Goal: Task Accomplishment & Management: Use online tool/utility

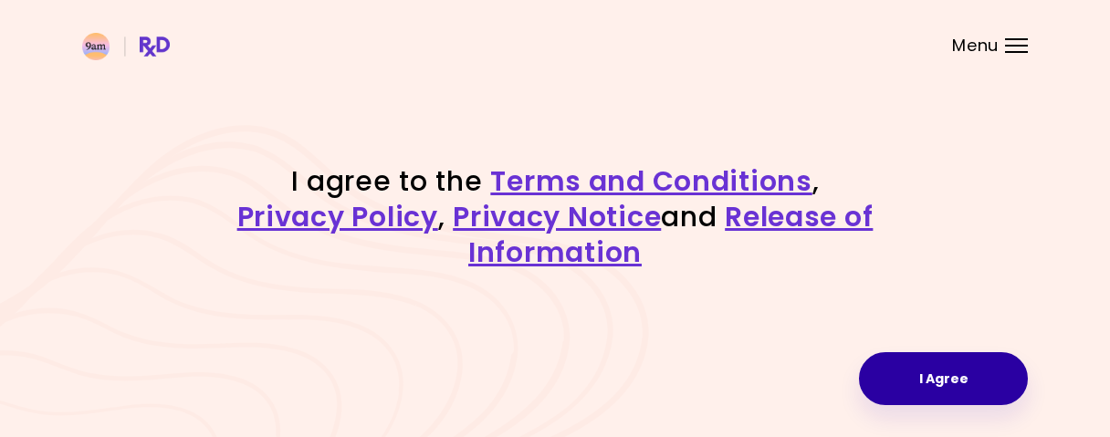
click at [940, 384] on button "I Agree" at bounding box center [943, 378] width 169 height 53
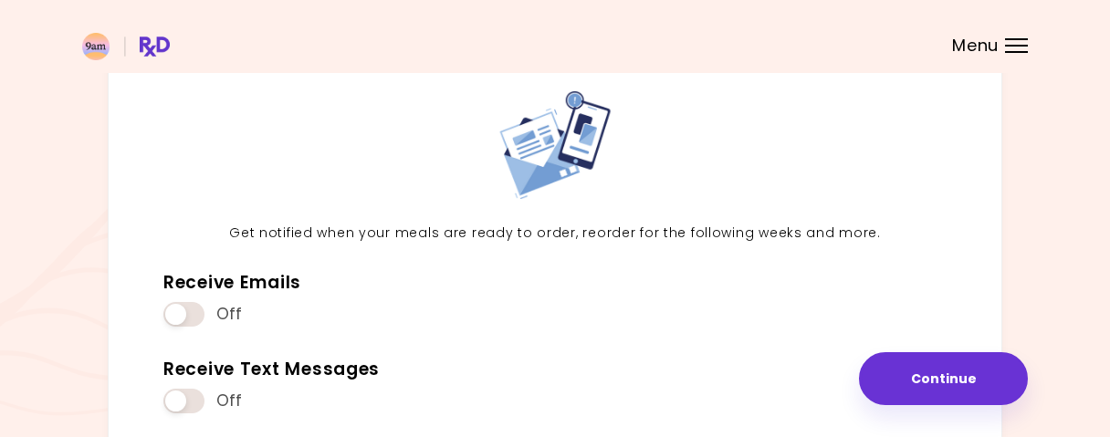
scroll to position [190, 0]
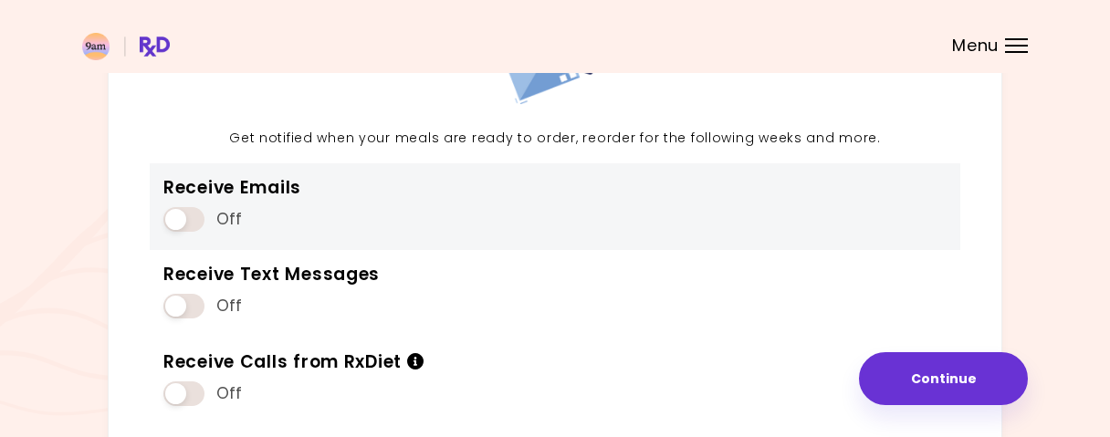
click at [186, 211] on span at bounding box center [183, 219] width 41 height 25
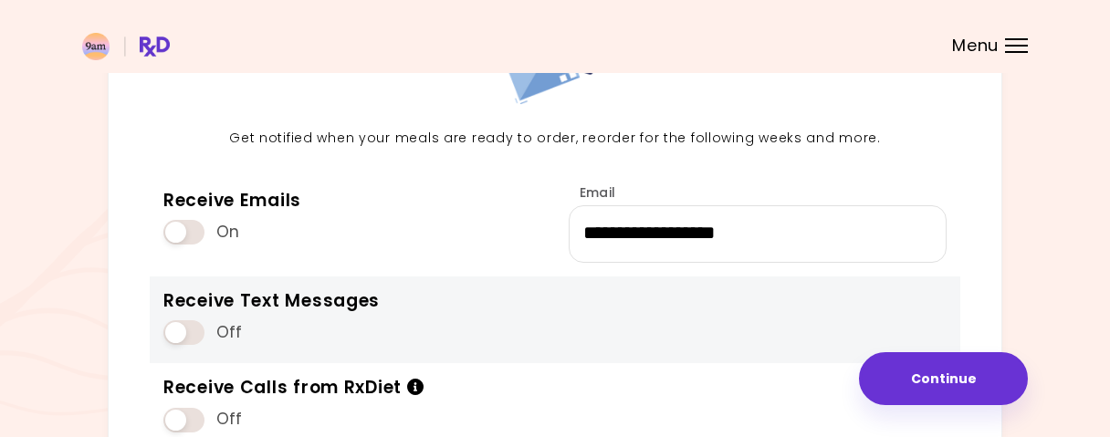
click at [183, 325] on span at bounding box center [183, 332] width 41 height 25
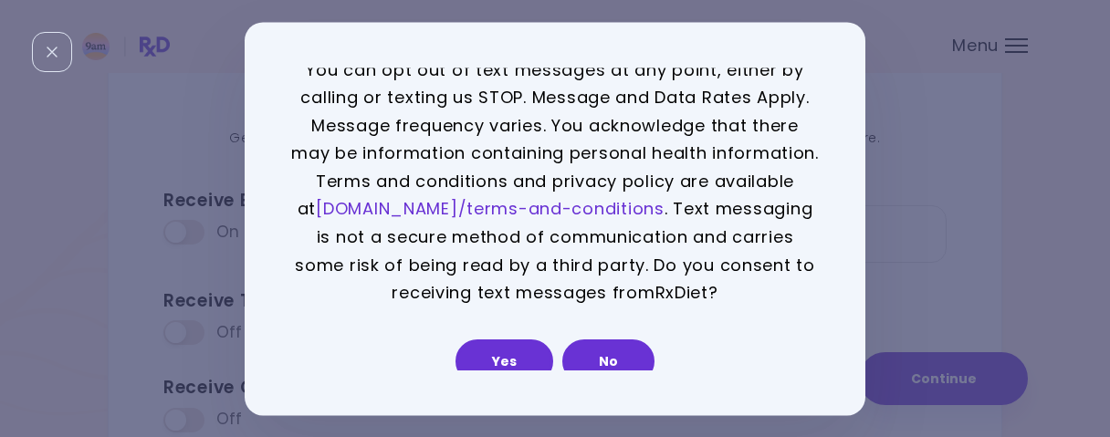
scroll to position [38, 0]
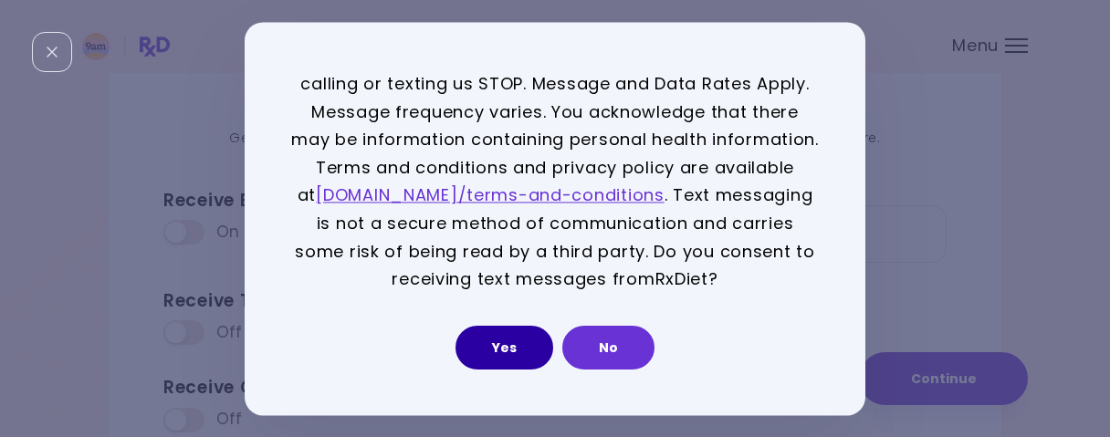
click at [516, 347] on button "Yes" at bounding box center [504, 348] width 98 height 44
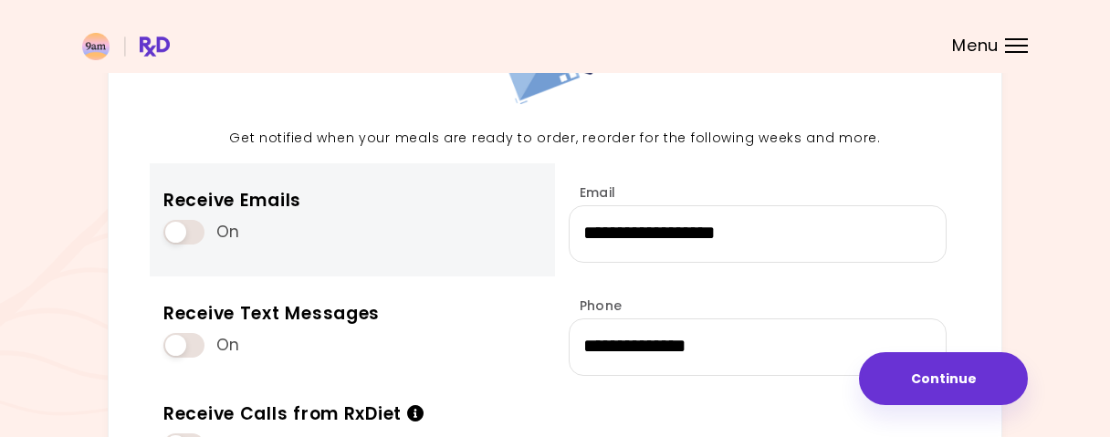
scroll to position [370, 0]
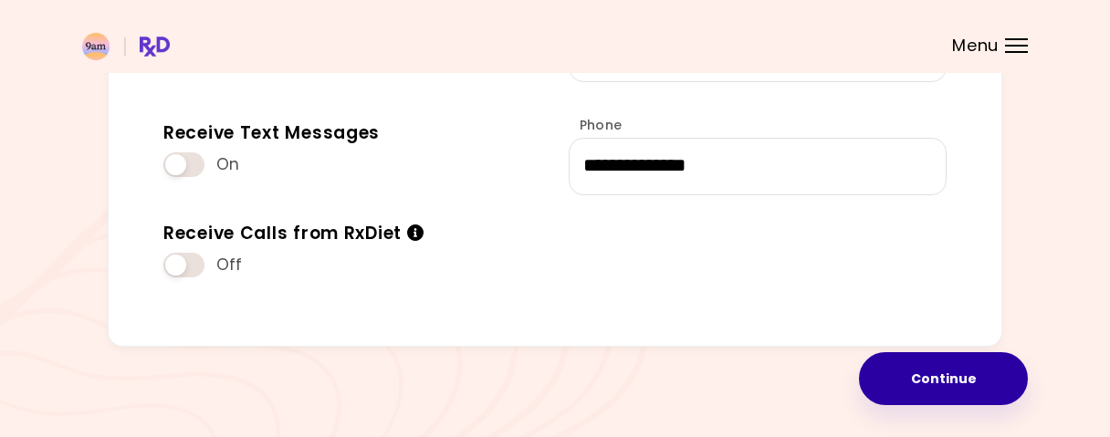
click at [930, 373] on button "Continue" at bounding box center [943, 378] width 169 height 53
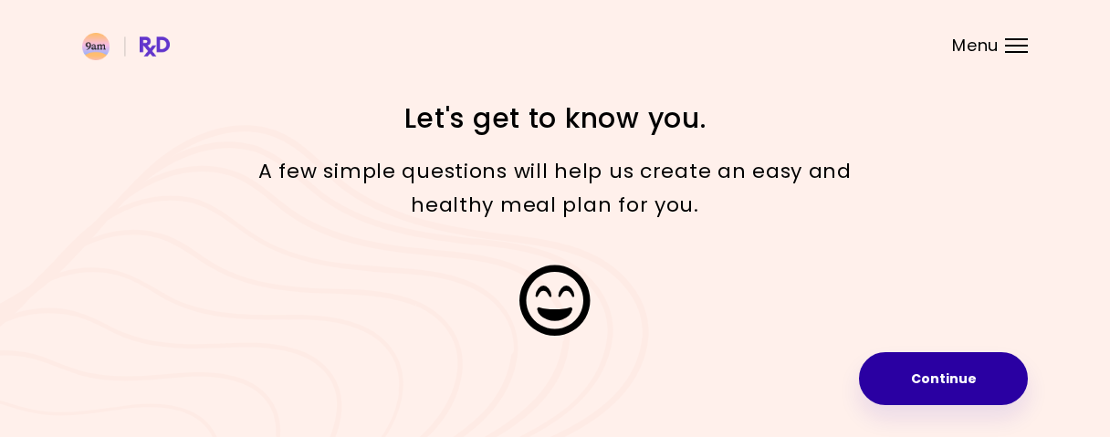
click at [942, 379] on button "Continue" at bounding box center [943, 378] width 169 height 53
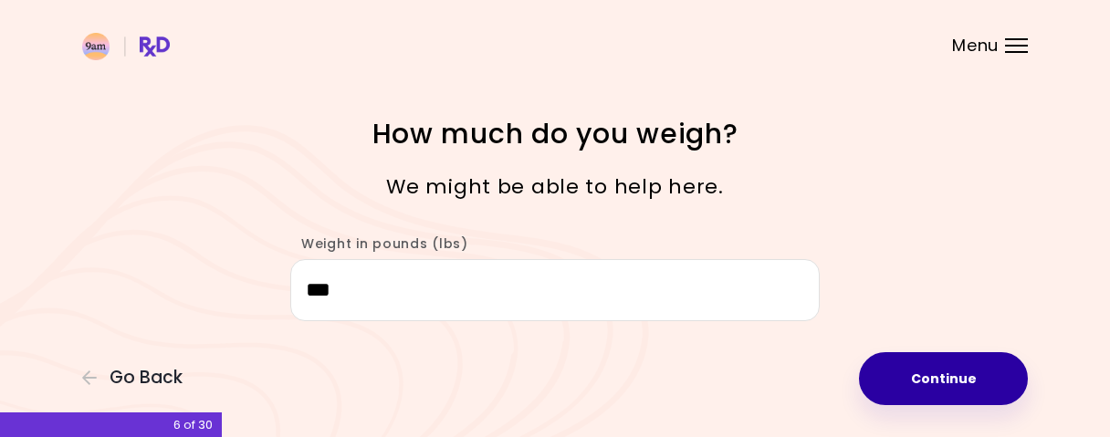
click at [948, 388] on button "Continue" at bounding box center [943, 378] width 169 height 53
select select "****"
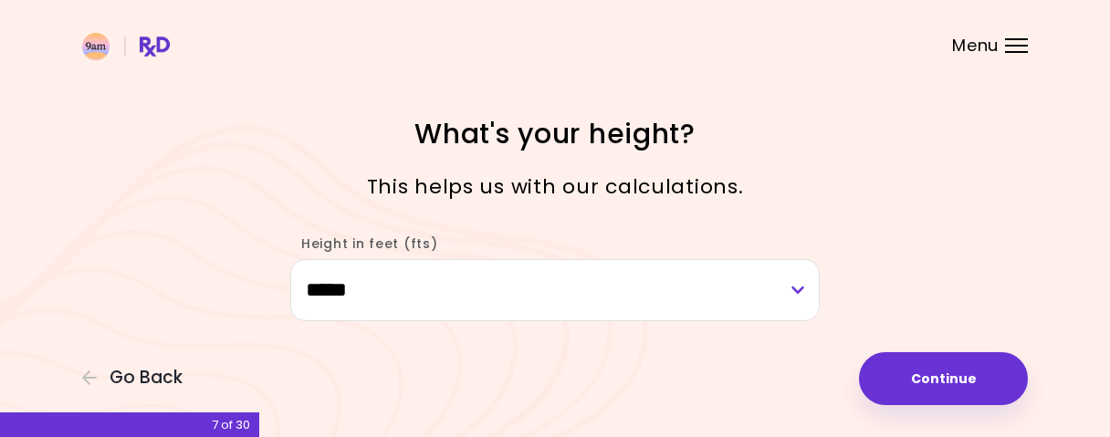
click at [940, 408] on div "**********" at bounding box center [555, 218] width 1110 height 437
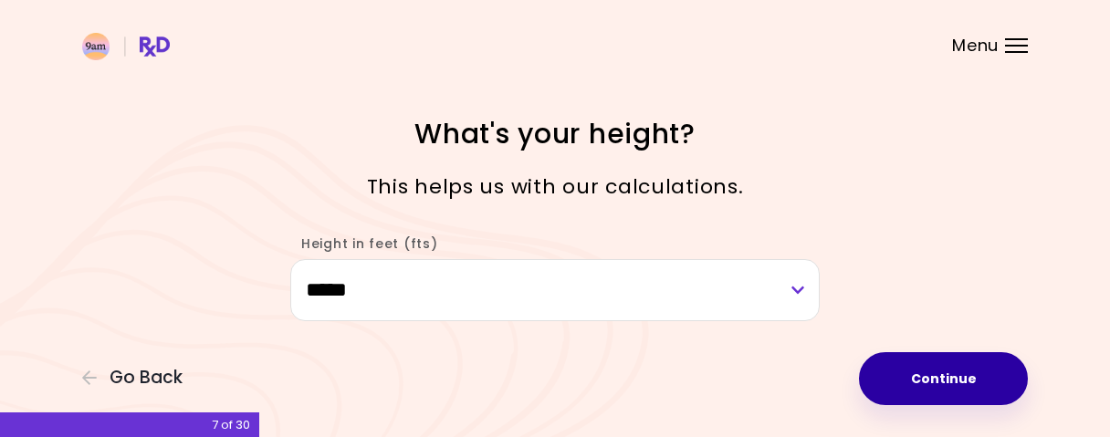
click at [920, 389] on button "Continue" at bounding box center [943, 378] width 169 height 53
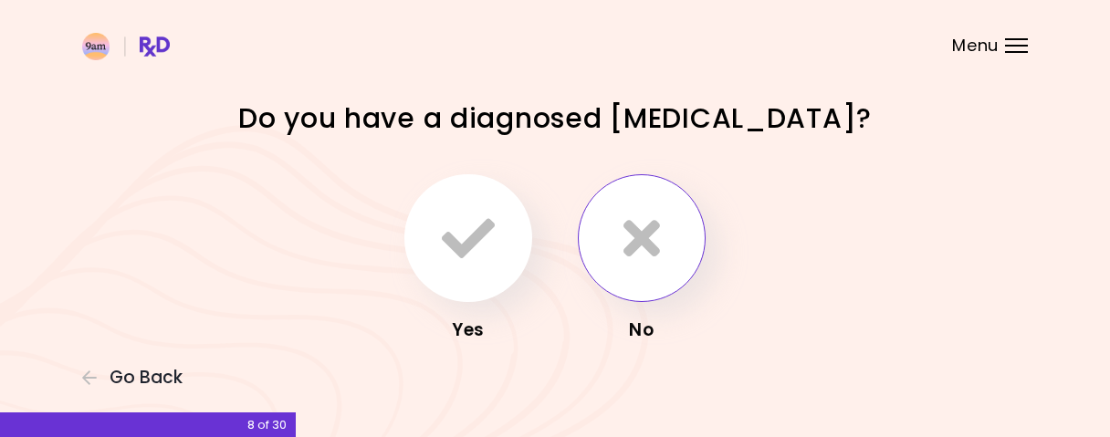
click at [652, 246] on icon "button" at bounding box center [641, 238] width 37 height 53
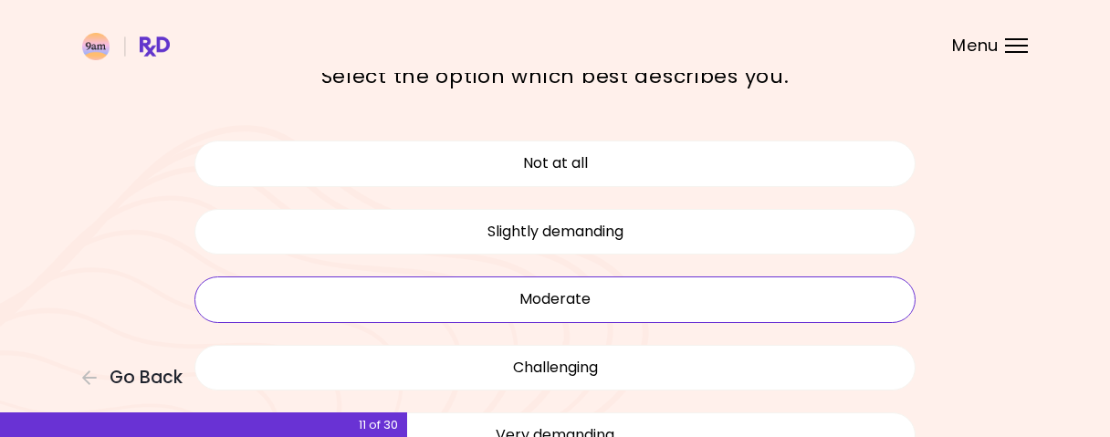
scroll to position [190, 0]
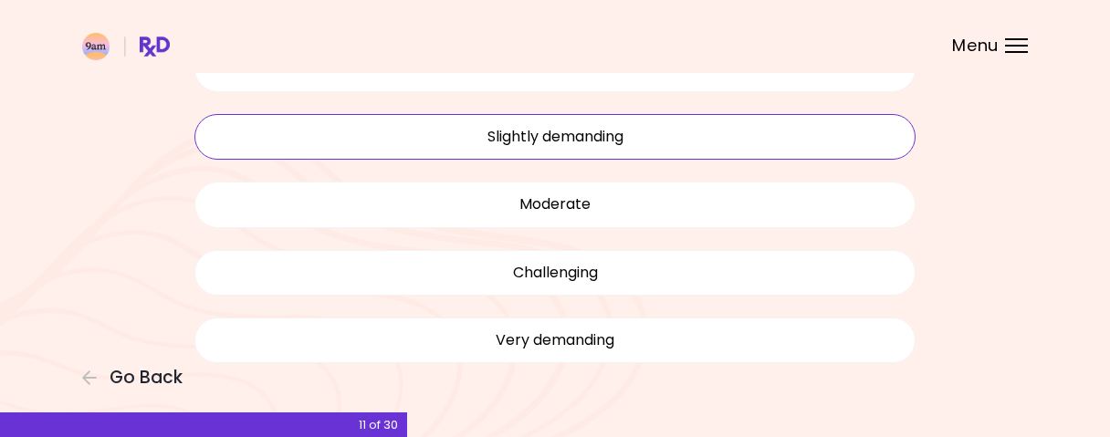
click at [652, 129] on button "Slightly demanding" at bounding box center [554, 137] width 721 height 46
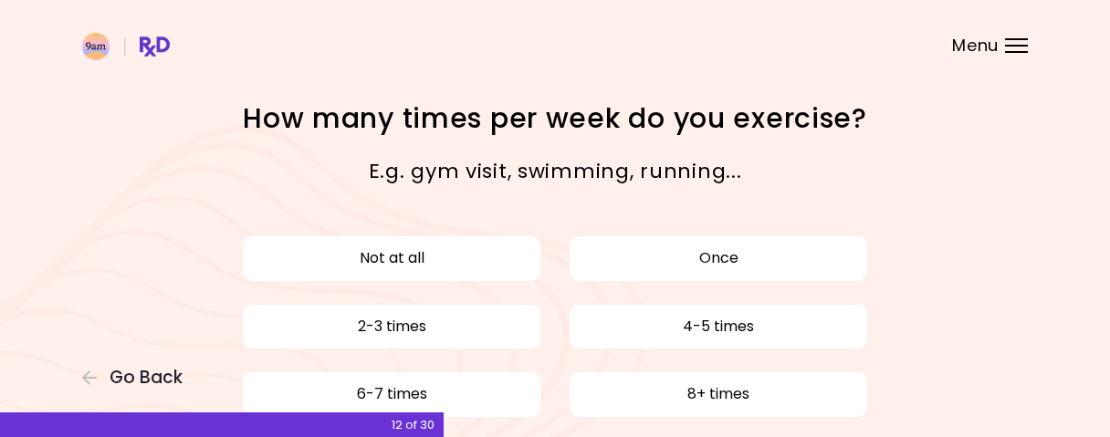
scroll to position [95, 0]
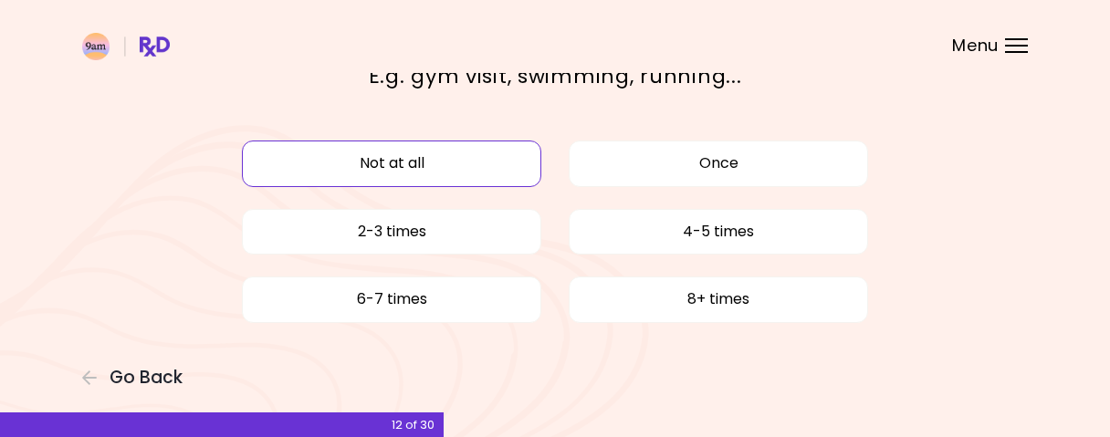
click at [472, 153] on button "Not at all" at bounding box center [391, 164] width 299 height 46
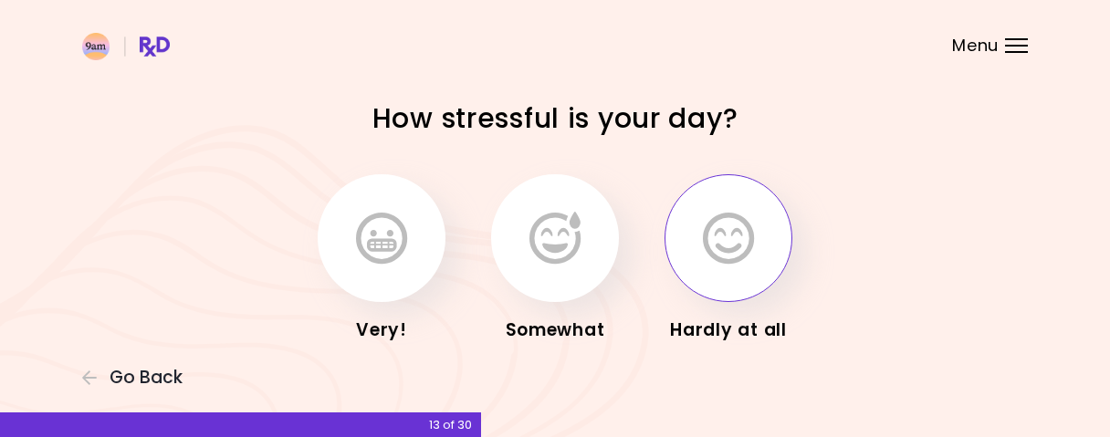
click at [736, 256] on icon "button" at bounding box center [728, 238] width 51 height 53
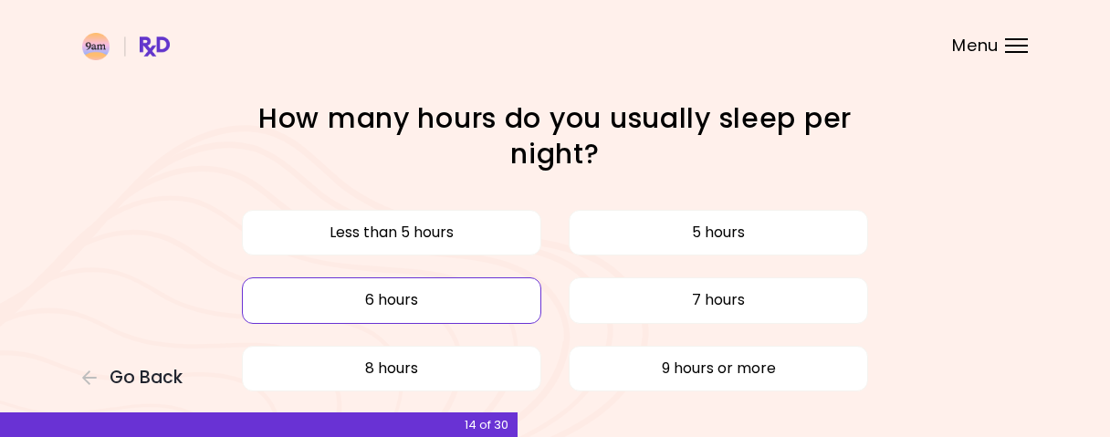
click at [513, 297] on button "6 hours" at bounding box center [391, 300] width 299 height 46
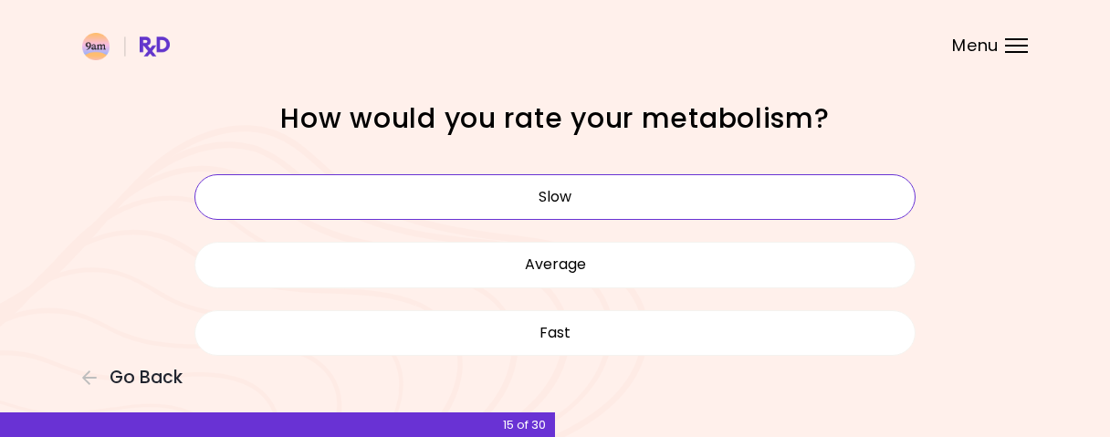
click at [585, 198] on button "Slow" at bounding box center [554, 197] width 721 height 46
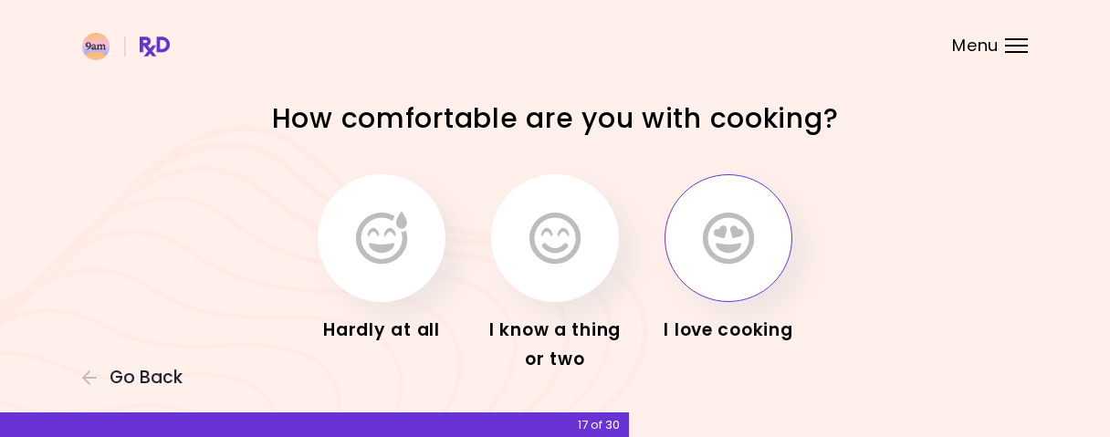
click at [718, 271] on button "button" at bounding box center [728, 238] width 128 height 128
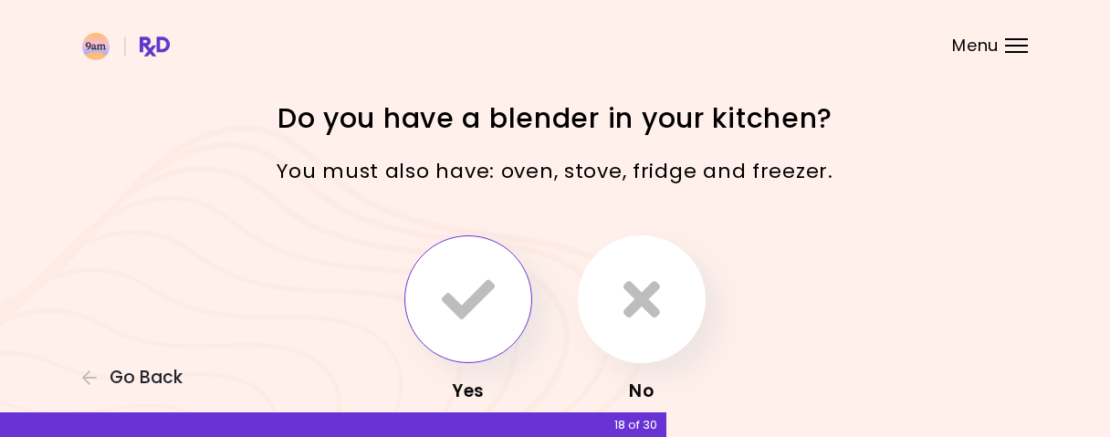
click at [468, 319] on icon "button" at bounding box center [468, 299] width 53 height 53
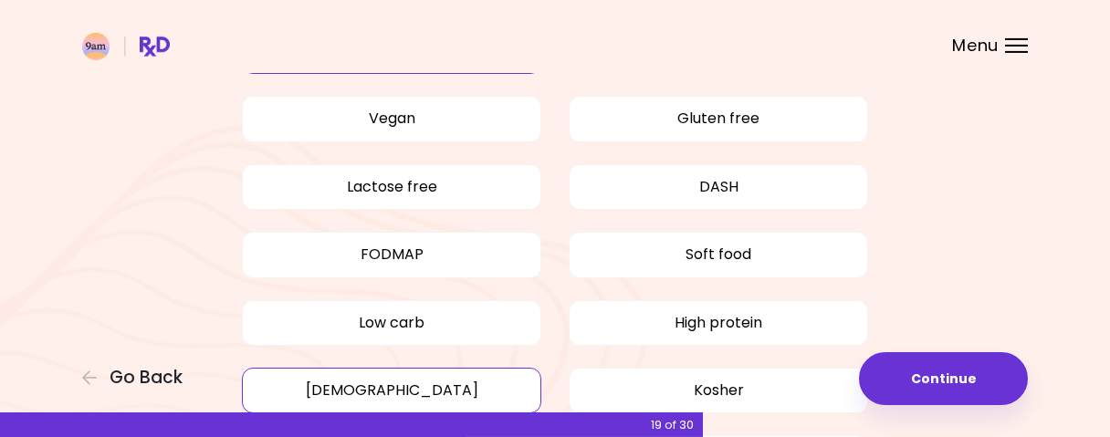
scroll to position [190, 0]
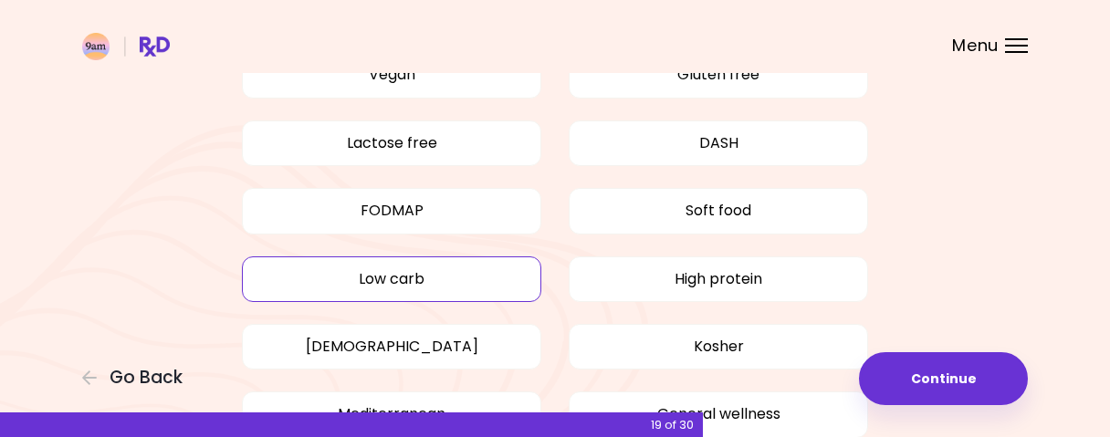
click at [475, 282] on button "Low carb" at bounding box center [391, 279] width 299 height 46
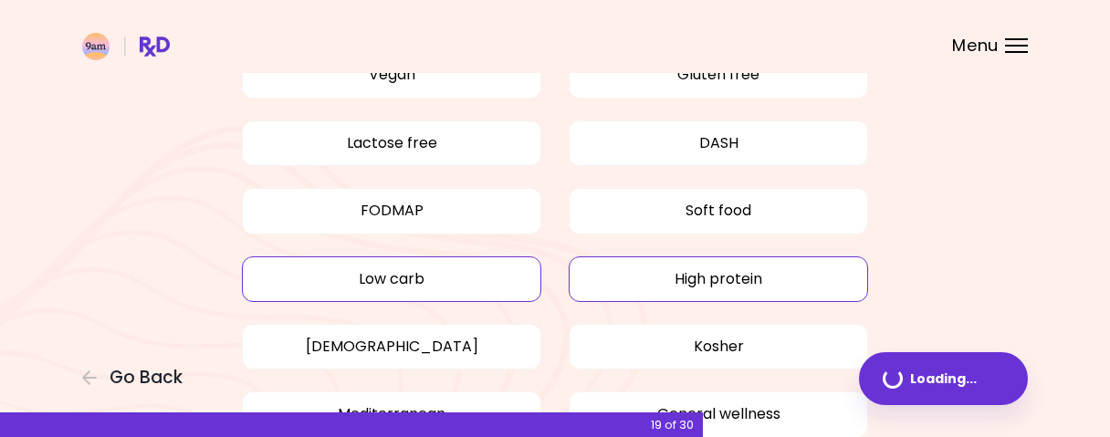
click at [736, 288] on button "High protein" at bounding box center [718, 279] width 299 height 46
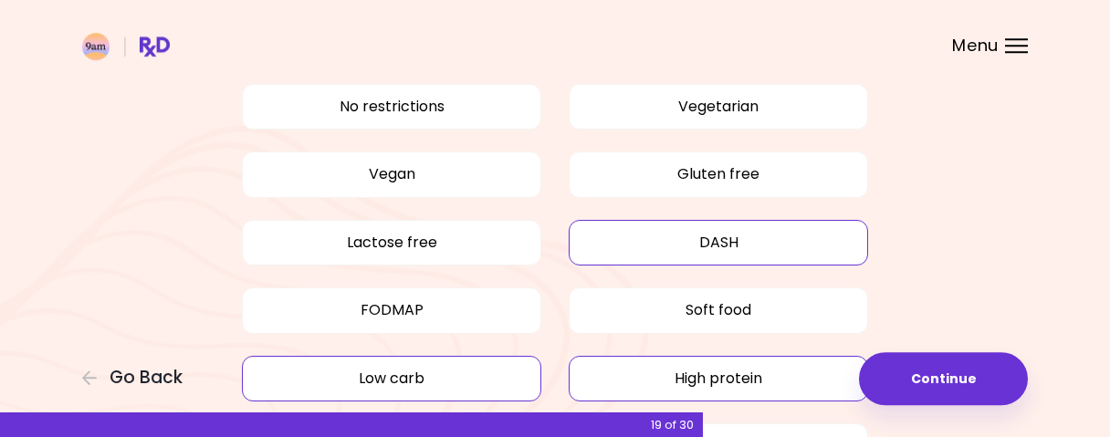
scroll to position [95, 0]
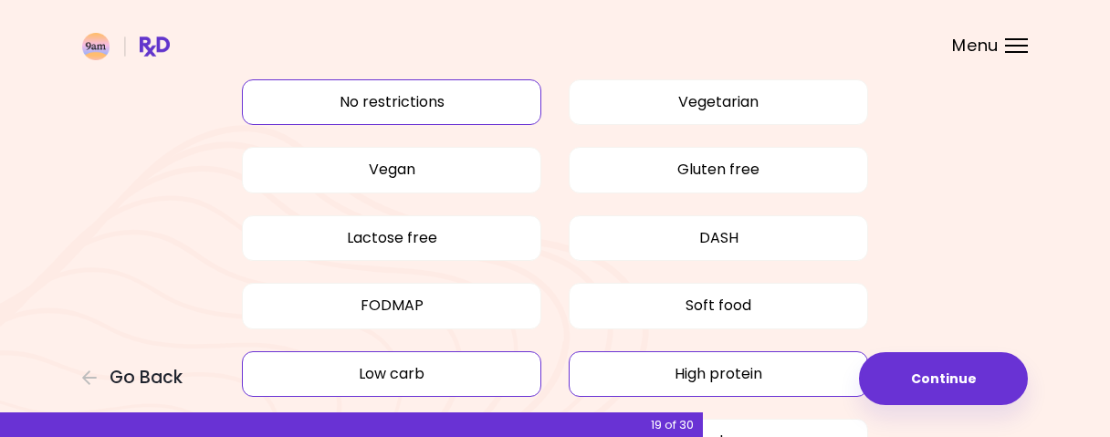
click at [487, 109] on button "No restrictions" at bounding box center [391, 102] width 299 height 46
click at [481, 372] on button "Low carb" at bounding box center [391, 374] width 299 height 46
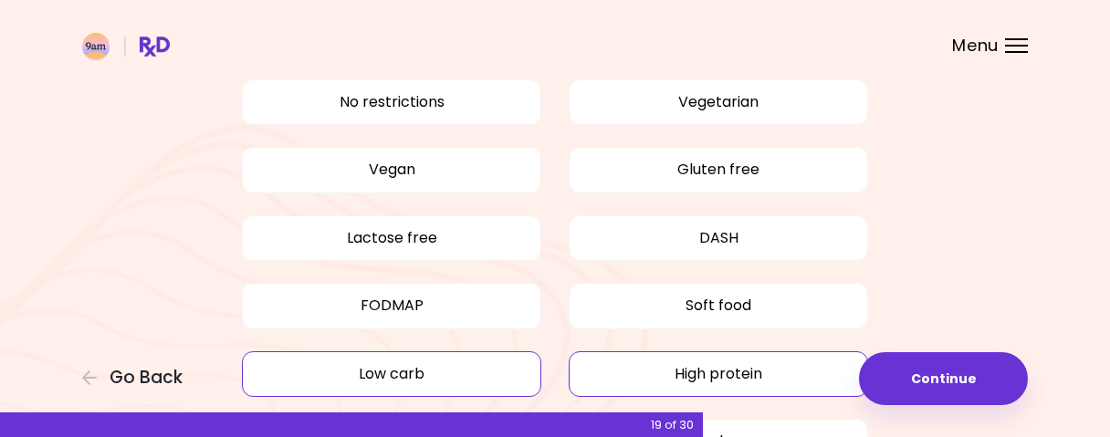
click at [730, 381] on button "High protein" at bounding box center [718, 374] width 299 height 46
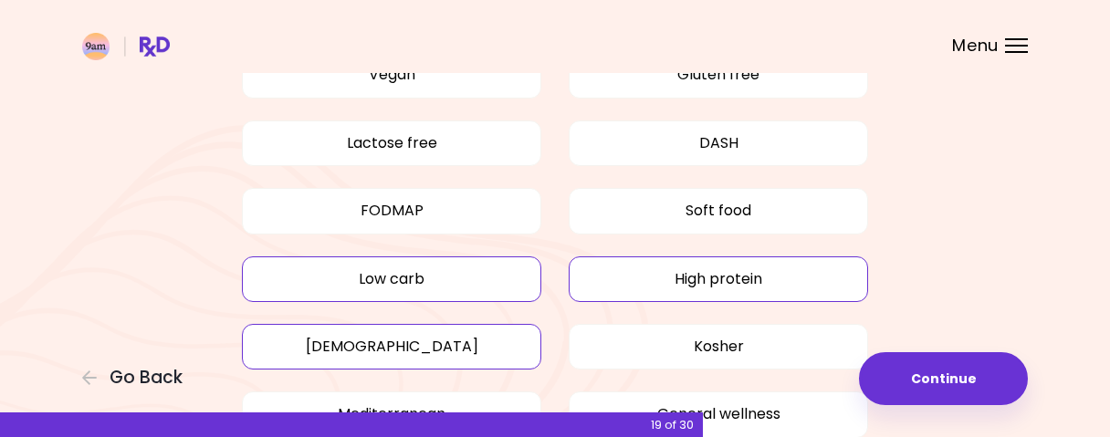
scroll to position [285, 0]
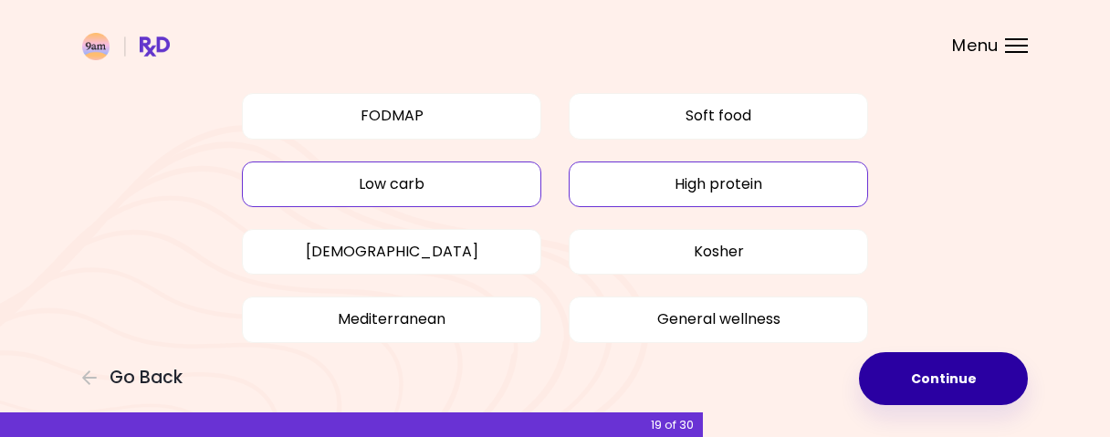
click at [939, 367] on button "Continue" at bounding box center [943, 378] width 169 height 53
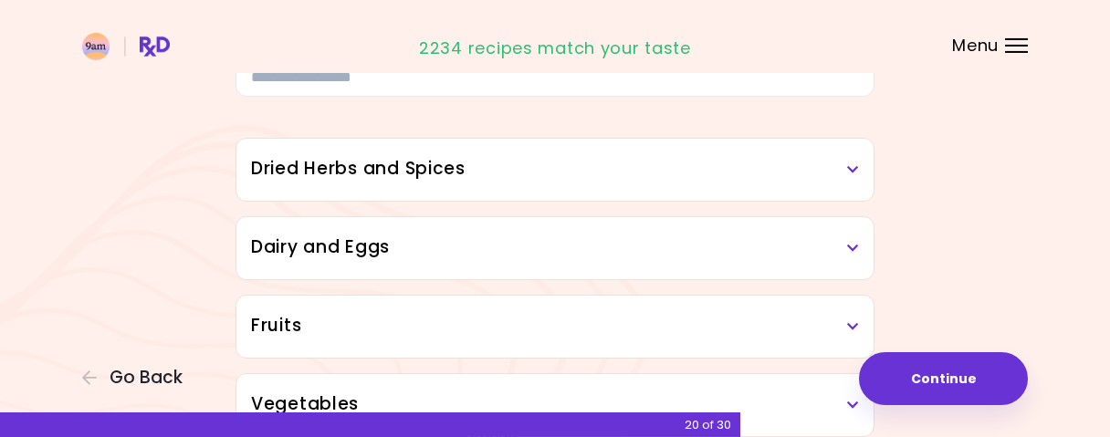
scroll to position [95, 0]
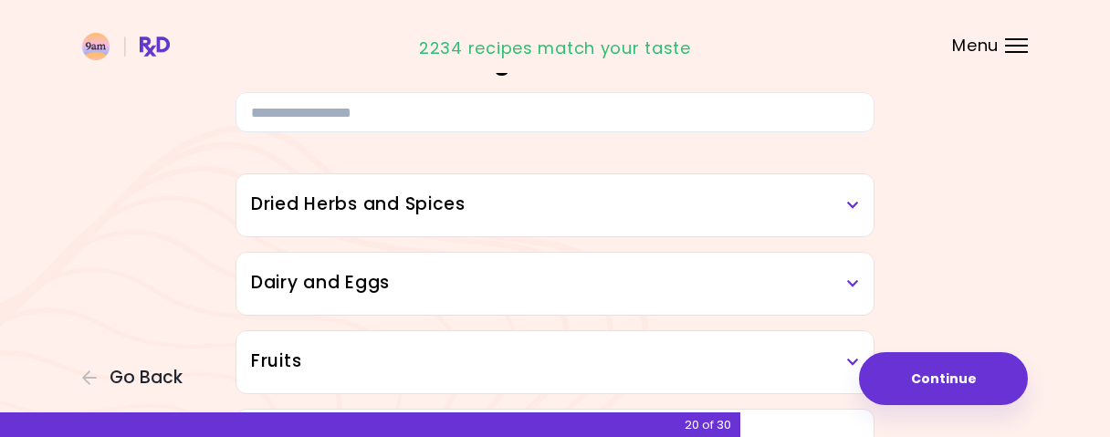
click at [856, 192] on h3 "Dried Herbs and Spices" at bounding box center [555, 205] width 608 height 26
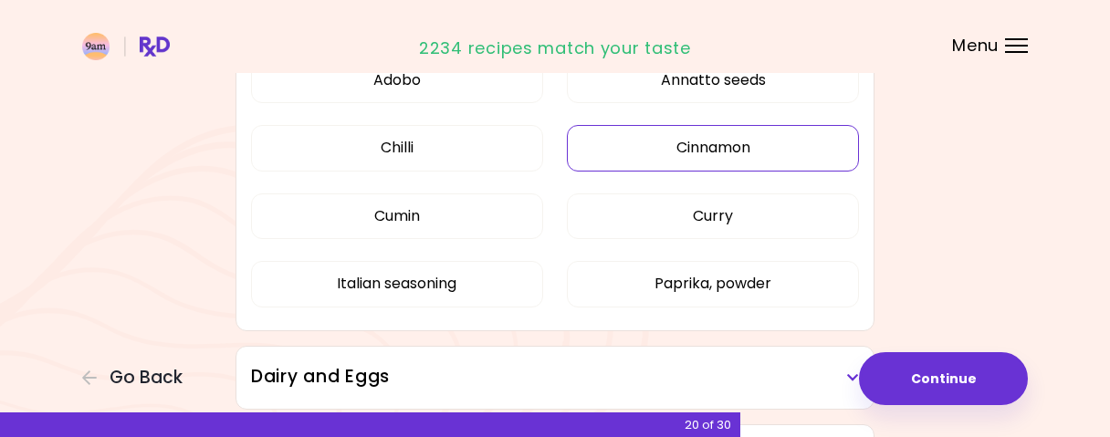
scroll to position [380, 0]
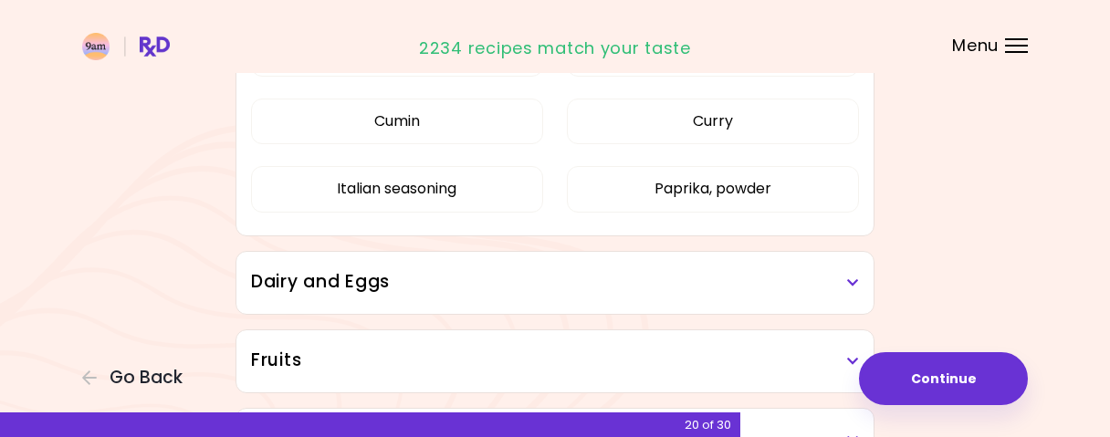
click at [836, 271] on h3 "Dairy and Eggs" at bounding box center [555, 282] width 608 height 26
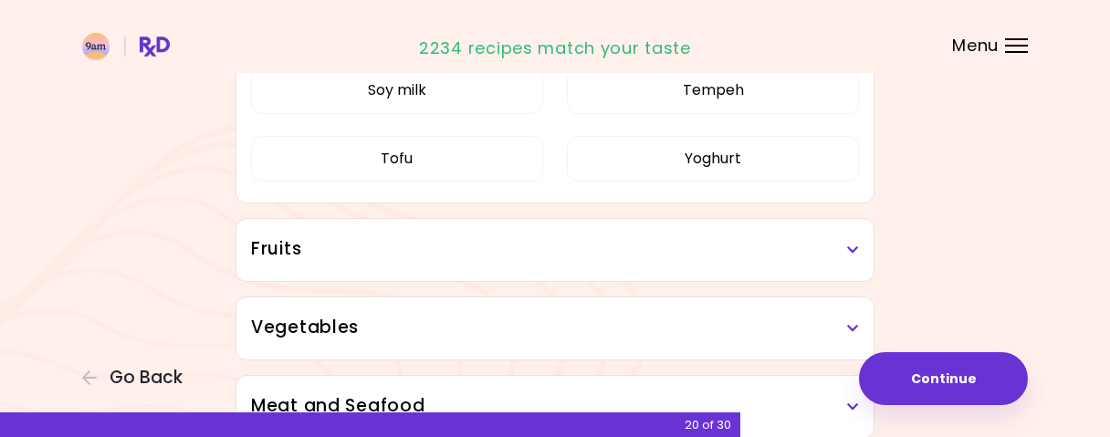
scroll to position [1139, 0]
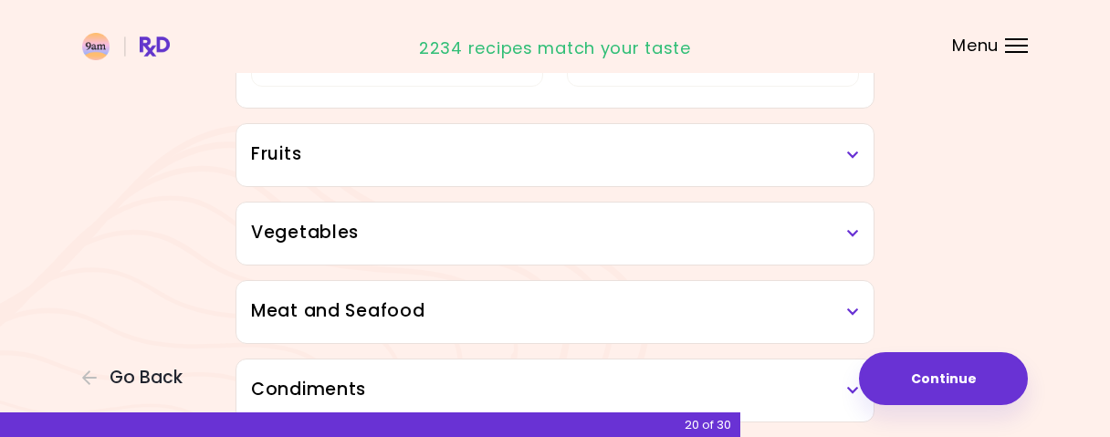
click at [851, 153] on icon at bounding box center [853, 155] width 12 height 13
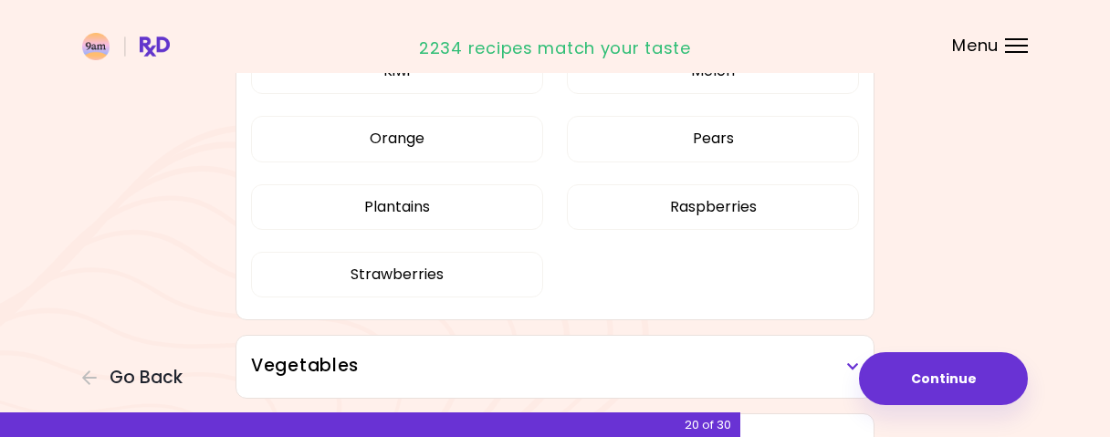
scroll to position [1518, 0]
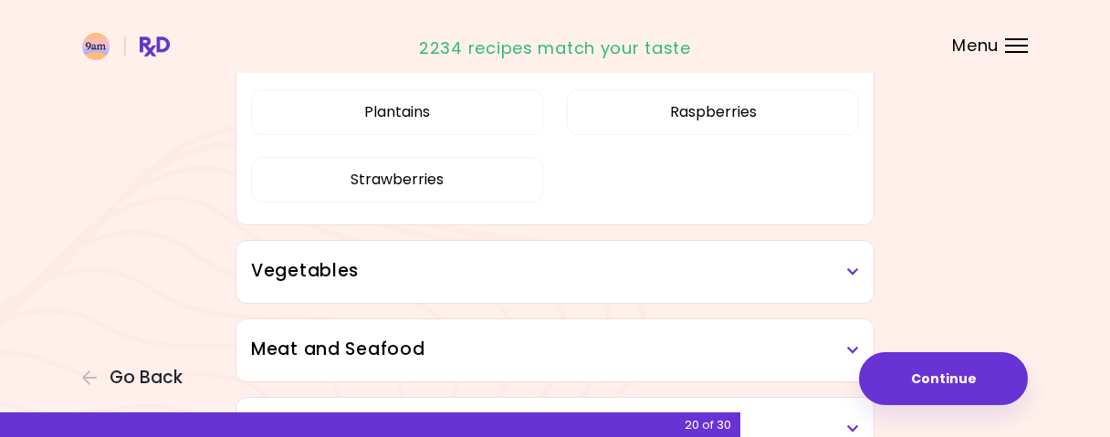
click at [466, 268] on h3 "Vegetables" at bounding box center [555, 271] width 608 height 26
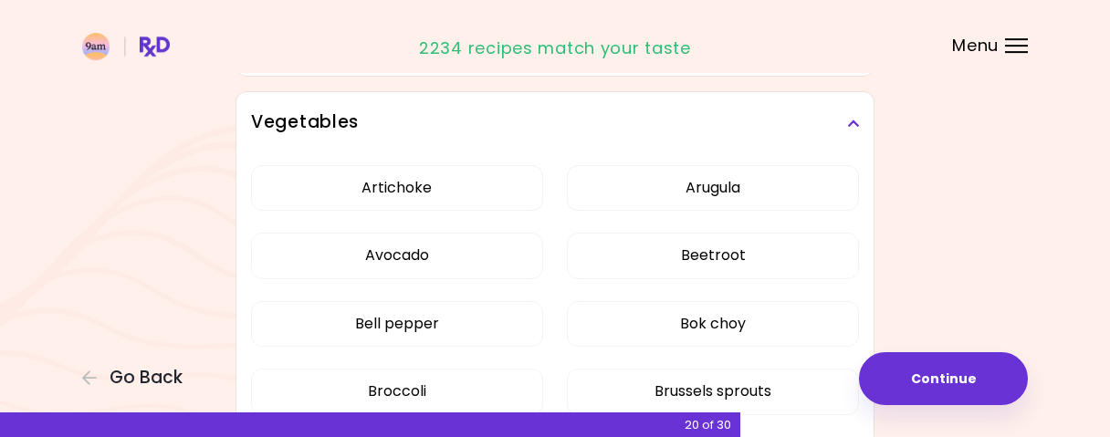
scroll to position [1708, 0]
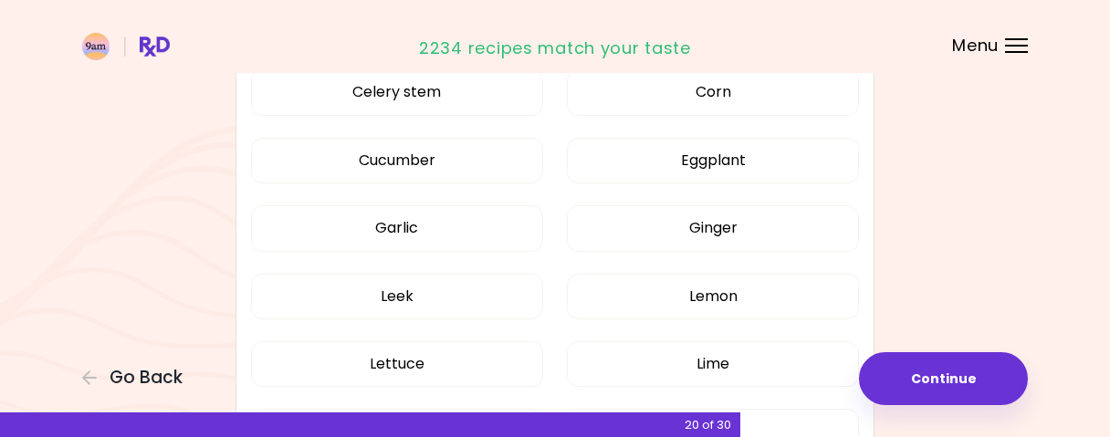
scroll to position [524, 0]
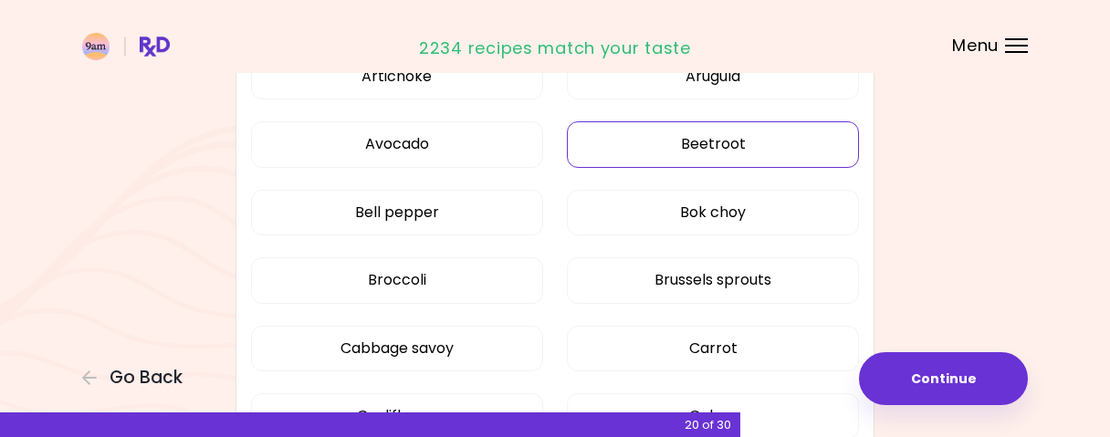
click at [716, 138] on button "Beetroot" at bounding box center [713, 144] width 292 height 46
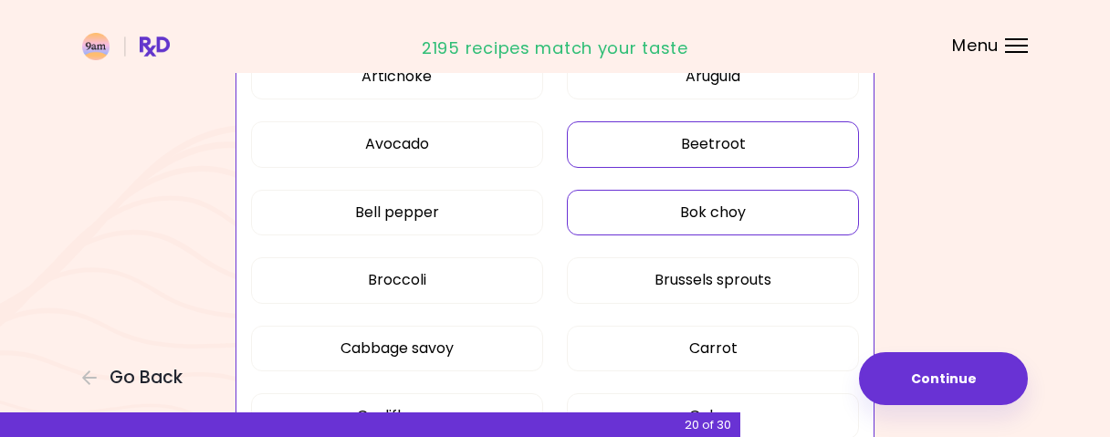
click at [705, 214] on button "Bok choy" at bounding box center [713, 213] width 292 height 46
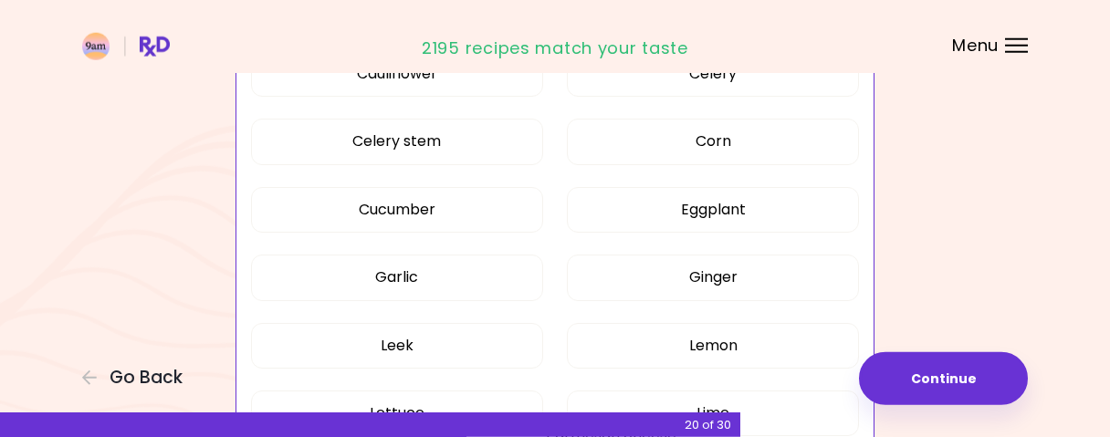
scroll to position [903, 0]
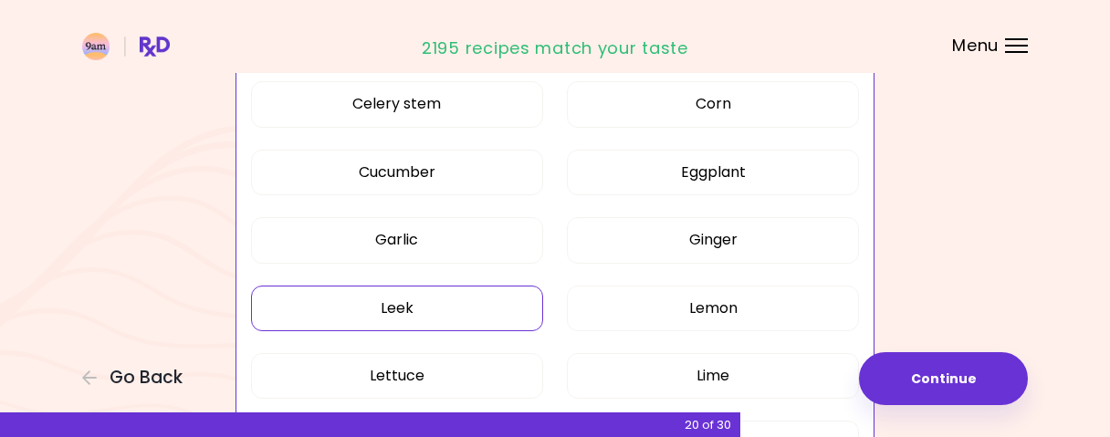
click at [408, 308] on button "Leek" at bounding box center [397, 309] width 292 height 46
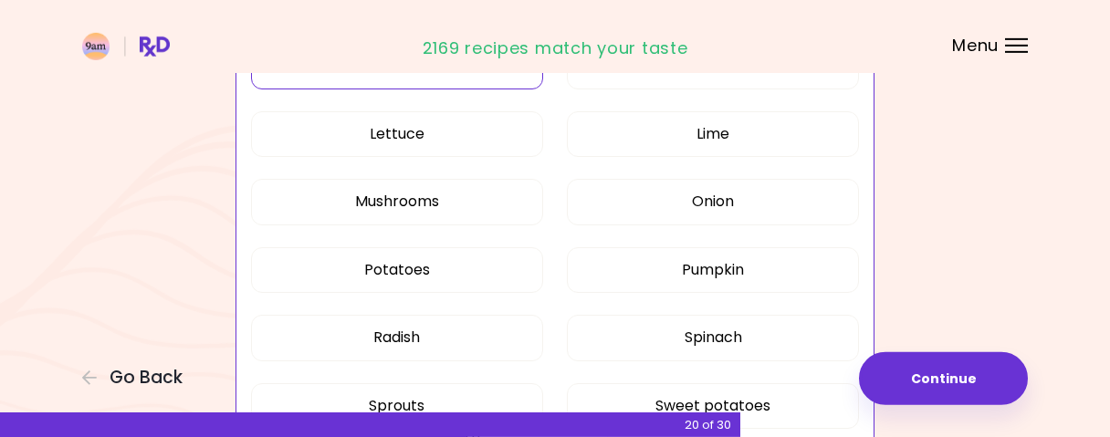
scroll to position [1188, 0]
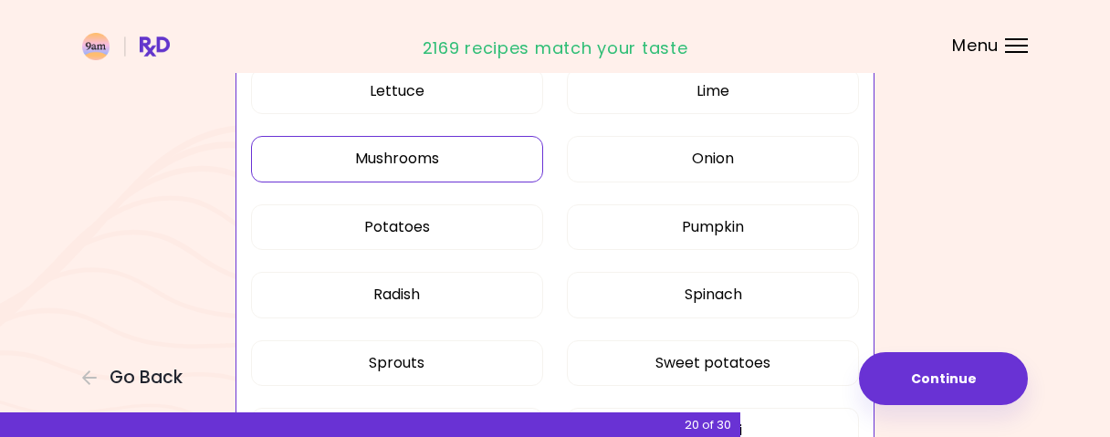
click at [402, 165] on button "Mushrooms" at bounding box center [397, 159] width 292 height 46
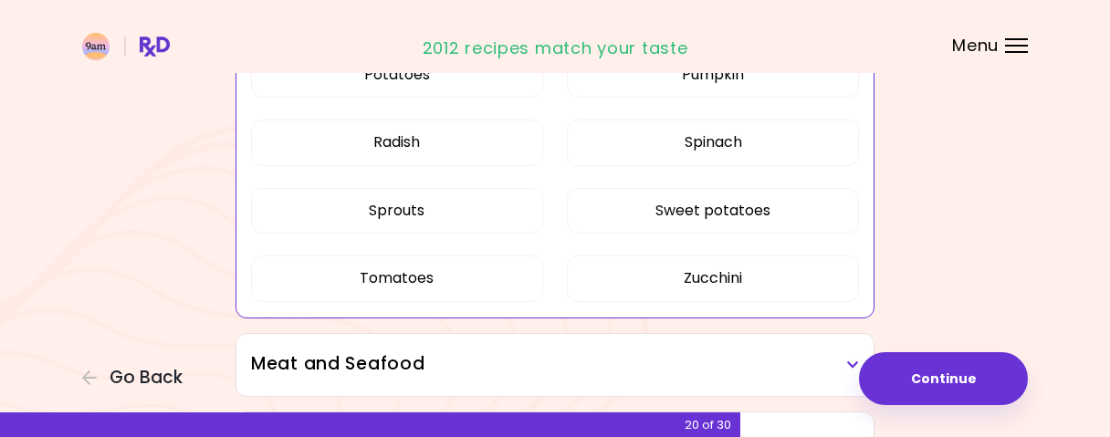
scroll to position [1378, 0]
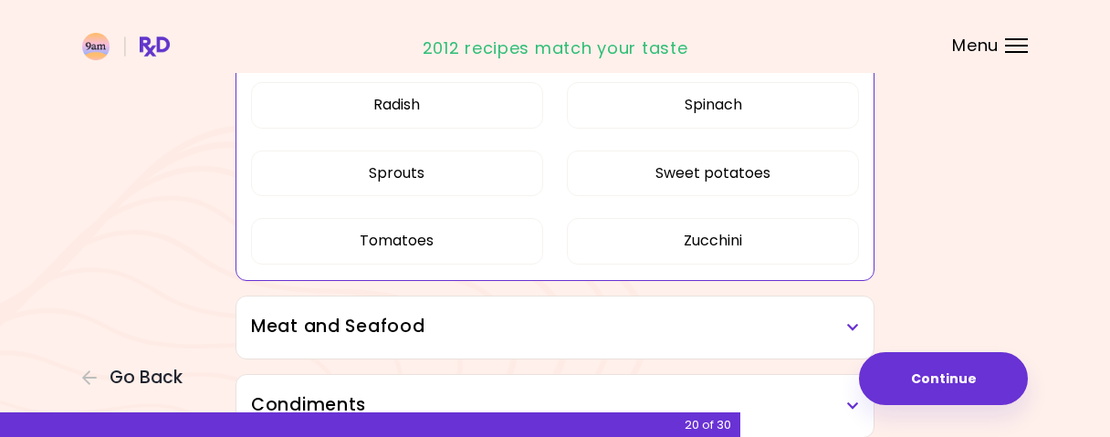
click at [545, 329] on h3 "Meat and Seafood" at bounding box center [555, 327] width 608 height 26
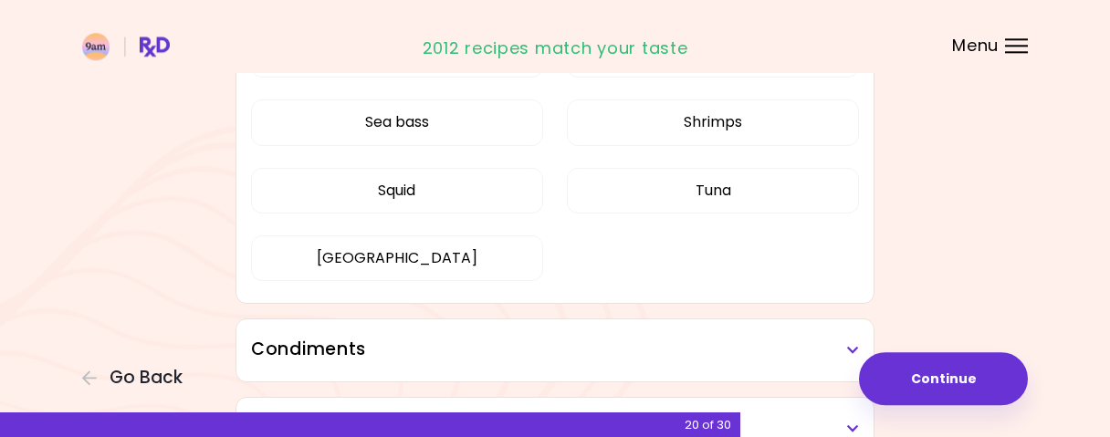
scroll to position [1852, 0]
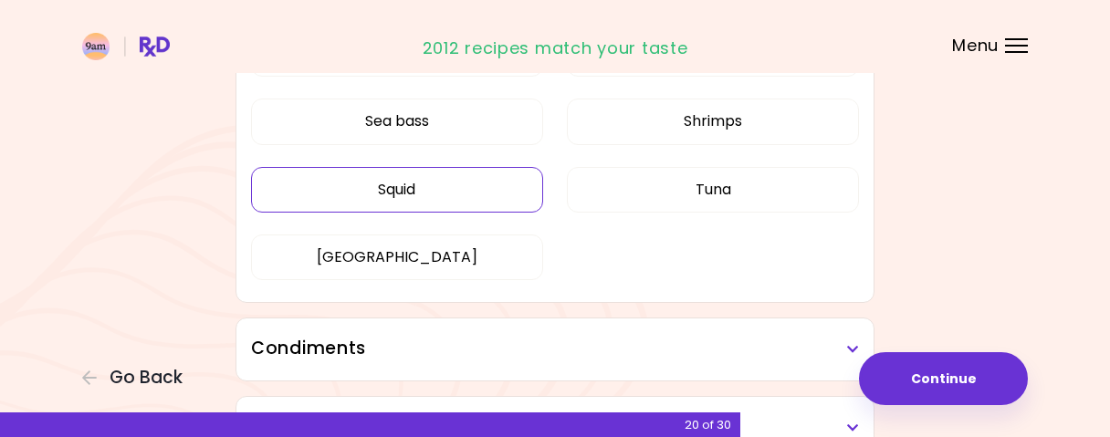
click at [408, 178] on button "Squid" at bounding box center [397, 190] width 292 height 46
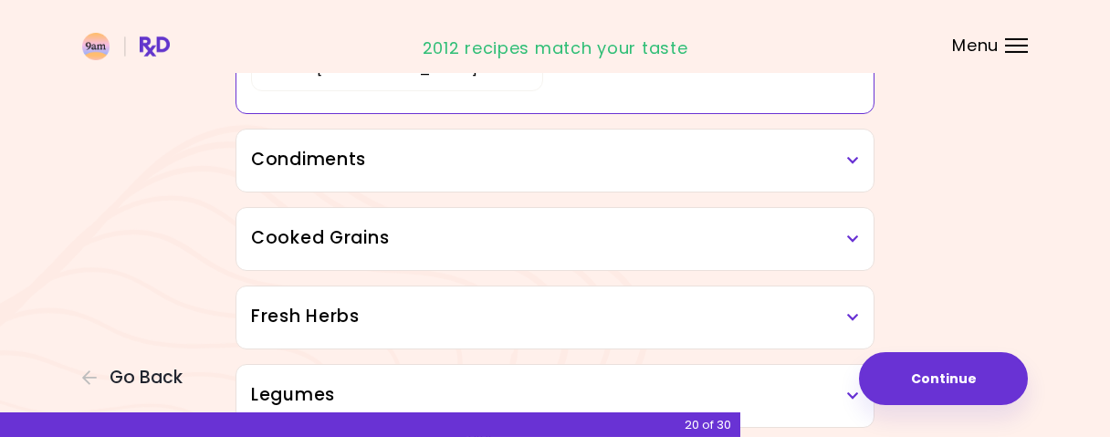
scroll to position [951, 0]
click at [538, 173] on div "Condiments" at bounding box center [554, 160] width 637 height 62
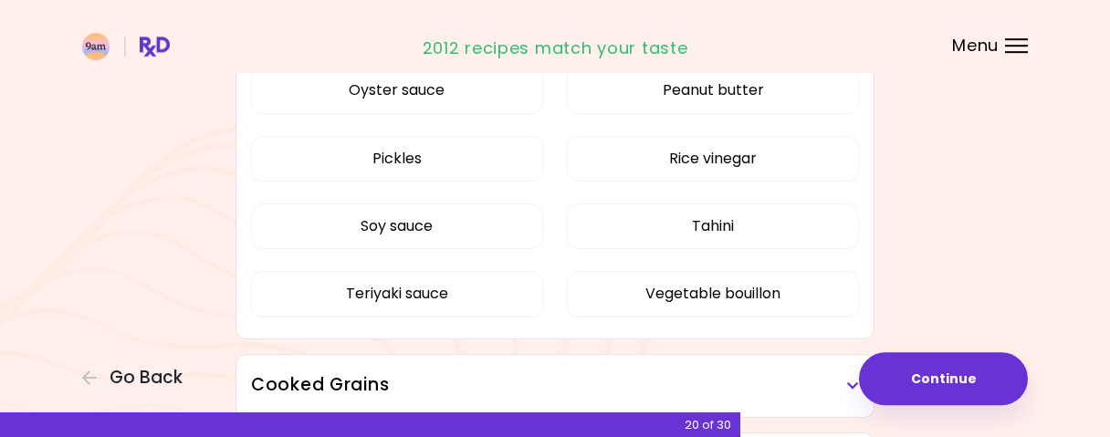
scroll to position [1330, 0]
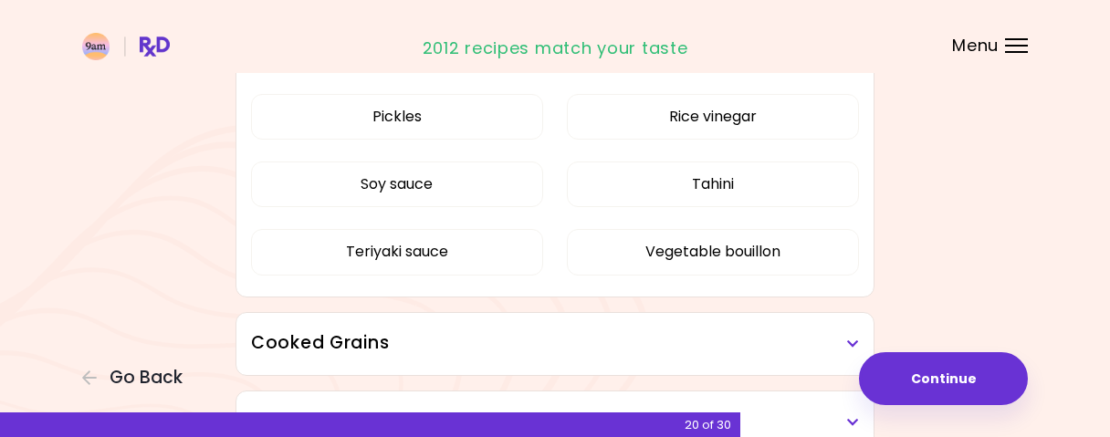
click at [521, 335] on h3 "Cooked Grains" at bounding box center [555, 343] width 608 height 26
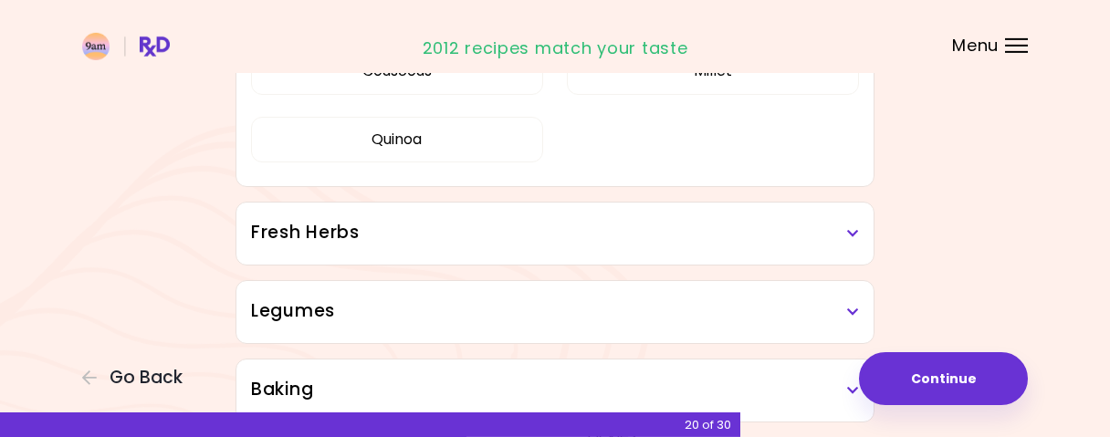
scroll to position [1710, 0]
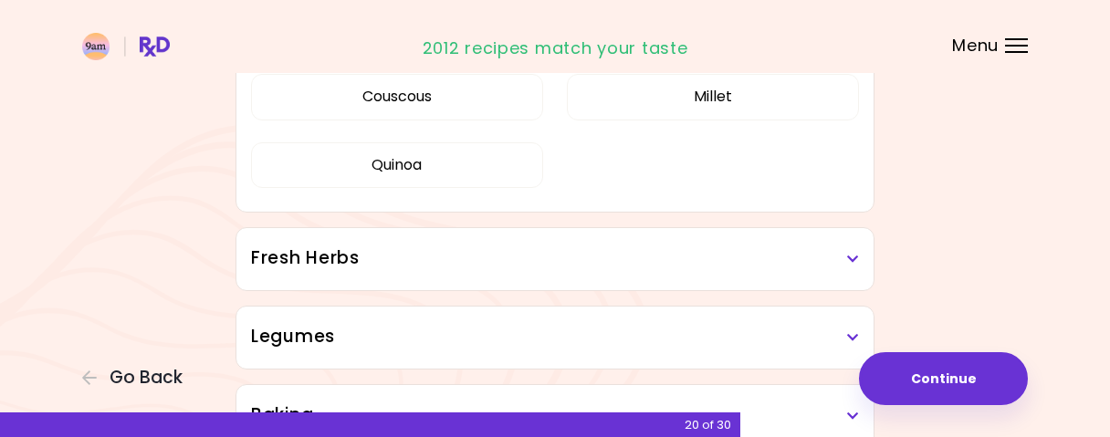
click at [457, 249] on h3 "Fresh Herbs" at bounding box center [555, 258] width 608 height 26
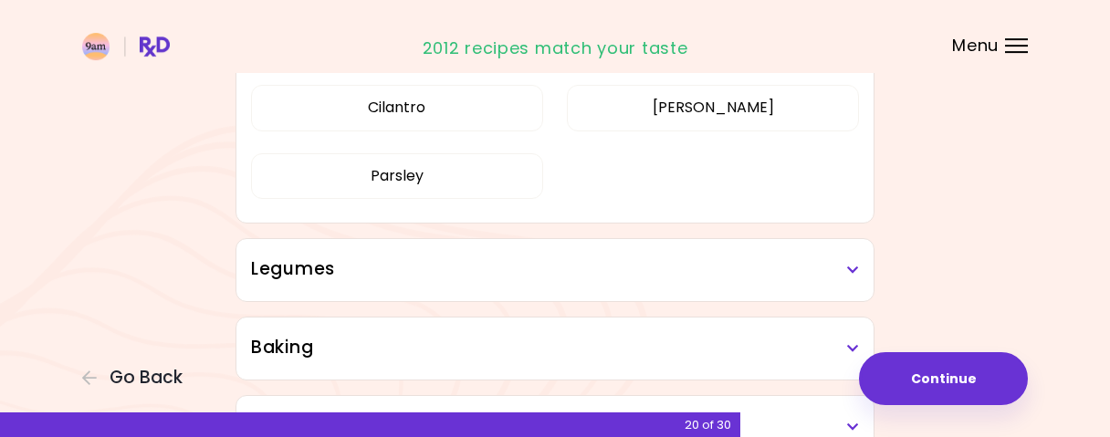
scroll to position [1995, 0]
click at [488, 270] on h3 "Legumes" at bounding box center [555, 269] width 608 height 26
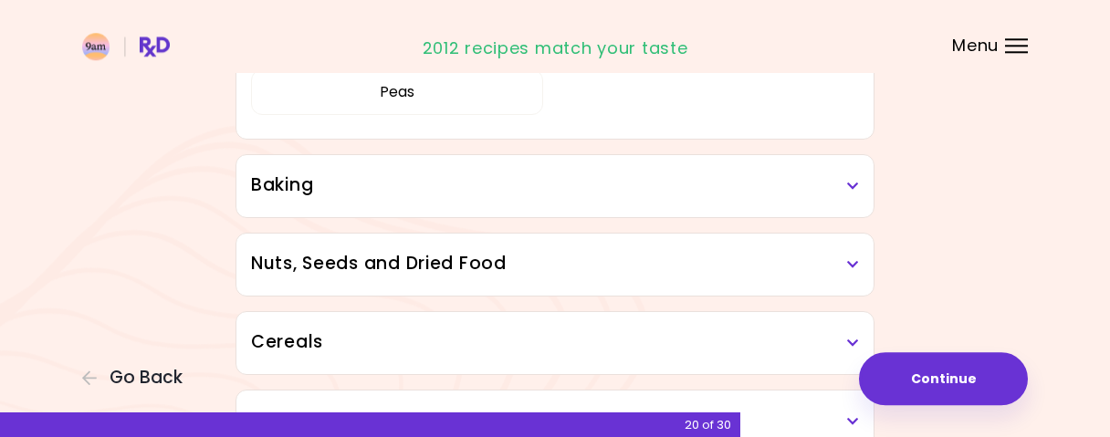
scroll to position [2374, 0]
click at [530, 171] on h3 "Baking" at bounding box center [555, 184] width 608 height 26
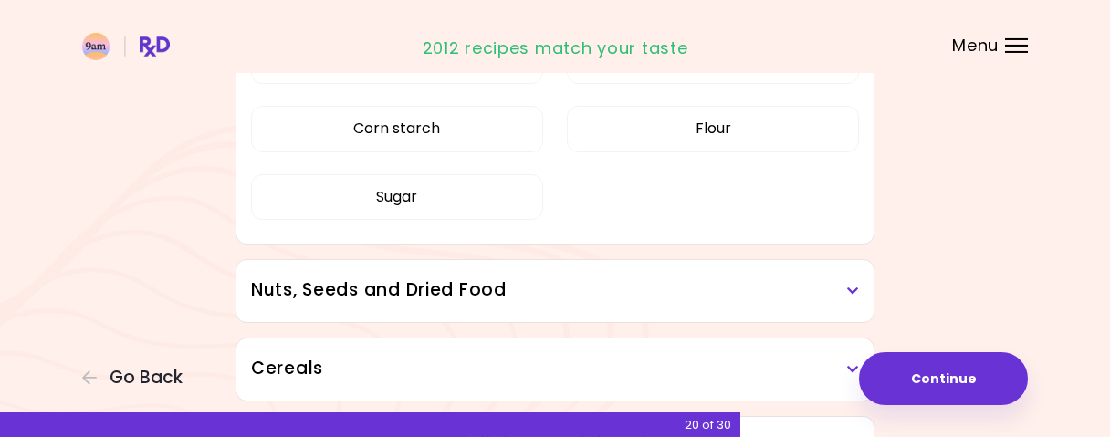
scroll to position [2564, 0]
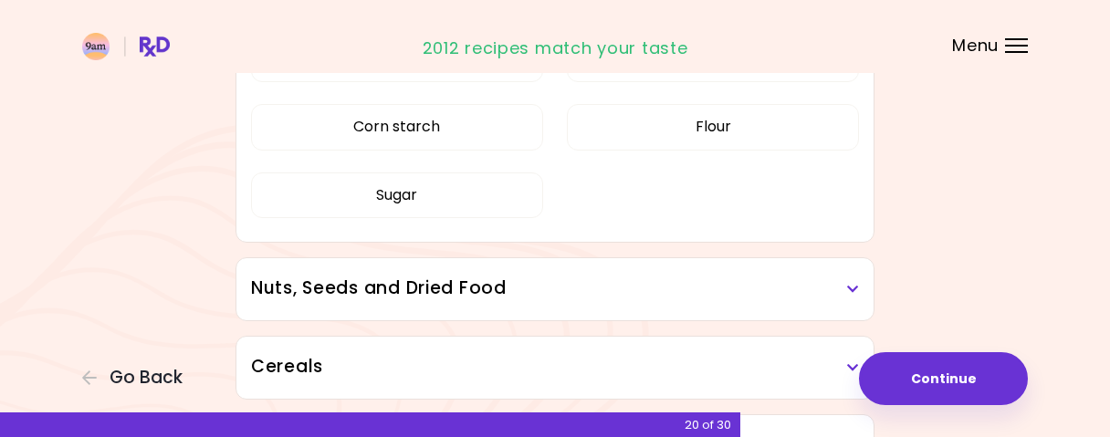
click at [555, 289] on h3 "Nuts, Seeds and Dried Food" at bounding box center [555, 289] width 608 height 26
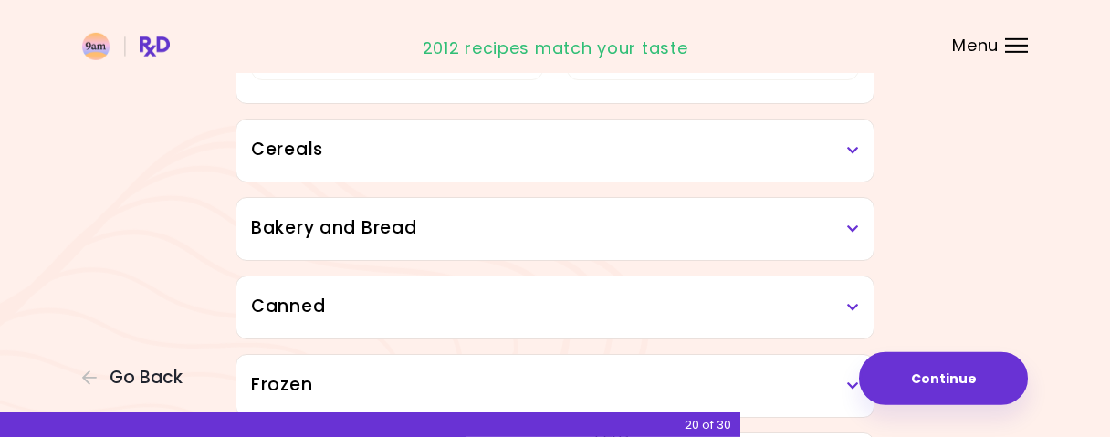
scroll to position [3134, 0]
click at [602, 146] on h3 "Cereals" at bounding box center [555, 149] width 608 height 26
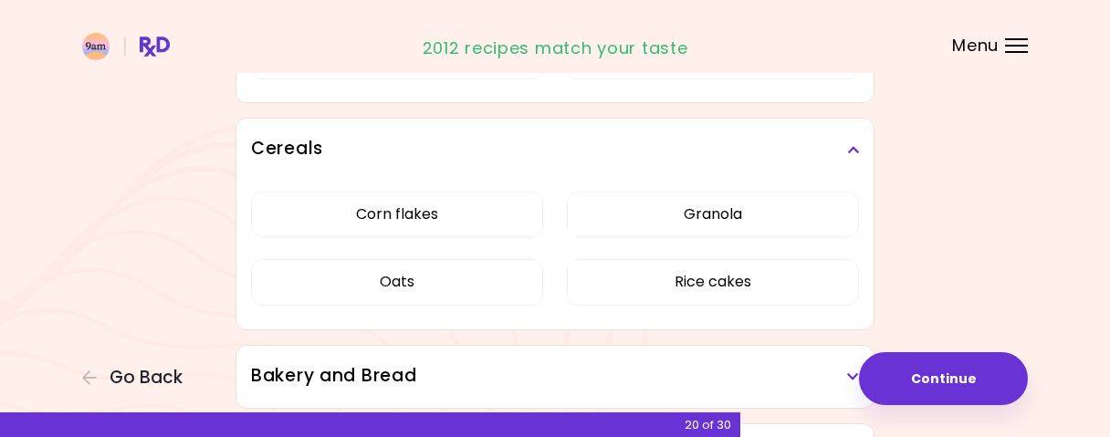
scroll to position [3324, 0]
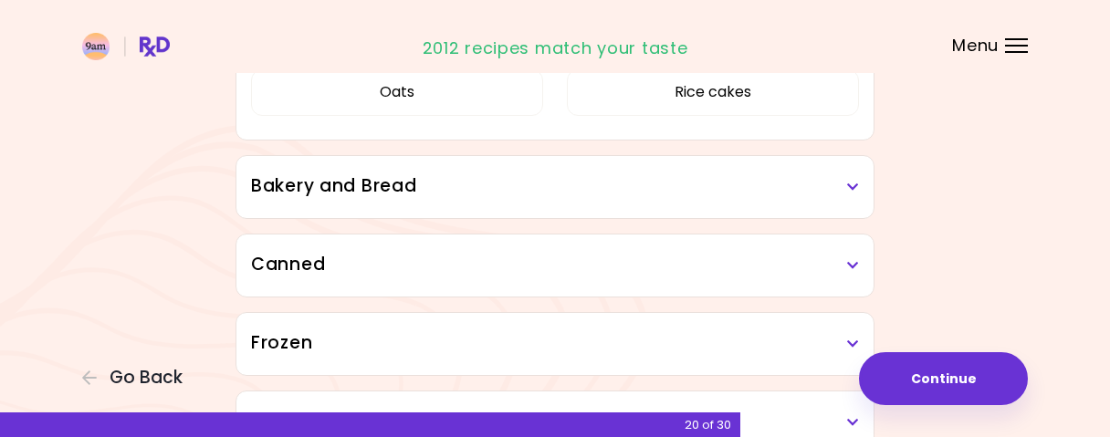
click at [462, 191] on h3 "Bakery and Bread" at bounding box center [555, 186] width 608 height 26
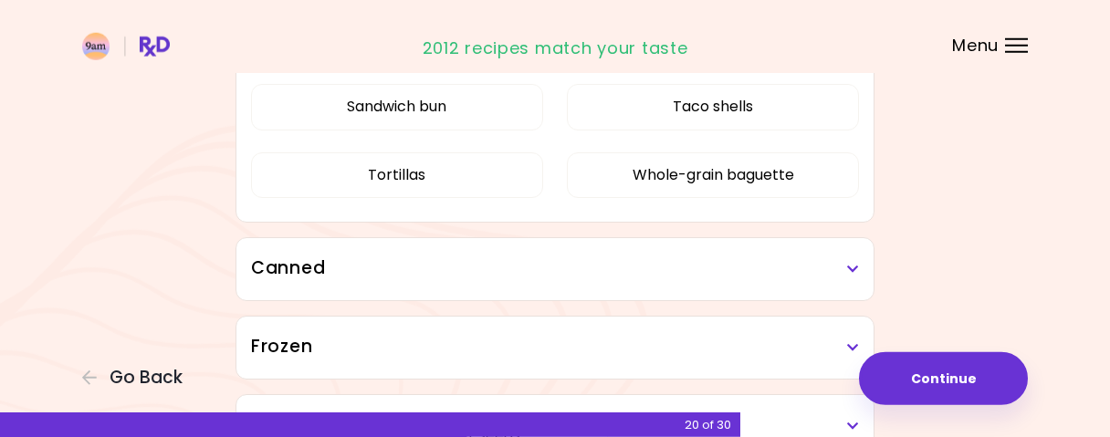
scroll to position [3608, 0]
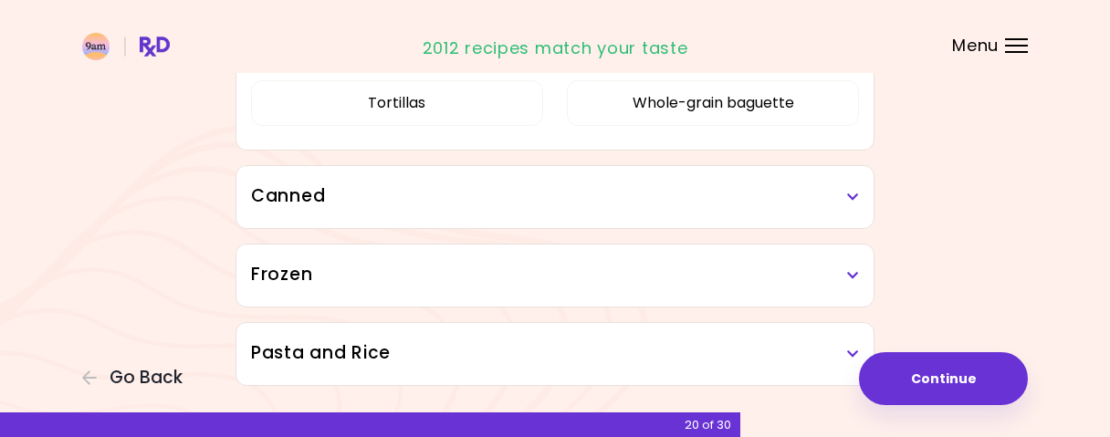
click at [456, 205] on div "Canned" at bounding box center [554, 197] width 637 height 62
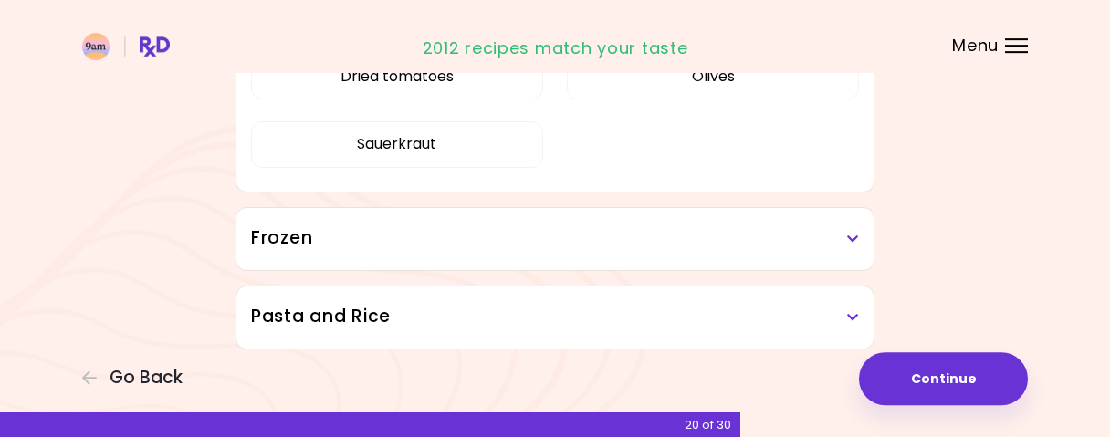
scroll to position [3796, 0]
click at [520, 225] on h3 "Frozen" at bounding box center [555, 236] width 608 height 26
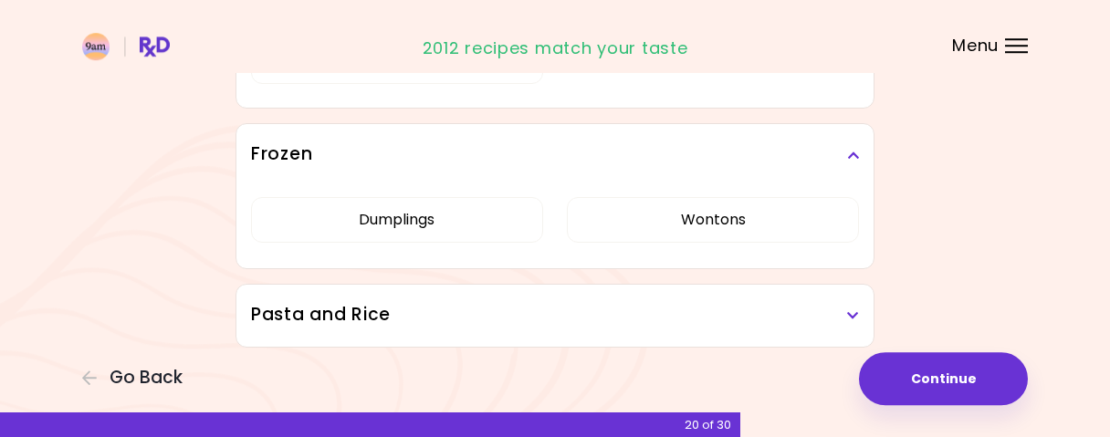
scroll to position [3878, 0]
click at [649, 289] on div "Pasta and Rice" at bounding box center [554, 315] width 637 height 62
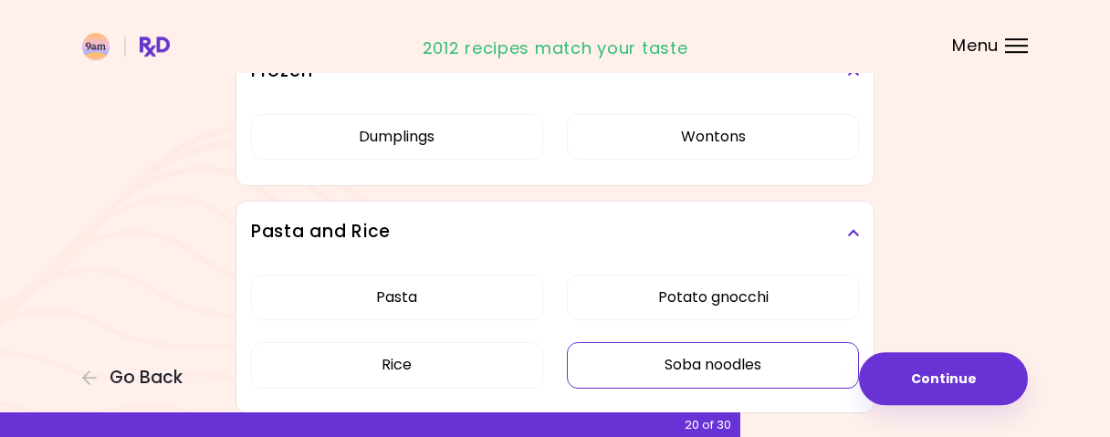
scroll to position [4027, 0]
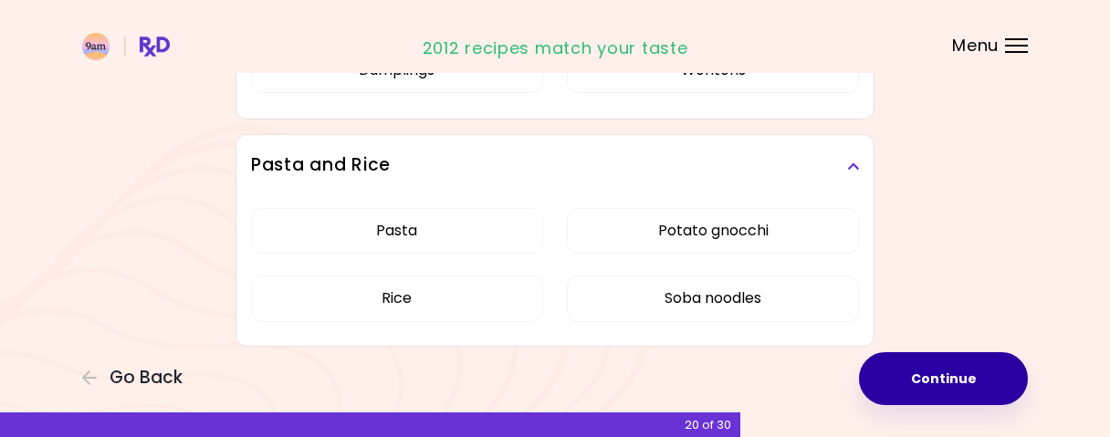
click at [955, 390] on button "Continue" at bounding box center [943, 378] width 169 height 53
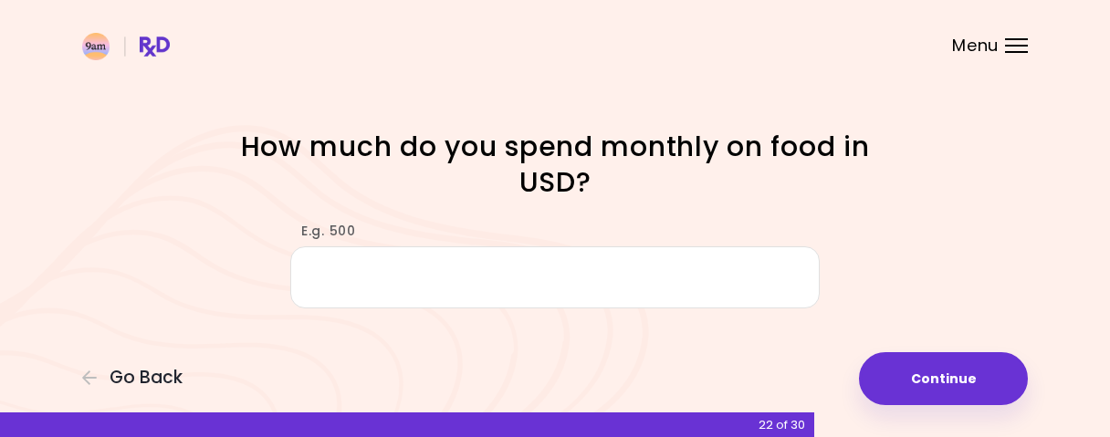
click at [395, 282] on input "E.g. 500" at bounding box center [554, 277] width 529 height 63
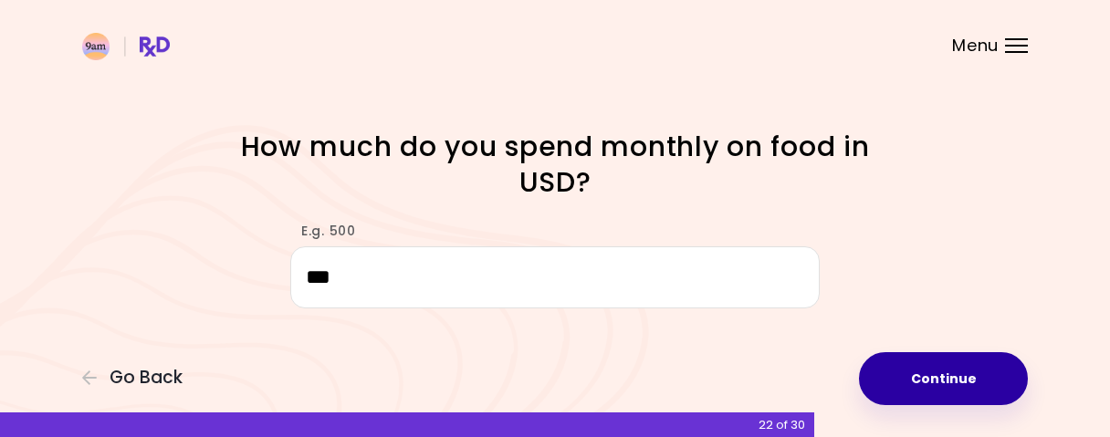
type input "***"
click at [948, 384] on button "Continue" at bounding box center [943, 378] width 169 height 53
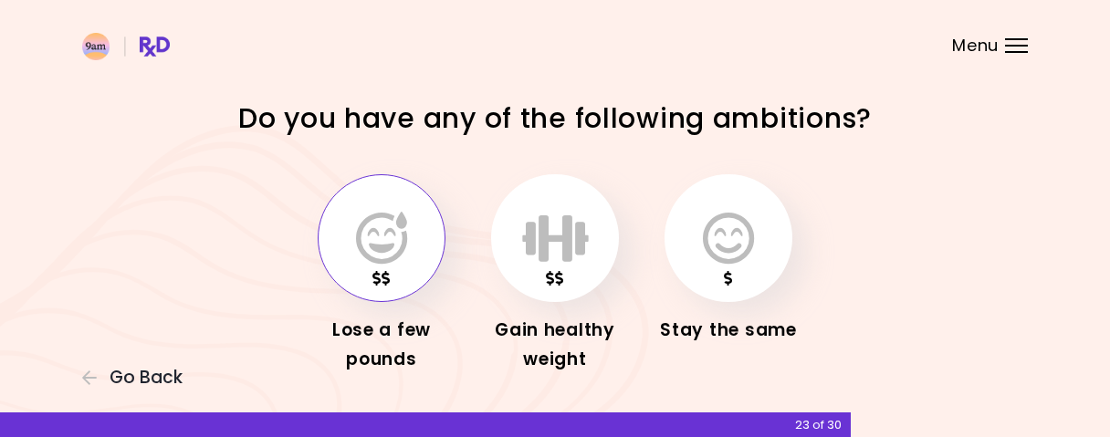
click at [384, 259] on icon "button" at bounding box center [381, 238] width 51 height 53
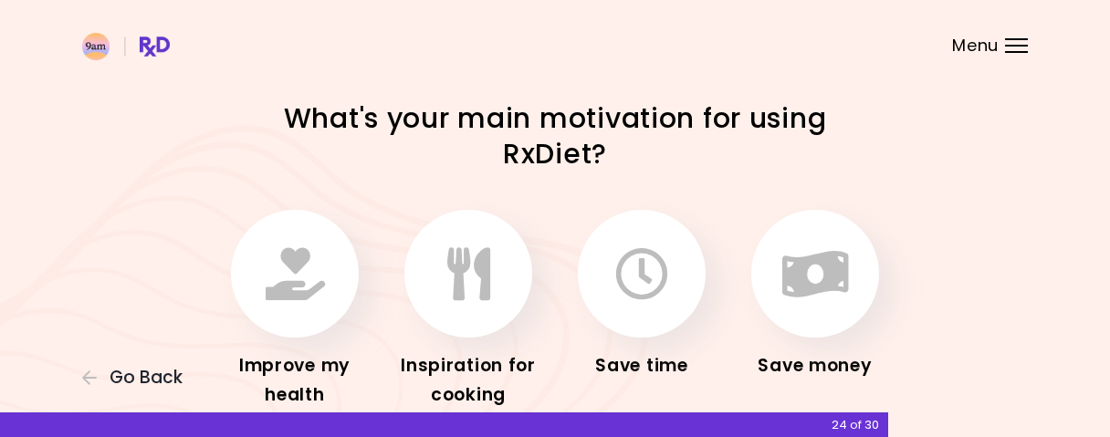
scroll to position [106, 0]
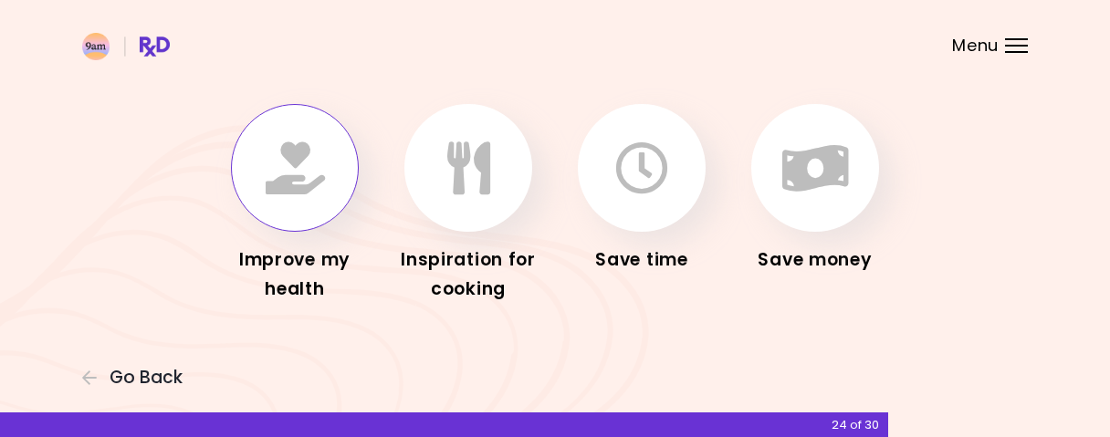
click at [304, 209] on button "button" at bounding box center [295, 168] width 128 height 128
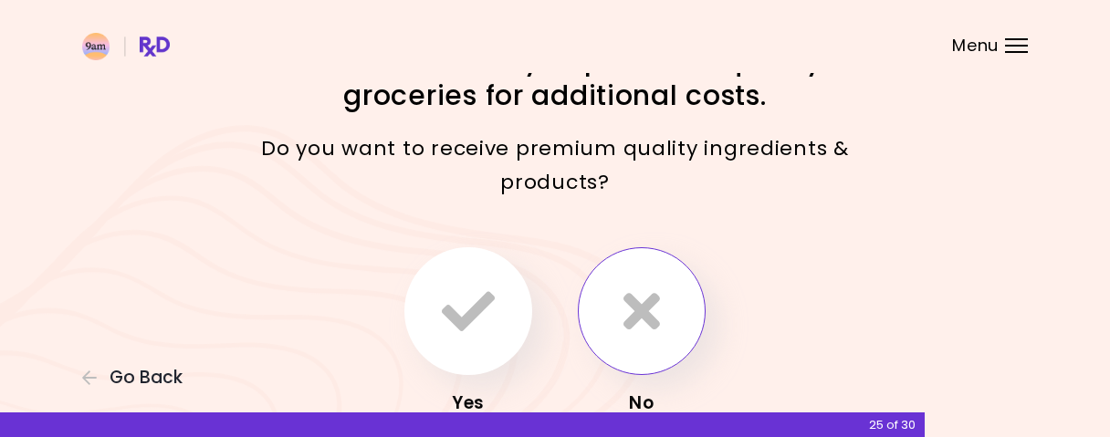
scroll to position [95, 0]
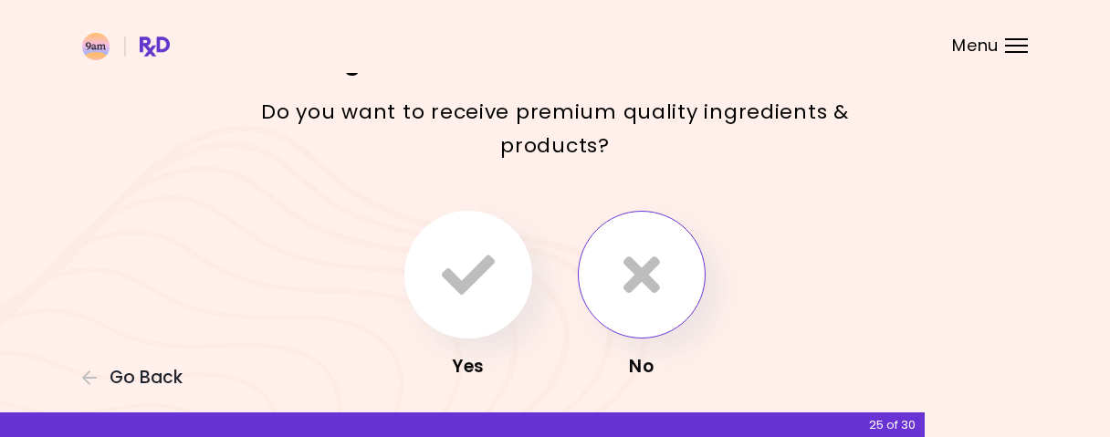
click at [657, 291] on icon "button" at bounding box center [641, 274] width 37 height 53
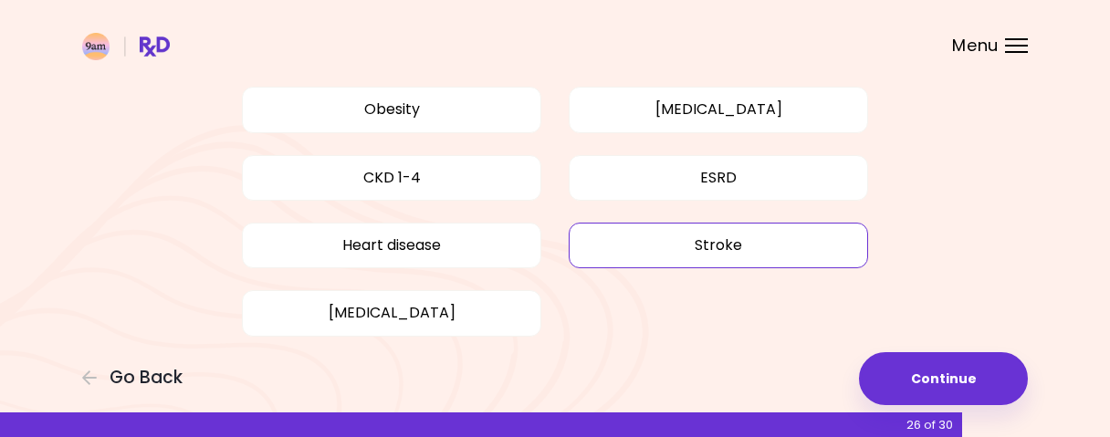
scroll to position [314, 0]
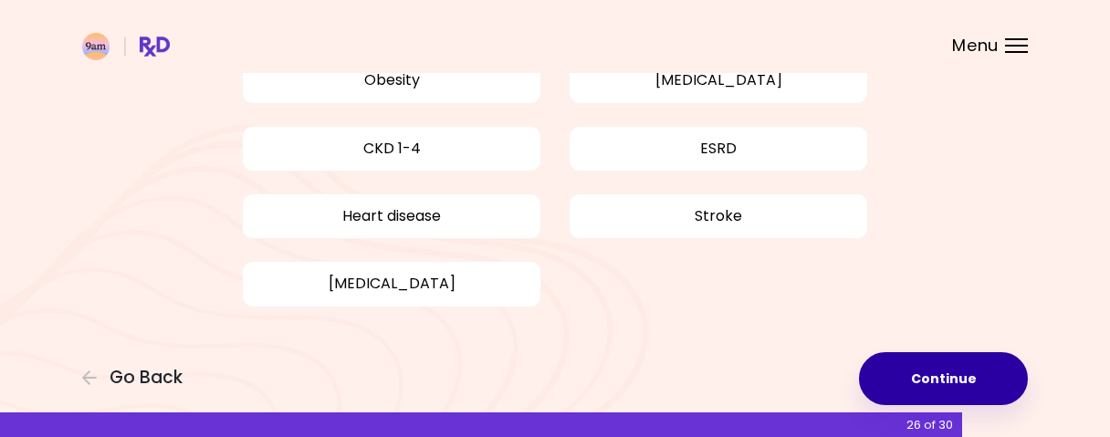
click at [937, 391] on button "Continue" at bounding box center [943, 378] width 169 height 53
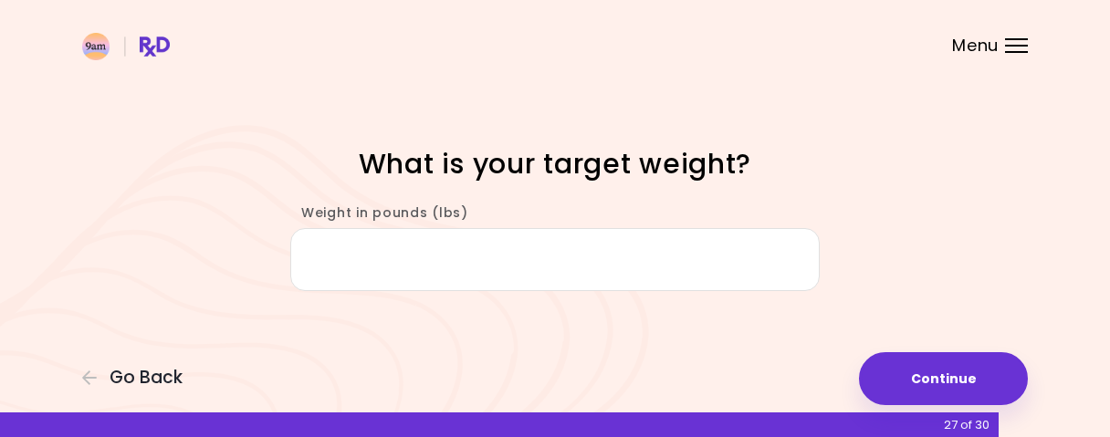
click at [420, 266] on input "Weight in pounds (lbs)" at bounding box center [554, 259] width 529 height 63
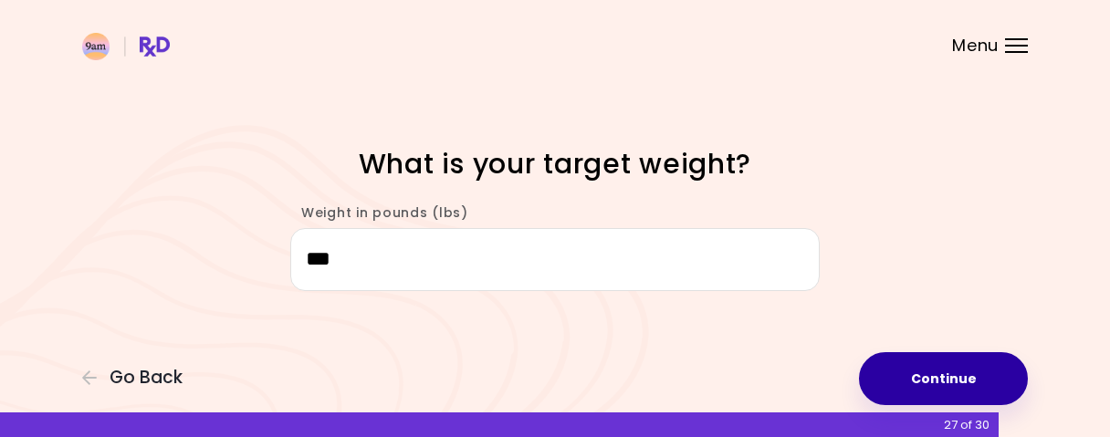
type input "***"
click at [950, 391] on button "Continue" at bounding box center [943, 378] width 169 height 53
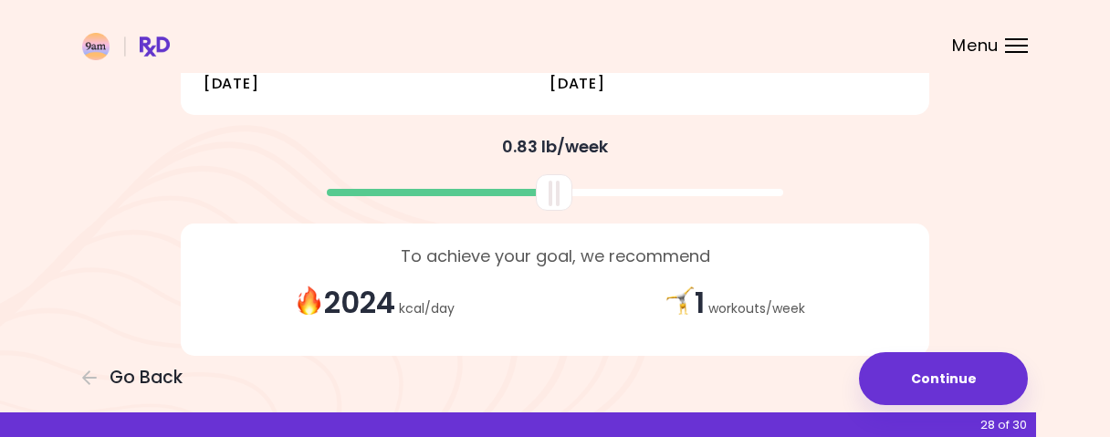
scroll to position [506, 0]
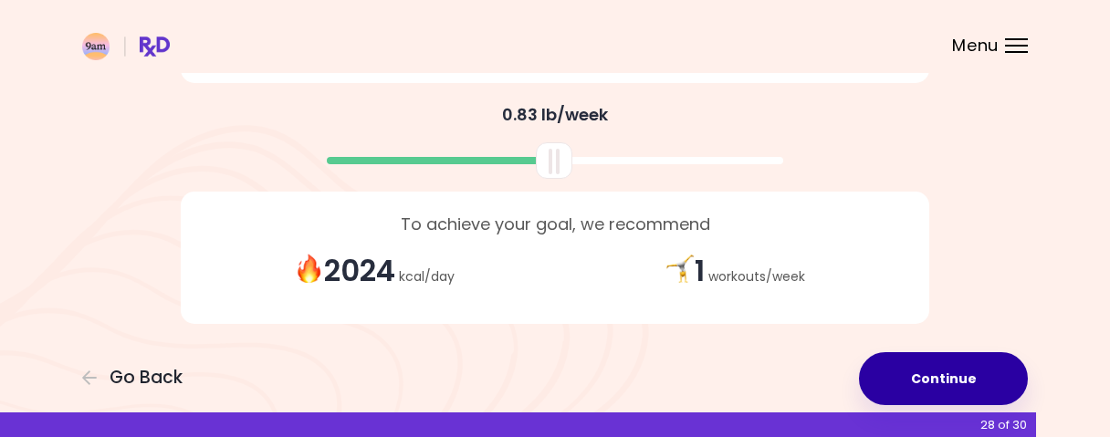
click at [892, 374] on button "Continue" at bounding box center [943, 378] width 169 height 53
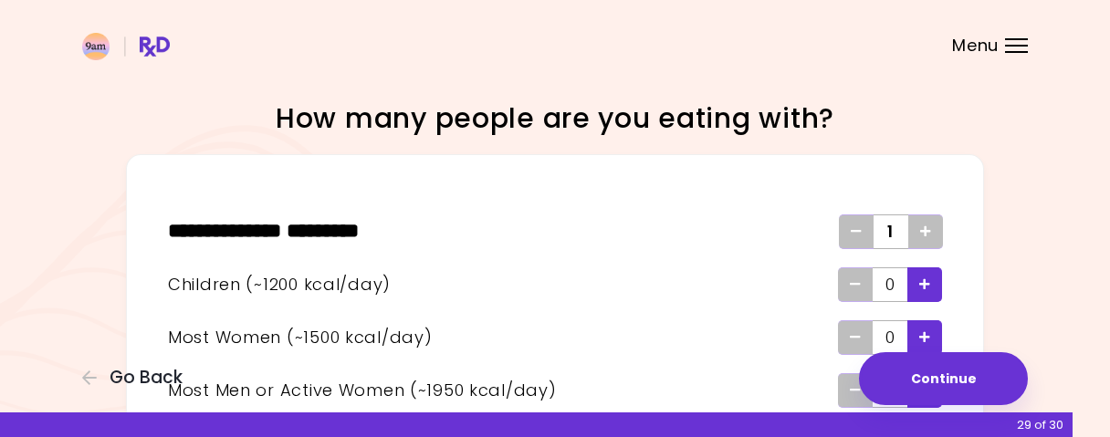
click at [934, 234] on div "Add" at bounding box center [925, 231] width 35 height 35
click at [927, 231] on icon "Add" at bounding box center [925, 231] width 11 height 12
click at [926, 231] on icon "Add" at bounding box center [925, 231] width 11 height 12
click at [921, 229] on icon "Add" at bounding box center [925, 231] width 11 height 12
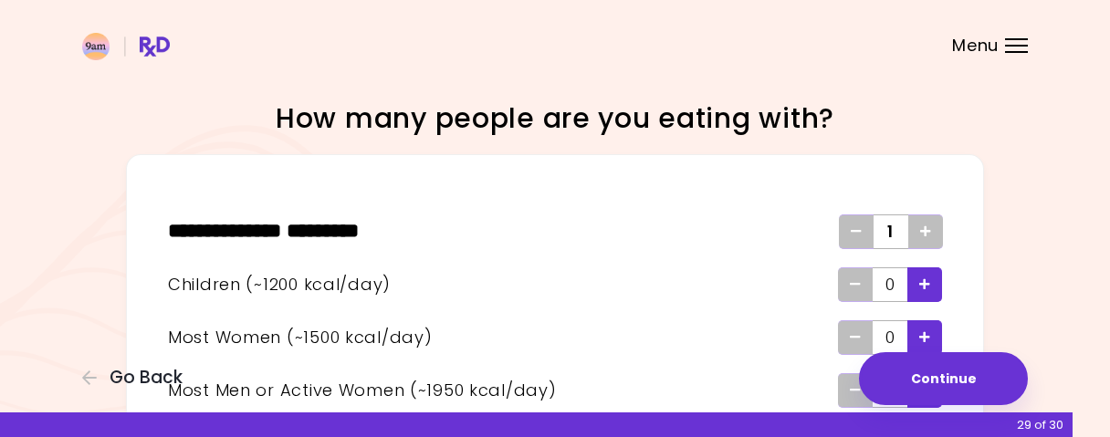
drag, startPoint x: 885, startPoint y: 227, endPoint x: 899, endPoint y: 238, distance: 17.5
click at [888, 227] on div "1" at bounding box center [890, 231] width 35 height 35
click at [899, 229] on div "1" at bounding box center [890, 231] width 35 height 35
click at [893, 228] on div "1" at bounding box center [890, 231] width 35 height 35
click at [890, 228] on span "1" at bounding box center [890, 231] width 6 height 29
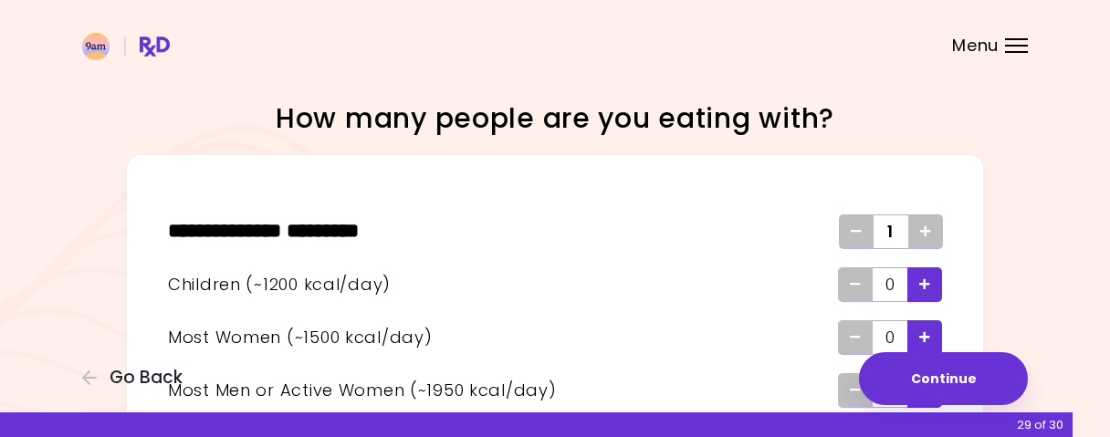
click at [923, 284] on icon "Add - Child" at bounding box center [924, 284] width 11 height 12
click at [862, 292] on div "Remove - Child" at bounding box center [855, 284] width 35 height 35
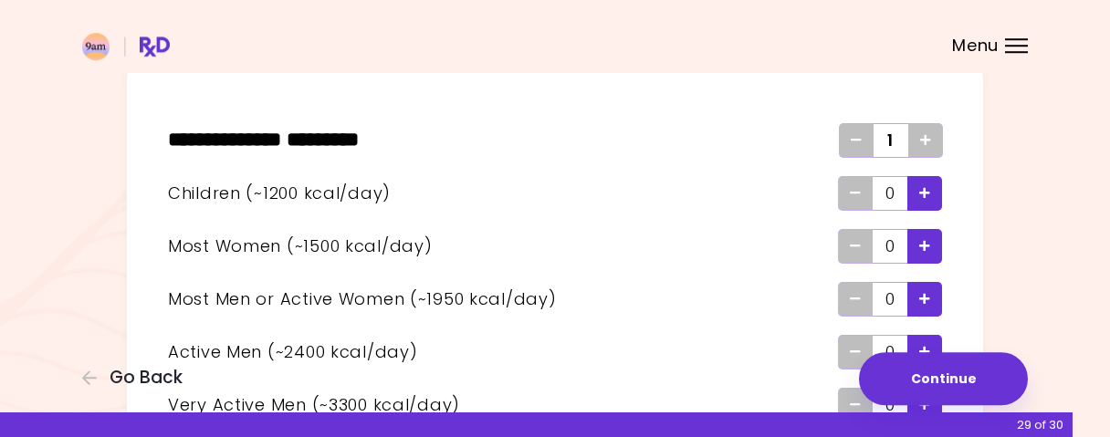
scroll to position [95, 0]
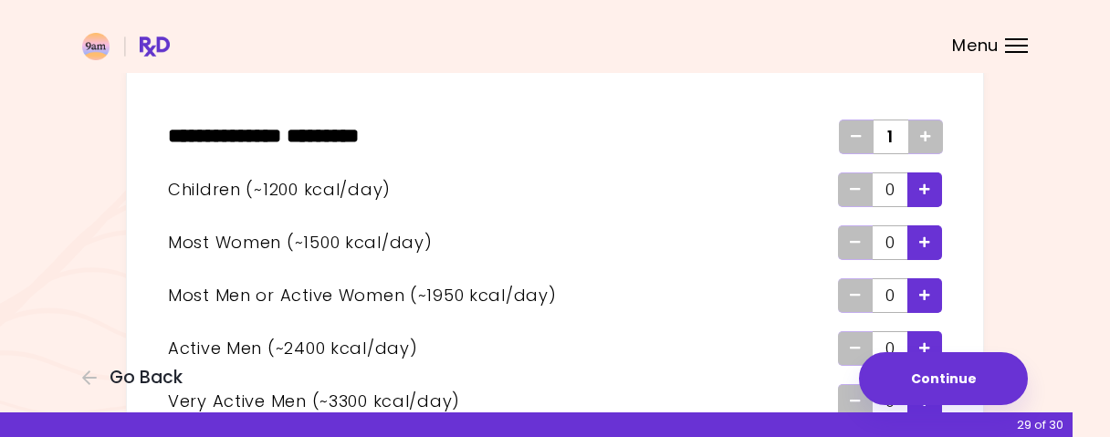
click at [919, 237] on icon "Add - Woman" at bounding box center [924, 242] width 11 height 12
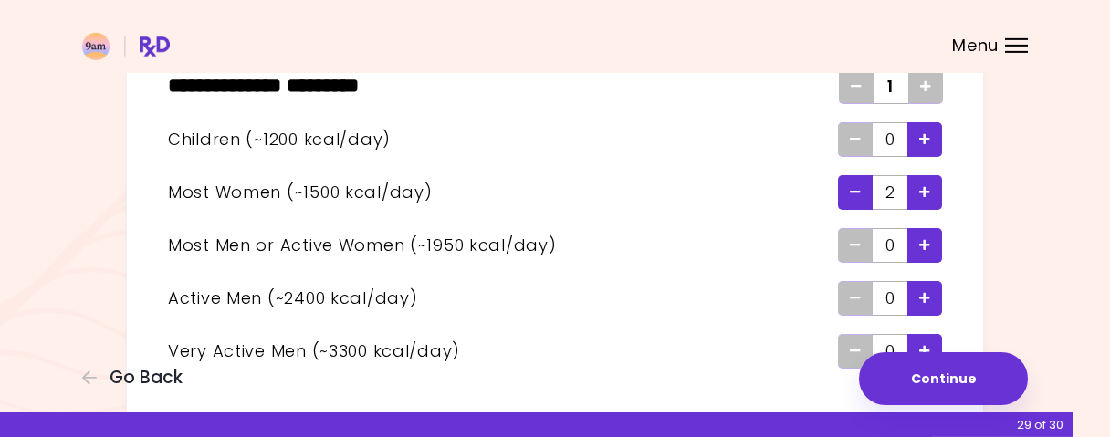
scroll to position [190, 0]
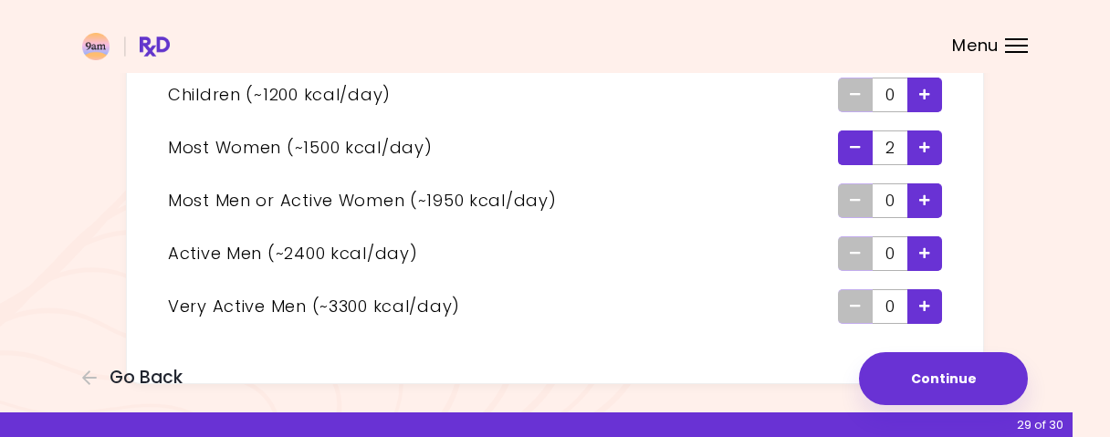
click at [934, 258] on div "Add - Active Man" at bounding box center [924, 253] width 35 height 35
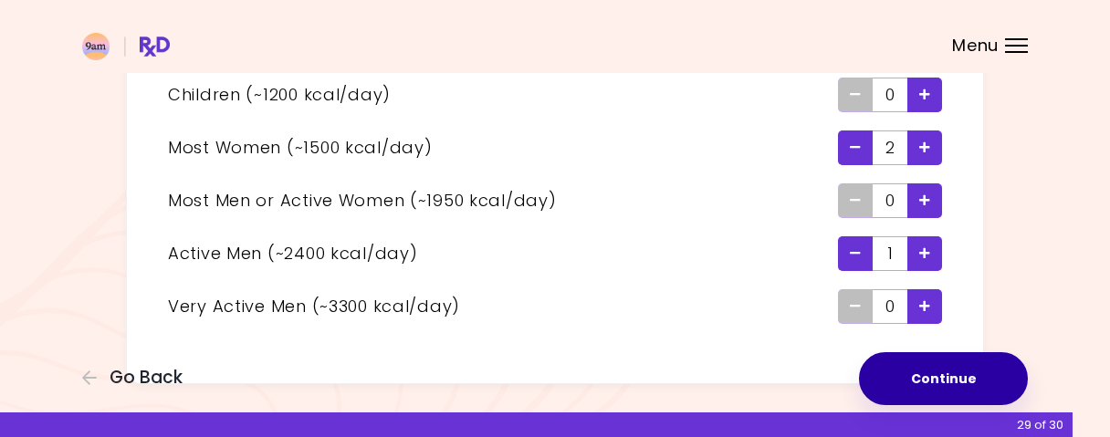
click at [911, 371] on button "Continue" at bounding box center [943, 378] width 169 height 53
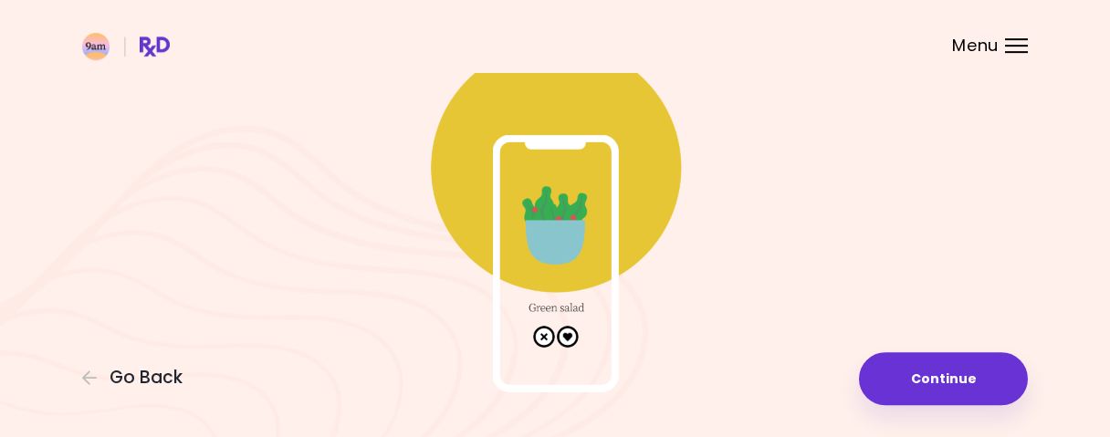
scroll to position [95, 0]
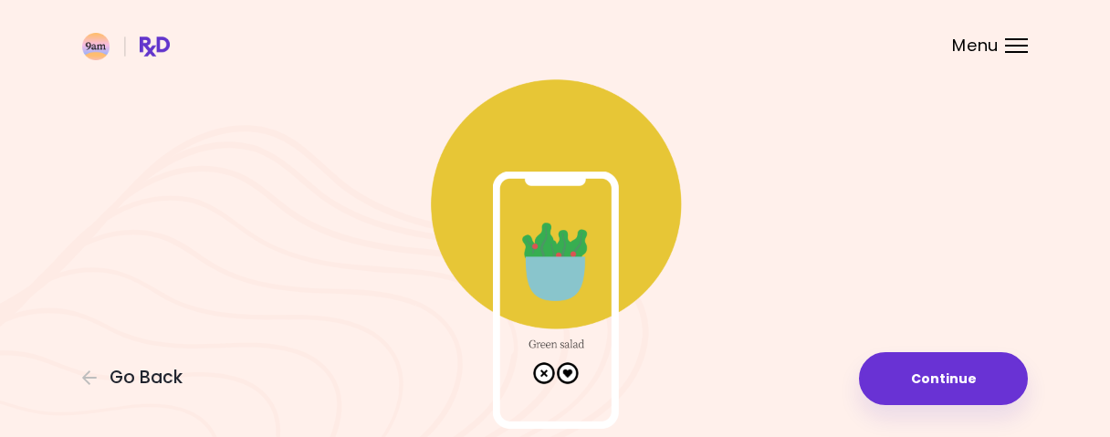
click at [598, 280] on img at bounding box center [554, 246] width 365 height 365
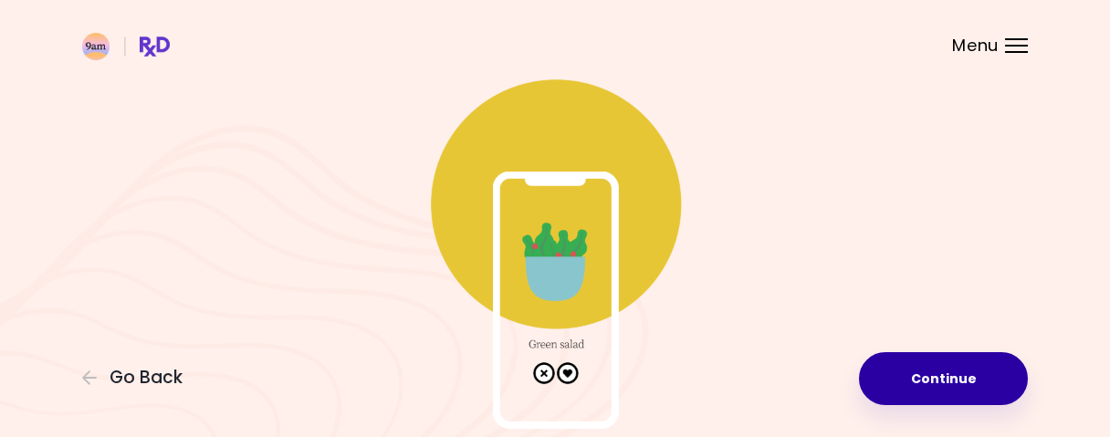
click at [922, 381] on button "Continue" at bounding box center [943, 378] width 169 height 53
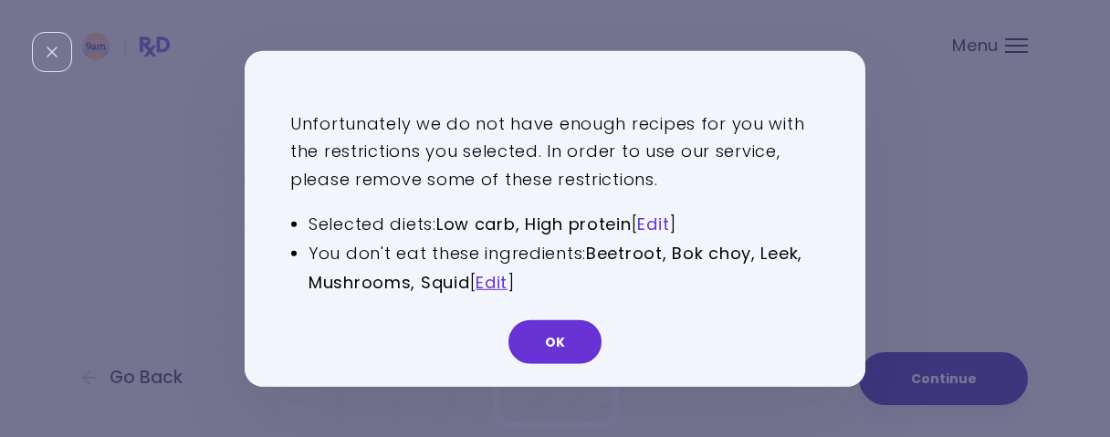
click at [667, 222] on link "Edit" at bounding box center [653, 224] width 32 height 23
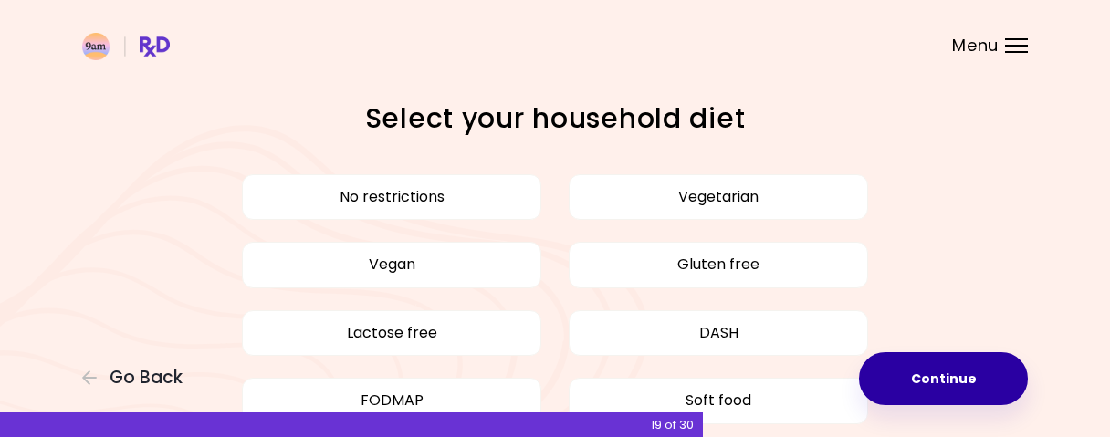
scroll to position [95, 0]
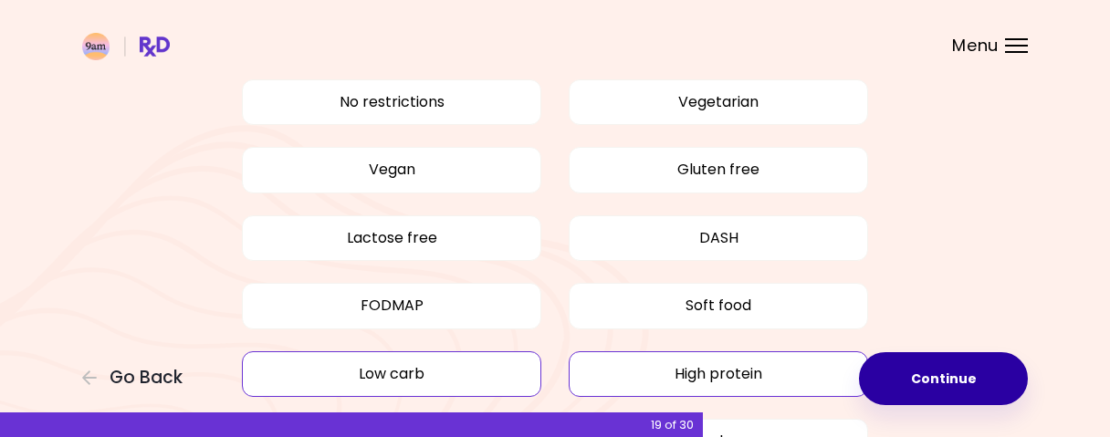
click at [492, 360] on button "Low carb" at bounding box center [391, 374] width 299 height 46
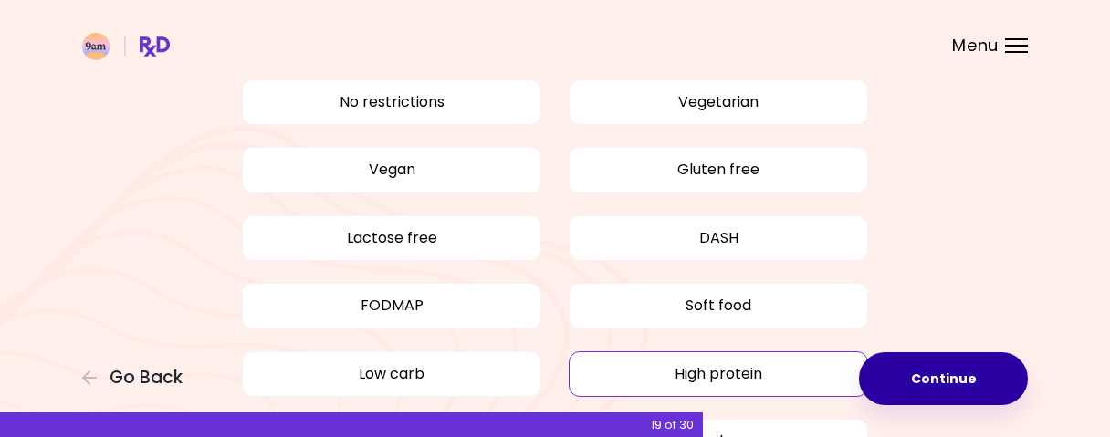
click at [691, 377] on button "High protein" at bounding box center [718, 374] width 299 height 46
click at [915, 377] on button "Continue" at bounding box center [943, 378] width 169 height 53
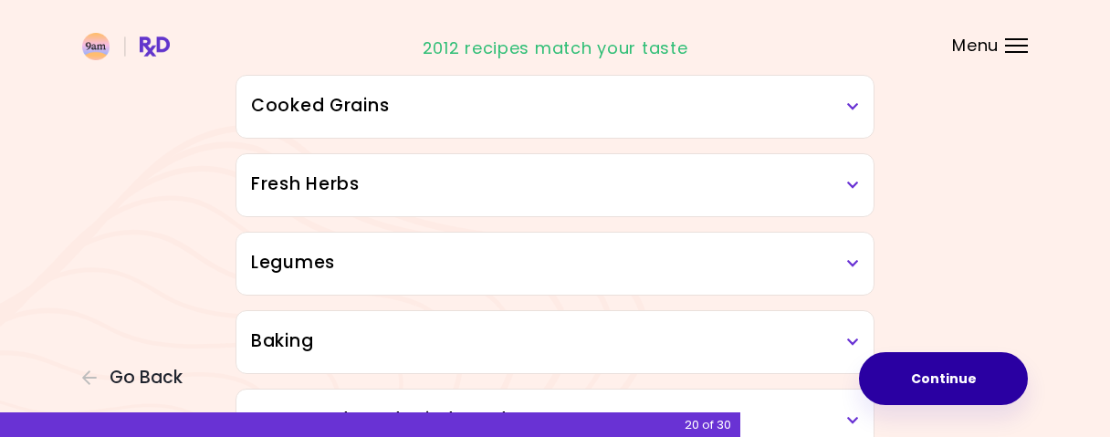
scroll to position [380, 0]
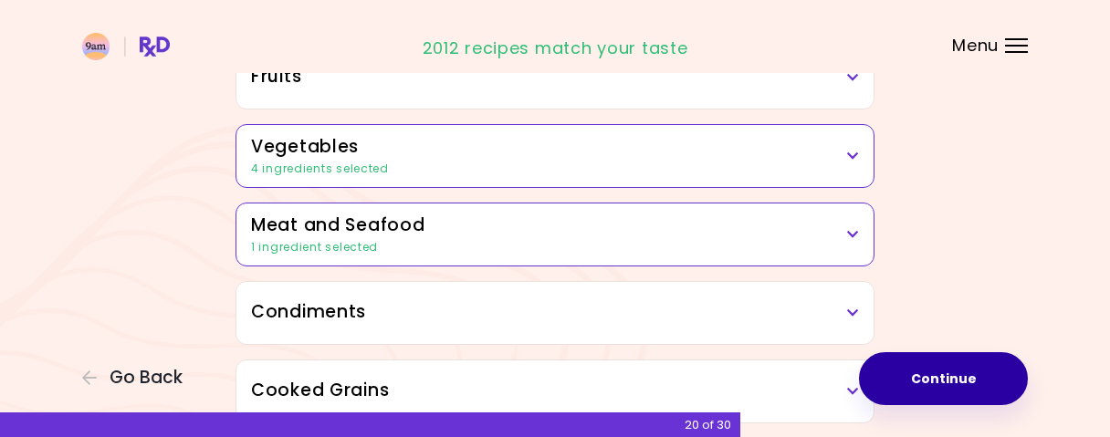
click at [842, 154] on h3 "Vegetables" at bounding box center [555, 147] width 608 height 26
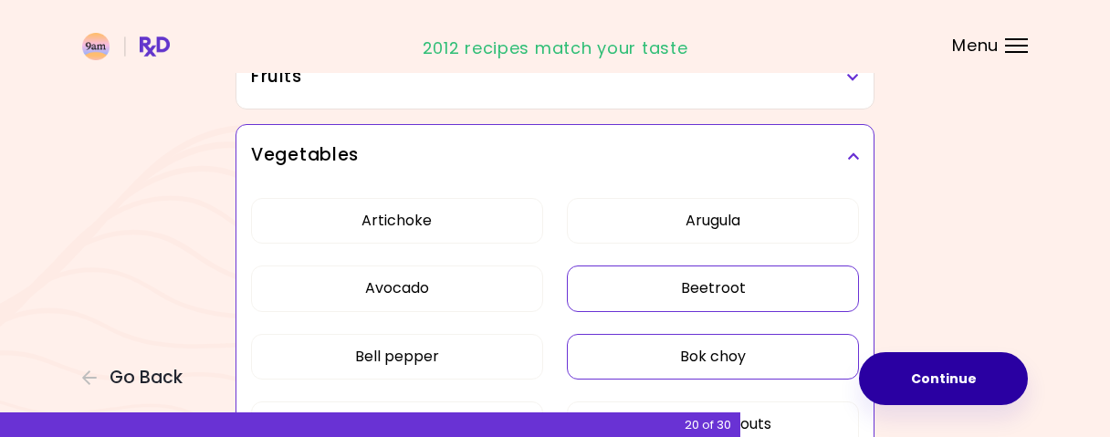
click at [754, 299] on button "Beetroot" at bounding box center [713, 289] width 292 height 46
click at [738, 352] on button "Bok choy" at bounding box center [713, 357] width 292 height 46
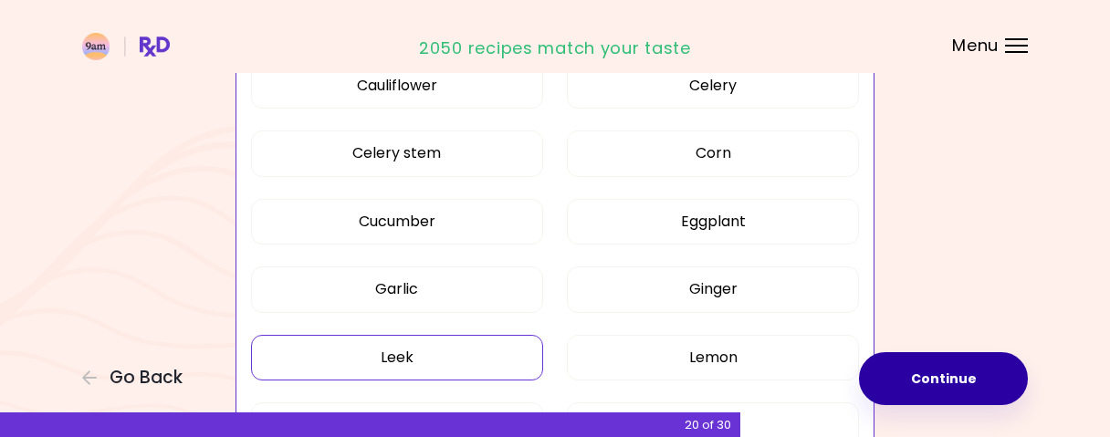
scroll to position [1044, 0]
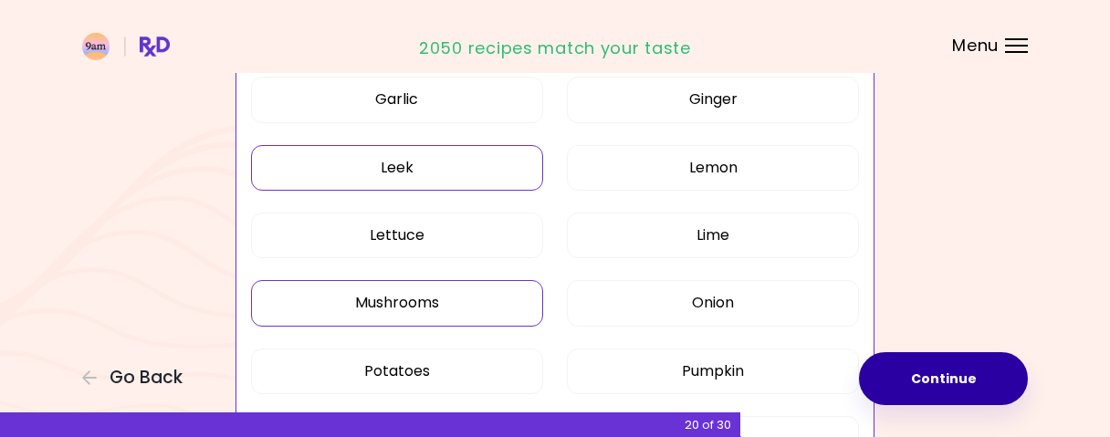
click at [414, 168] on button "Leek" at bounding box center [397, 168] width 292 height 46
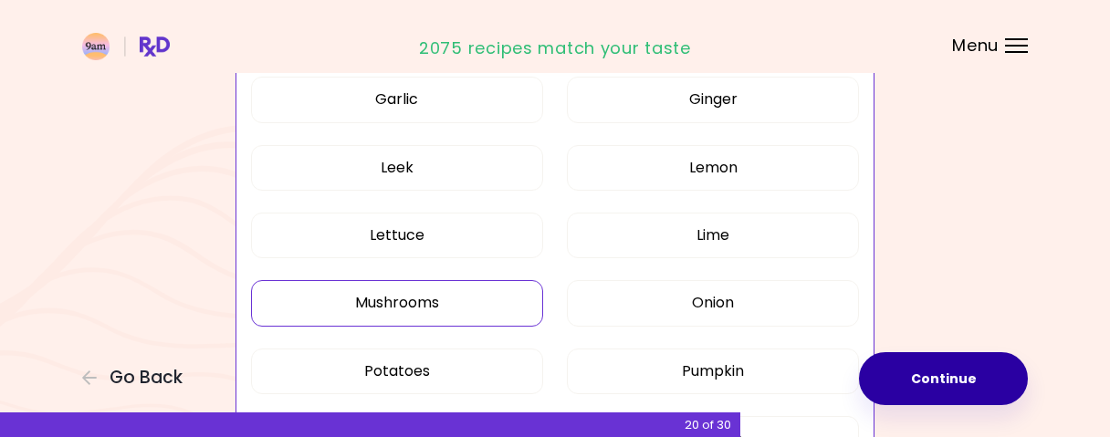
click at [439, 297] on button "Mushrooms" at bounding box center [397, 303] width 292 height 46
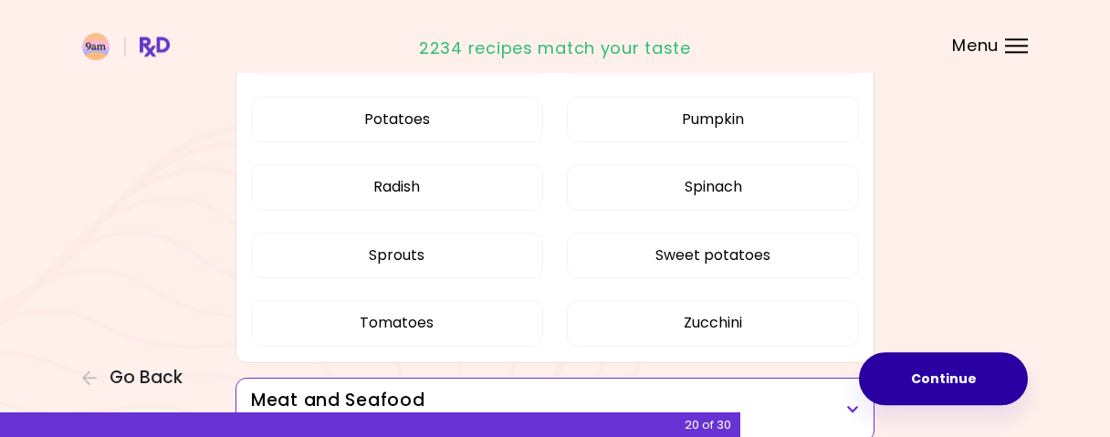
scroll to position [1329, 0]
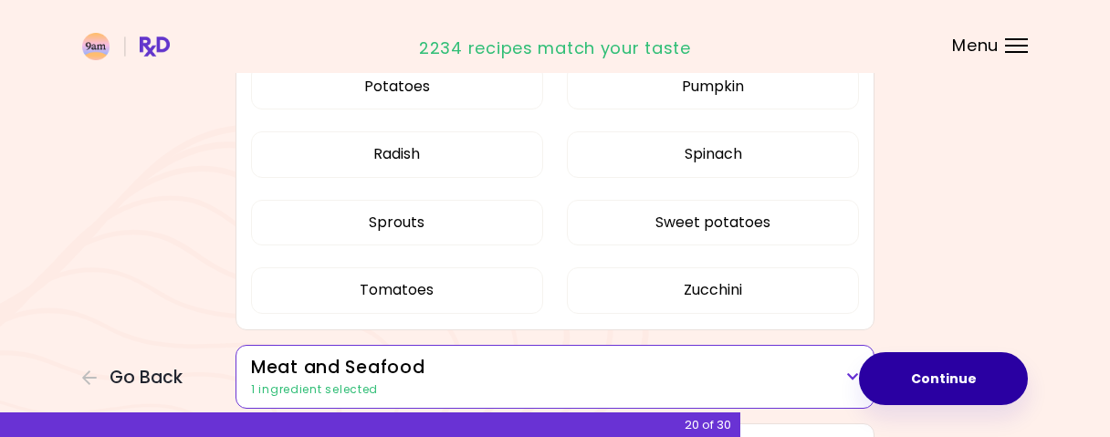
click at [961, 397] on button "Continue" at bounding box center [943, 378] width 169 height 53
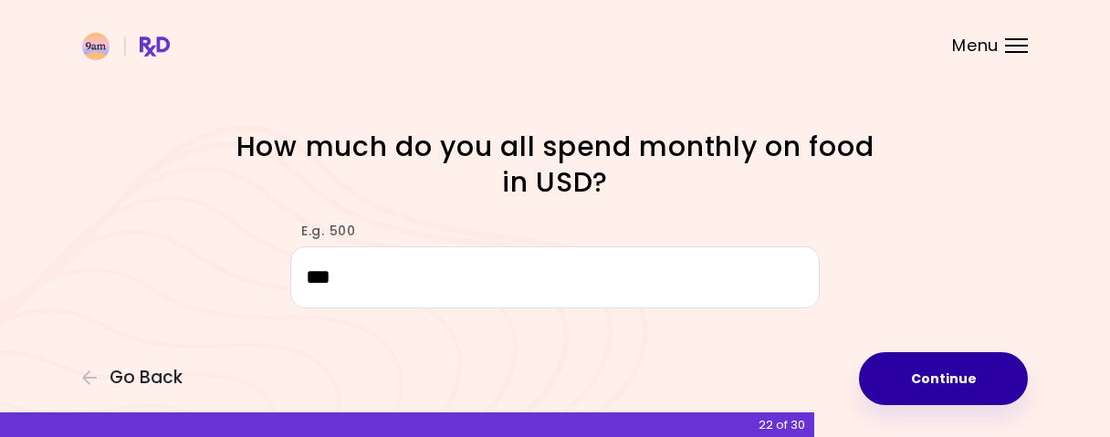
click at [950, 399] on button "Continue" at bounding box center [943, 378] width 169 height 53
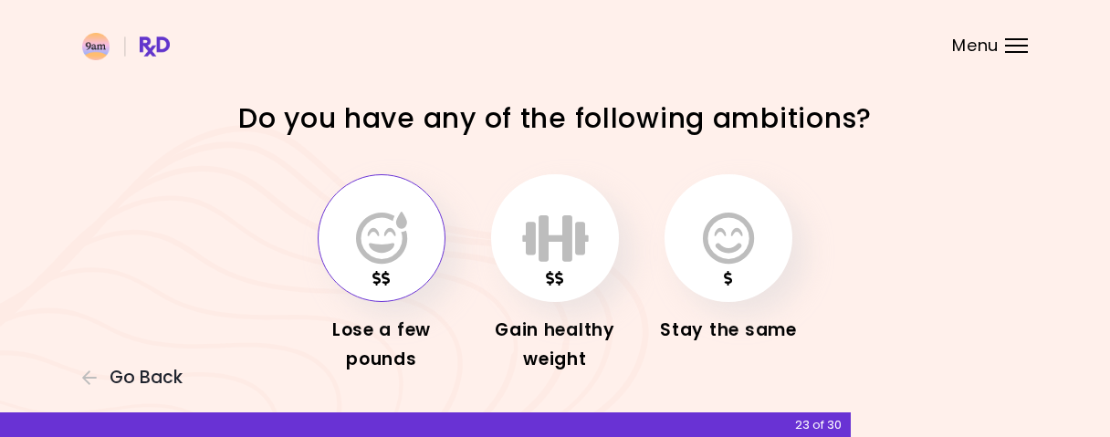
click at [381, 278] on button "button" at bounding box center [382, 238] width 128 height 128
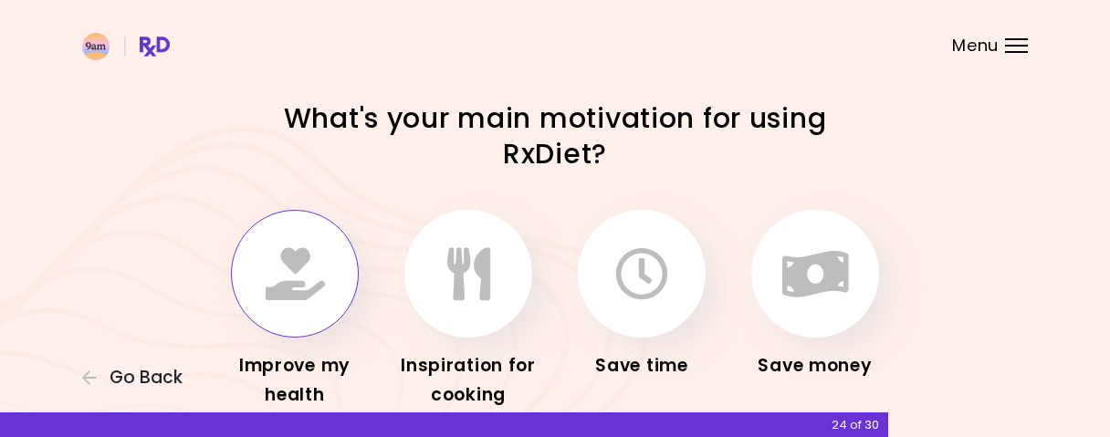
click at [316, 314] on button "button" at bounding box center [295, 274] width 128 height 128
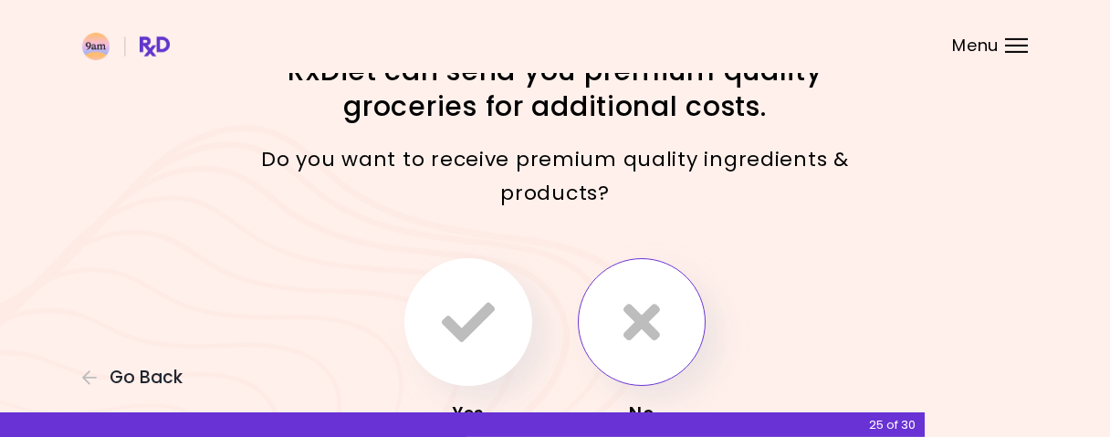
scroll to position [95, 0]
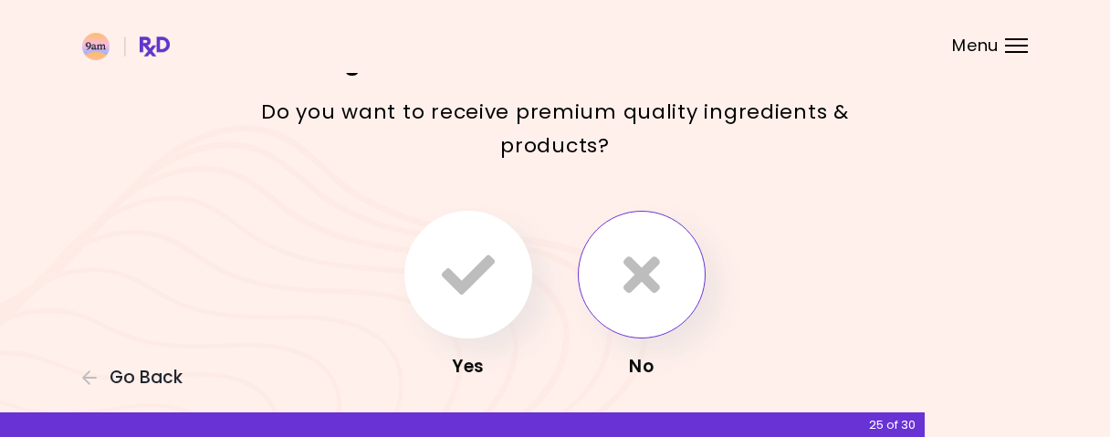
click at [641, 333] on button "button" at bounding box center [642, 275] width 128 height 128
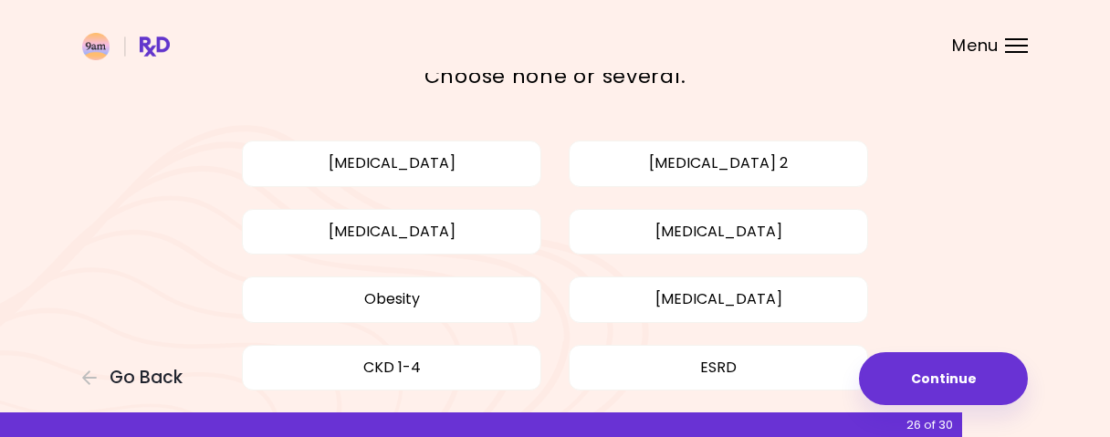
scroll to position [314, 0]
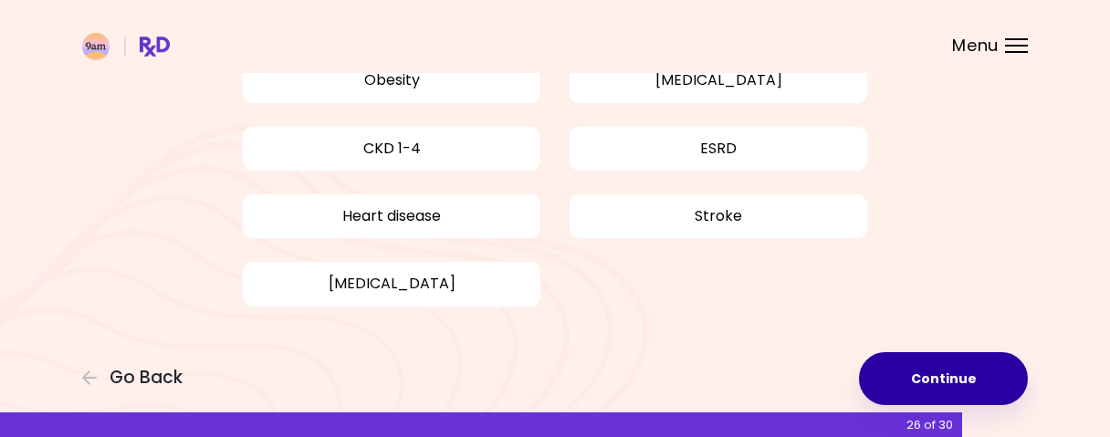
click at [916, 387] on button "Continue" at bounding box center [943, 378] width 169 height 53
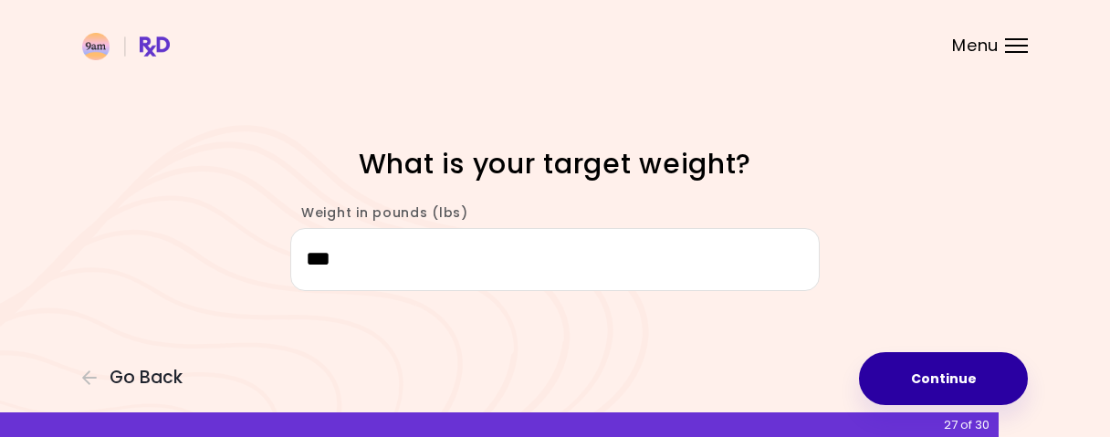
click at [931, 374] on button "Continue" at bounding box center [943, 378] width 169 height 53
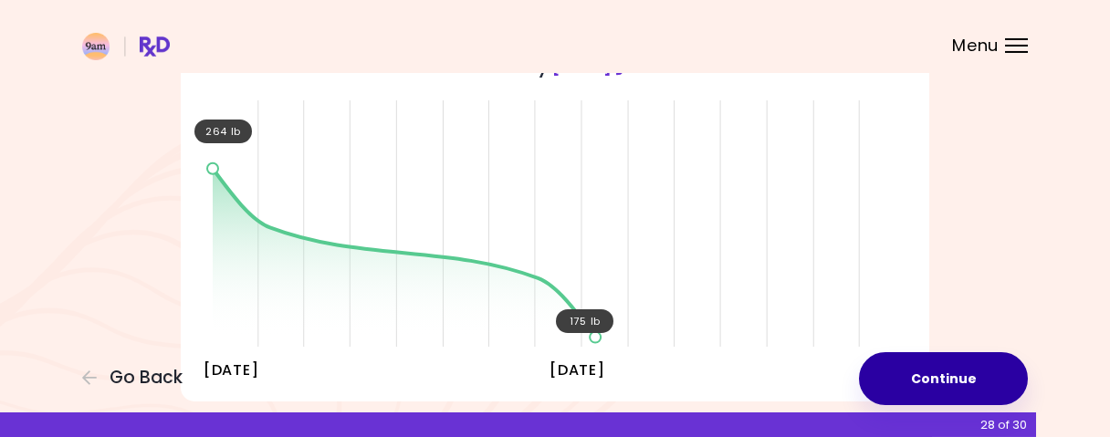
scroll to position [190, 0]
click at [923, 384] on button "Continue" at bounding box center [943, 378] width 169 height 53
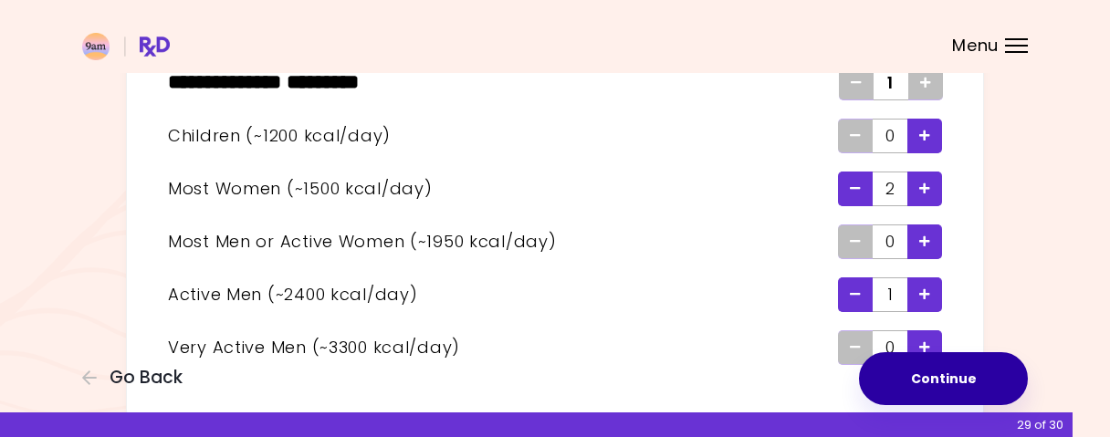
scroll to position [190, 0]
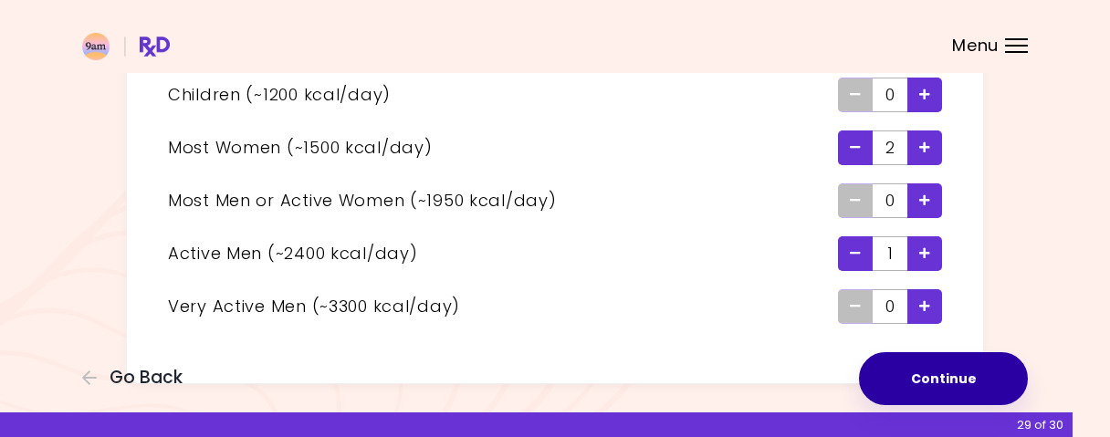
click at [921, 385] on button "Continue" at bounding box center [943, 378] width 169 height 53
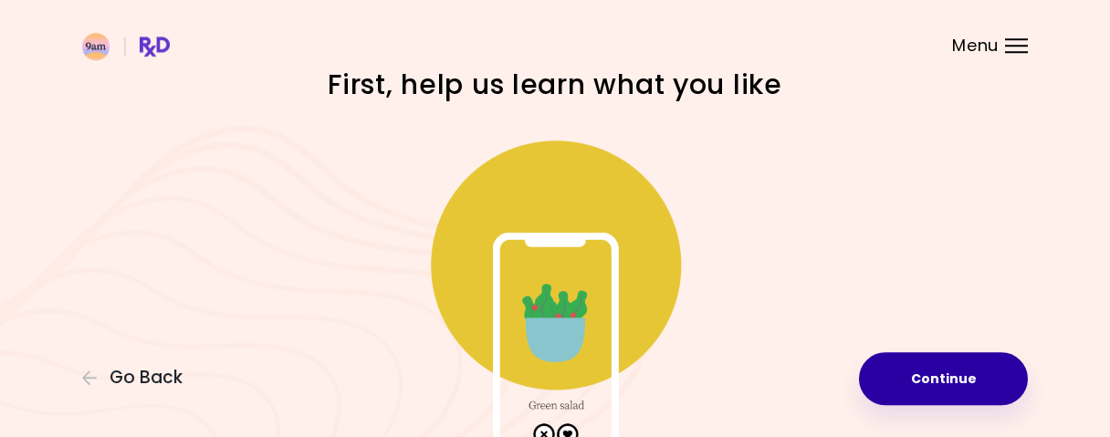
scroll to position [95, 0]
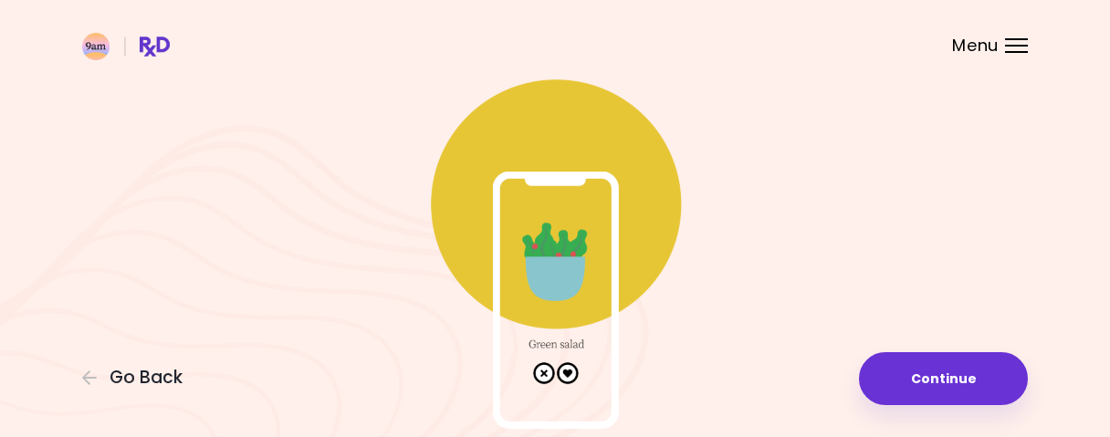
click at [570, 371] on img at bounding box center [554, 246] width 365 height 365
click at [565, 266] on img at bounding box center [554, 246] width 365 height 365
click at [566, 265] on img at bounding box center [554, 246] width 365 height 365
click at [537, 247] on img at bounding box center [554, 246] width 365 height 365
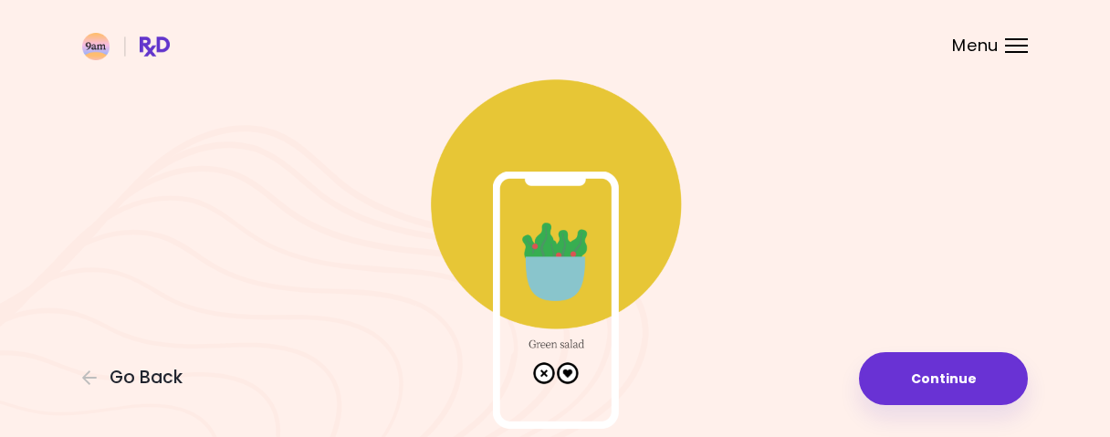
click at [1006, 47] on div at bounding box center [1016, 46] width 23 height 2
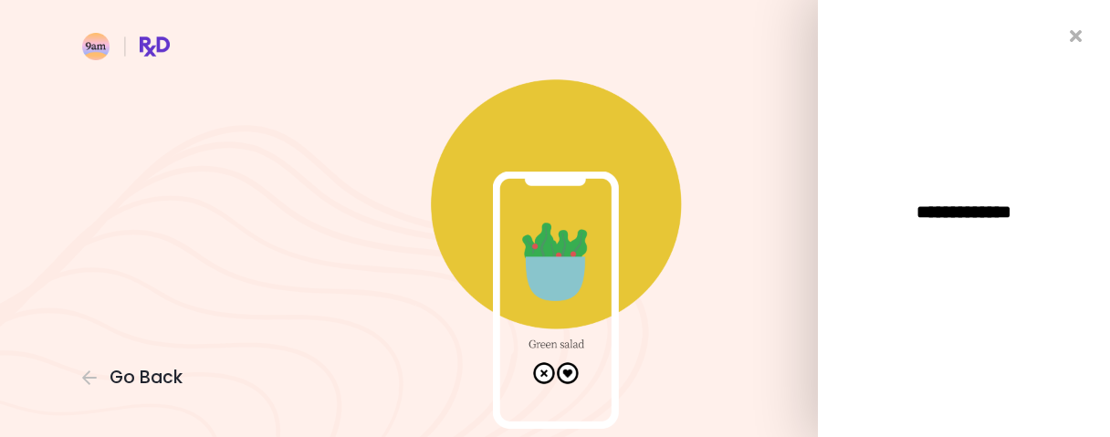
click at [938, 205] on span "**********" at bounding box center [963, 212] width 201 height 18
click at [1077, 36] on icon "Close" at bounding box center [1076, 36] width 17 height 13
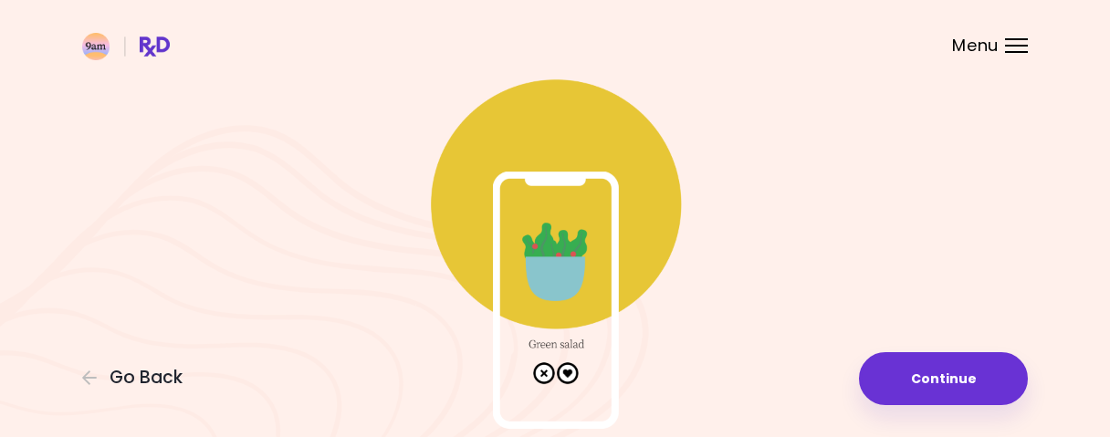
click at [961, 37] on span "Menu" at bounding box center [975, 45] width 47 height 16
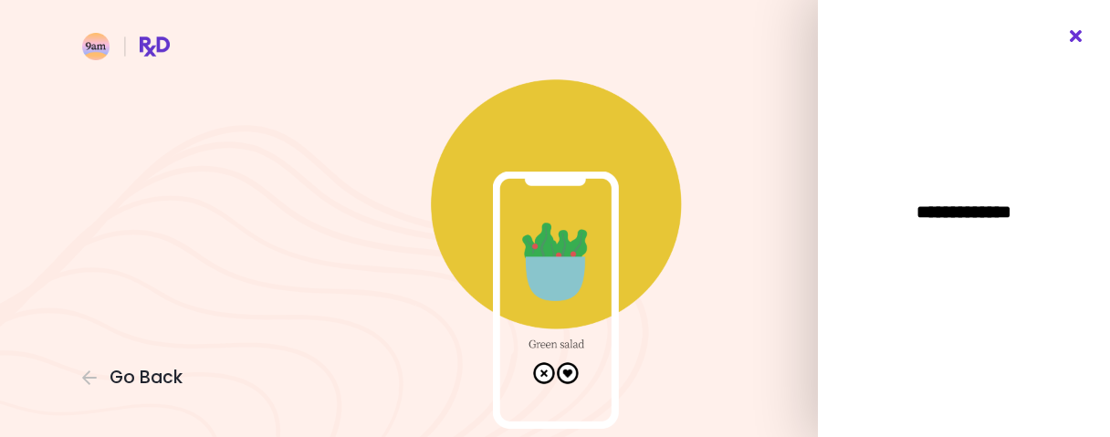
click at [1072, 36] on icon "Close" at bounding box center [1076, 36] width 17 height 13
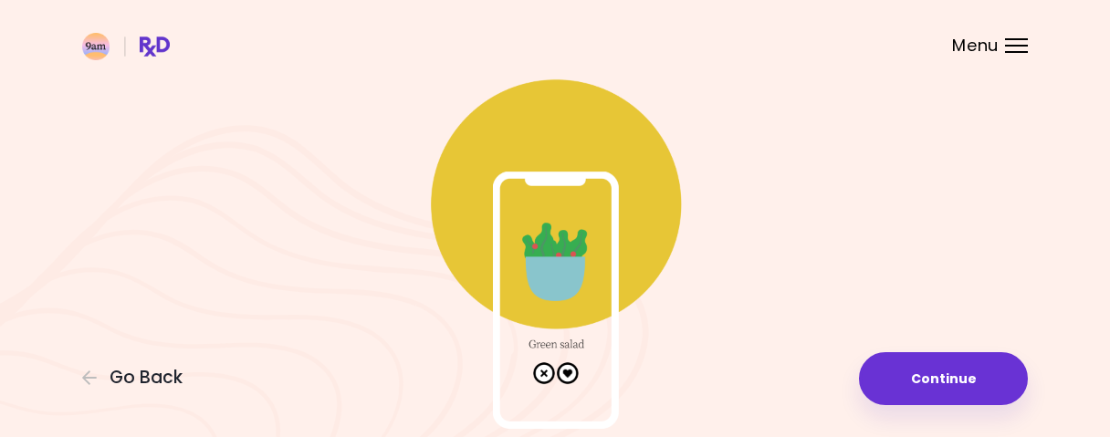
click at [552, 275] on img at bounding box center [554, 246] width 365 height 365
click at [558, 276] on img at bounding box center [554, 246] width 365 height 365
click at [543, 371] on img at bounding box center [554, 246] width 365 height 365
click at [569, 371] on img at bounding box center [554, 246] width 365 height 365
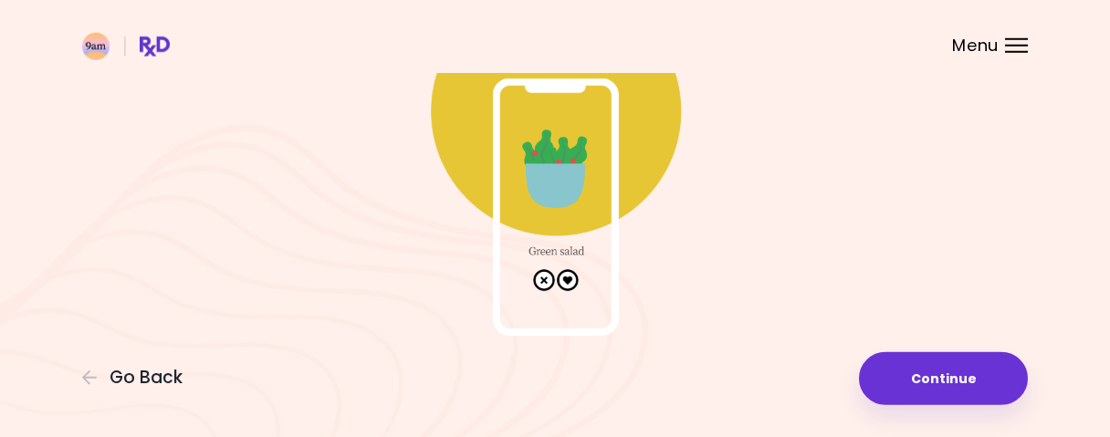
scroll to position [195, 0]
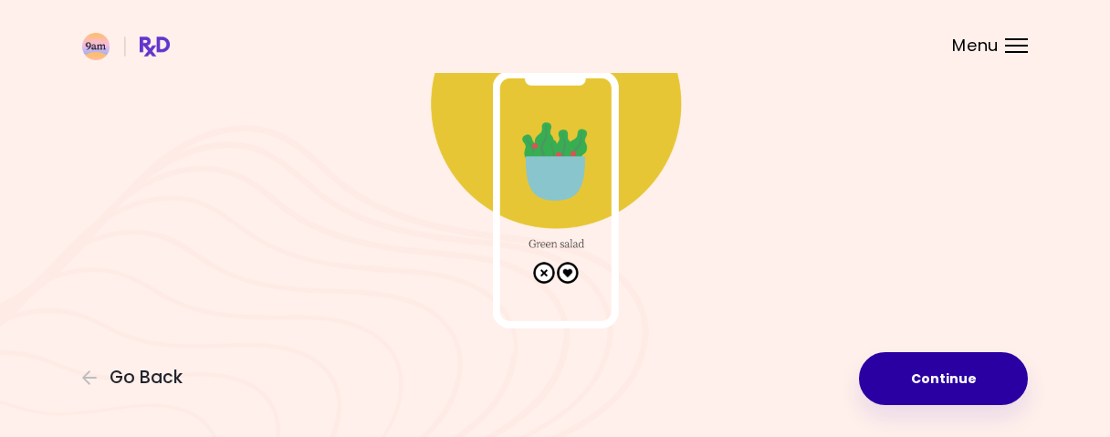
click at [992, 387] on button "Continue" at bounding box center [943, 378] width 169 height 53
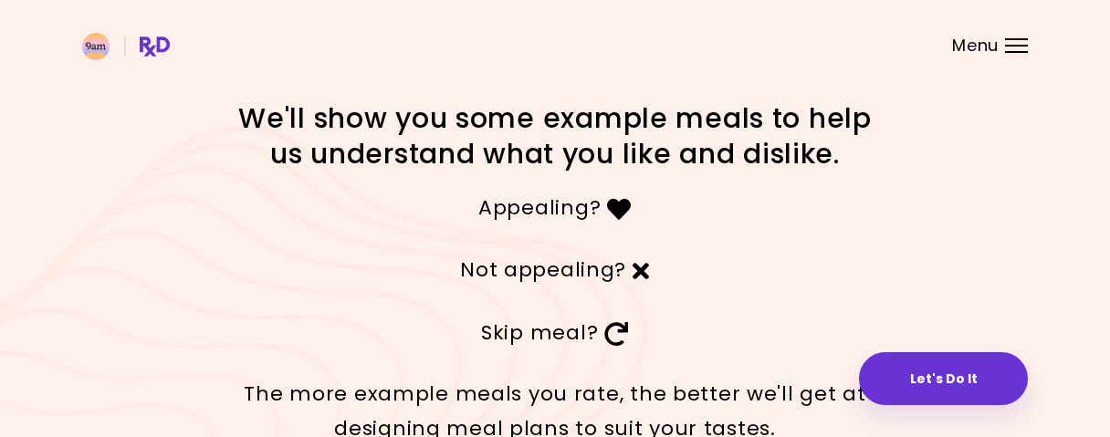
scroll to position [95, 0]
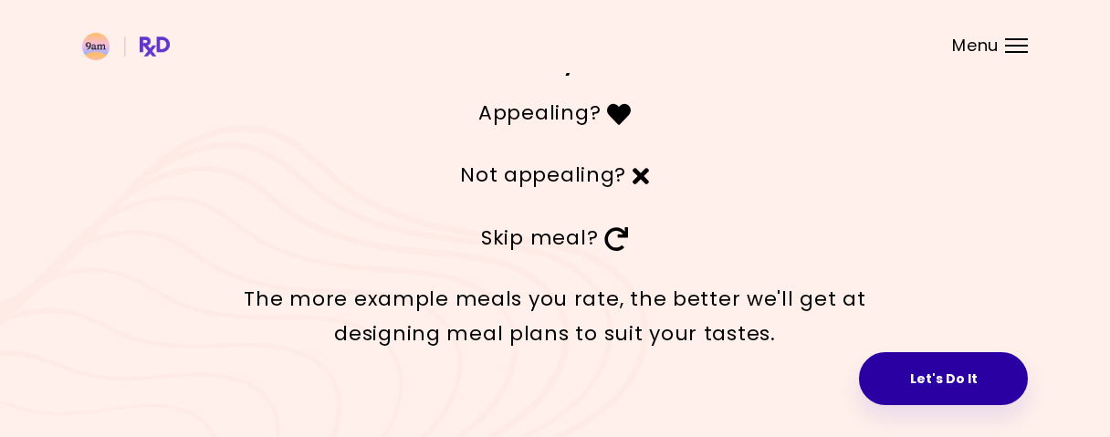
click at [954, 382] on button "Let's Do It" at bounding box center [943, 378] width 169 height 53
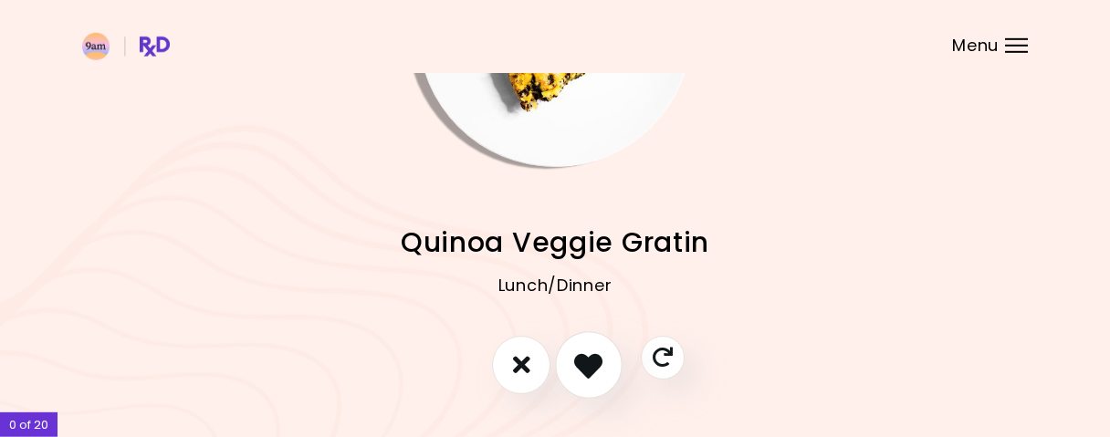
scroll to position [141, 0]
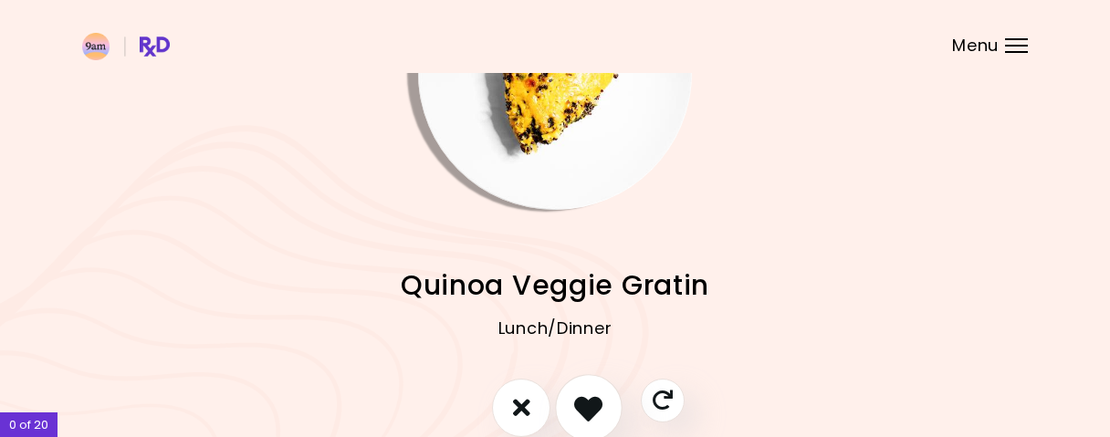
click at [601, 398] on icon "I like this recipe" at bounding box center [588, 407] width 28 height 28
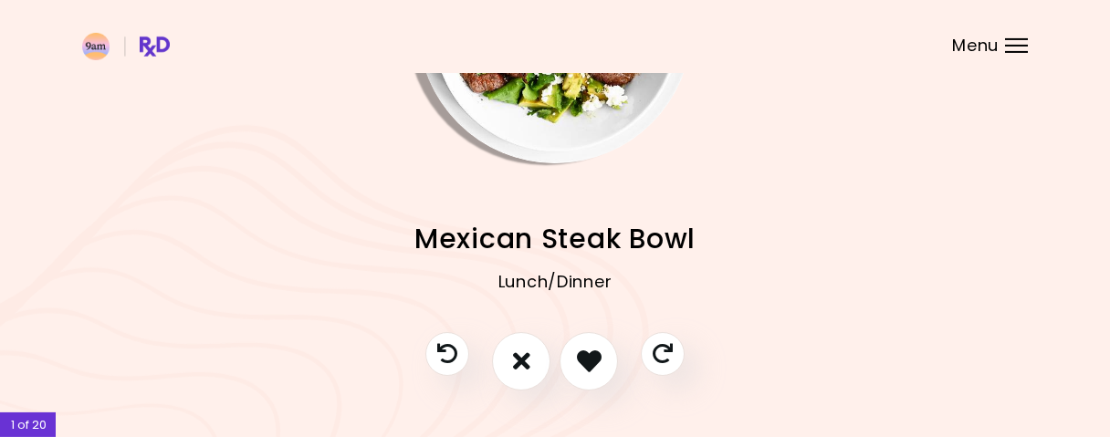
scroll to position [190, 0]
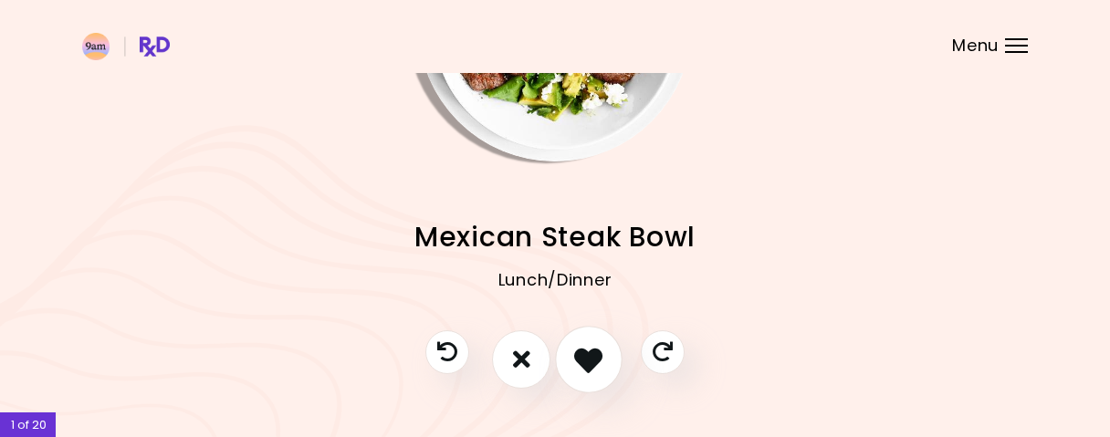
click at [598, 377] on button "I like this recipe" at bounding box center [589, 360] width 68 height 68
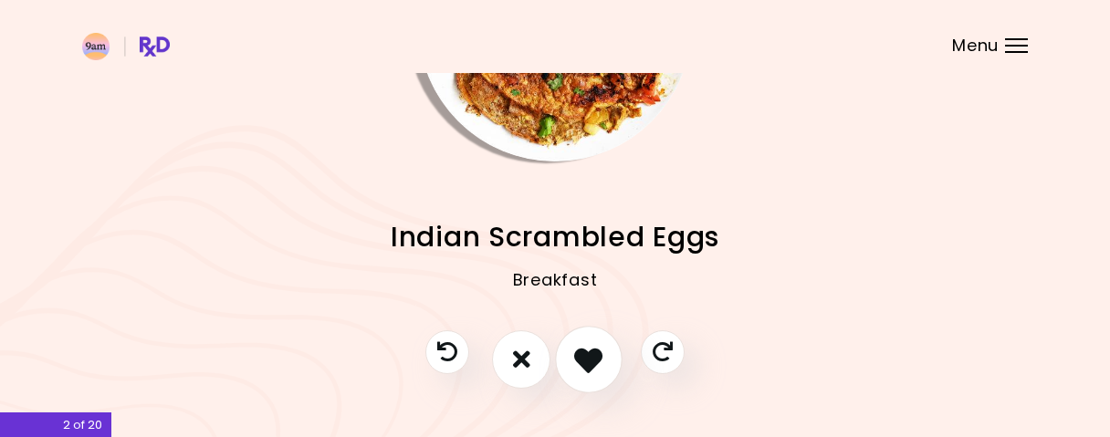
click at [606, 368] on button "I like this recipe" at bounding box center [589, 360] width 68 height 68
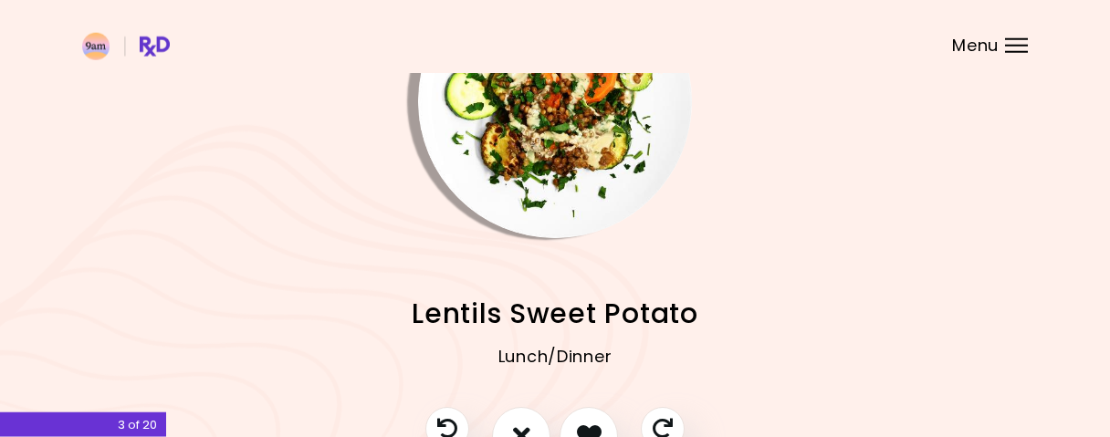
scroll to position [236, 0]
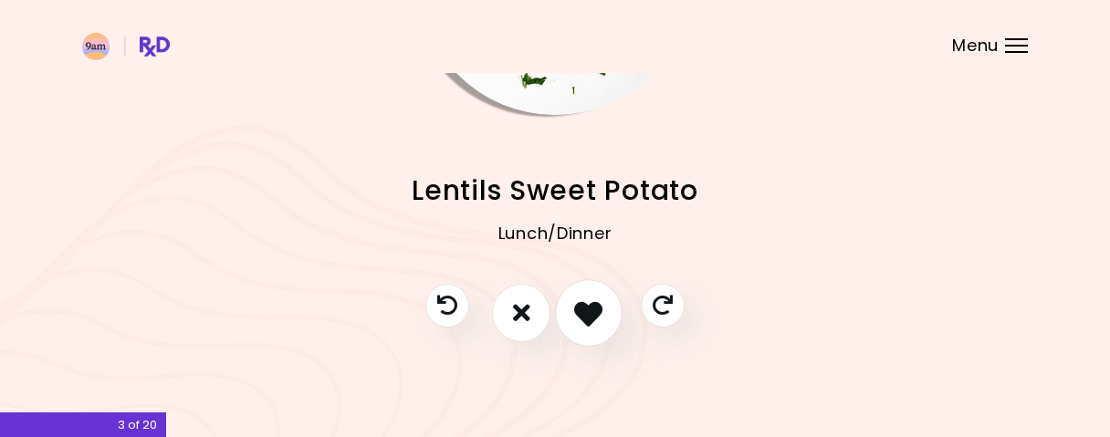
click at [594, 318] on icon "I like this recipe" at bounding box center [588, 312] width 28 height 28
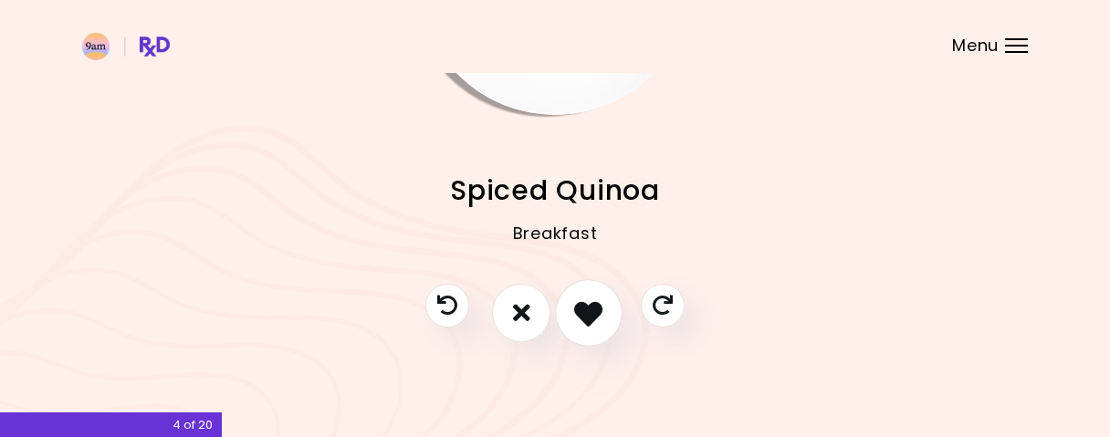
click at [595, 327] on icon "I like this recipe" at bounding box center [588, 312] width 28 height 28
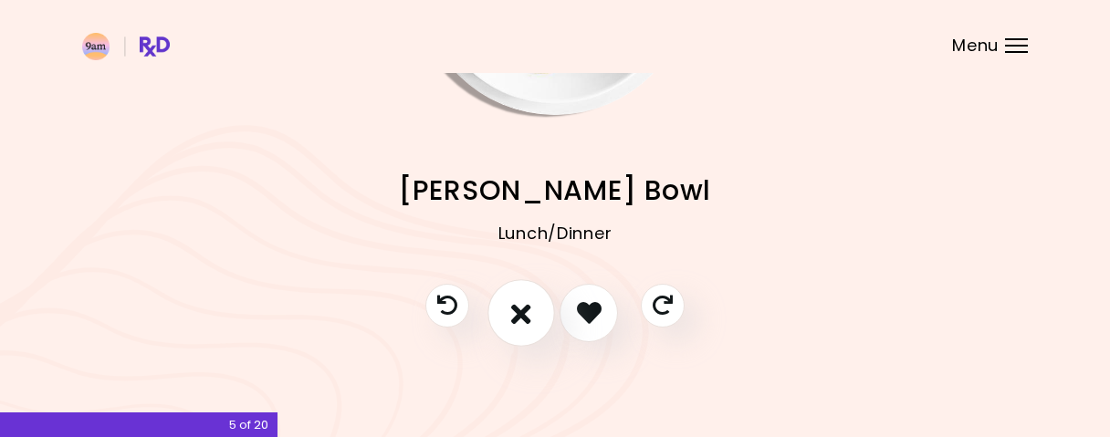
click at [528, 324] on icon "I don't like this recipe" at bounding box center [521, 312] width 20 height 28
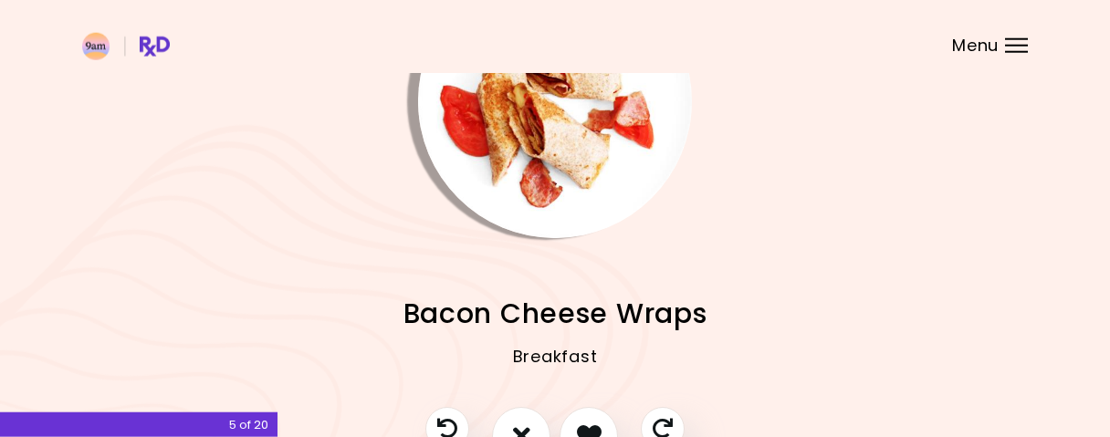
scroll to position [141, 0]
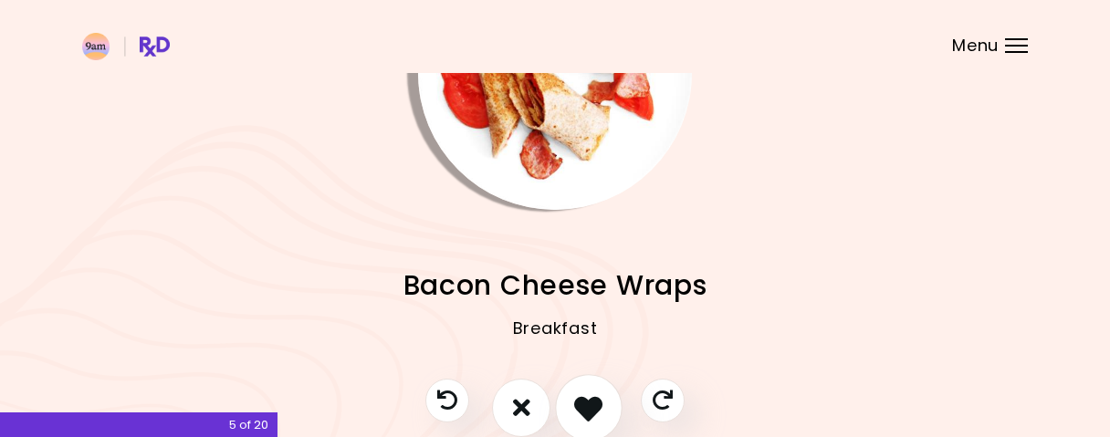
click at [594, 390] on button "I like this recipe" at bounding box center [589, 408] width 68 height 68
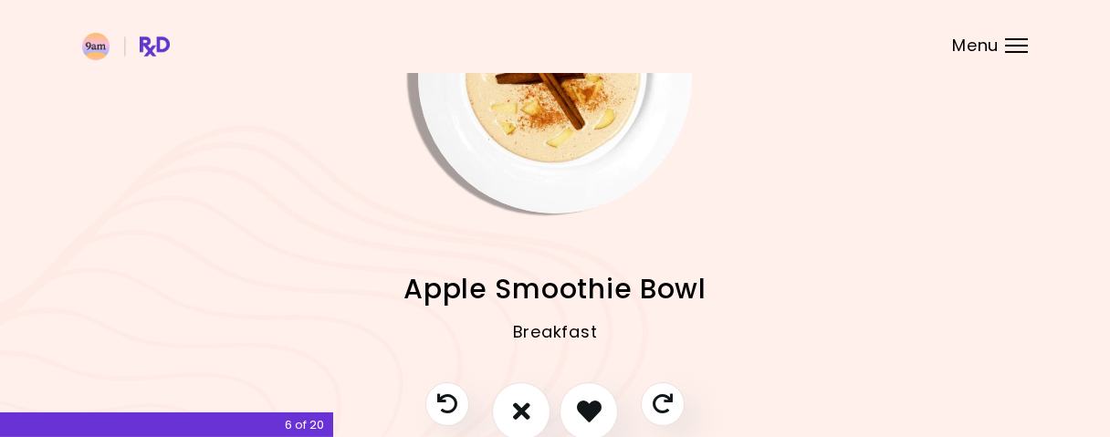
scroll to position [190, 0]
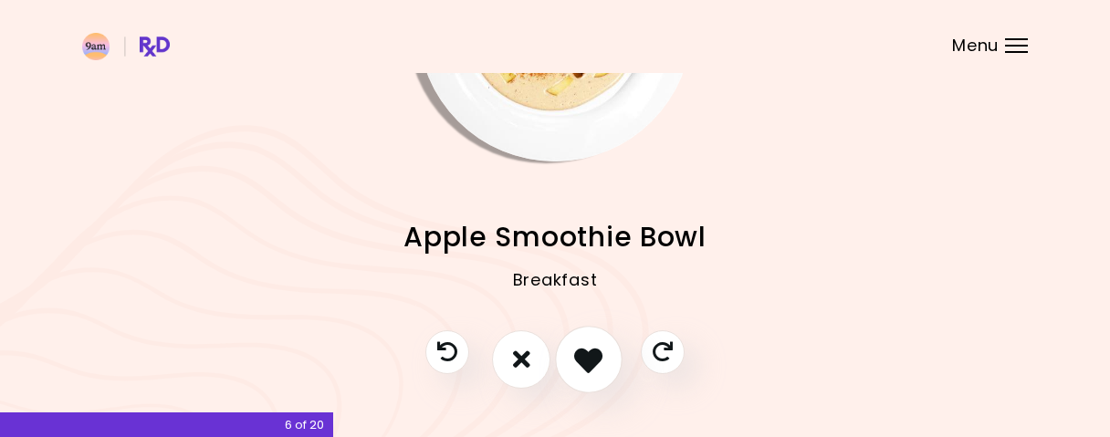
click at [596, 360] on icon "I like this recipe" at bounding box center [588, 359] width 28 height 28
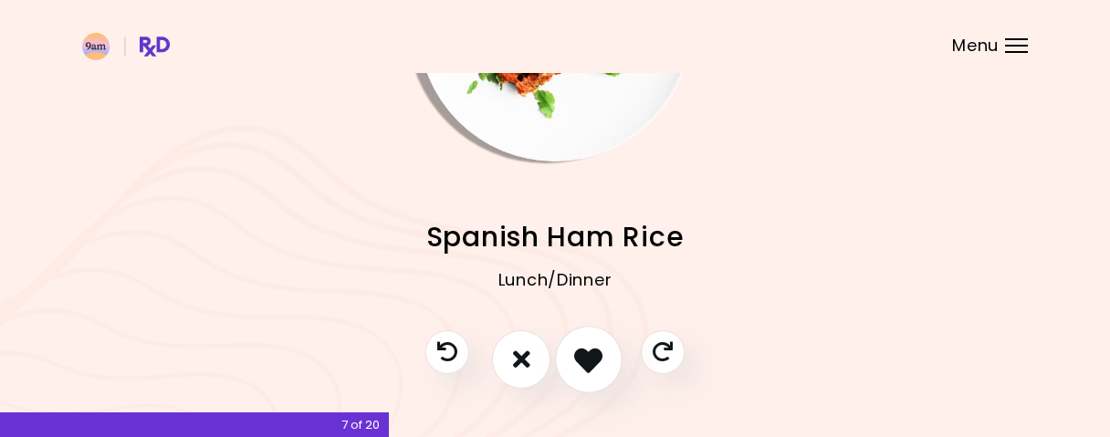
click at [597, 360] on icon "I like this recipe" at bounding box center [588, 359] width 28 height 28
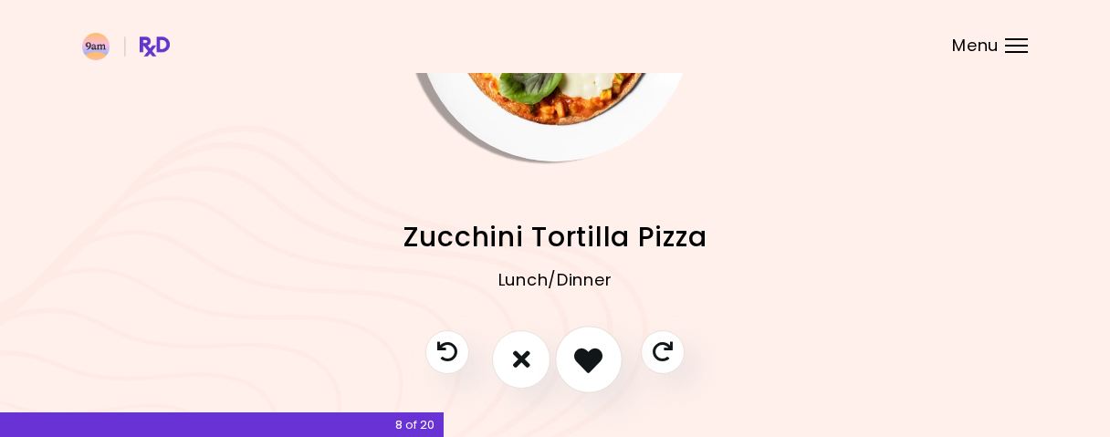
click at [597, 362] on icon "I like this recipe" at bounding box center [588, 359] width 28 height 28
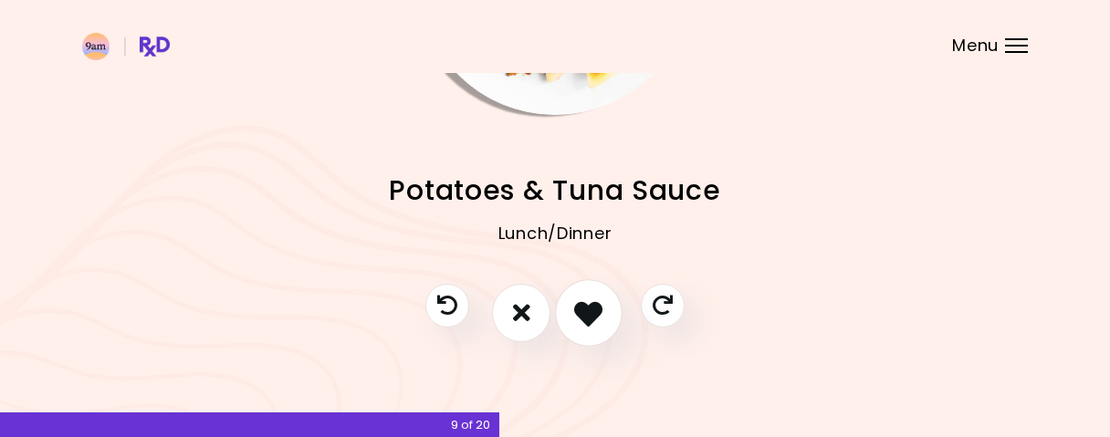
click at [600, 329] on button "I like this recipe" at bounding box center [589, 313] width 68 height 68
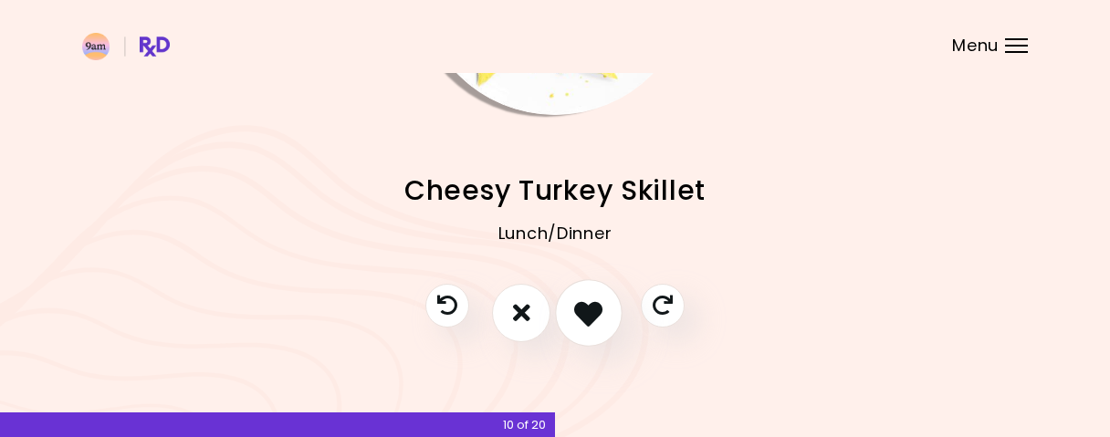
click at [604, 326] on button "I like this recipe" at bounding box center [589, 313] width 68 height 68
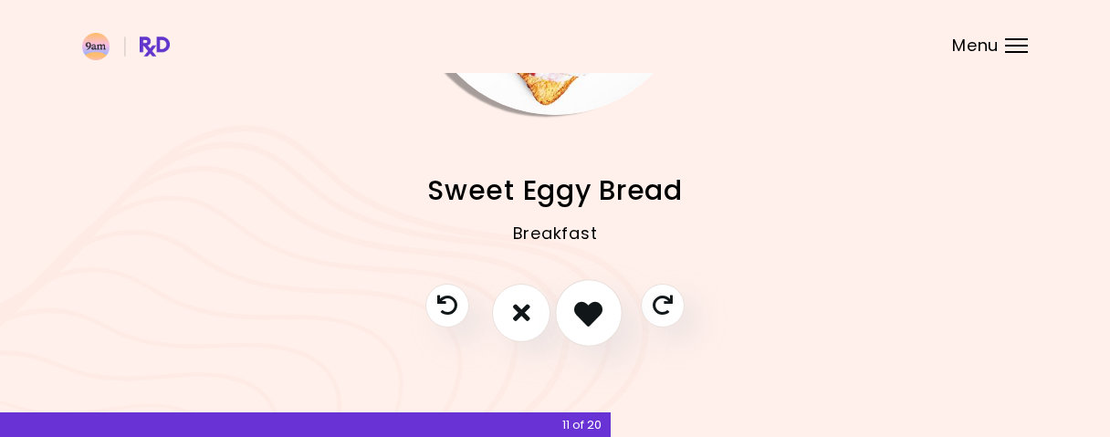
click at [596, 323] on icon "I like this recipe" at bounding box center [588, 312] width 28 height 28
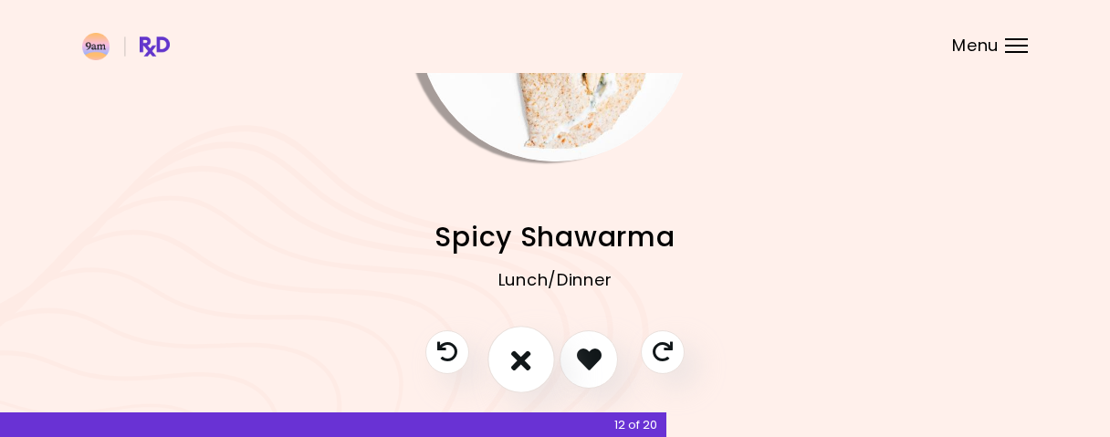
click at [531, 349] on button "I don't like this recipe" at bounding box center [521, 360] width 68 height 68
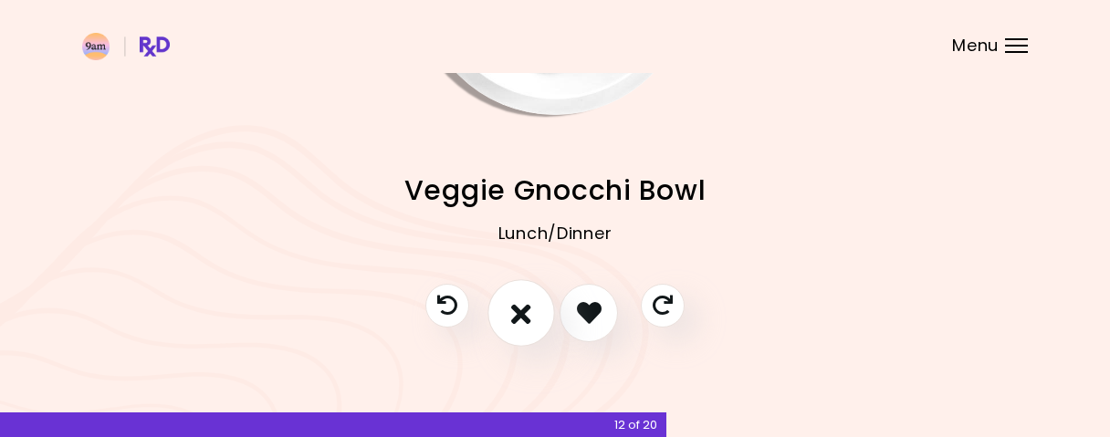
click at [524, 325] on icon "I don't like this recipe" at bounding box center [521, 312] width 20 height 28
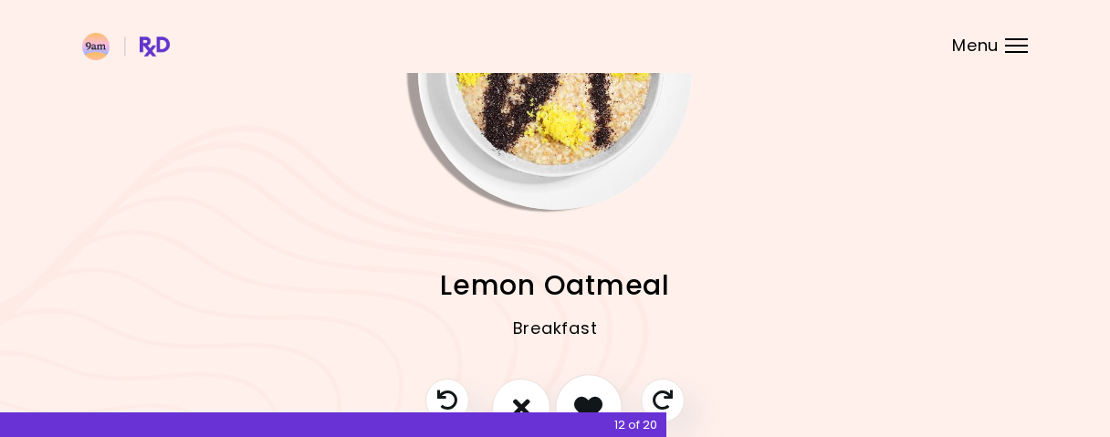
click at [600, 388] on button "I like this recipe" at bounding box center [589, 408] width 68 height 68
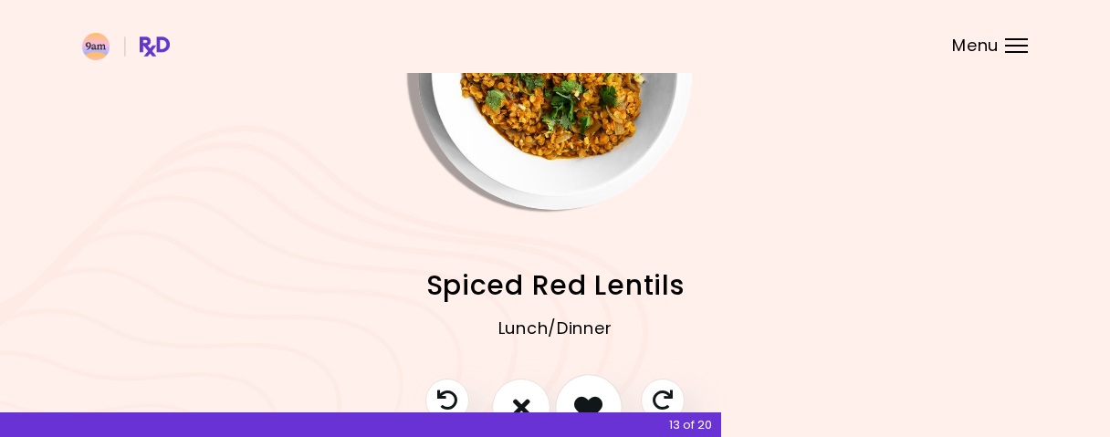
click at [605, 390] on button "I like this recipe" at bounding box center [589, 408] width 68 height 68
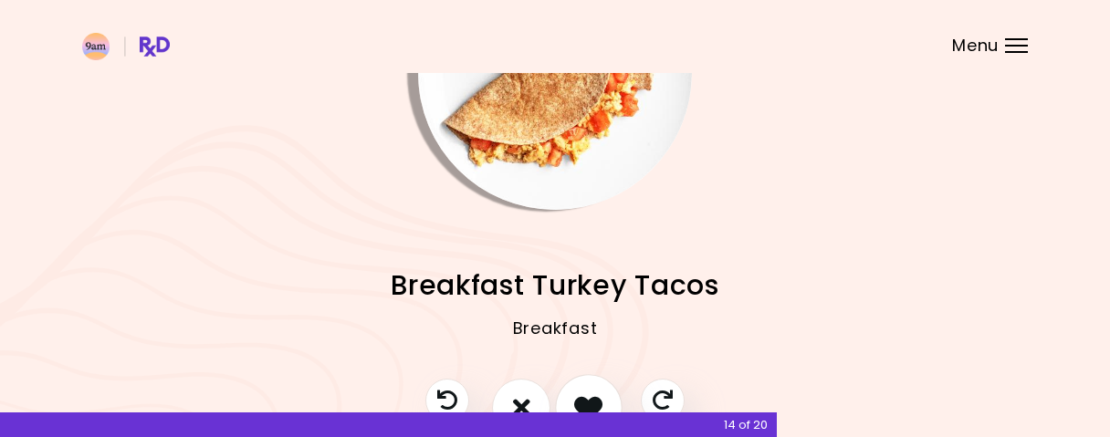
click at [594, 391] on button "I like this recipe" at bounding box center [589, 408] width 68 height 68
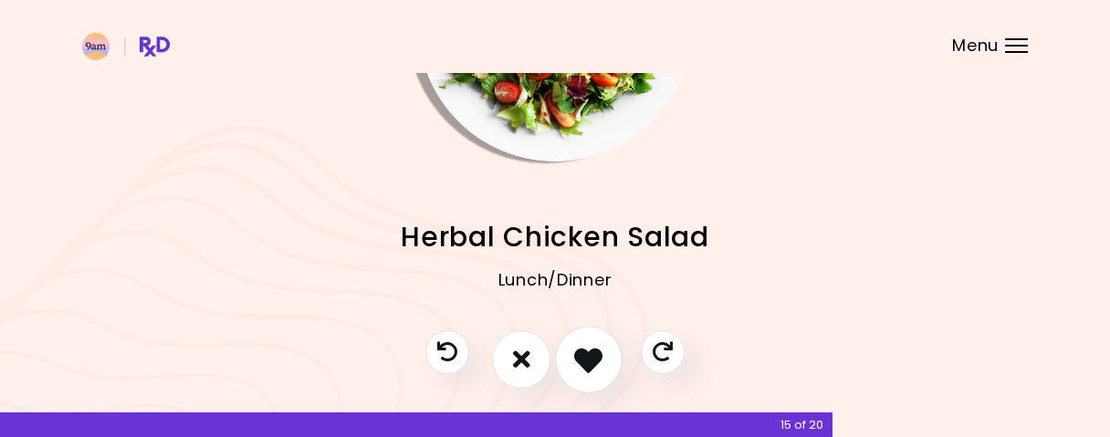
click at [585, 342] on button "I like this recipe" at bounding box center [589, 360] width 68 height 68
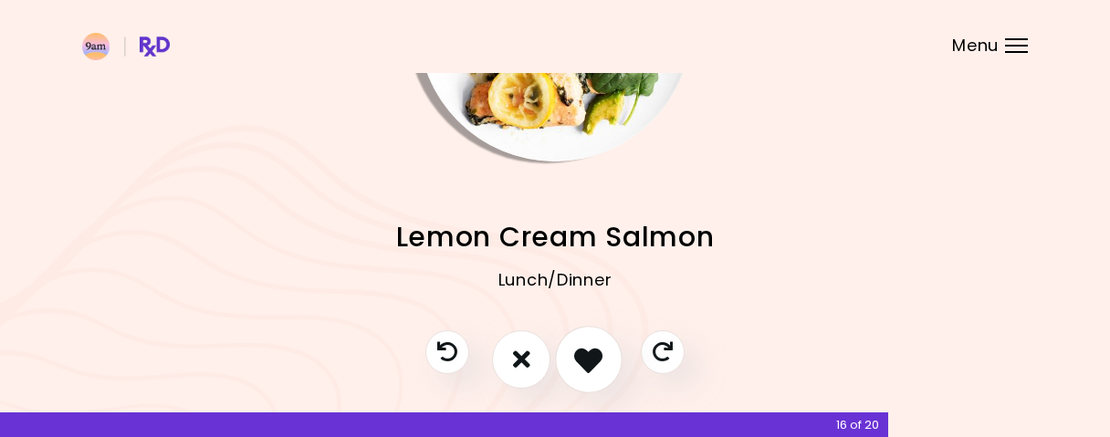
click at [597, 350] on icon "I like this recipe" at bounding box center [588, 359] width 28 height 28
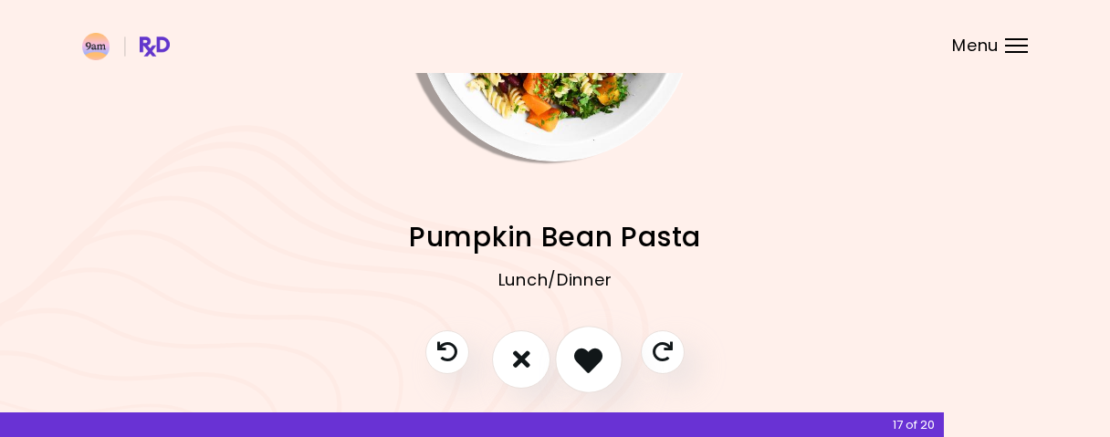
click at [601, 350] on icon "I like this recipe" at bounding box center [588, 359] width 28 height 28
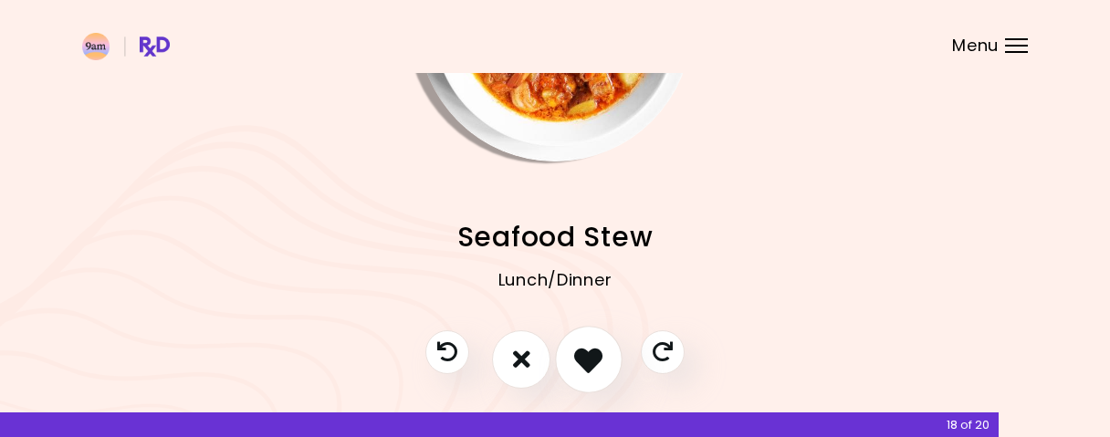
click at [598, 352] on icon "I like this recipe" at bounding box center [588, 359] width 28 height 28
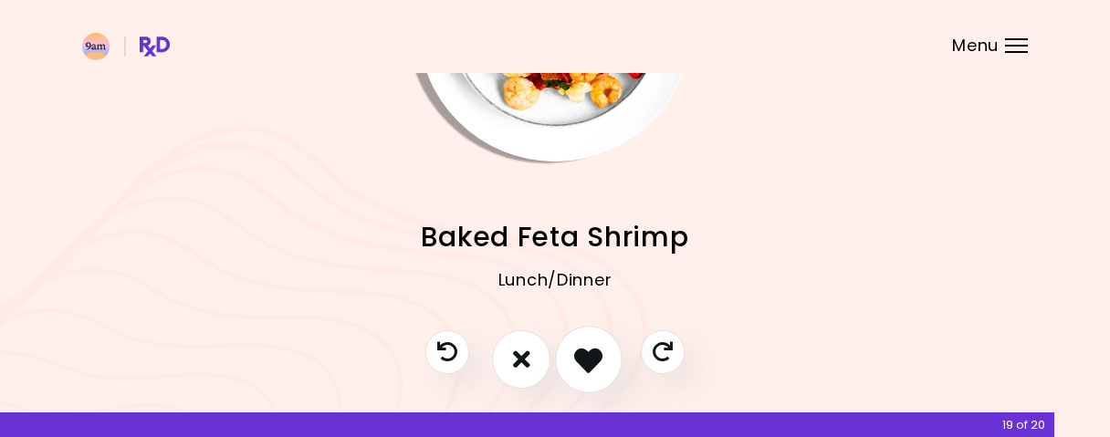
click at [605, 351] on button "I like this recipe" at bounding box center [589, 360] width 68 height 68
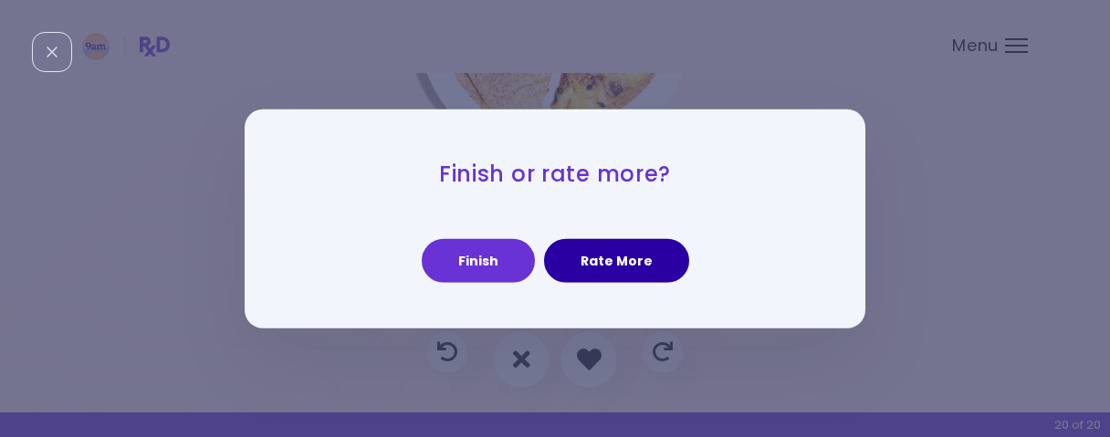
click at [627, 262] on button "Rate More" at bounding box center [616, 261] width 145 height 44
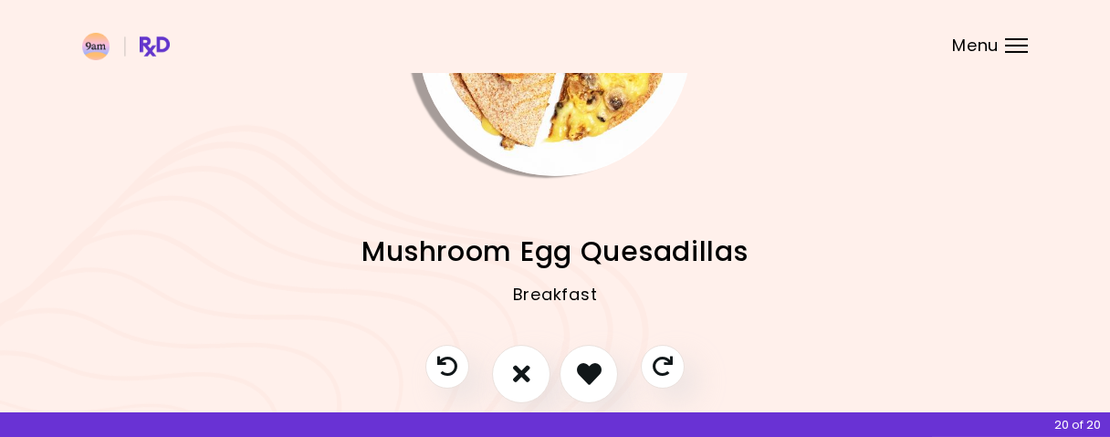
scroll to position [266, 0]
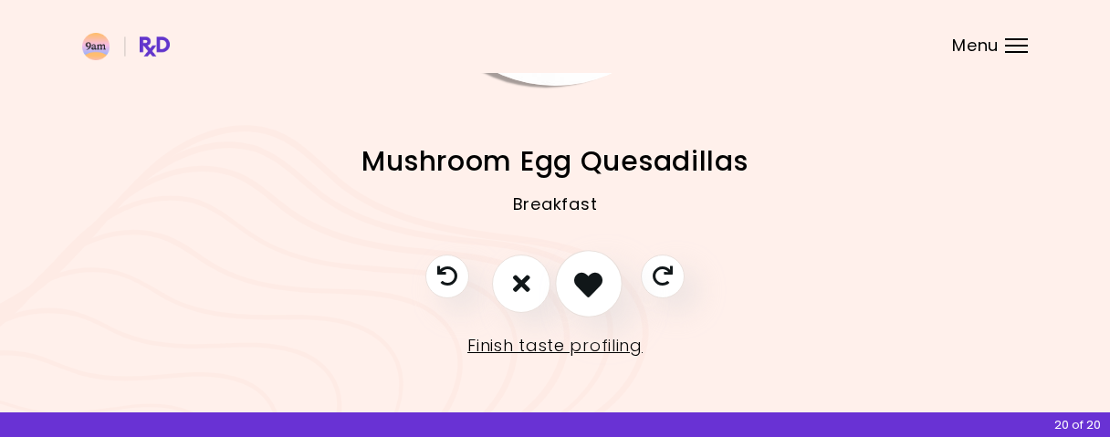
click at [600, 295] on icon "I like this recipe" at bounding box center [588, 283] width 28 height 28
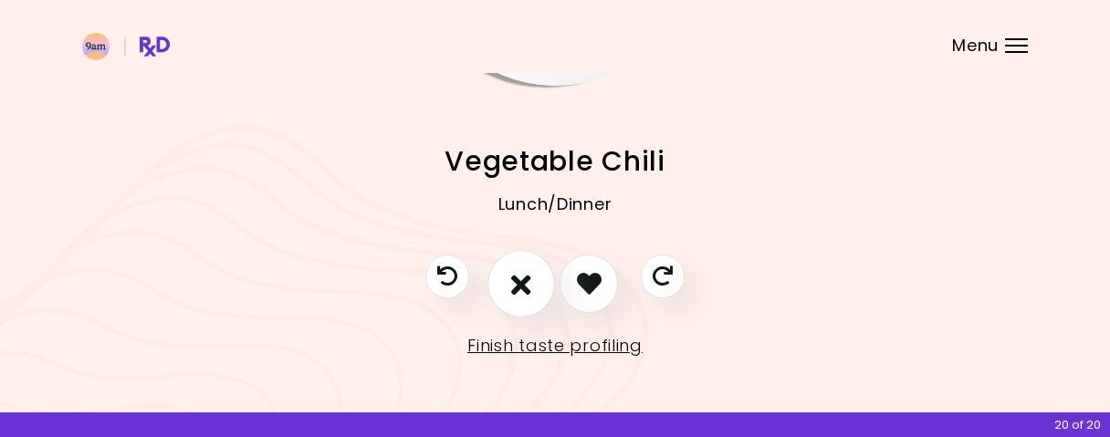
click at [527, 290] on icon "I don't like this recipe" at bounding box center [521, 283] width 20 height 28
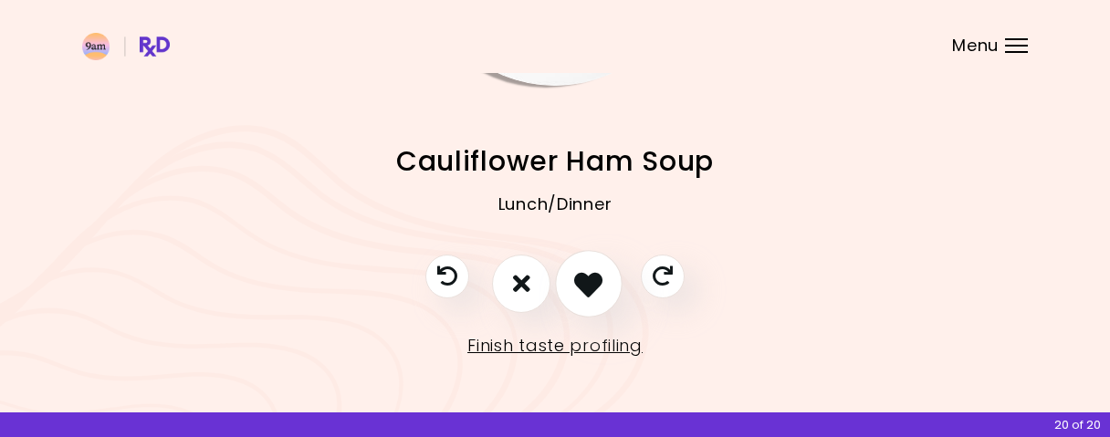
click at [600, 291] on icon "I like this recipe" at bounding box center [588, 283] width 28 height 28
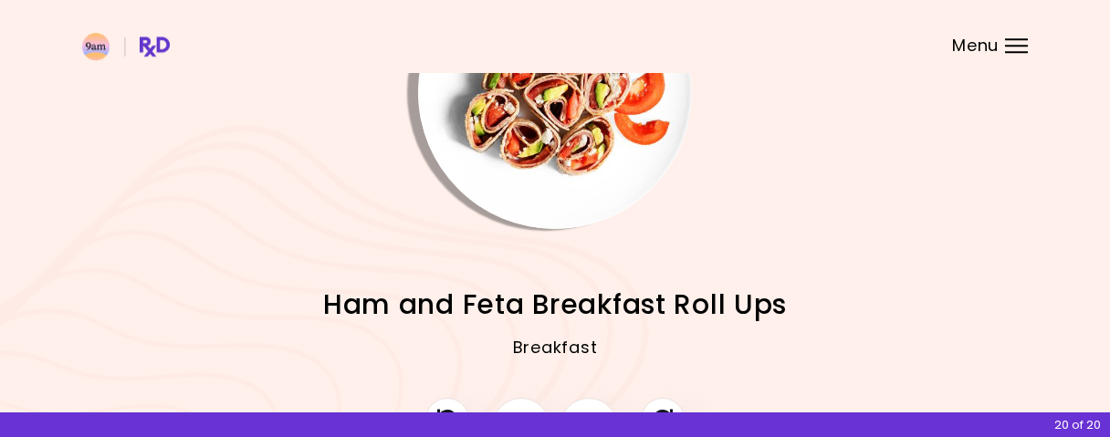
scroll to position [171, 0]
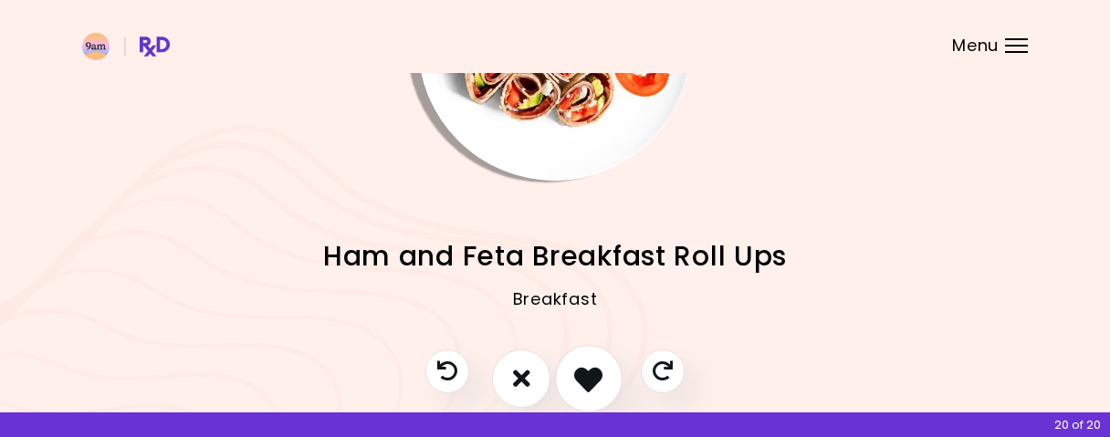
click at [590, 370] on icon "I like this recipe" at bounding box center [588, 378] width 28 height 28
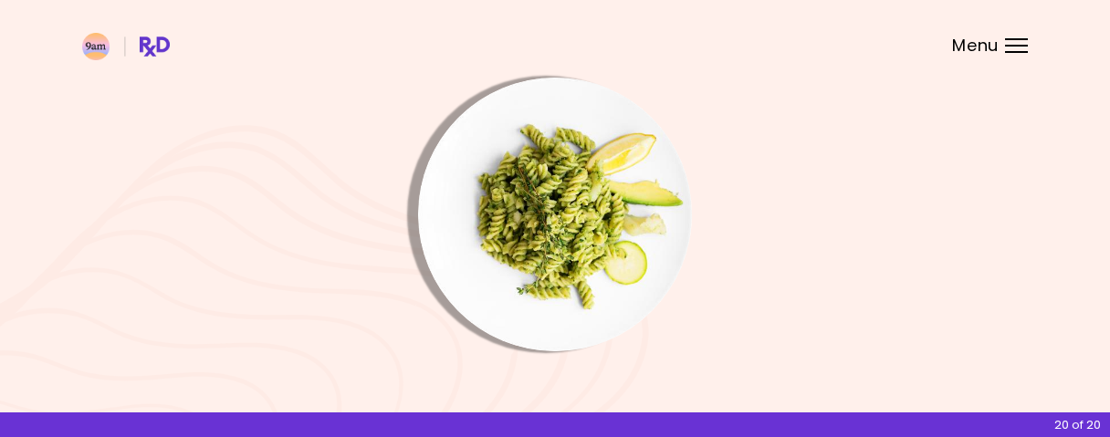
scroll to position [190, 0]
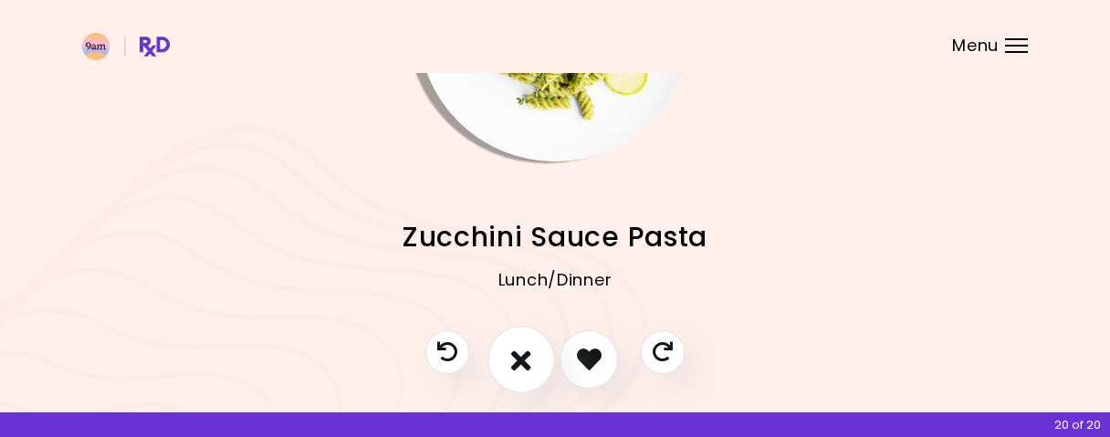
click at [533, 371] on button "I don't like this recipe" at bounding box center [521, 360] width 68 height 68
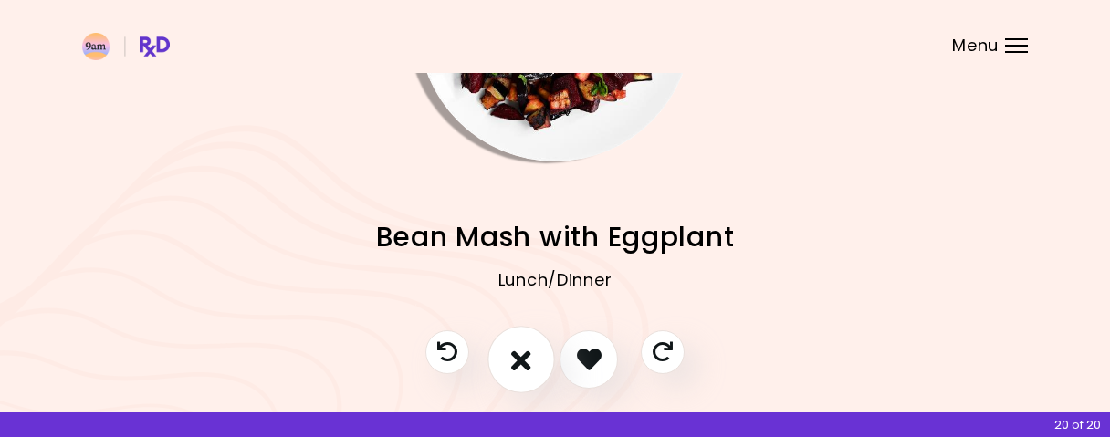
click at [523, 379] on button "I don't like this recipe" at bounding box center [521, 360] width 68 height 68
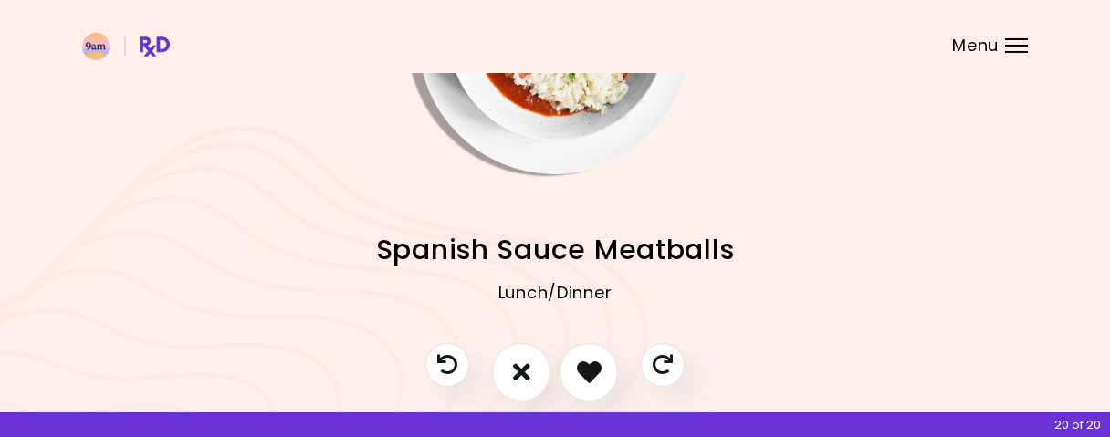
scroll to position [266, 0]
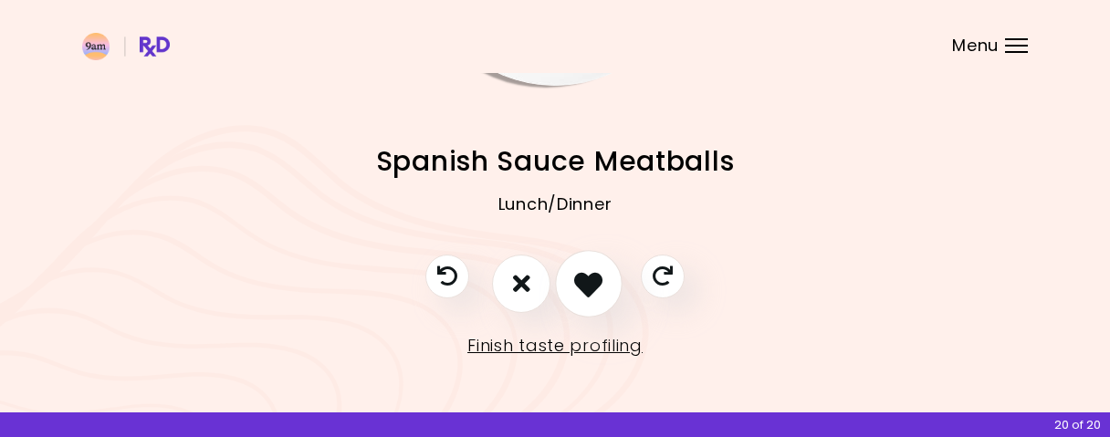
click at [590, 302] on button "I like this recipe" at bounding box center [589, 284] width 68 height 68
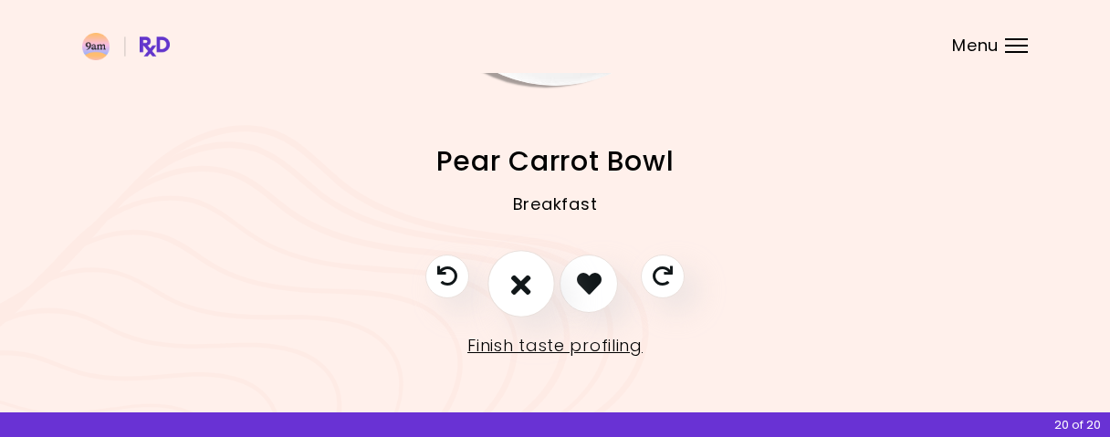
click at [517, 288] on icon "I don't like this recipe" at bounding box center [521, 283] width 20 height 28
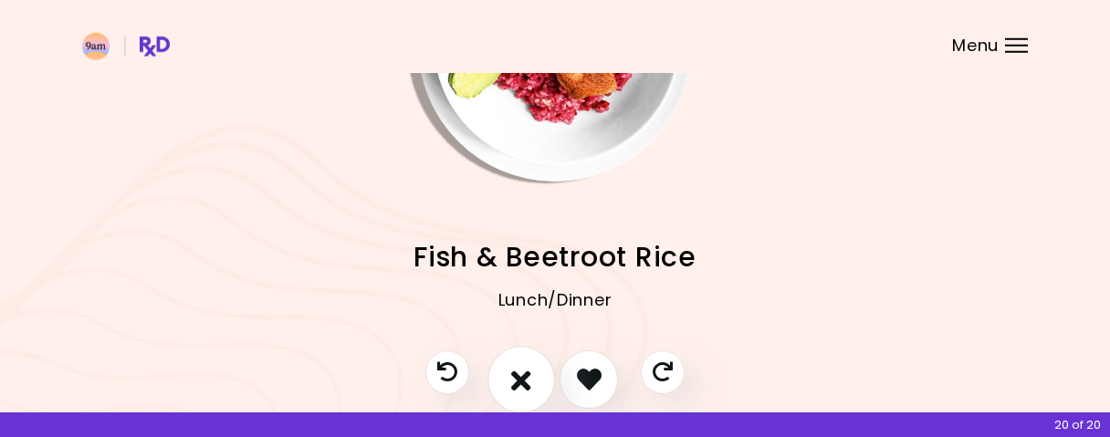
scroll to position [171, 0]
click at [526, 374] on icon "I don't like this recipe" at bounding box center [521, 378] width 20 height 28
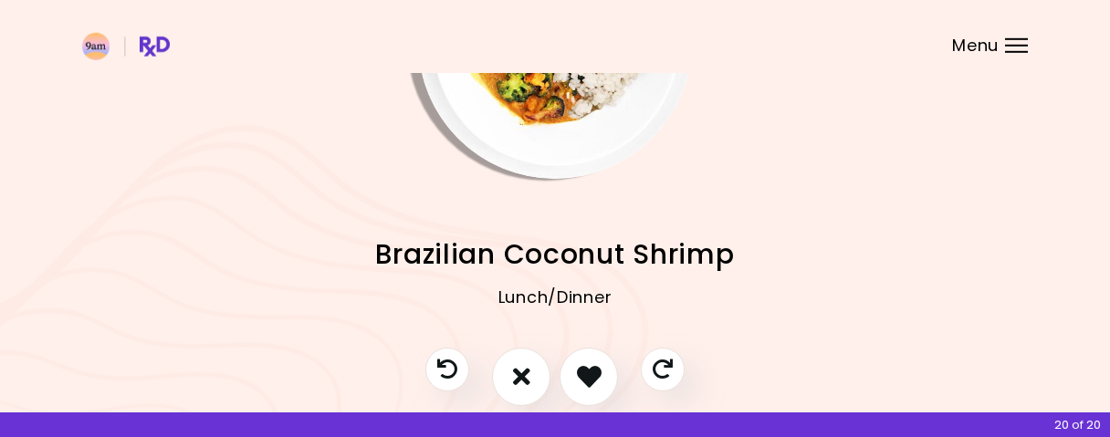
scroll to position [266, 0]
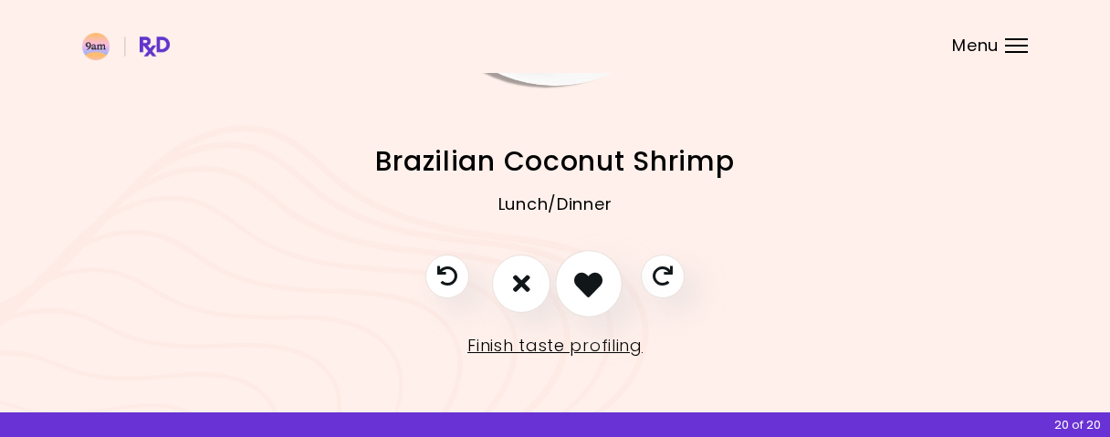
click at [601, 288] on icon "I like this recipe" at bounding box center [588, 283] width 28 height 28
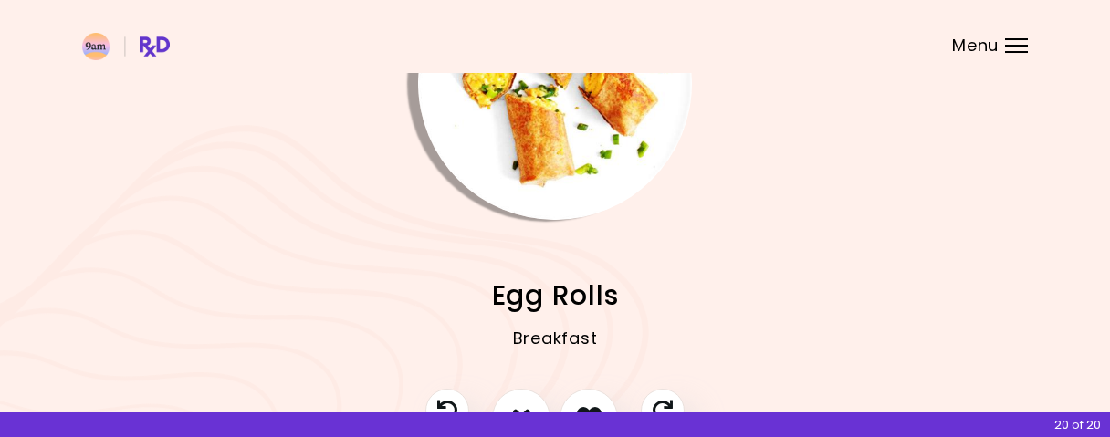
scroll to position [171, 0]
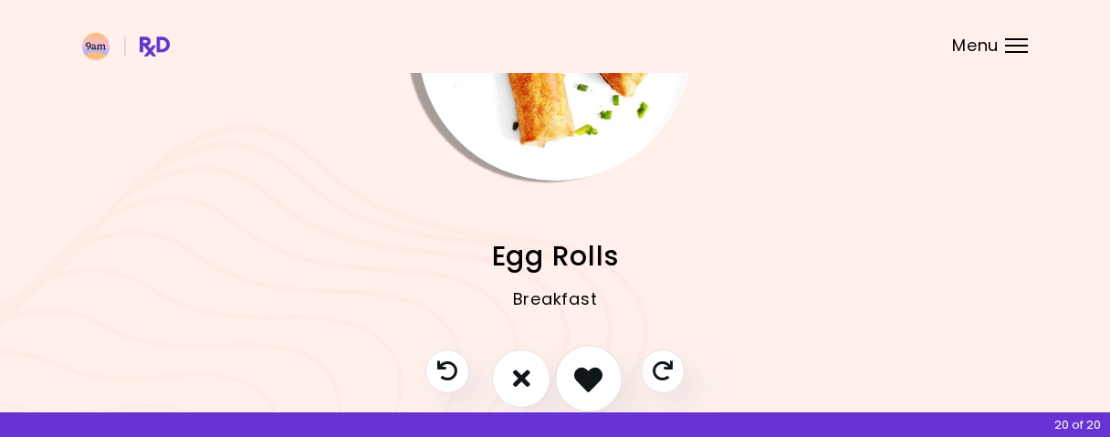
click at [598, 362] on button "I like this recipe" at bounding box center [589, 379] width 68 height 68
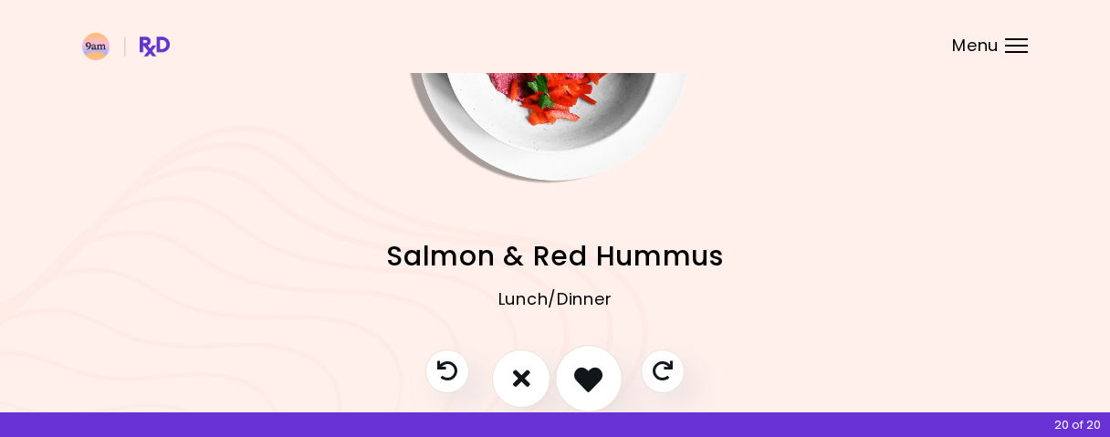
click at [601, 366] on icon "I like this recipe" at bounding box center [588, 378] width 28 height 28
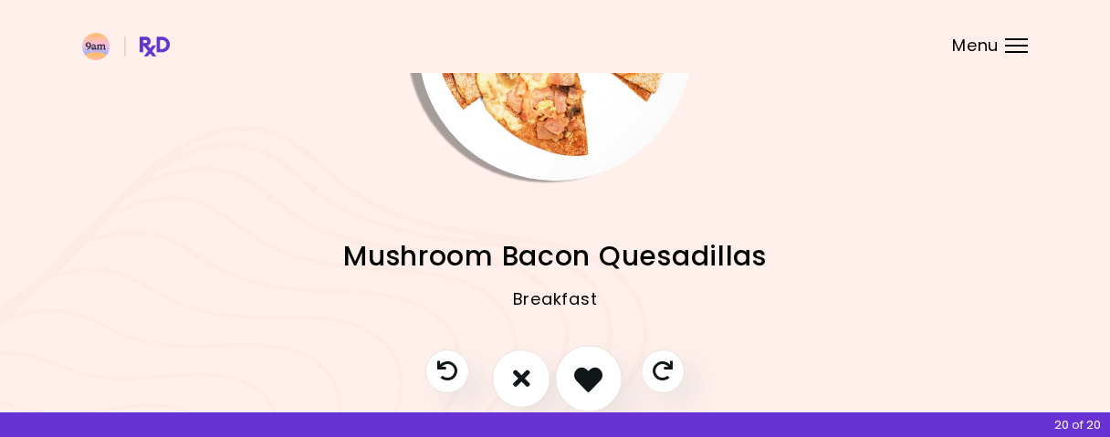
click at [592, 386] on icon "I like this recipe" at bounding box center [588, 378] width 28 height 28
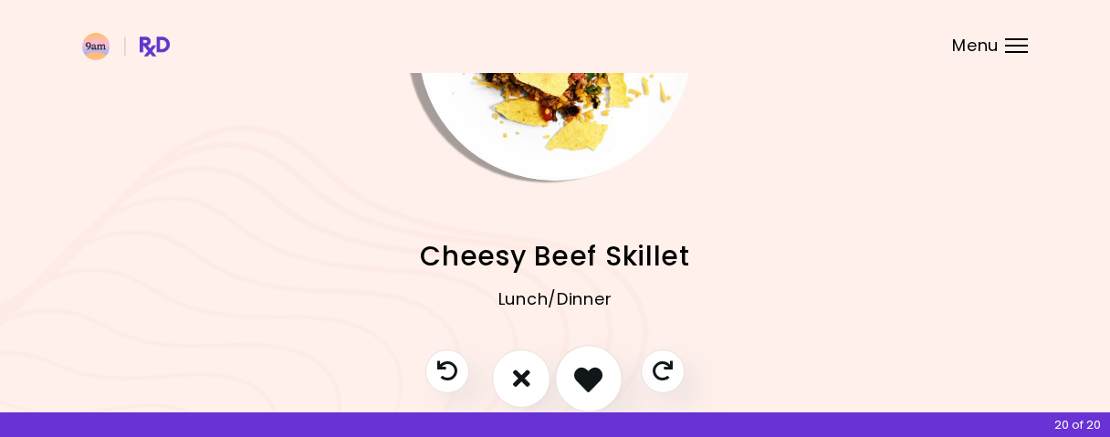
click at [598, 388] on icon "I like this recipe" at bounding box center [588, 378] width 28 height 28
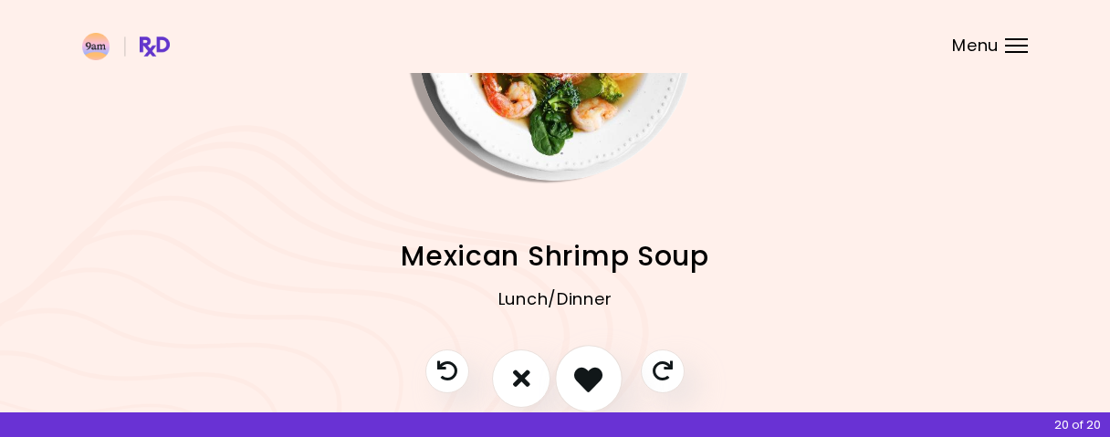
click at [582, 393] on button "I like this recipe" at bounding box center [589, 379] width 68 height 68
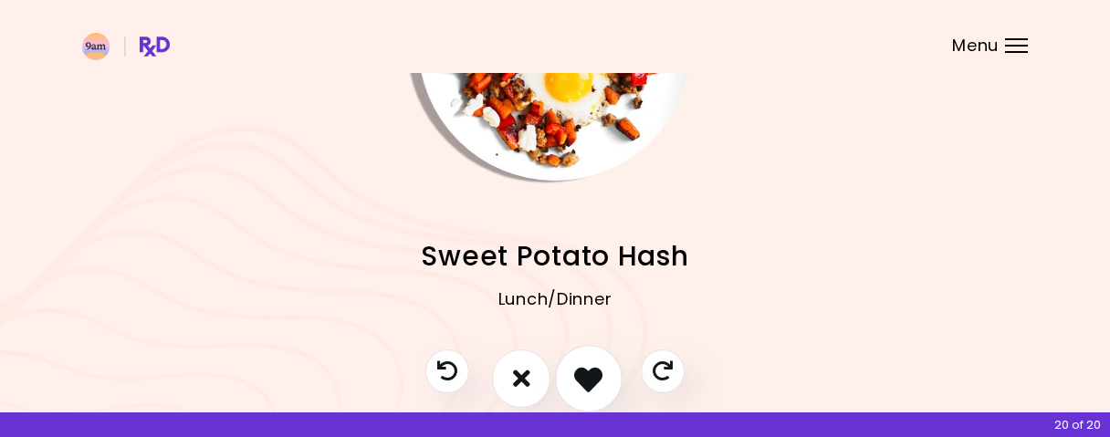
click at [594, 388] on icon "I like this recipe" at bounding box center [588, 378] width 28 height 28
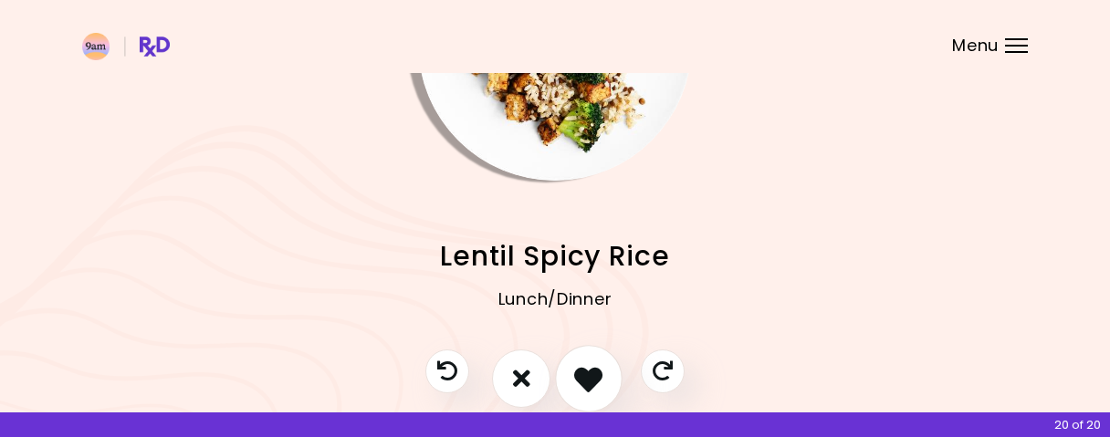
click at [610, 388] on button "I like this recipe" at bounding box center [589, 379] width 68 height 68
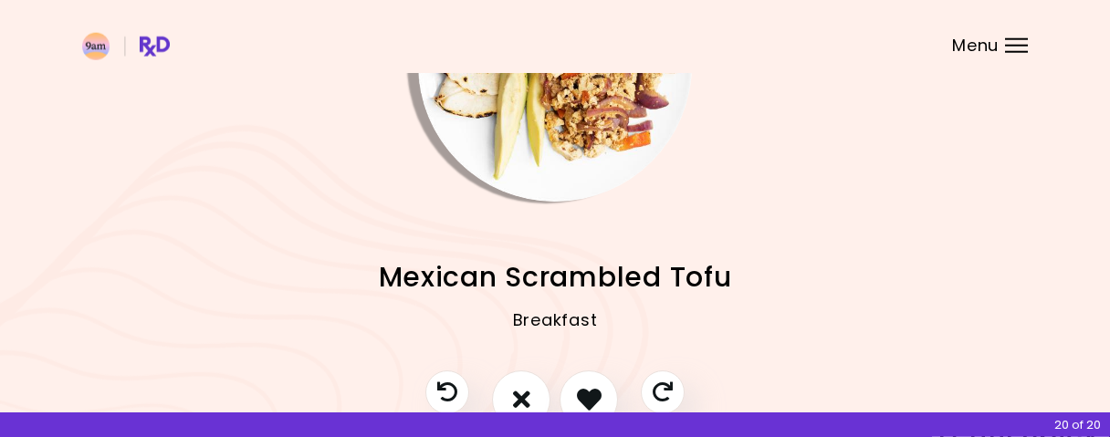
scroll to position [190, 0]
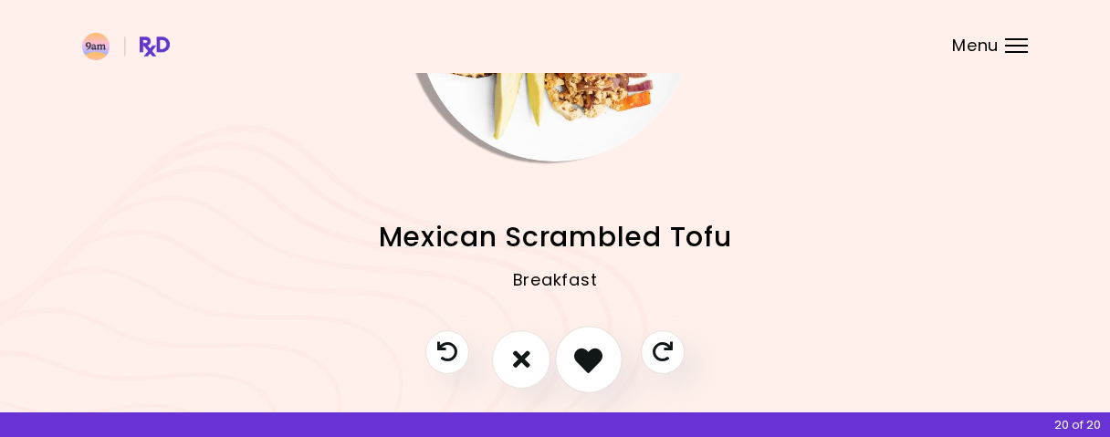
click at [603, 351] on button "I like this recipe" at bounding box center [589, 360] width 68 height 68
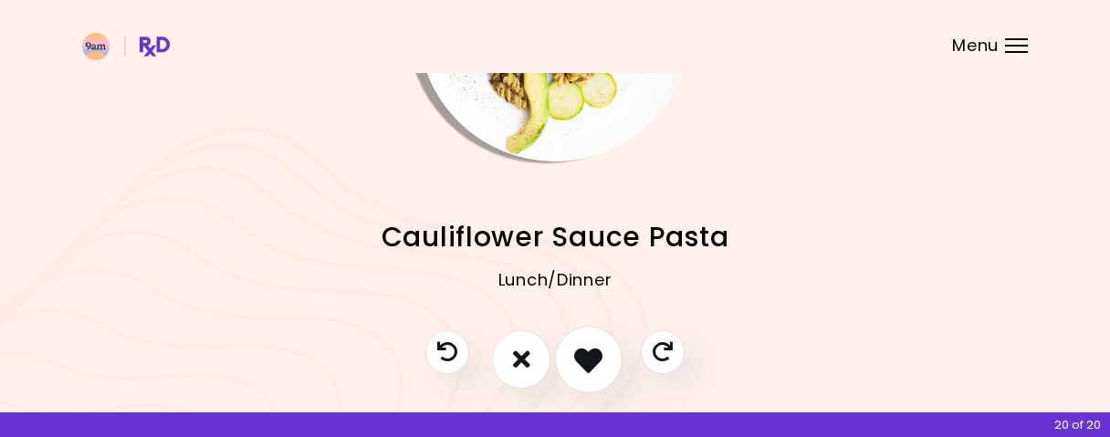
drag, startPoint x: 595, startPoint y: 365, endPoint x: 605, endPoint y: 360, distance: 11.0
click at [603, 362] on button "I like this recipe" at bounding box center [589, 360] width 68 height 68
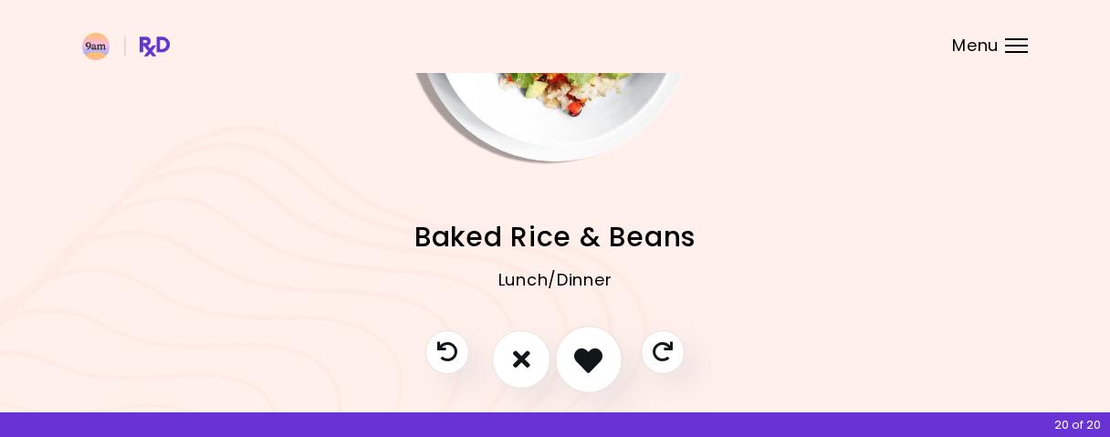
click at [602, 364] on icon "I like this recipe" at bounding box center [588, 359] width 28 height 28
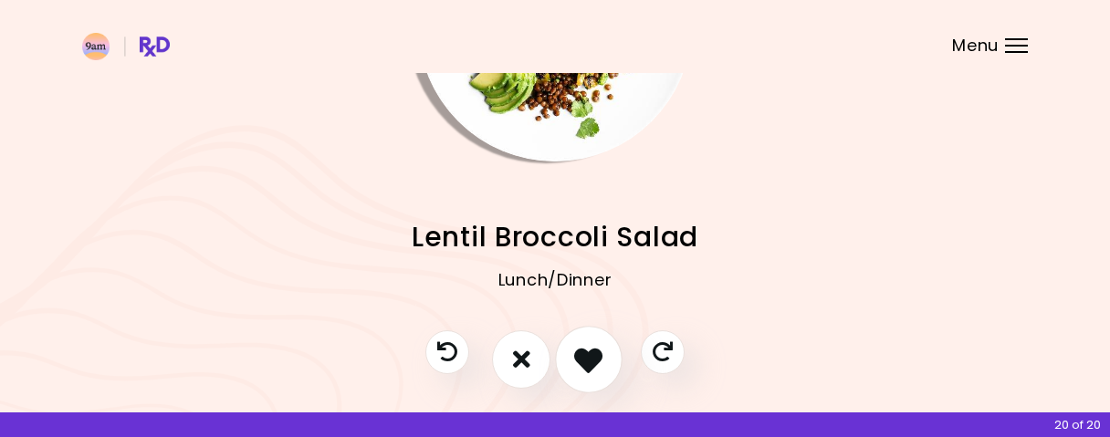
click at [604, 360] on button "I like this recipe" at bounding box center [589, 360] width 68 height 68
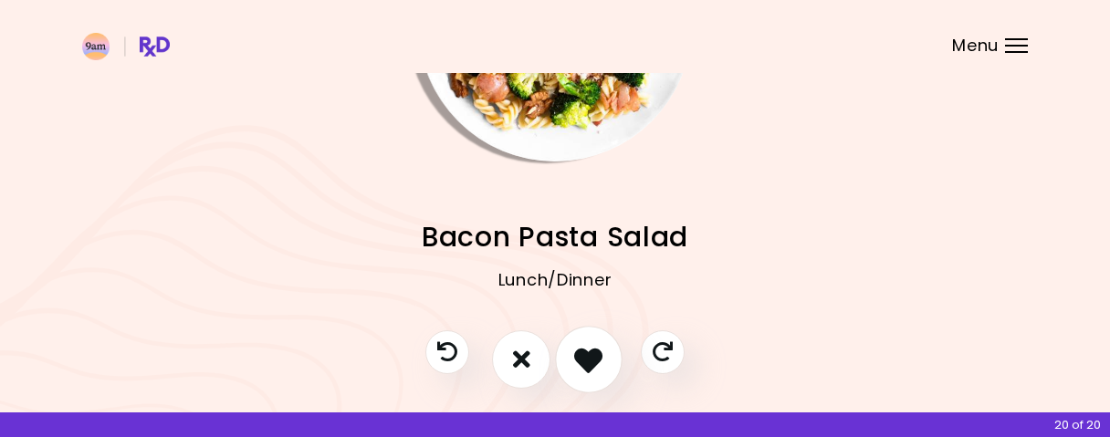
click at [582, 344] on button "I like this recipe" at bounding box center [589, 360] width 68 height 68
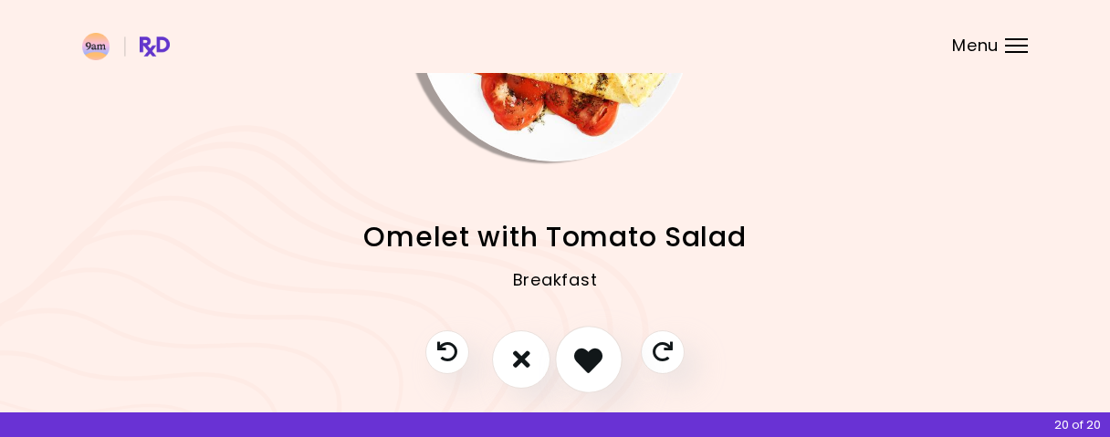
click at [601, 357] on icon "I like this recipe" at bounding box center [588, 359] width 28 height 28
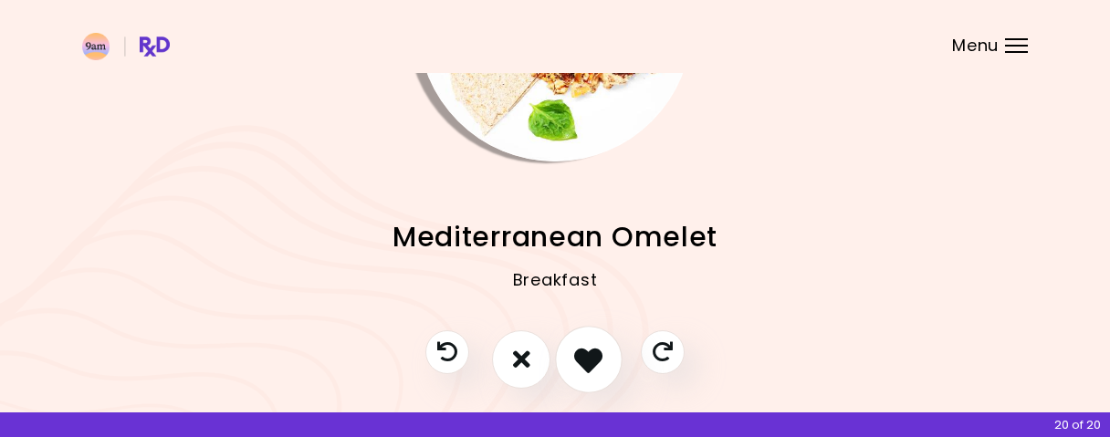
click at [601, 347] on icon "I like this recipe" at bounding box center [588, 359] width 28 height 28
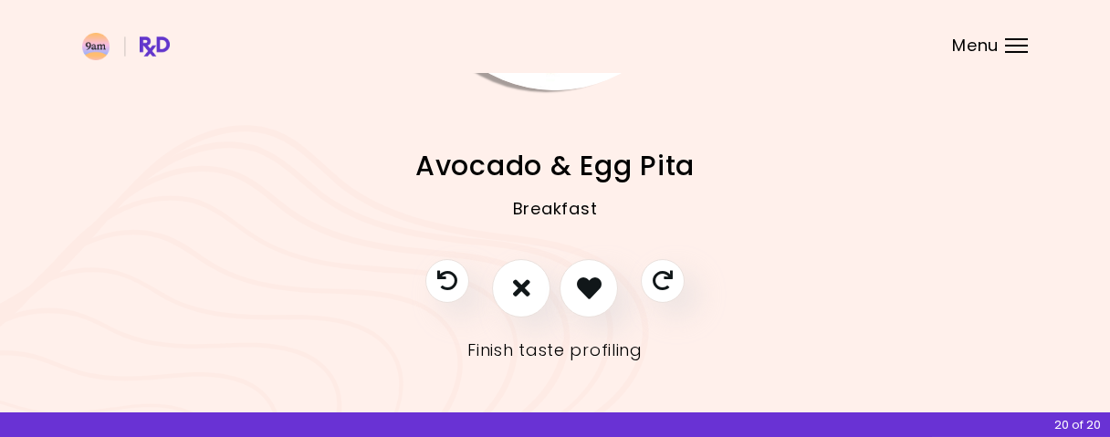
scroll to position [266, 0]
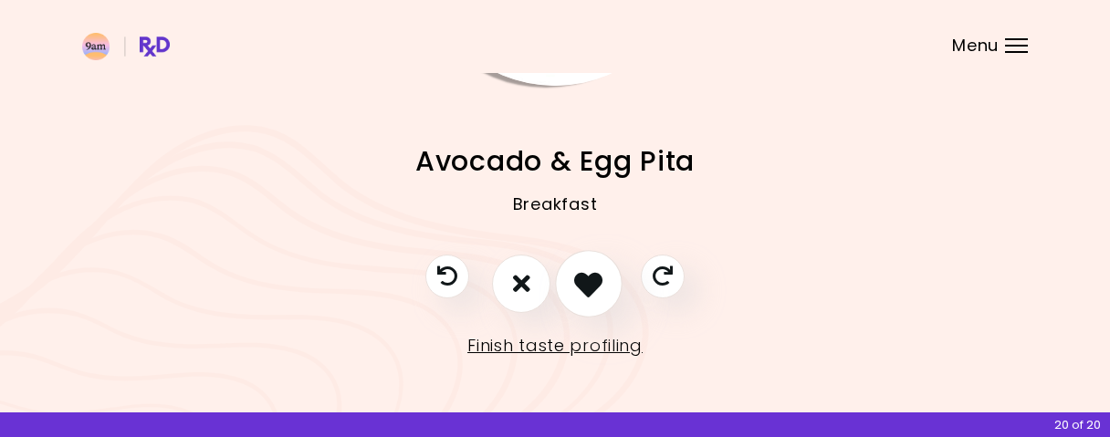
click at [608, 289] on button "I like this recipe" at bounding box center [589, 284] width 68 height 68
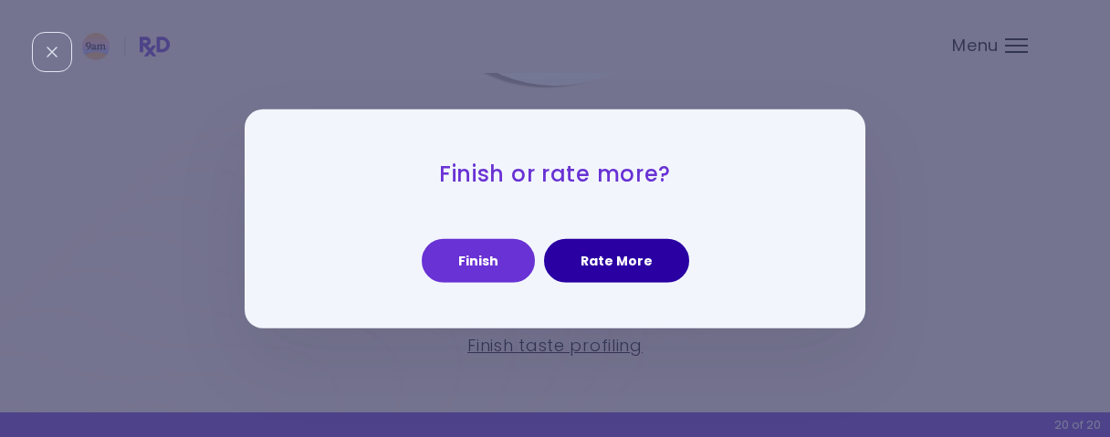
click at [655, 260] on button "Rate More" at bounding box center [616, 261] width 145 height 44
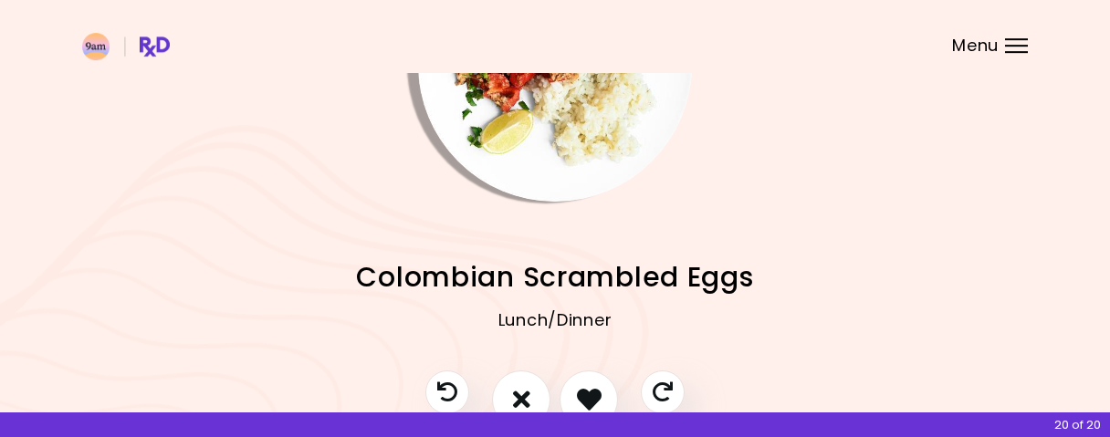
scroll to position [190, 0]
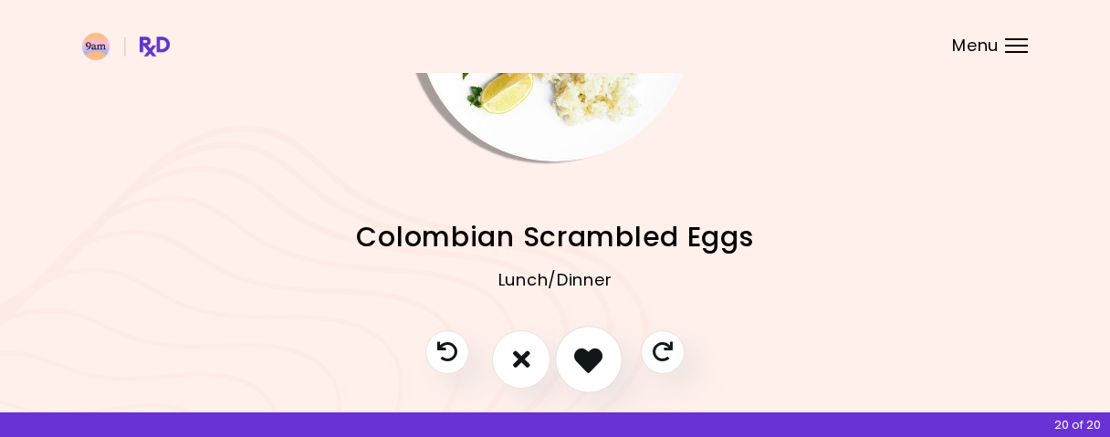
click at [603, 364] on button "I like this recipe" at bounding box center [589, 360] width 68 height 68
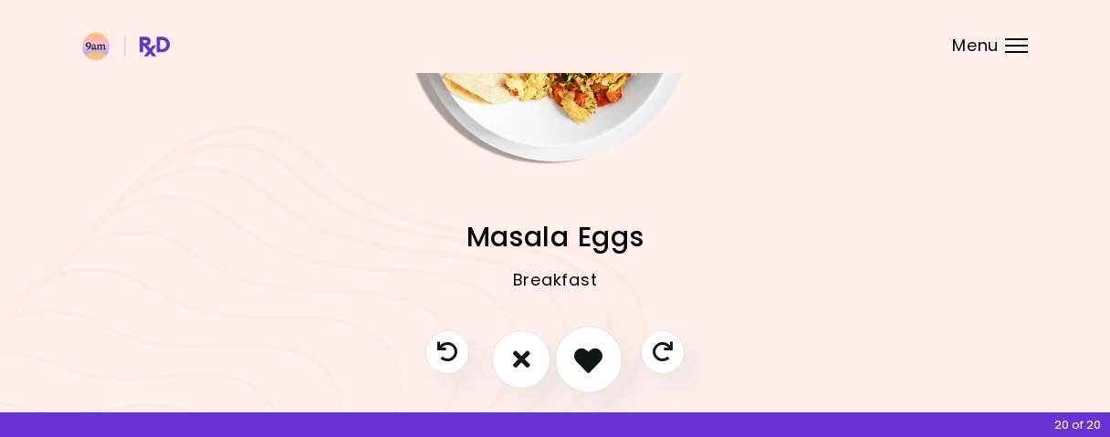
click at [595, 366] on icon "I like this recipe" at bounding box center [588, 359] width 28 height 28
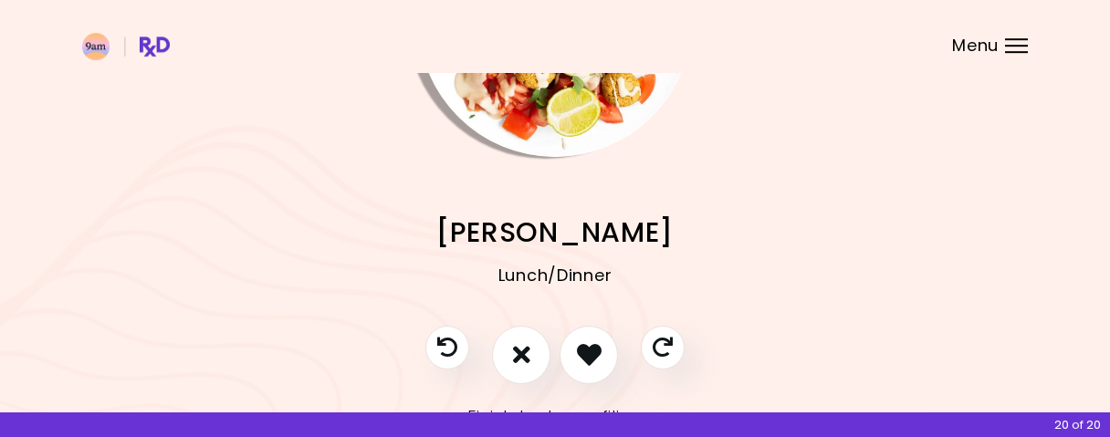
scroll to position [266, 0]
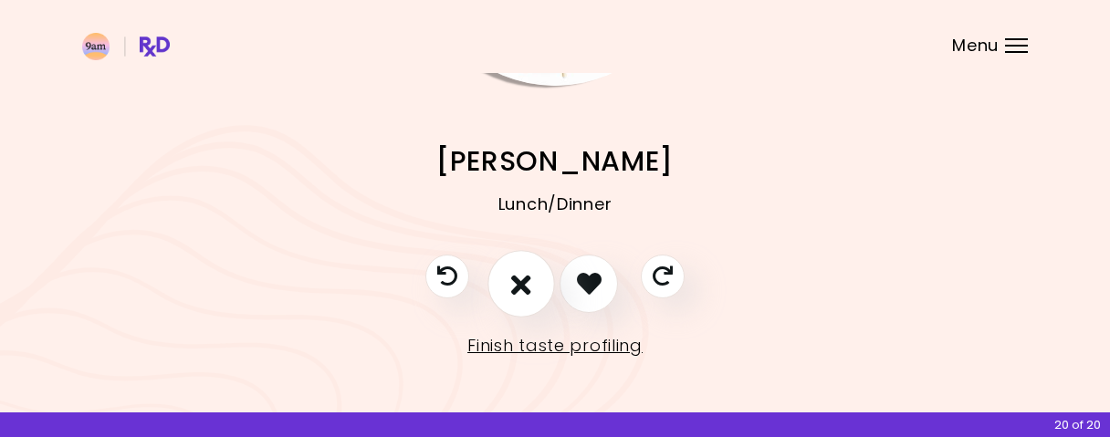
click at [528, 287] on icon "I don't like this recipe" at bounding box center [521, 283] width 20 height 28
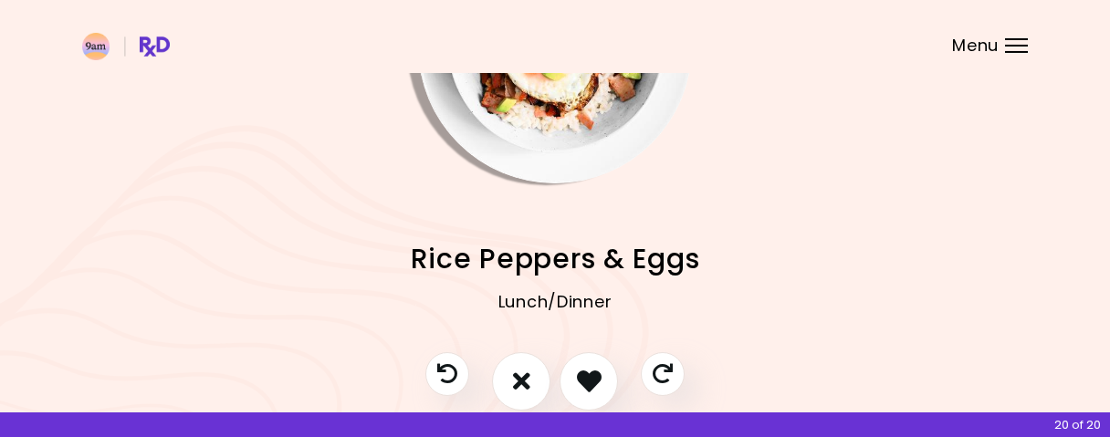
scroll to position [171, 0]
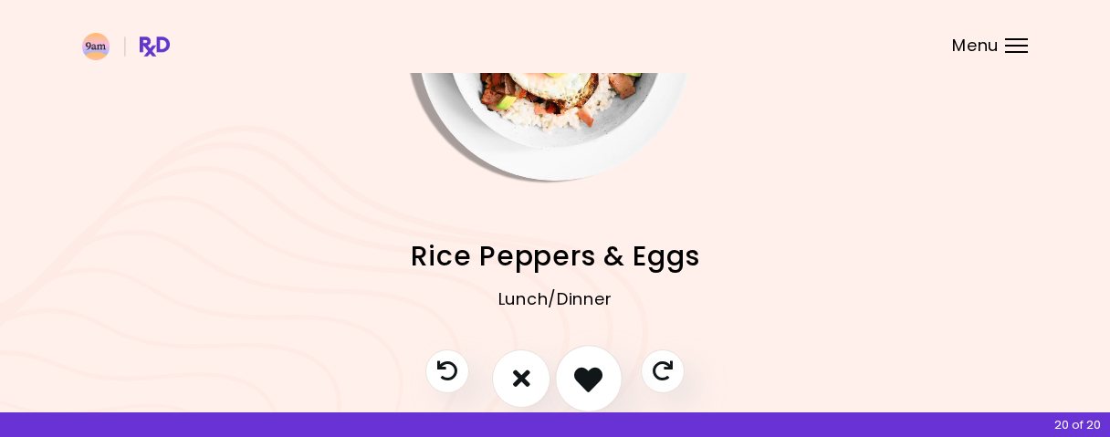
click at [586, 361] on button "I like this recipe" at bounding box center [589, 379] width 68 height 68
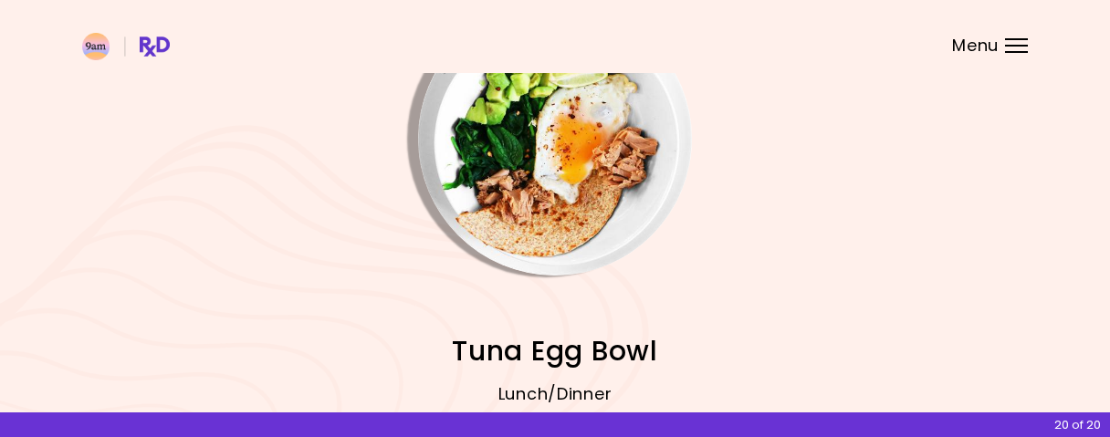
scroll to position [266, 0]
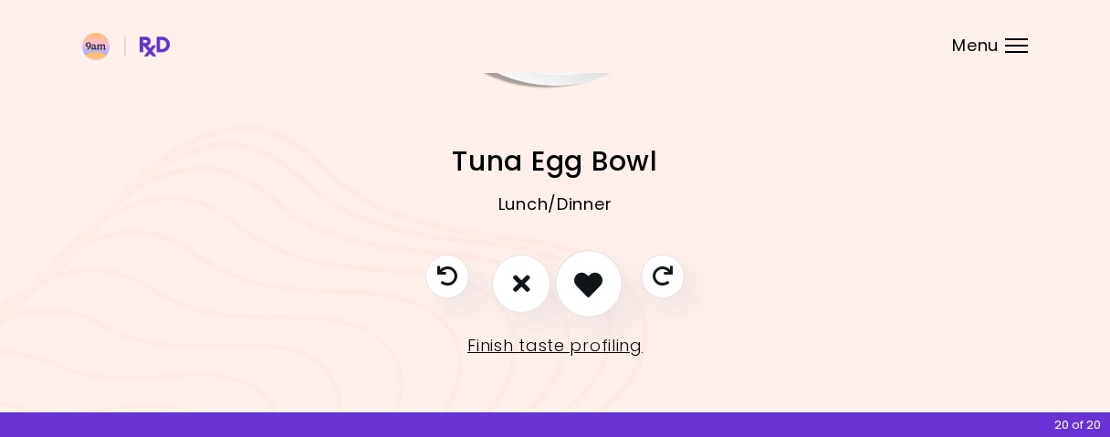
click at [593, 277] on icon "I like this recipe" at bounding box center [588, 283] width 28 height 28
click at [590, 282] on icon "I like this recipe" at bounding box center [588, 283] width 28 height 28
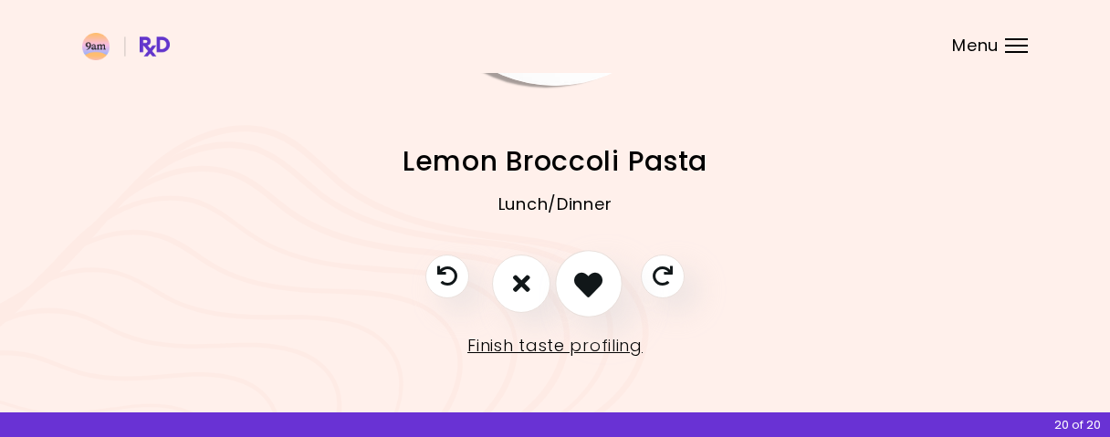
click at [598, 293] on icon "I like this recipe" at bounding box center [588, 283] width 28 height 28
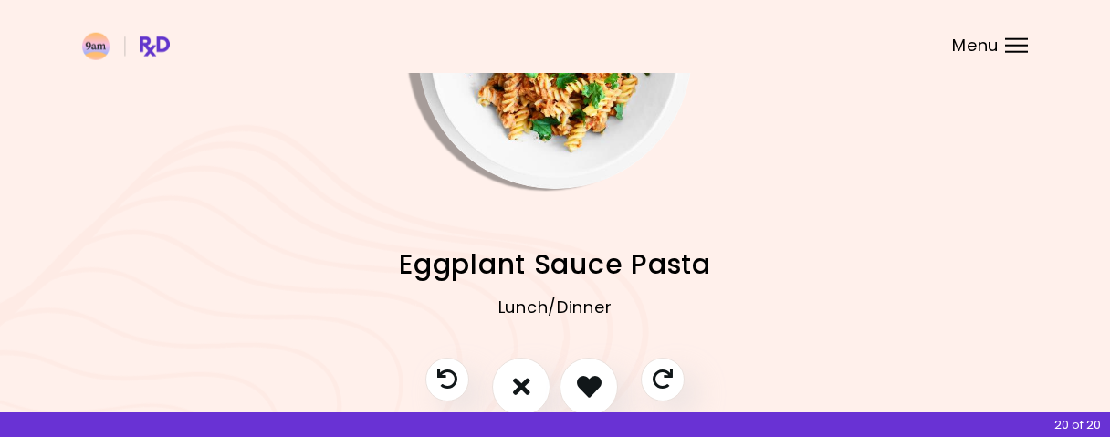
scroll to position [171, 0]
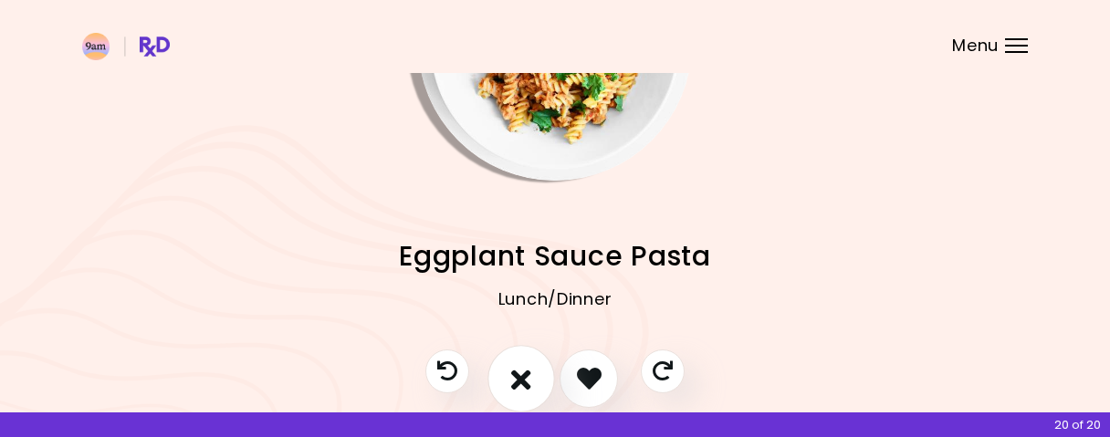
click at [517, 395] on button "I don't like this recipe" at bounding box center [521, 379] width 68 height 68
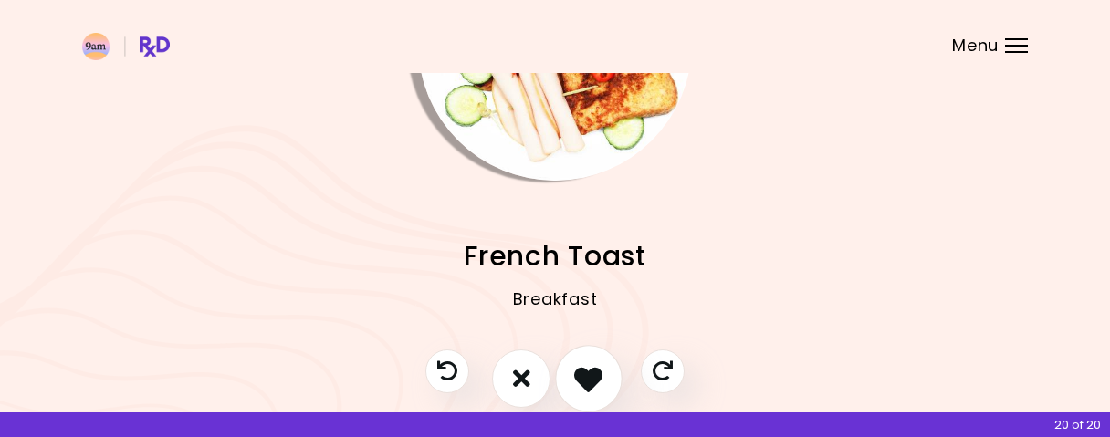
click at [586, 382] on icon "I like this recipe" at bounding box center [588, 378] width 28 height 28
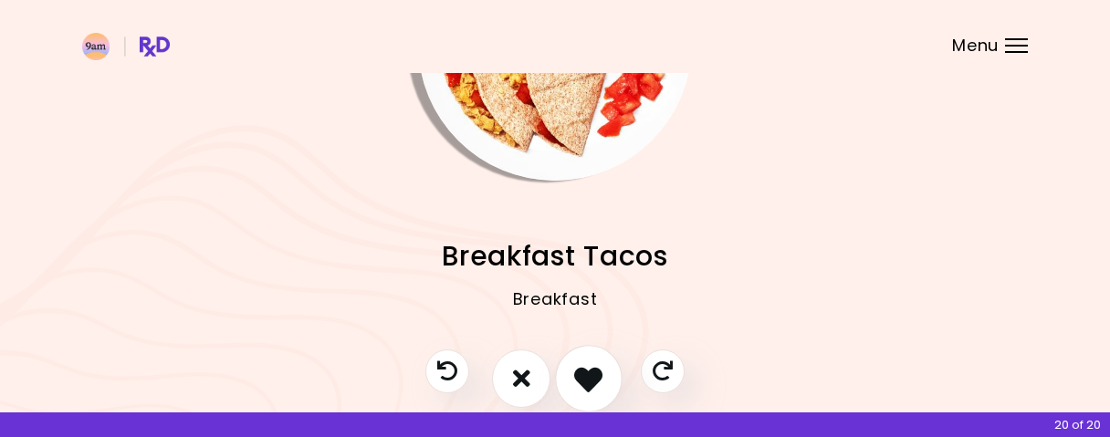
click at [598, 381] on icon "I like this recipe" at bounding box center [588, 378] width 28 height 28
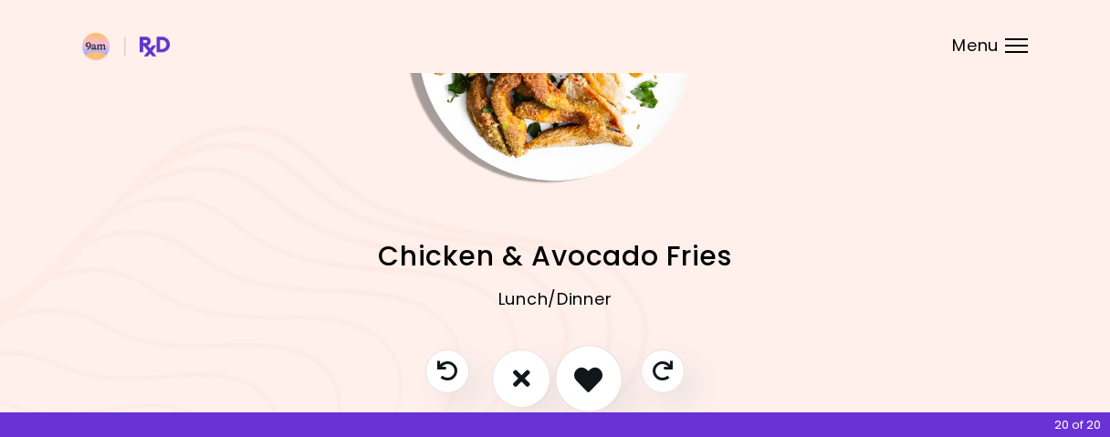
click at [592, 382] on icon "I like this recipe" at bounding box center [588, 378] width 28 height 28
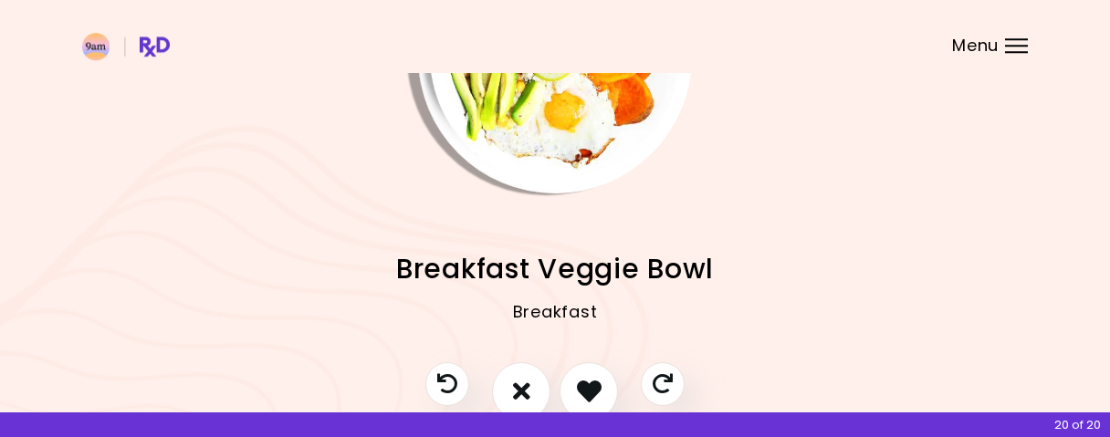
scroll to position [190, 0]
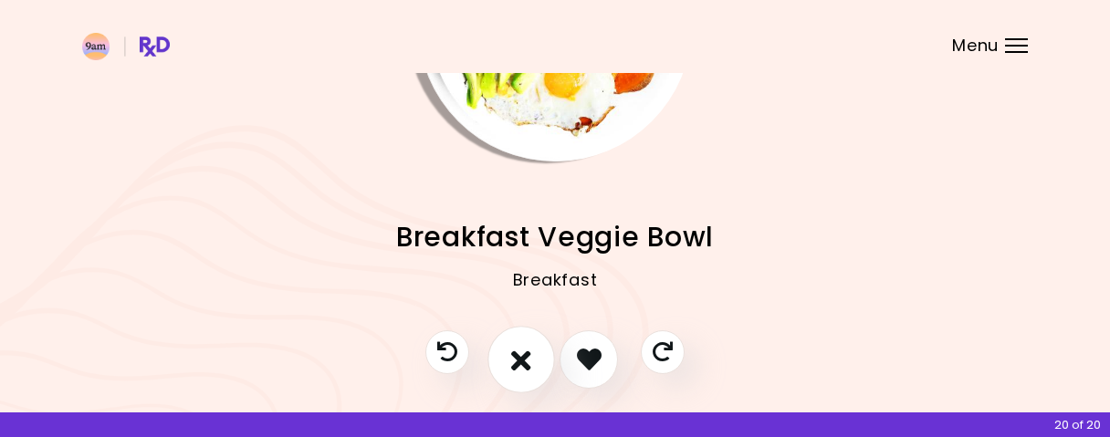
click at [530, 369] on icon "I don't like this recipe" at bounding box center [521, 359] width 20 height 28
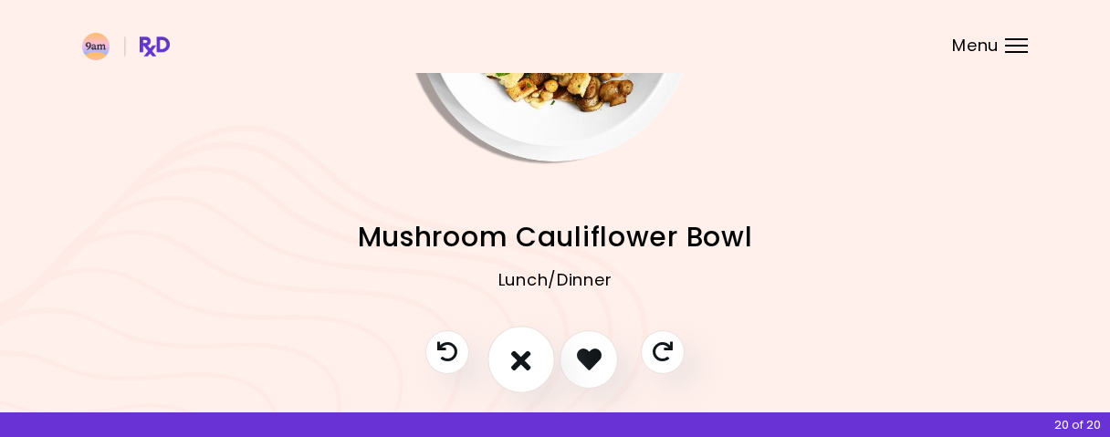
click at [523, 355] on icon "I don't like this recipe" at bounding box center [521, 359] width 20 height 28
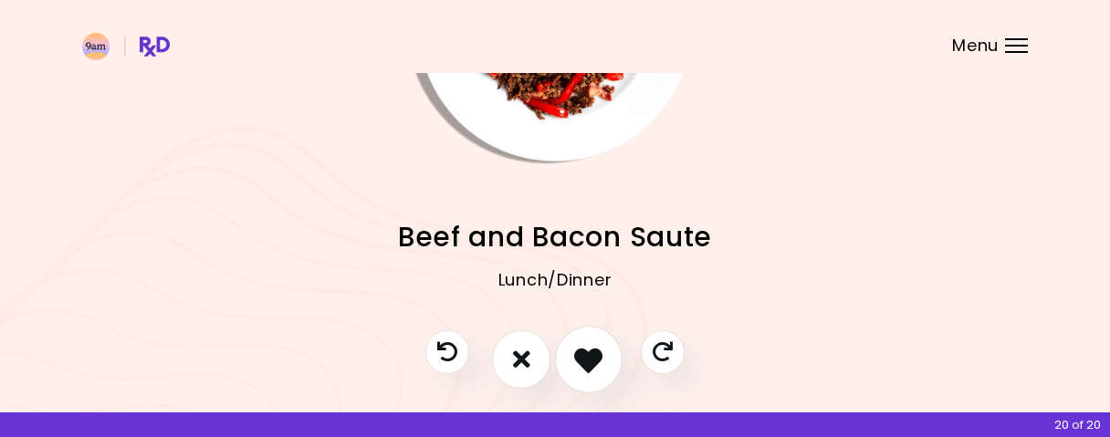
click at [596, 364] on icon "I like this recipe" at bounding box center [588, 359] width 28 height 28
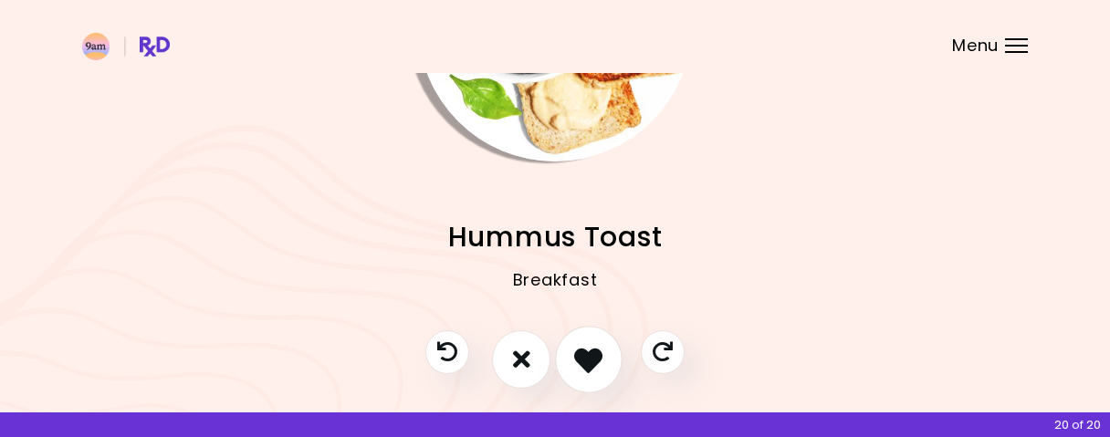
click at [596, 364] on icon "I like this recipe" at bounding box center [588, 359] width 28 height 28
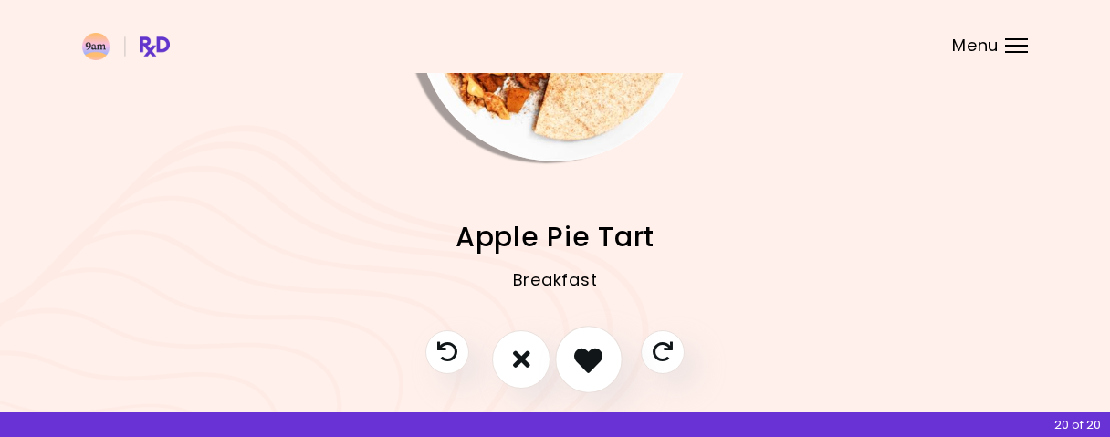
click at [596, 364] on icon "I like this recipe" at bounding box center [588, 359] width 28 height 28
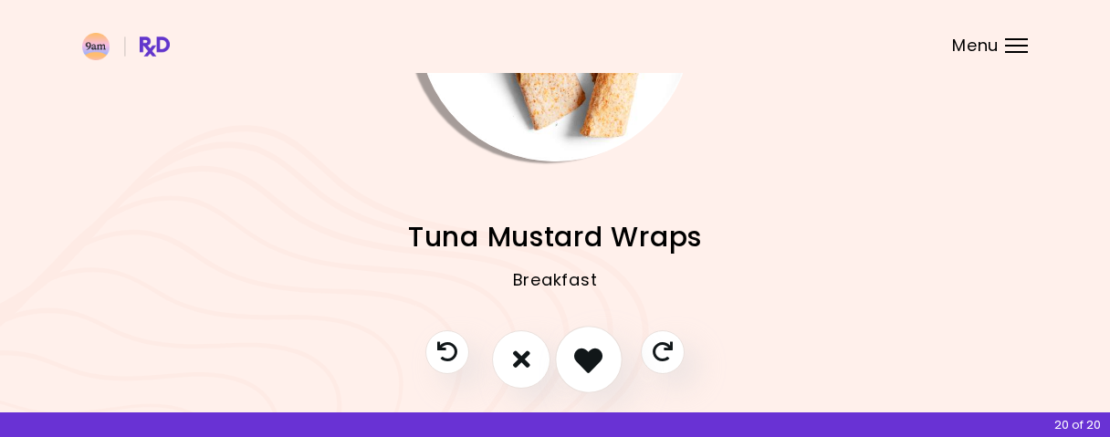
click at [592, 364] on icon "I like this recipe" at bounding box center [588, 359] width 28 height 28
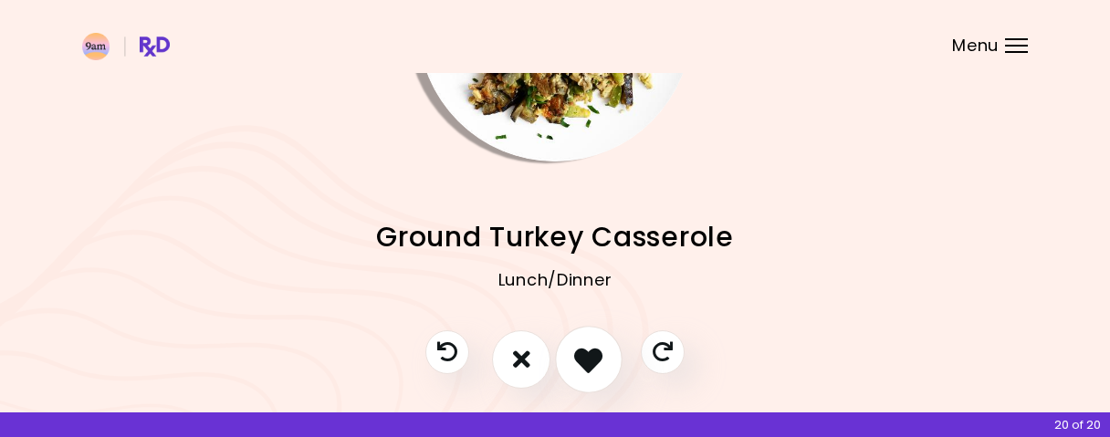
click at [601, 364] on icon "I like this recipe" at bounding box center [588, 359] width 28 height 28
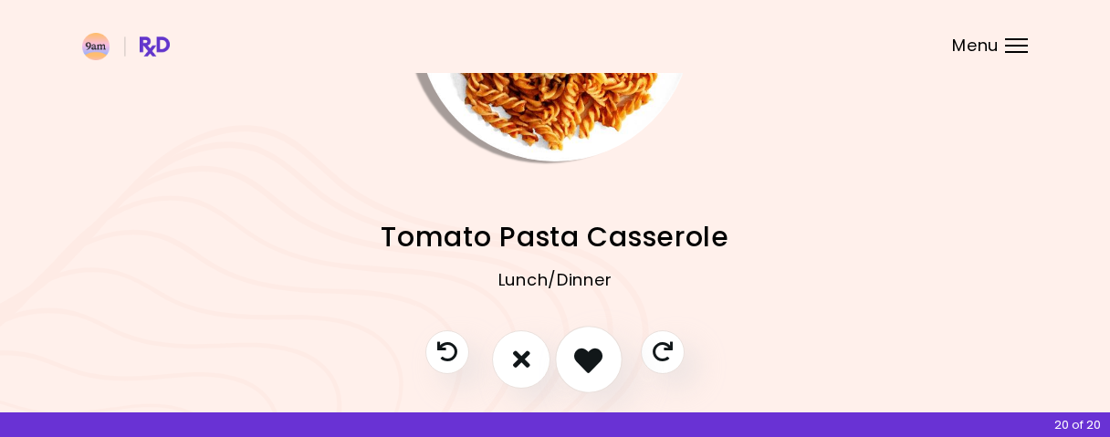
click at [605, 364] on button "I like this recipe" at bounding box center [589, 360] width 68 height 68
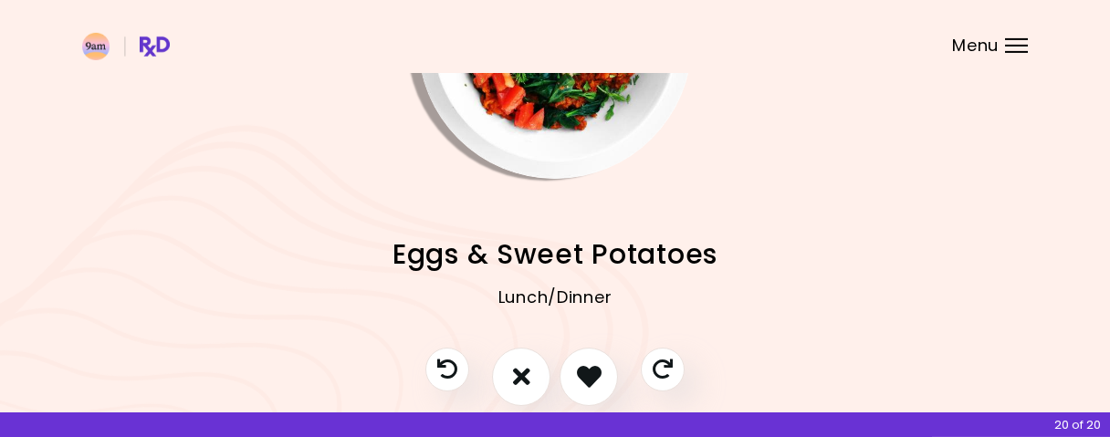
scroll to position [266, 0]
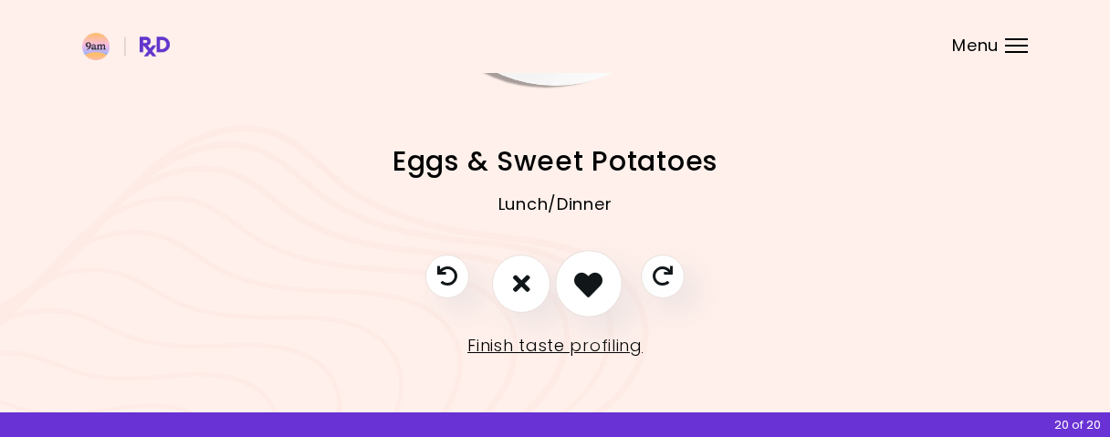
click at [598, 297] on icon "I like this recipe" at bounding box center [588, 283] width 28 height 28
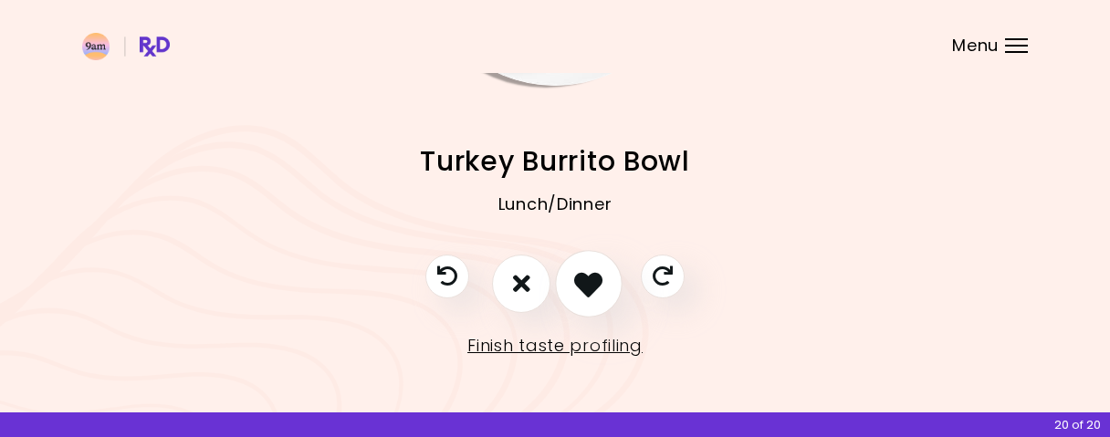
click at [598, 291] on icon "I like this recipe" at bounding box center [588, 283] width 28 height 28
click at [598, 289] on icon "I like this recipe" at bounding box center [588, 283] width 28 height 28
click at [601, 287] on icon "I like this recipe" at bounding box center [588, 283] width 28 height 28
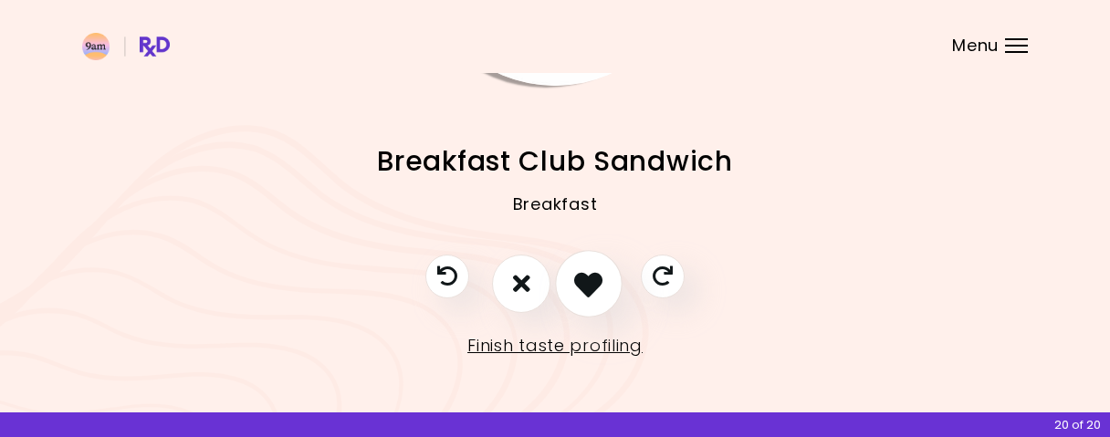
click at [600, 297] on icon "I like this recipe" at bounding box center [588, 283] width 28 height 28
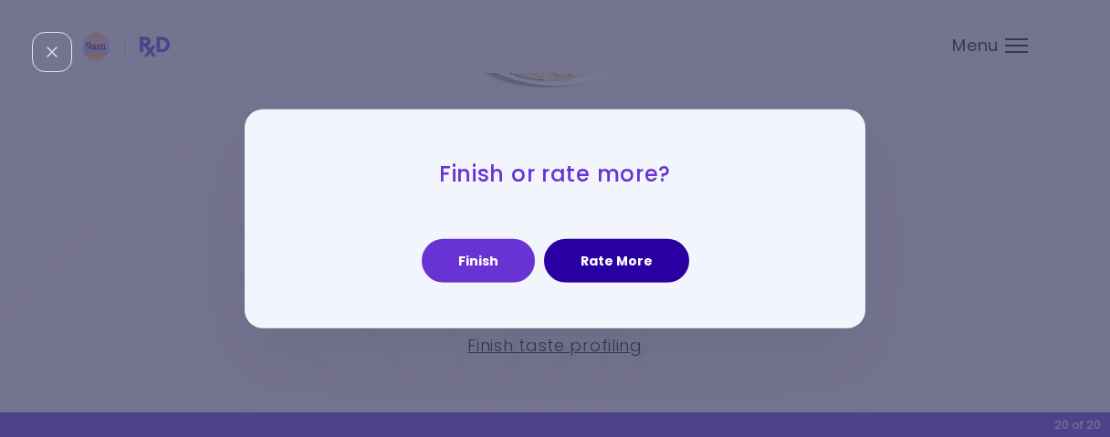
click at [642, 266] on button "Rate More" at bounding box center [616, 261] width 145 height 44
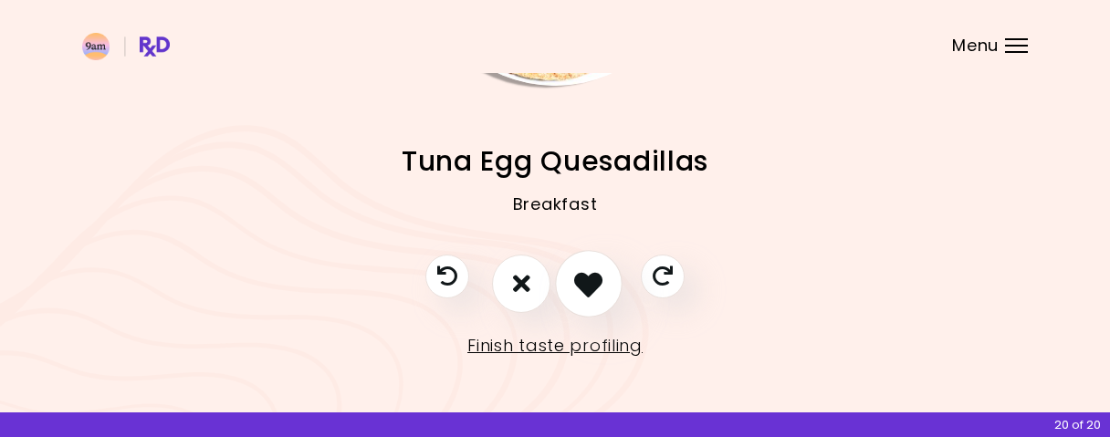
click at [601, 275] on icon "I like this recipe" at bounding box center [588, 283] width 28 height 28
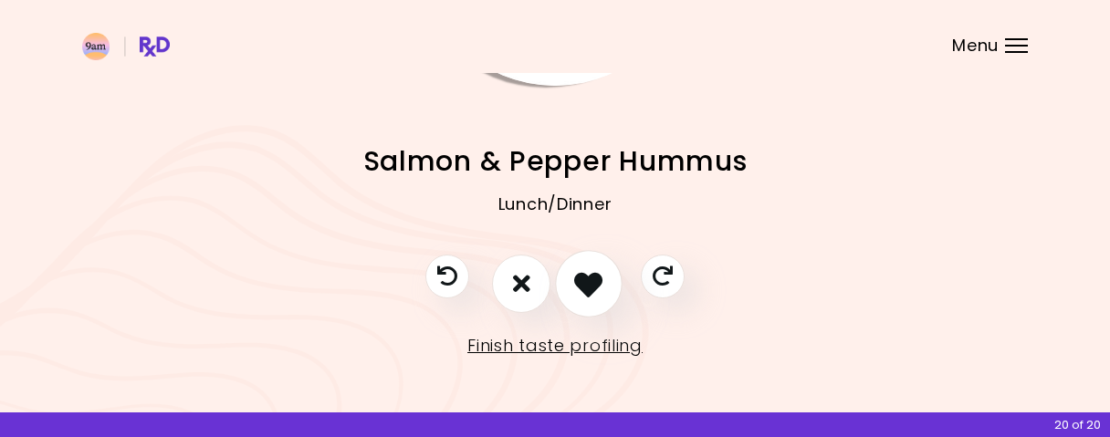
click at [600, 287] on icon "I like this recipe" at bounding box center [588, 283] width 28 height 28
click at [598, 287] on icon "I like this recipe" at bounding box center [588, 283] width 28 height 28
click at [596, 297] on icon "I like this recipe" at bounding box center [588, 283] width 28 height 28
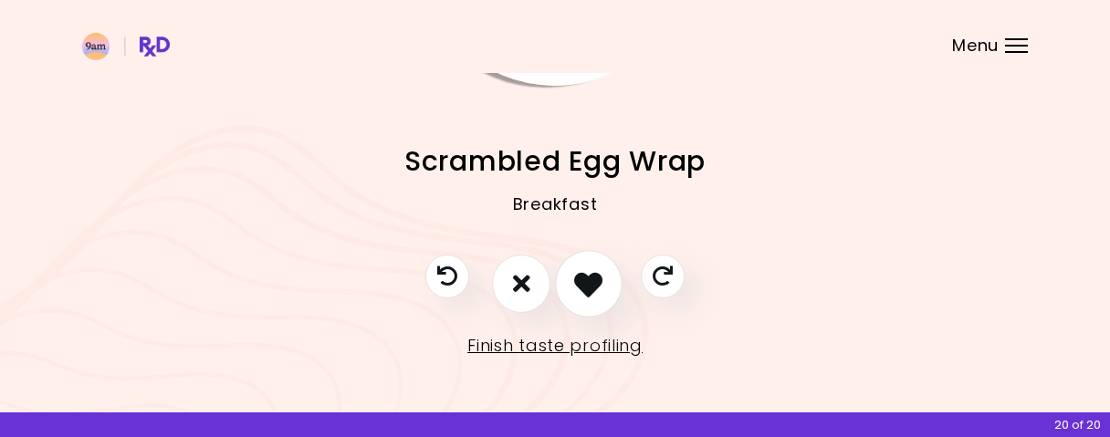
click at [610, 298] on button "I like this recipe" at bounding box center [589, 284] width 68 height 68
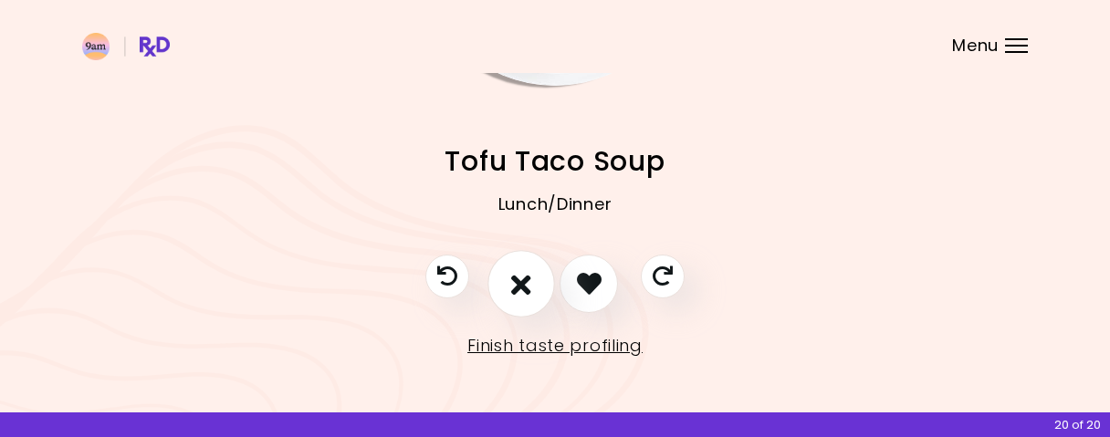
click at [528, 284] on icon "I don't like this recipe" at bounding box center [521, 283] width 20 height 28
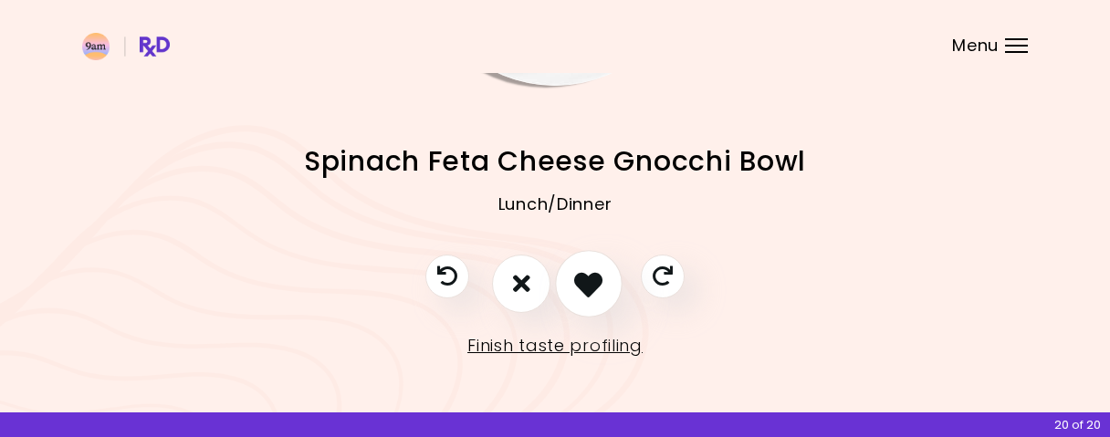
click at [596, 285] on icon "I like this recipe" at bounding box center [588, 283] width 28 height 28
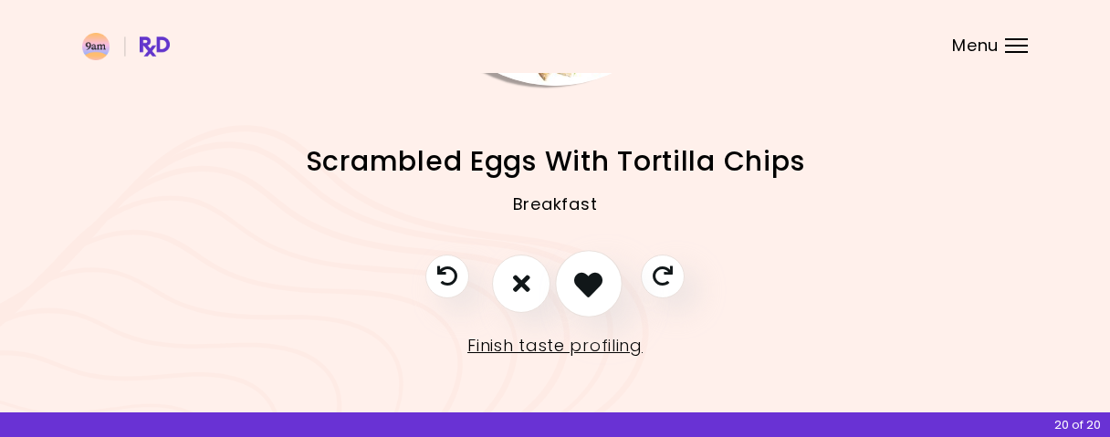
click at [609, 285] on button "I like this recipe" at bounding box center [589, 284] width 68 height 68
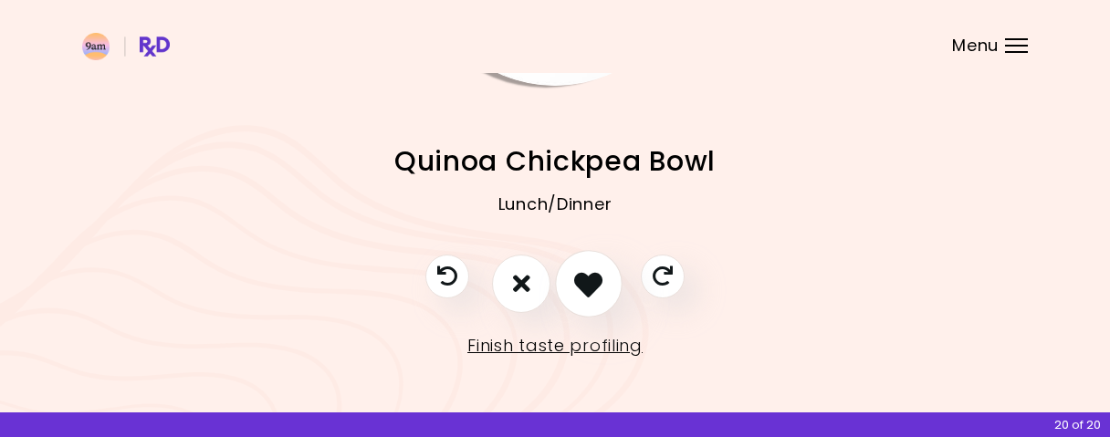
click at [596, 298] on button "I like this recipe" at bounding box center [589, 284] width 68 height 68
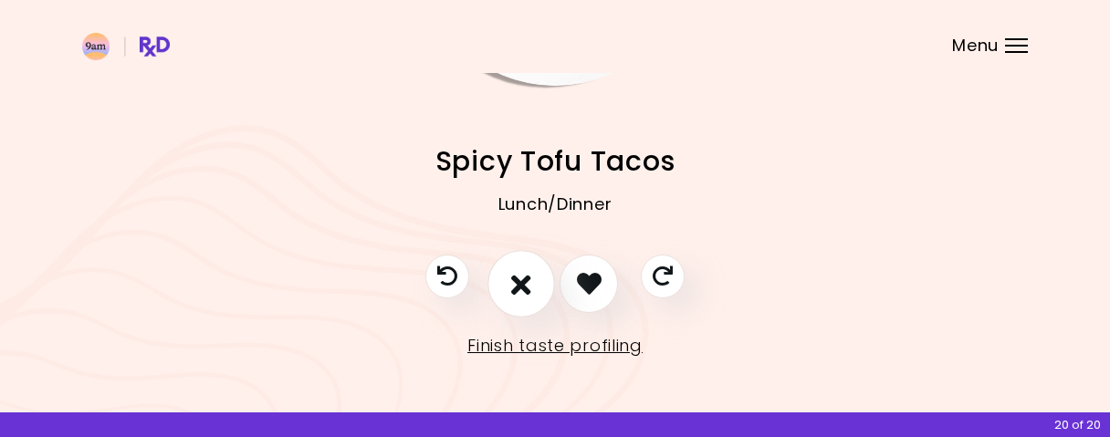
click at [514, 295] on icon "I don't like this recipe" at bounding box center [521, 283] width 20 height 28
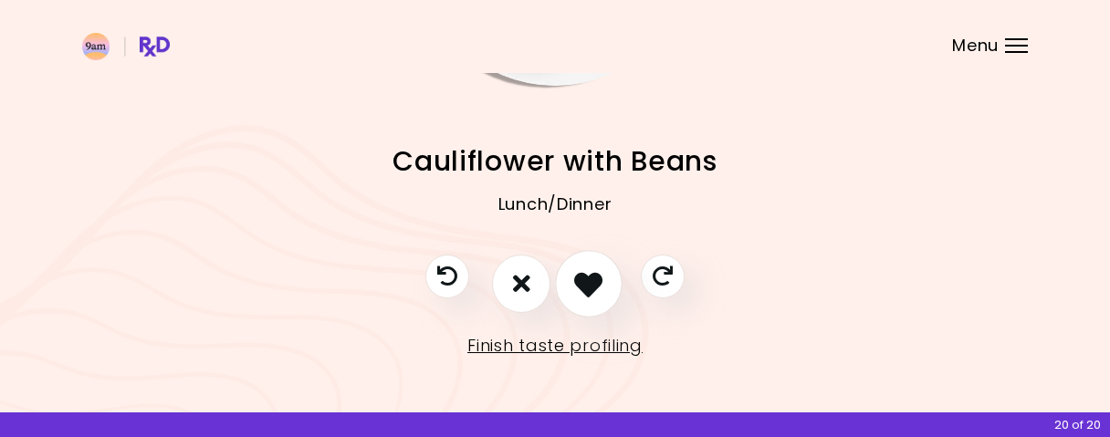
click at [589, 288] on icon "I like this recipe" at bounding box center [588, 283] width 28 height 28
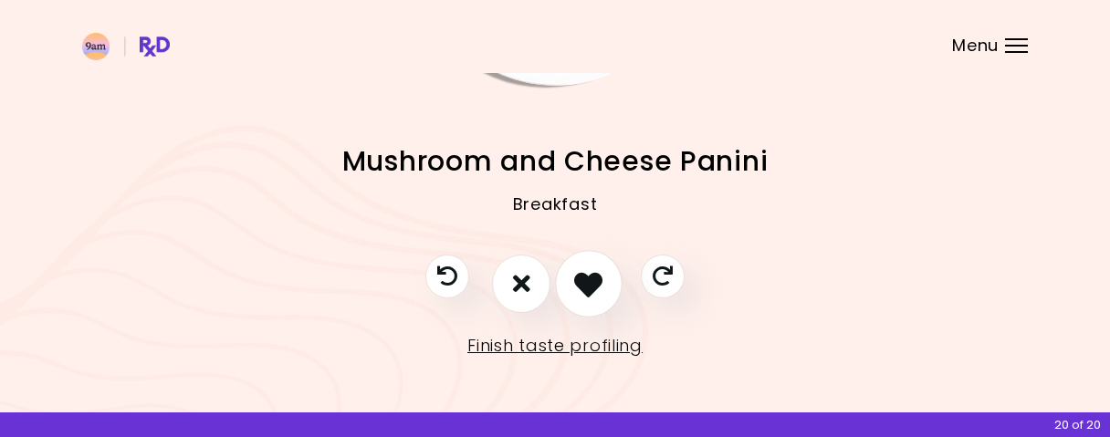
click at [607, 293] on button "I like this recipe" at bounding box center [589, 284] width 68 height 68
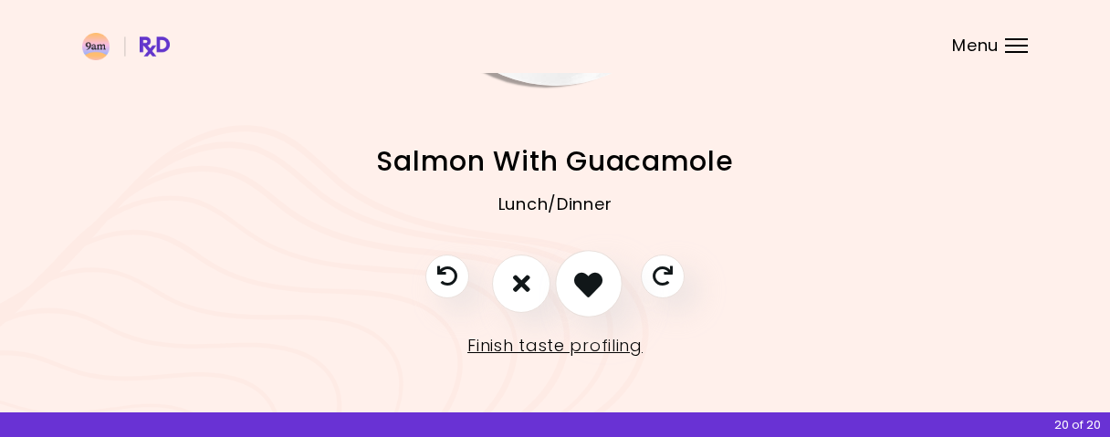
click at [609, 293] on button "I like this recipe" at bounding box center [589, 284] width 68 height 68
click at [609, 294] on button "I like this recipe" at bounding box center [589, 284] width 68 height 68
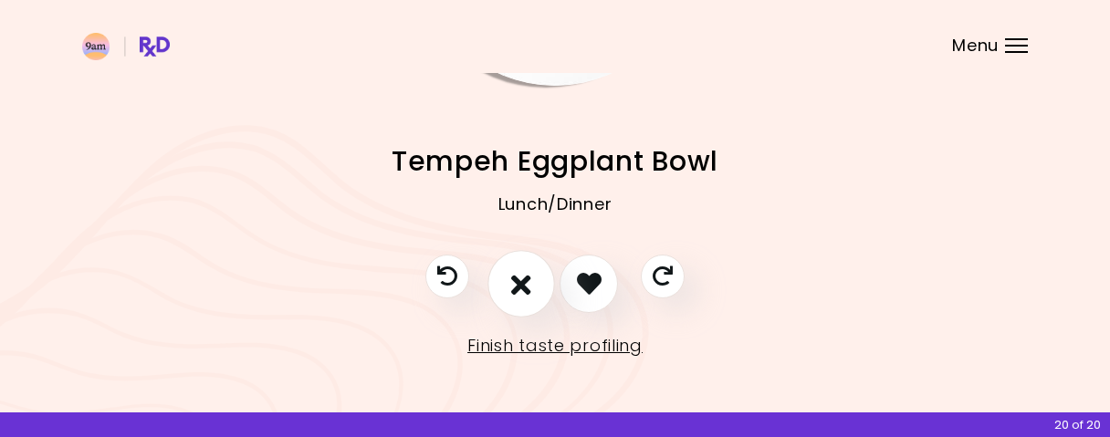
click at [534, 284] on button "I don't like this recipe" at bounding box center [521, 284] width 68 height 68
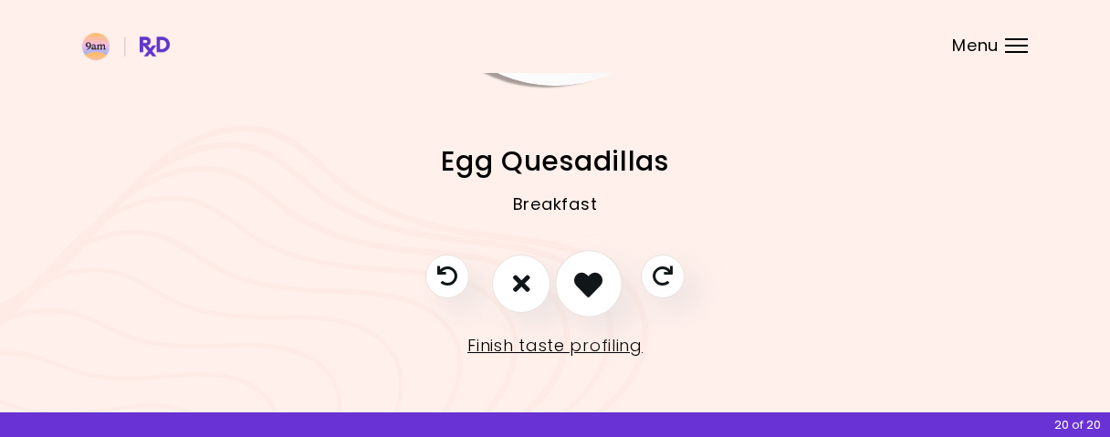
click at [609, 289] on button "I like this recipe" at bounding box center [589, 284] width 68 height 68
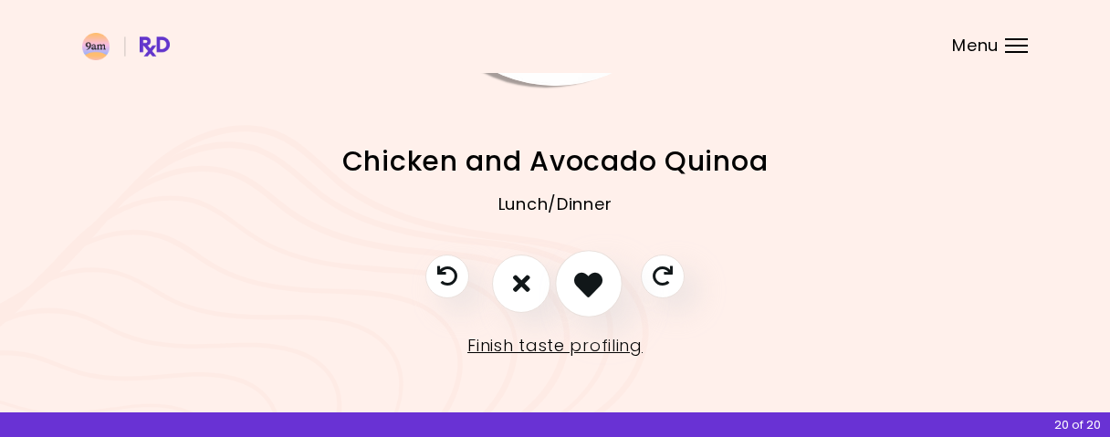
click at [600, 288] on icon "I like this recipe" at bounding box center [588, 283] width 28 height 28
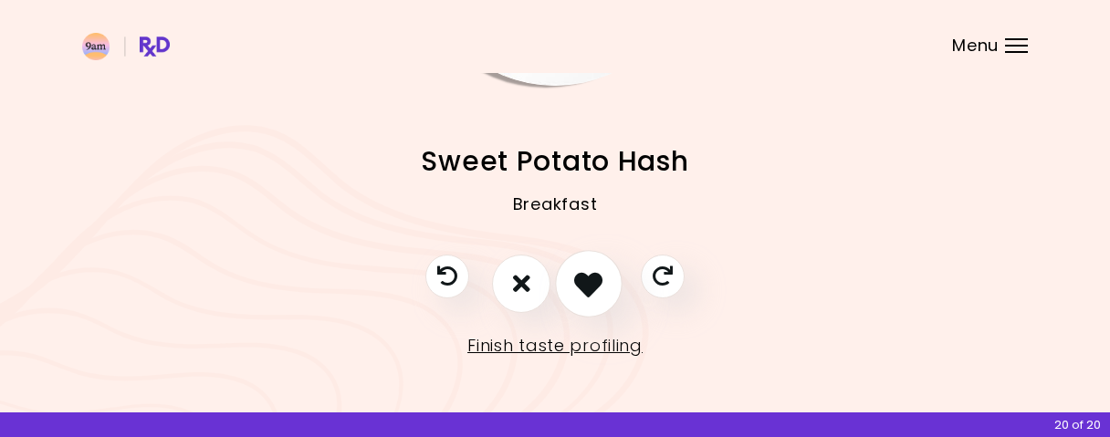
click at [607, 288] on button "I like this recipe" at bounding box center [589, 284] width 68 height 68
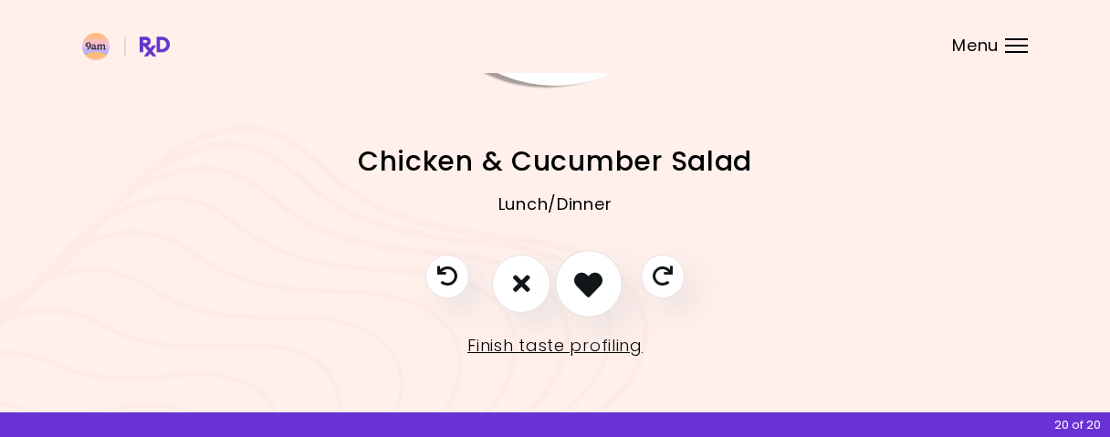
click at [600, 295] on icon "I like this recipe" at bounding box center [588, 283] width 28 height 28
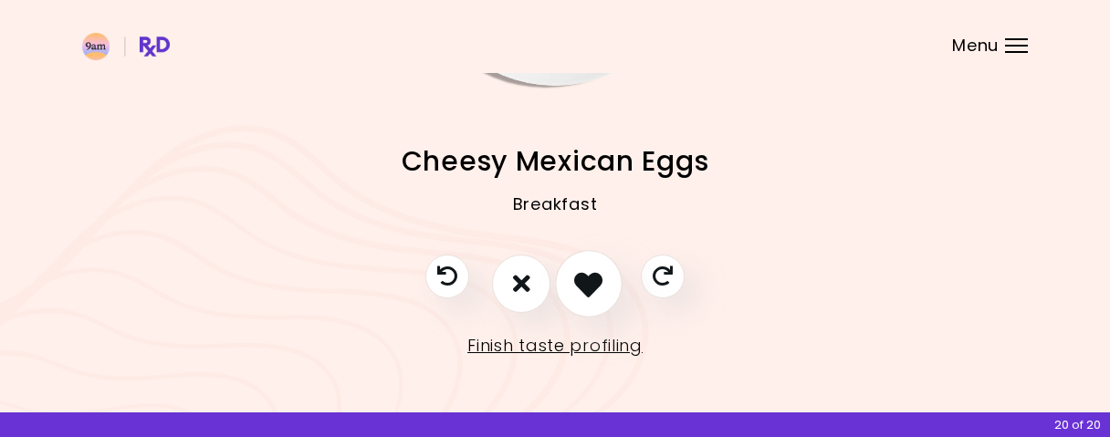
click at [600, 295] on icon "I like this recipe" at bounding box center [588, 283] width 28 height 28
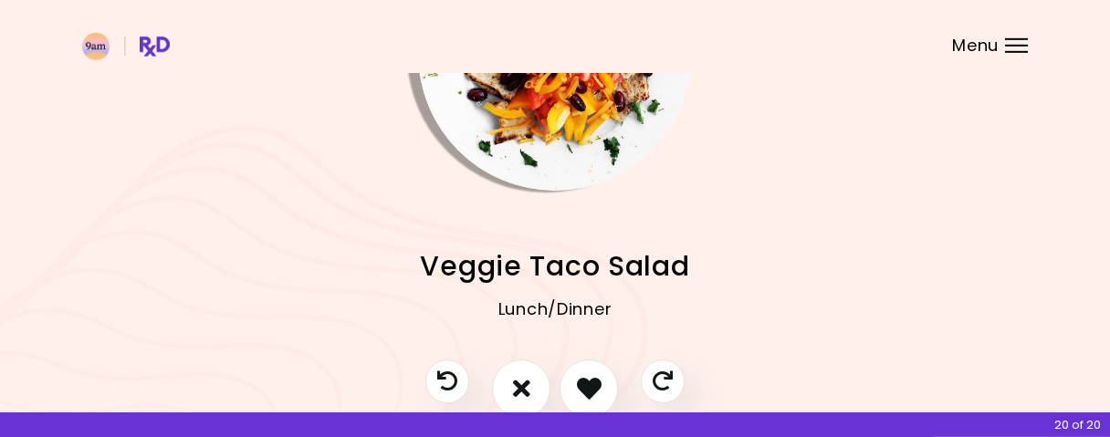
scroll to position [190, 0]
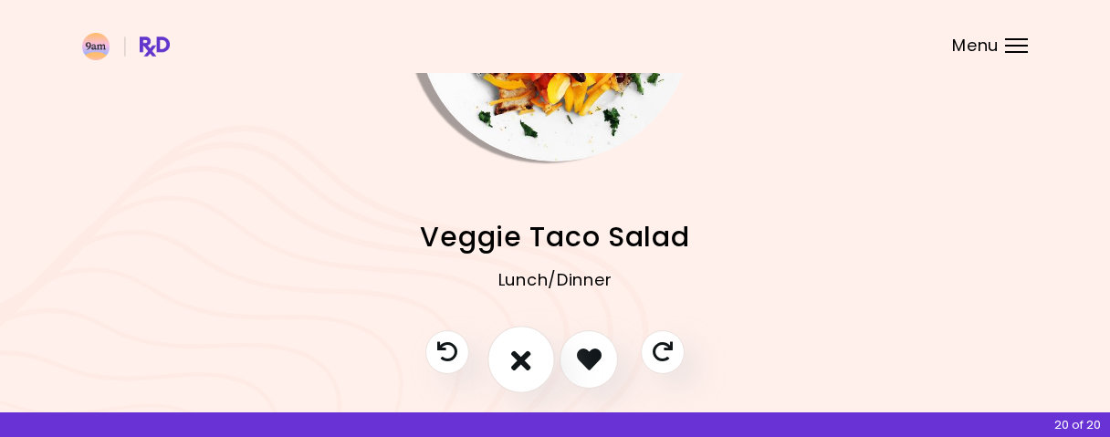
click at [519, 350] on icon "I don't like this recipe" at bounding box center [521, 359] width 20 height 28
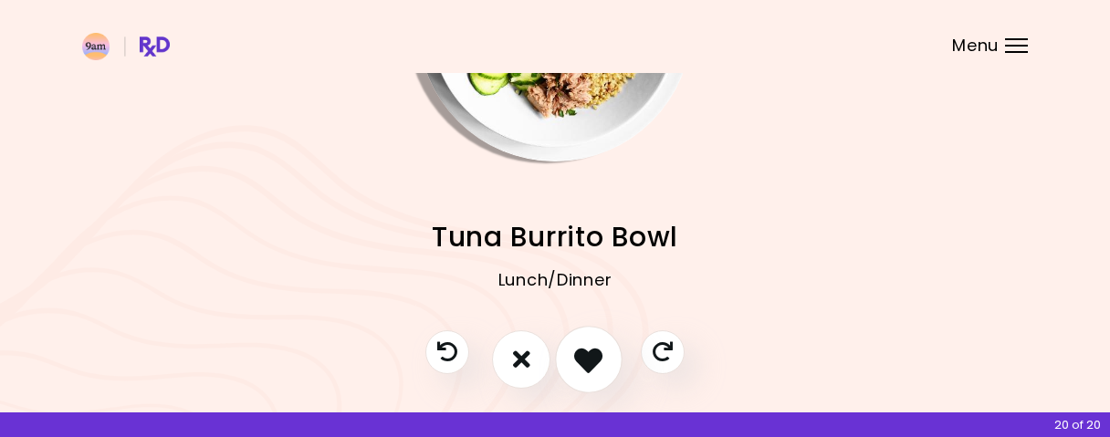
click at [592, 357] on icon "I like this recipe" at bounding box center [588, 359] width 28 height 28
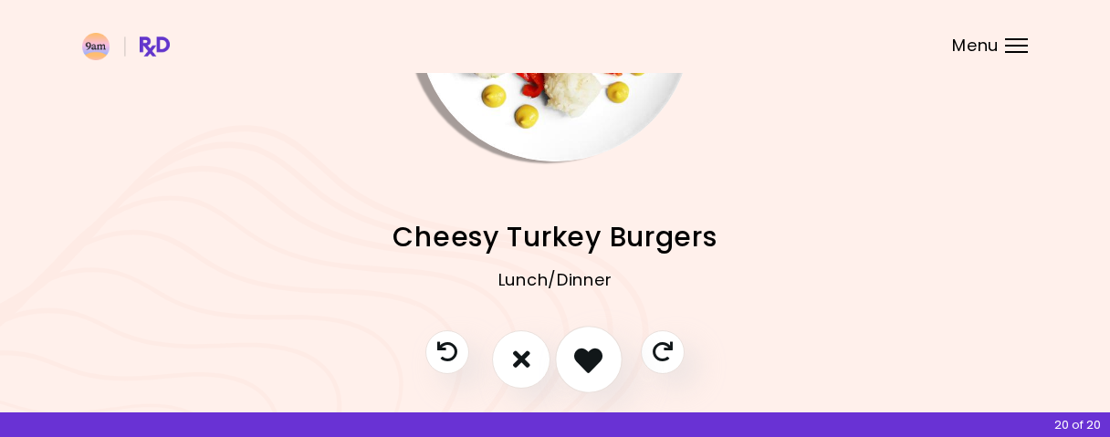
click at [596, 356] on icon "I like this recipe" at bounding box center [588, 359] width 28 height 28
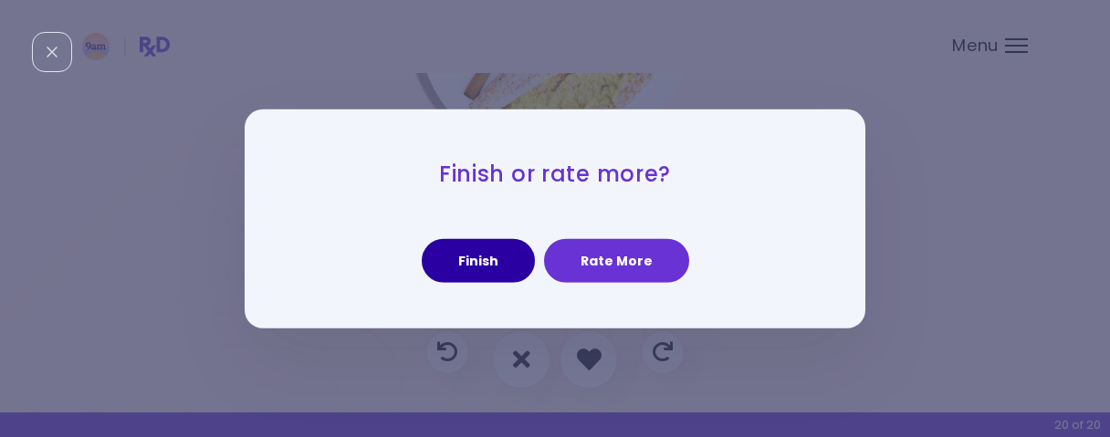
drag, startPoint x: 490, startPoint y: 256, endPoint x: 500, endPoint y: 256, distance: 10.1
click at [500, 256] on button "Finish" at bounding box center [478, 261] width 113 height 44
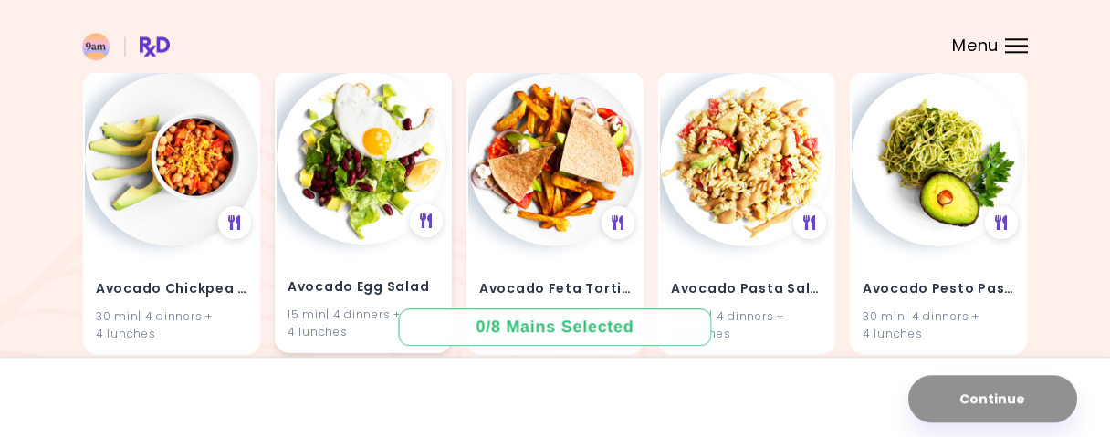
scroll to position [759, 0]
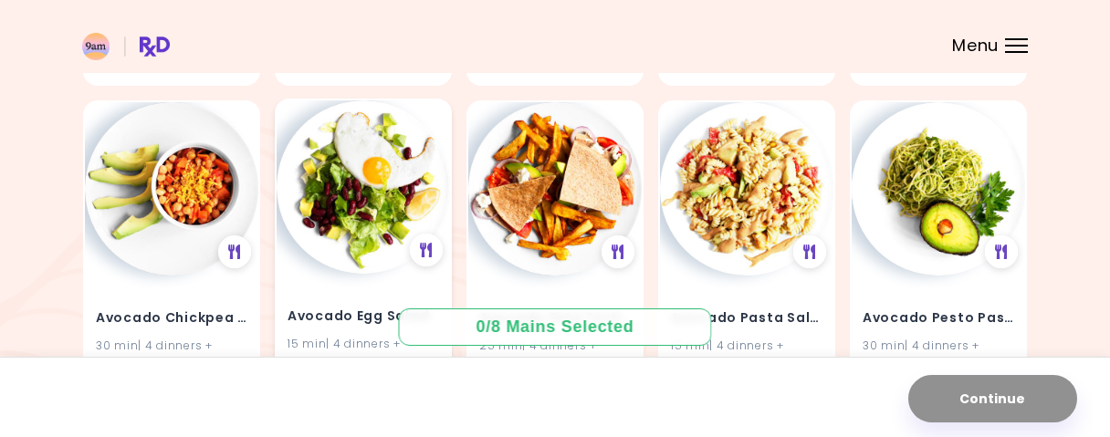
click at [356, 232] on img at bounding box center [363, 186] width 173 height 173
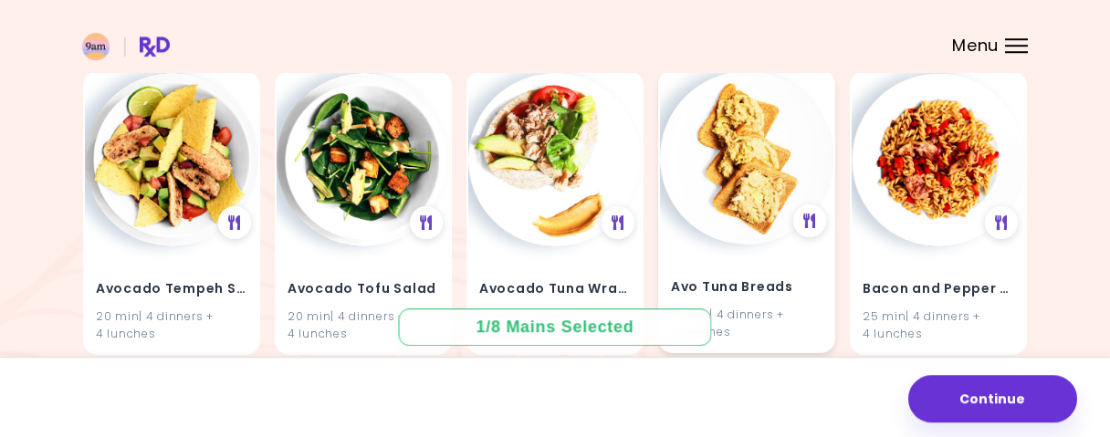
scroll to position [1424, 0]
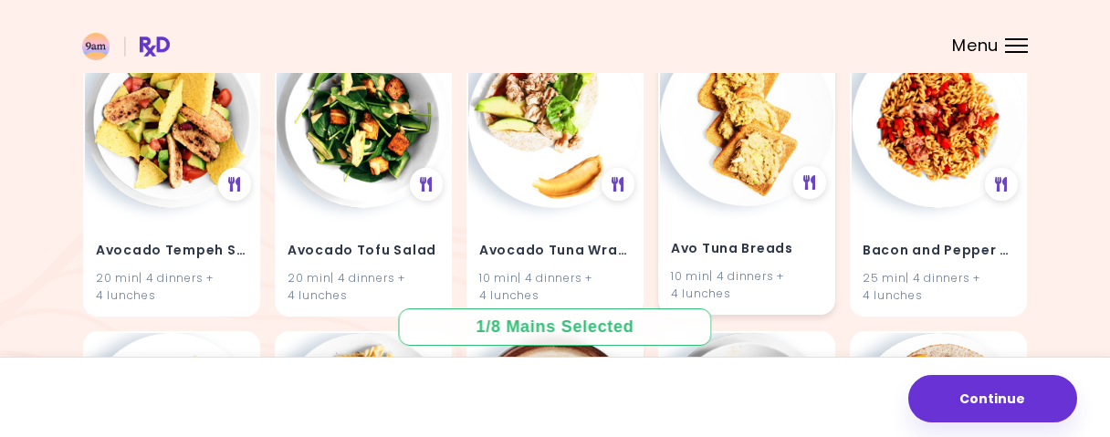
click at [742, 191] on img at bounding box center [746, 119] width 173 height 173
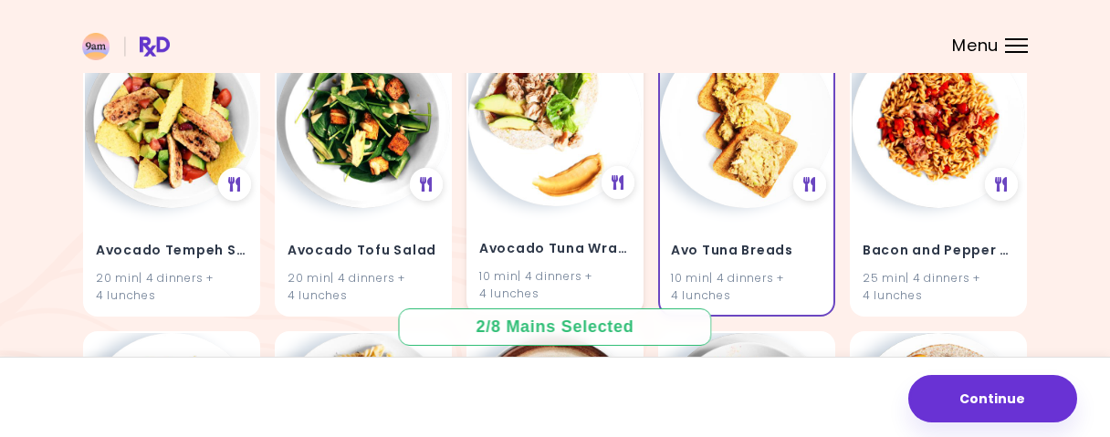
click at [536, 185] on img at bounding box center [554, 119] width 173 height 173
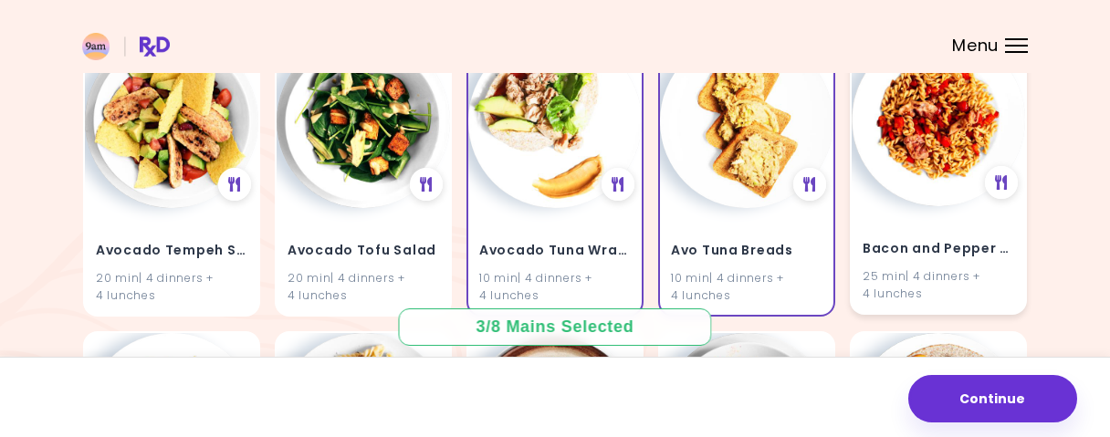
click at [952, 199] on img at bounding box center [937, 119] width 173 height 173
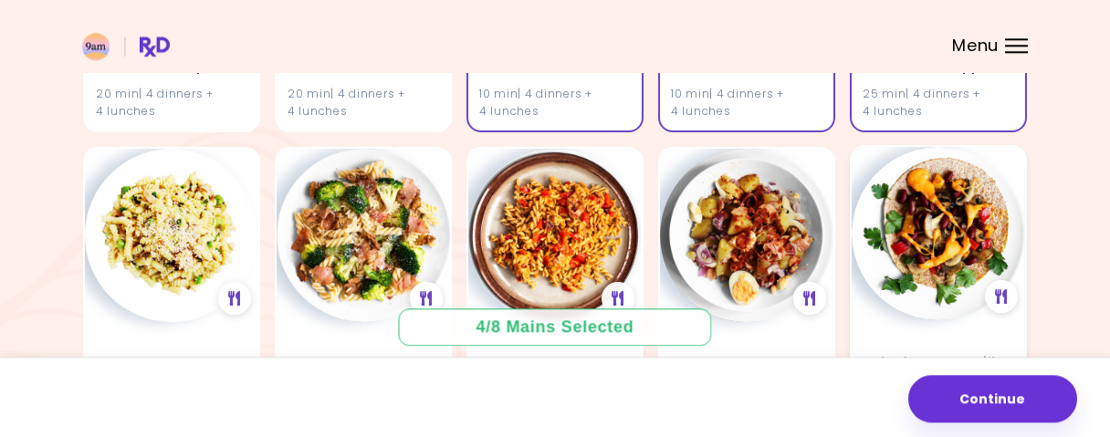
scroll to position [1708, 0]
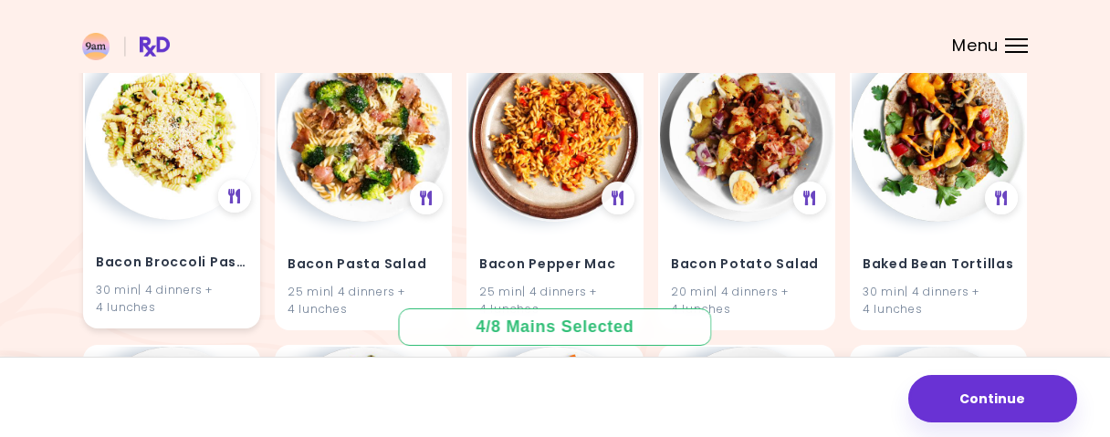
click at [182, 240] on div "Bacon Broccoli Pasta 30 min | 4 dinners + 4 lunches" at bounding box center [171, 273] width 173 height 107
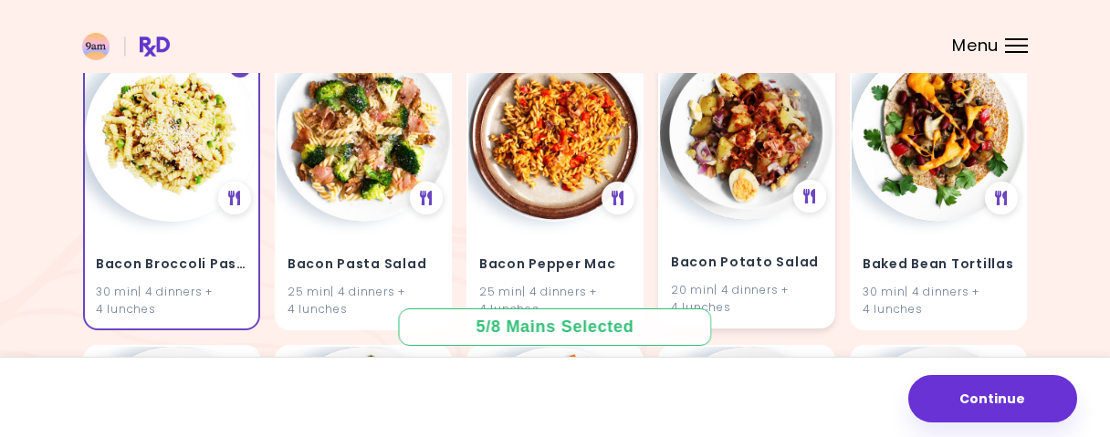
click at [773, 189] on img at bounding box center [746, 133] width 173 height 173
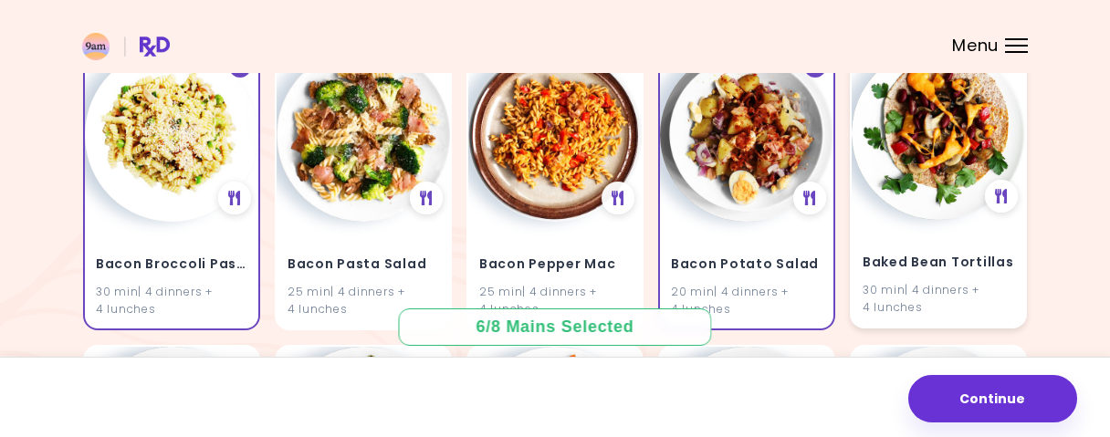
click at [945, 193] on img at bounding box center [937, 133] width 173 height 173
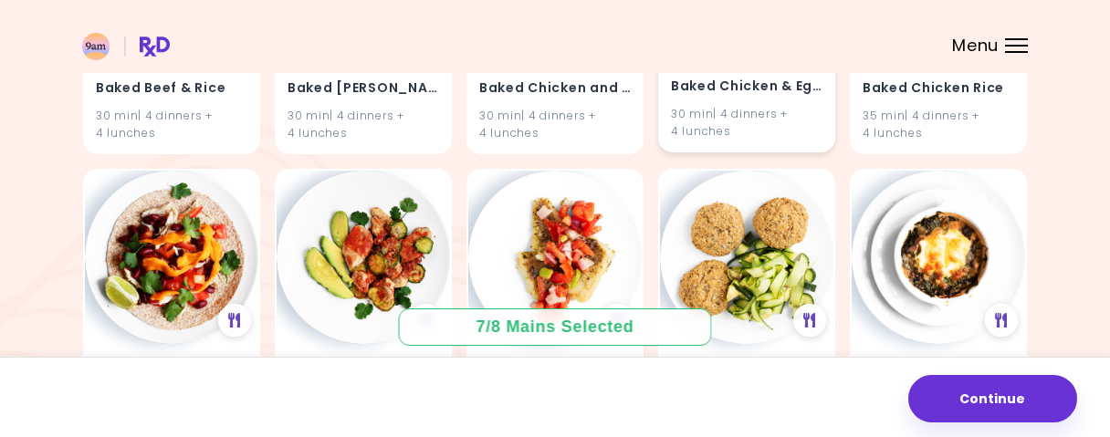
scroll to position [2278, 0]
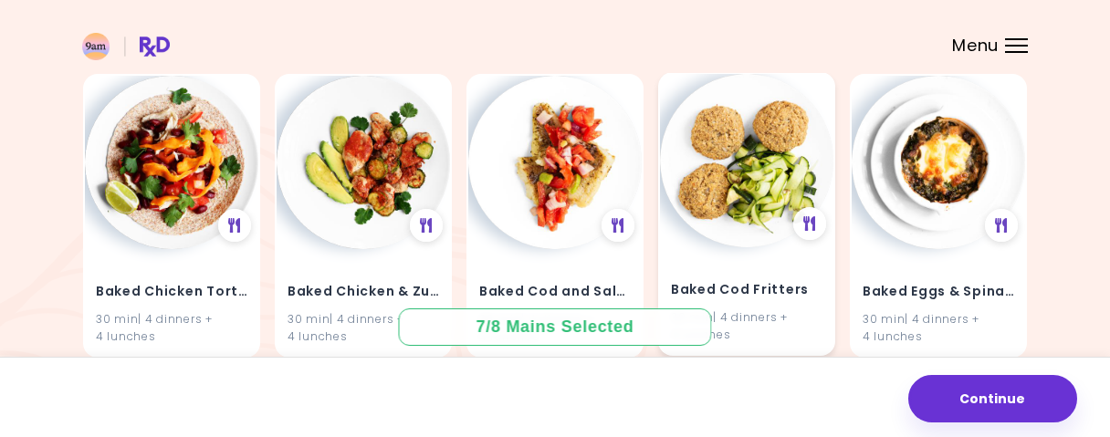
click at [753, 222] on img at bounding box center [746, 160] width 173 height 173
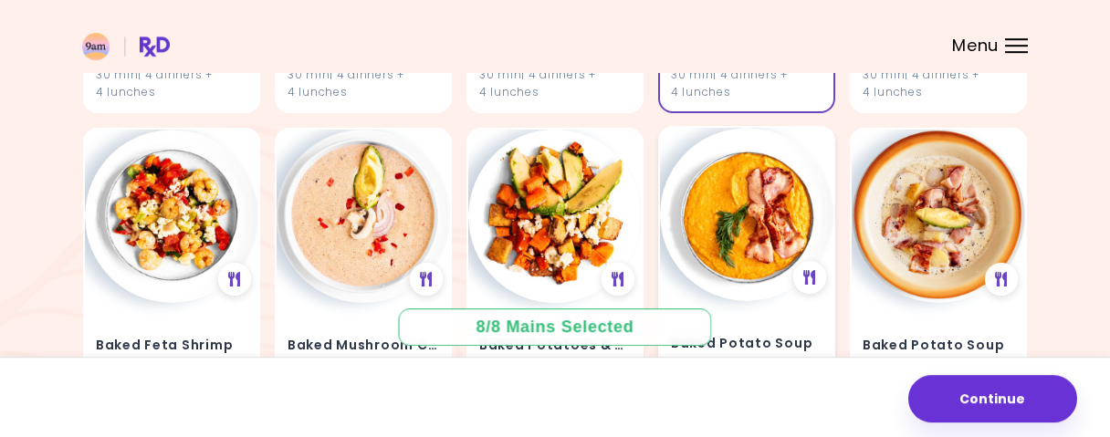
scroll to position [2562, 0]
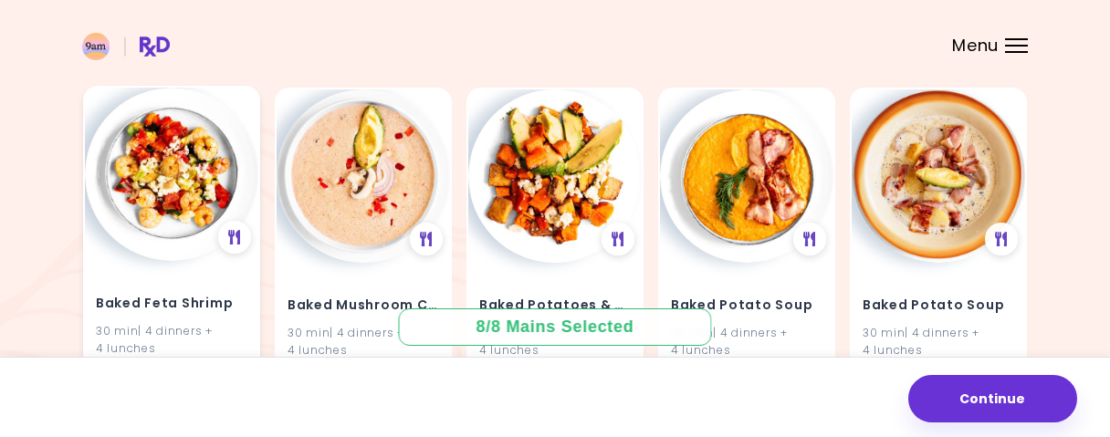
click at [174, 229] on img at bounding box center [171, 174] width 173 height 173
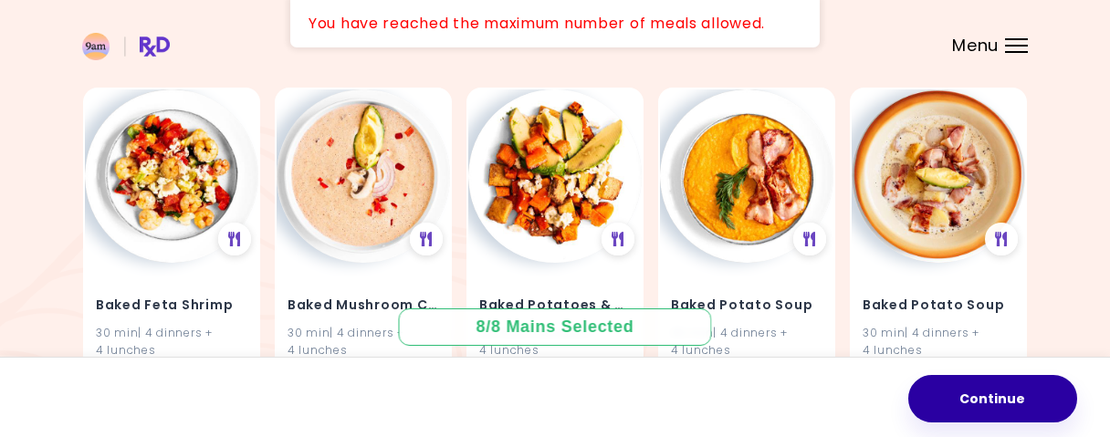
click at [979, 393] on button "Continue" at bounding box center [992, 398] width 169 height 47
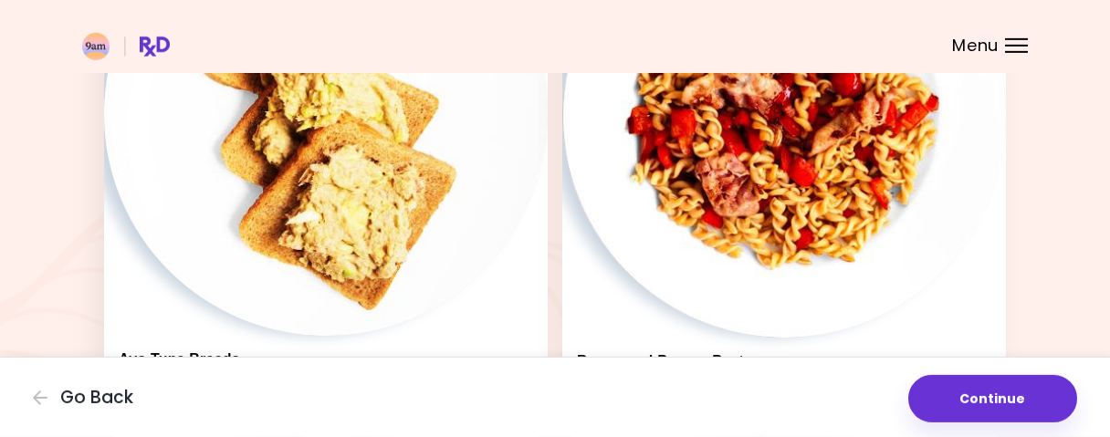
scroll to position [854, 0]
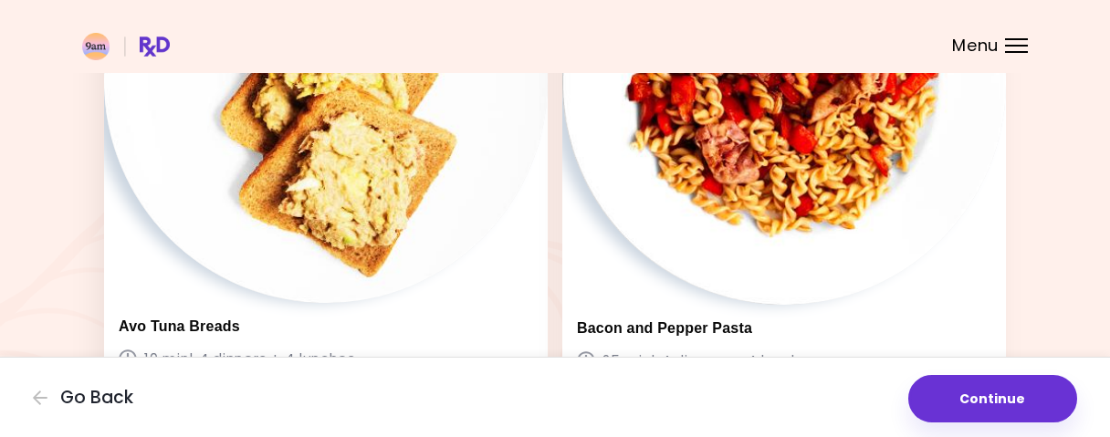
click at [343, 241] on img at bounding box center [325, 80] width 443 height 443
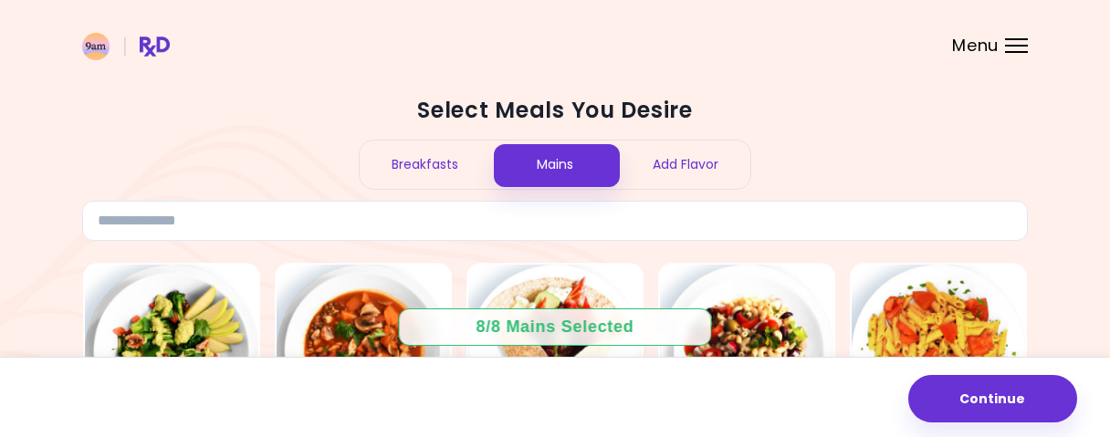
click at [440, 162] on div "Breakfasts" at bounding box center [425, 165] width 130 height 48
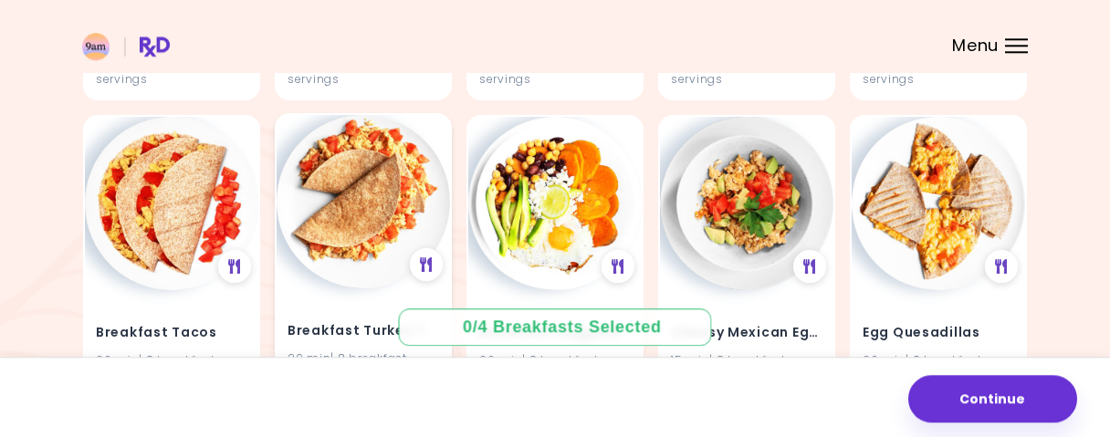
scroll to position [475, 0]
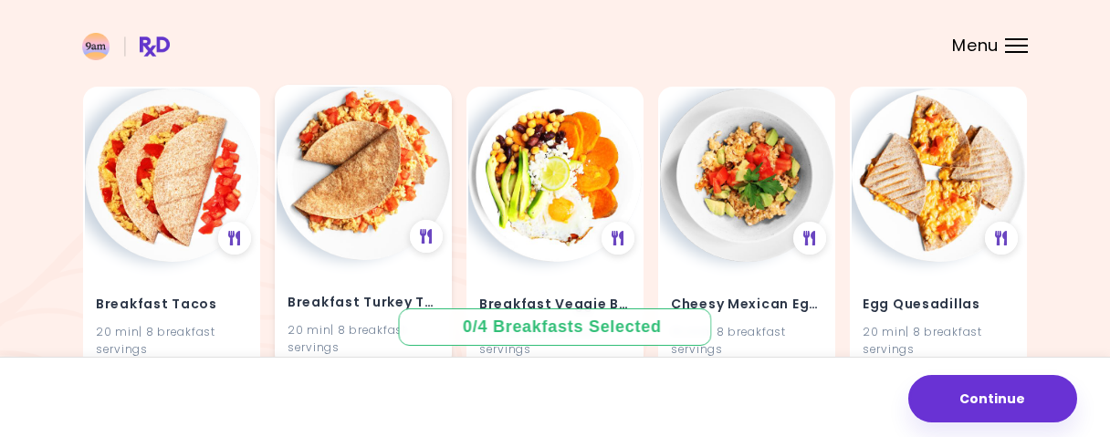
click at [361, 289] on h4 "Breakfast Turkey Tacos" at bounding box center [362, 302] width 151 height 29
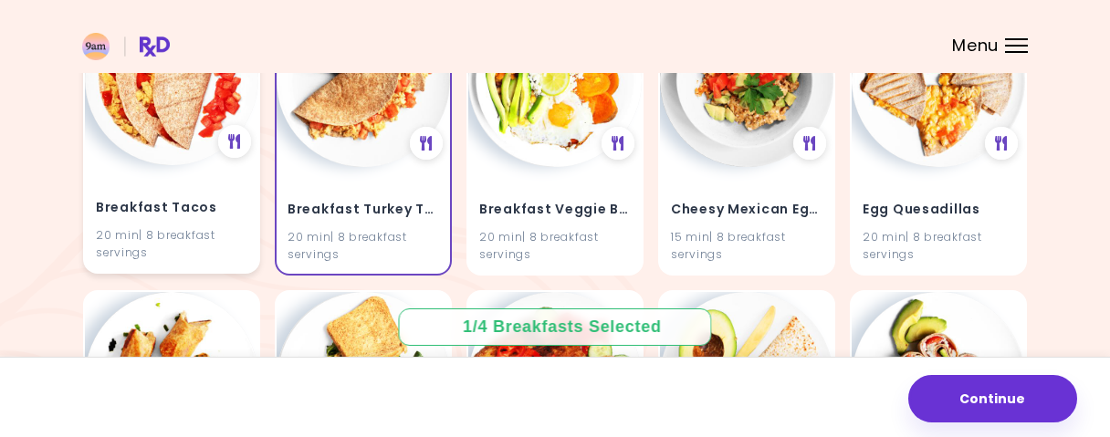
scroll to position [759, 0]
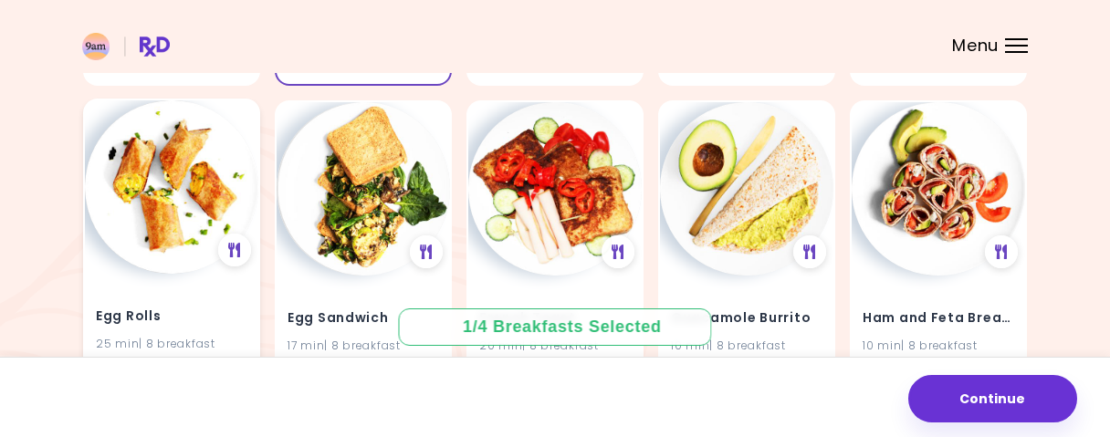
click at [176, 241] on img at bounding box center [171, 186] width 173 height 173
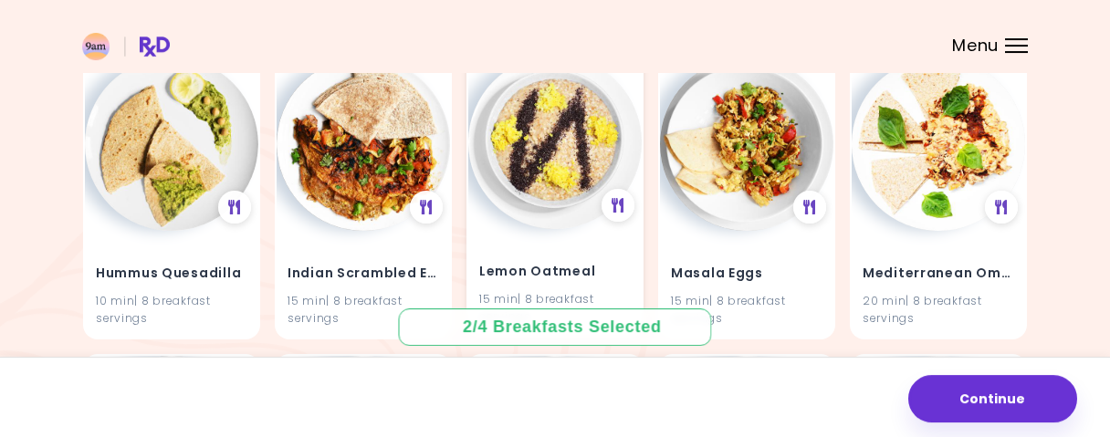
scroll to position [1139, 0]
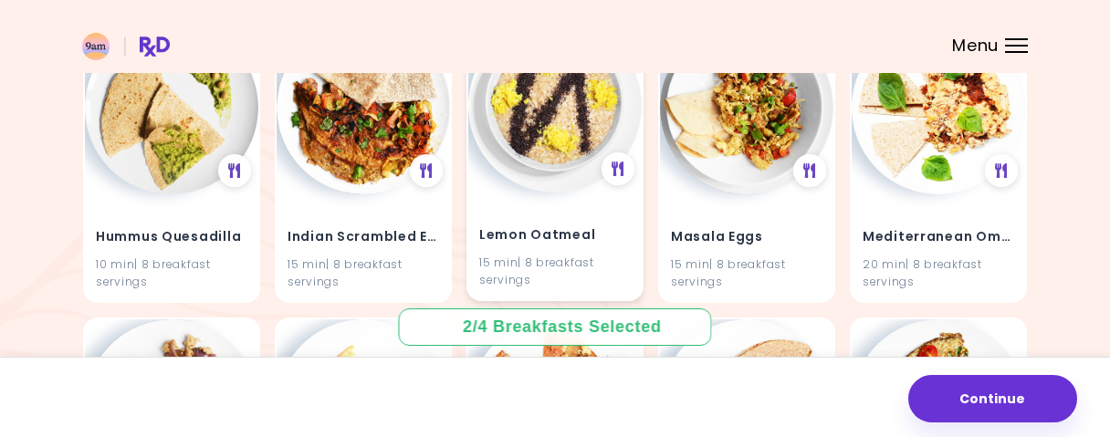
click at [541, 180] on img at bounding box center [554, 105] width 173 height 173
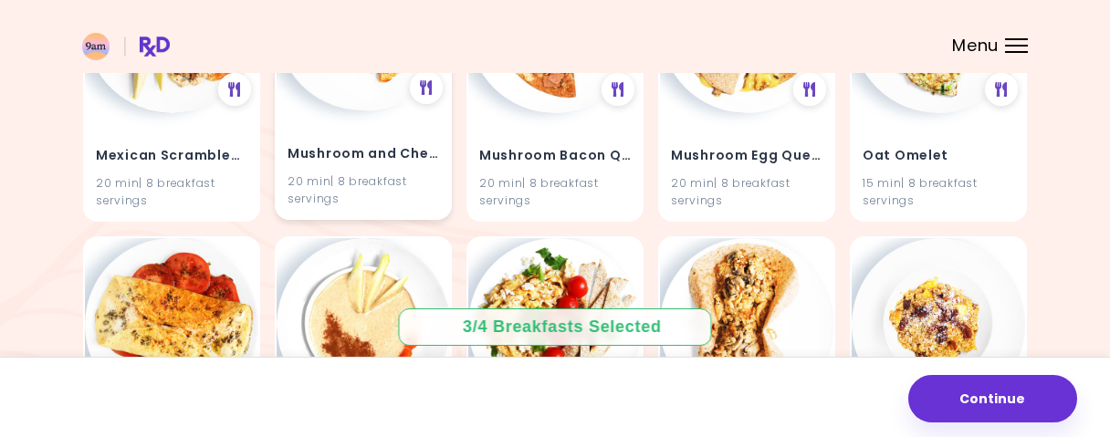
scroll to position [1708, 0]
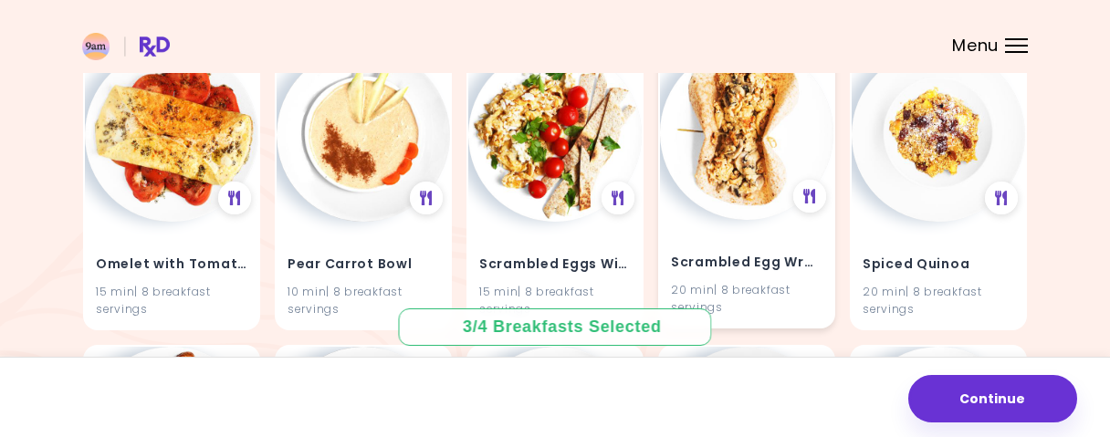
click at [747, 208] on img at bounding box center [746, 133] width 173 height 173
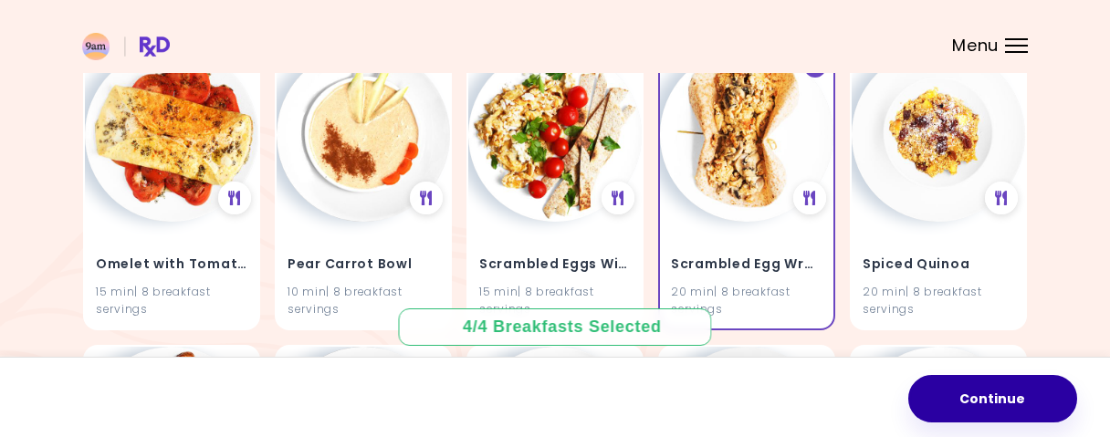
click at [1008, 417] on button "Continue" at bounding box center [992, 398] width 169 height 47
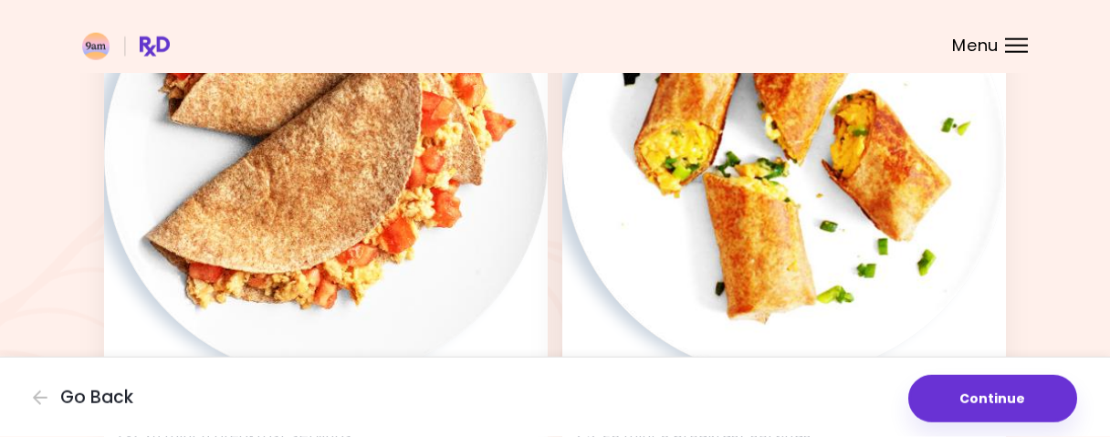
scroll to position [285, 0]
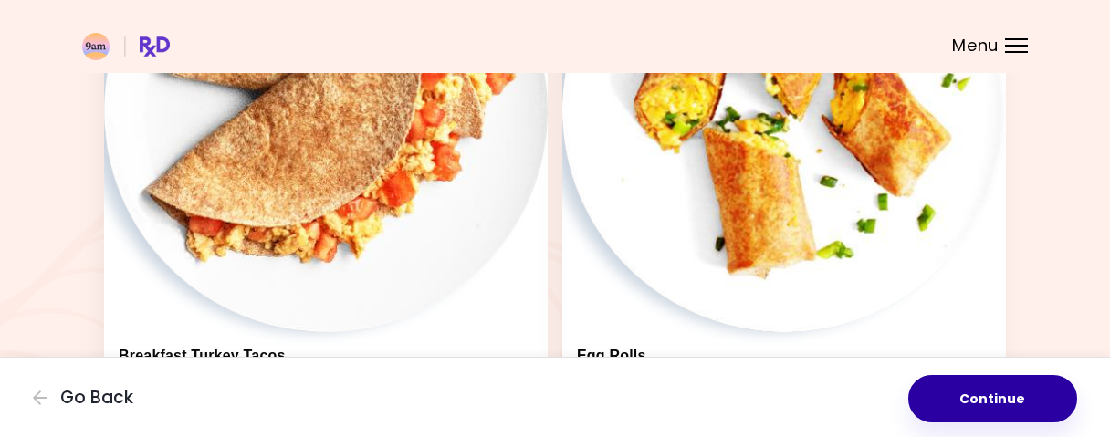
click at [964, 393] on button "Continue" at bounding box center [992, 398] width 169 height 47
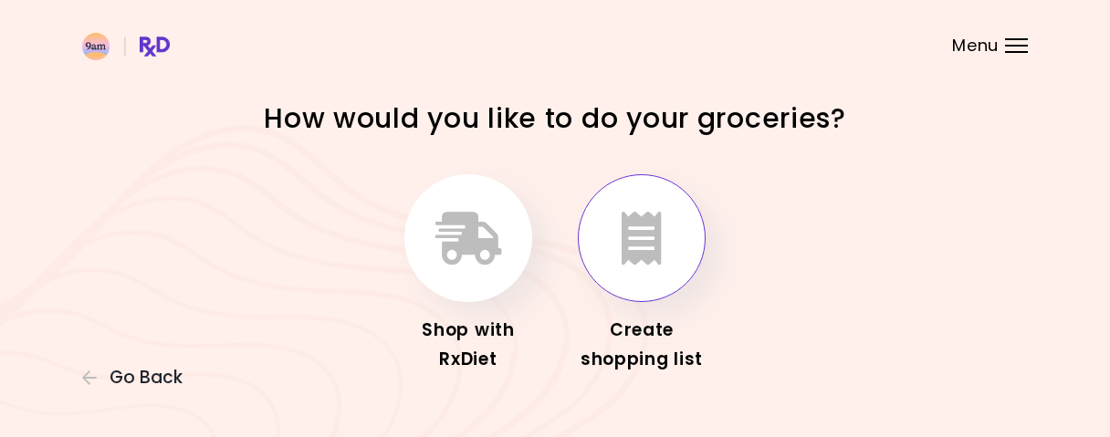
click at [656, 266] on button "button" at bounding box center [642, 238] width 128 height 128
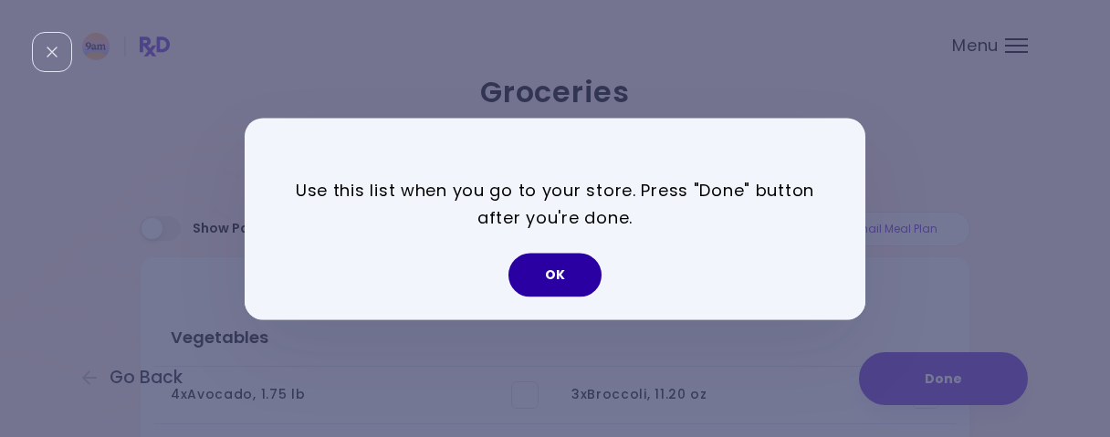
click at [567, 268] on button "OK" at bounding box center [554, 275] width 93 height 44
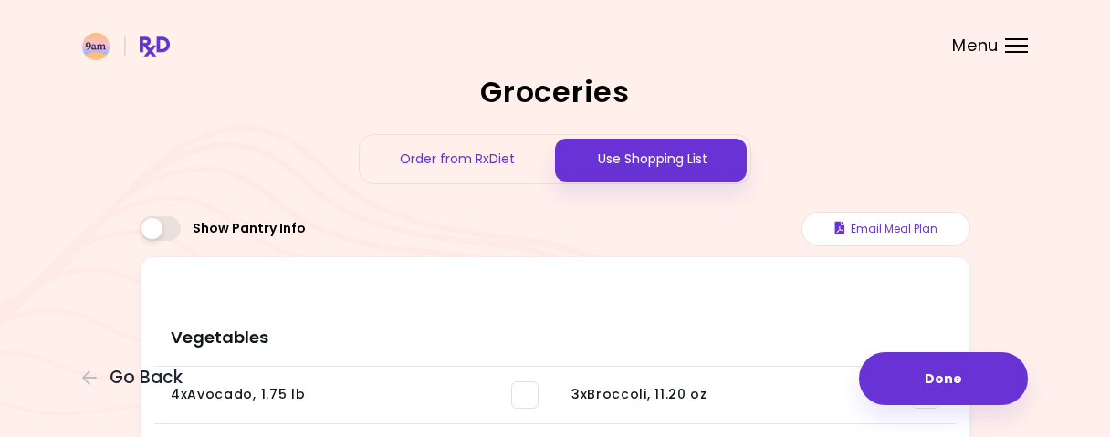
click at [673, 162] on div "Use Shopping List" at bounding box center [652, 159] width 195 height 48
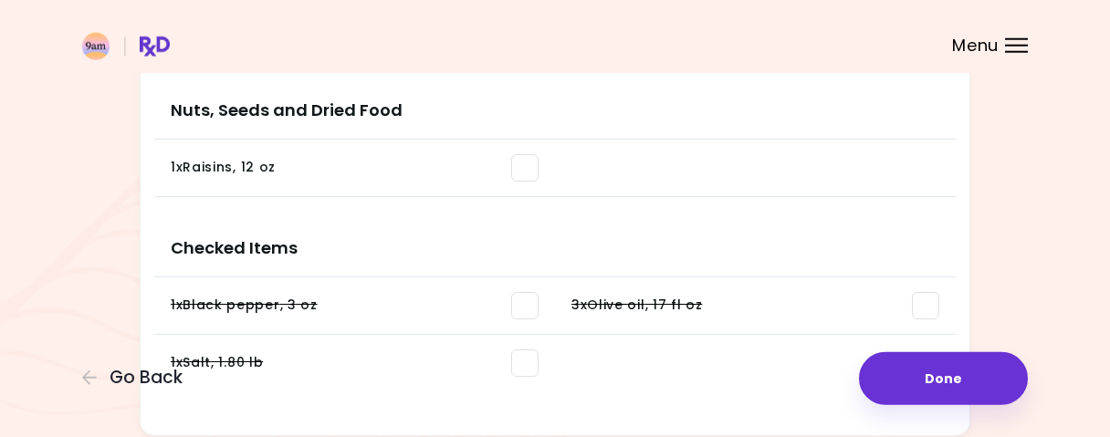
scroll to position [1993, 0]
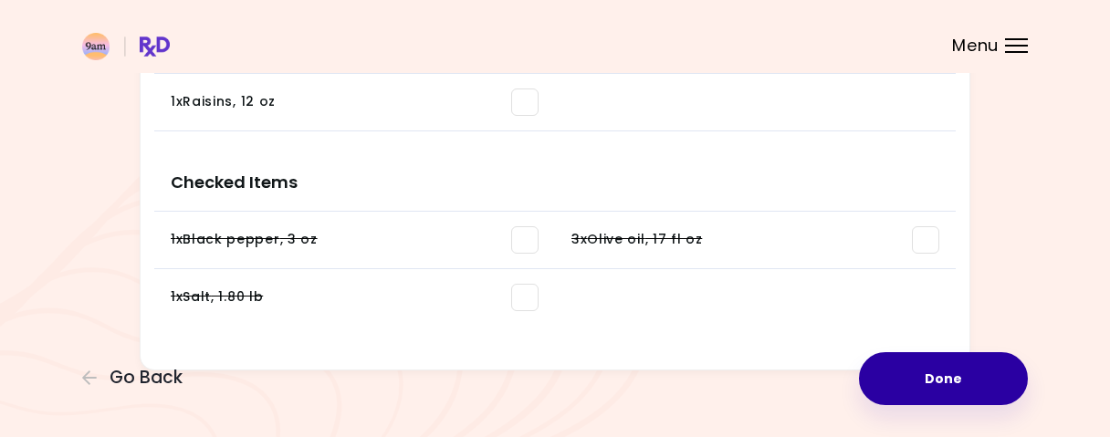
click at [972, 382] on button "Done" at bounding box center [943, 378] width 169 height 53
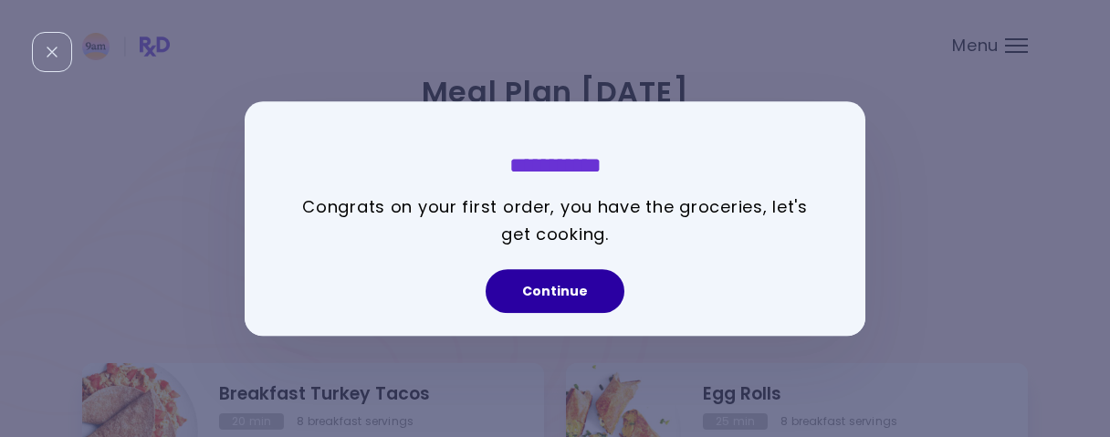
click at [574, 292] on button "Continue" at bounding box center [554, 291] width 139 height 44
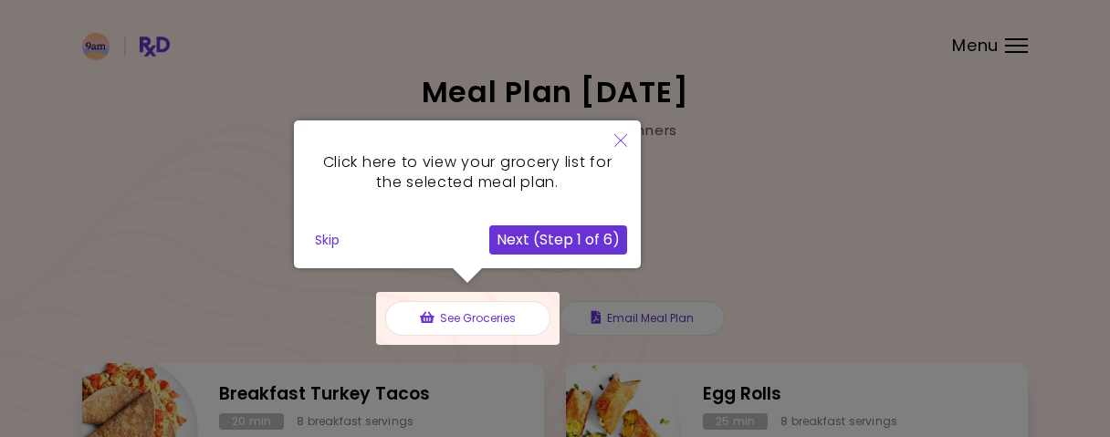
click at [579, 242] on button "Next (Step 1 of 6)" at bounding box center [558, 239] width 138 height 29
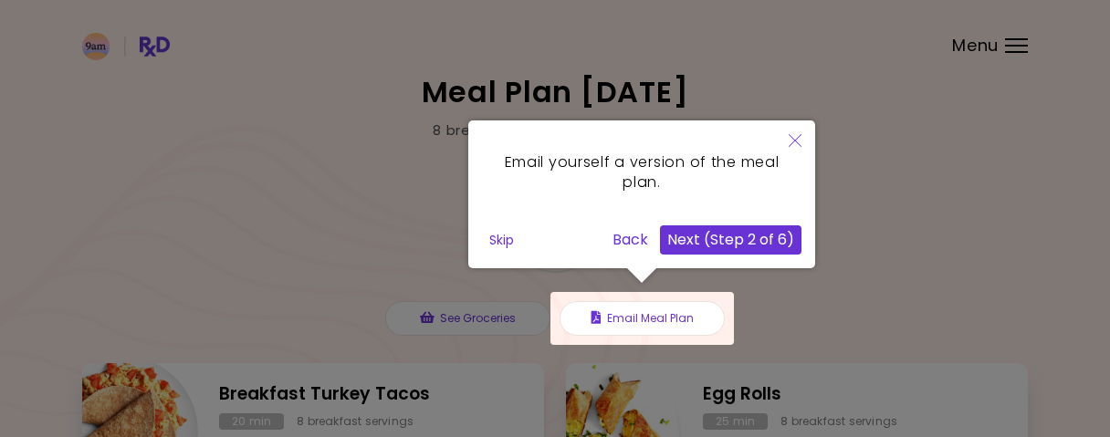
click at [650, 322] on div at bounding box center [641, 318] width 183 height 53
click at [733, 236] on button "Next (Step 2 of 6)" at bounding box center [730, 239] width 141 height 29
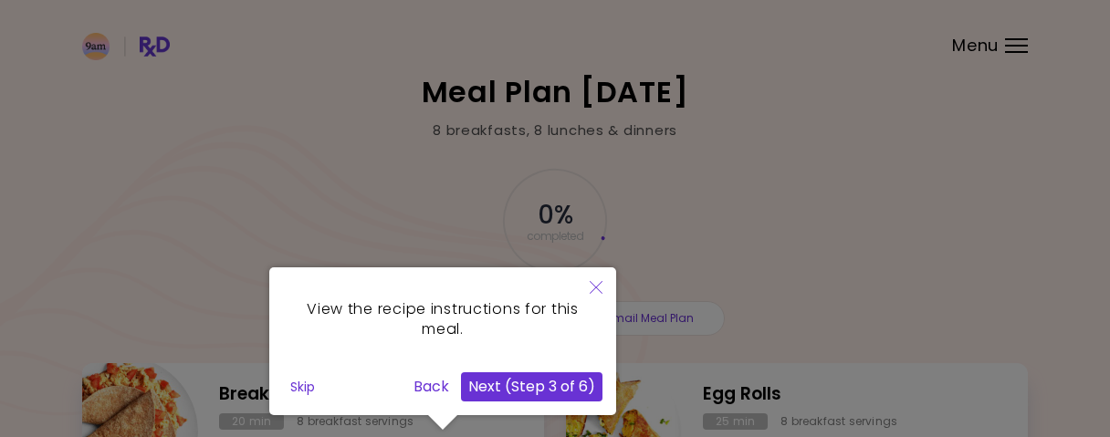
click at [522, 384] on button "Next (Step 3 of 6)" at bounding box center [531, 386] width 141 height 29
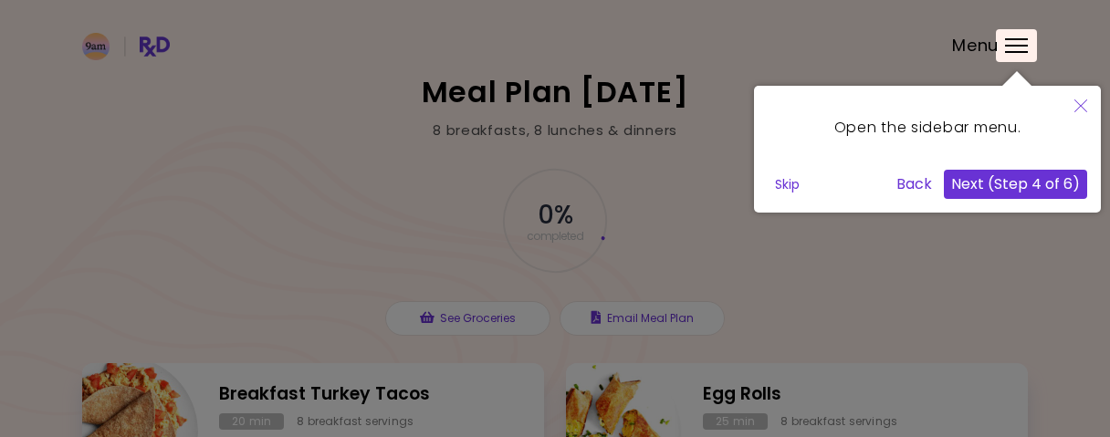
click at [1050, 191] on button "Next (Step 4 of 6)" at bounding box center [1015, 184] width 143 height 29
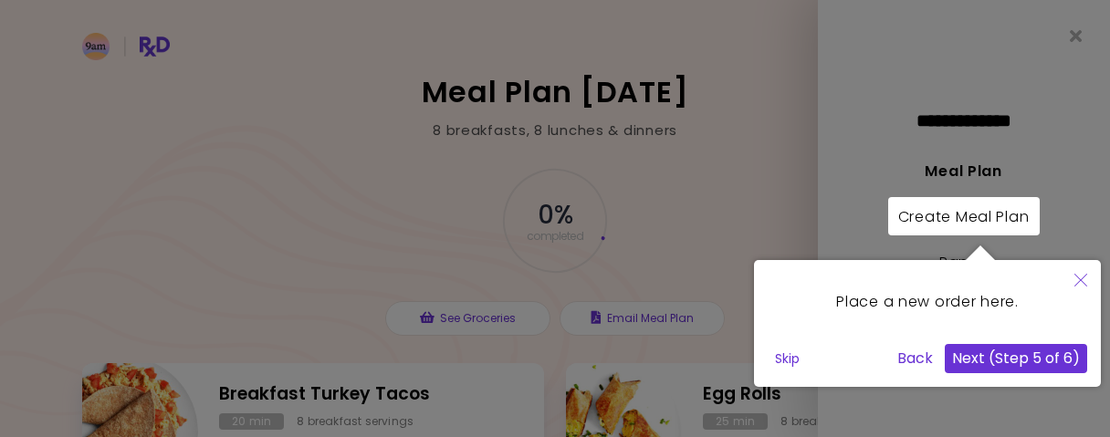
click at [1012, 362] on button "Next (Step 5 of 6)" at bounding box center [1015, 358] width 142 height 29
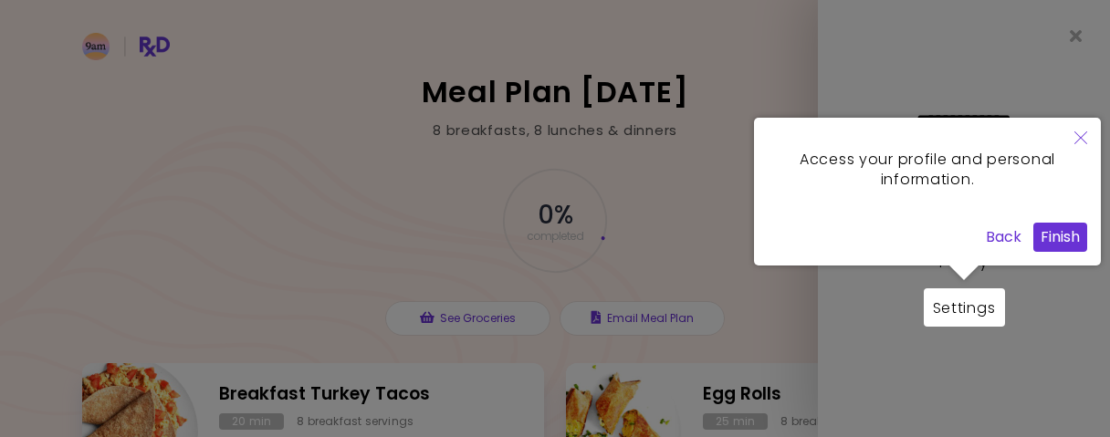
click at [1071, 234] on button "Finish" at bounding box center [1060, 237] width 54 height 29
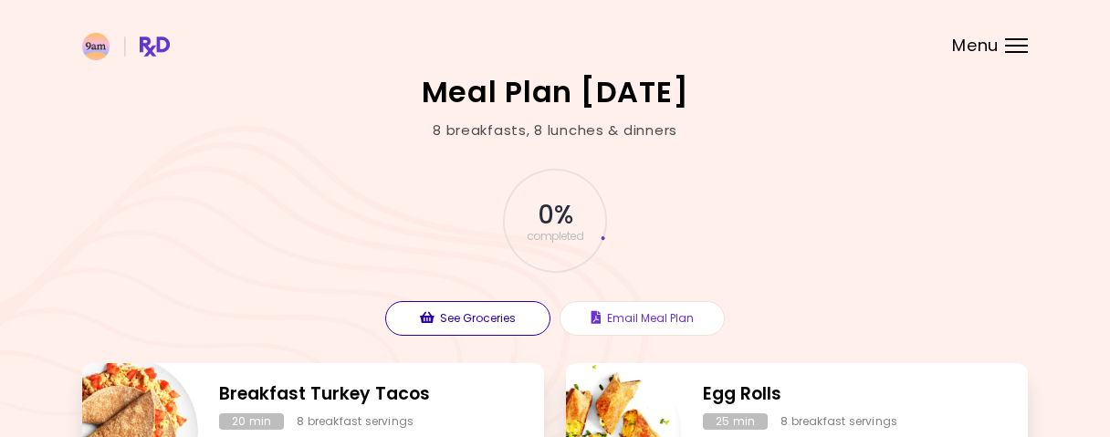
click at [486, 328] on button "See Groceries" at bounding box center [467, 318] width 165 height 35
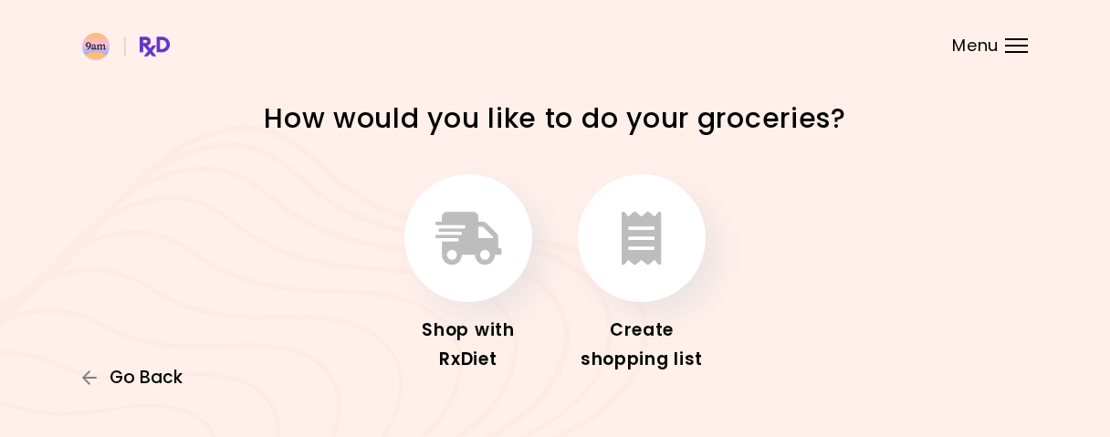
click at [132, 378] on span "Go Back" at bounding box center [146, 378] width 73 height 20
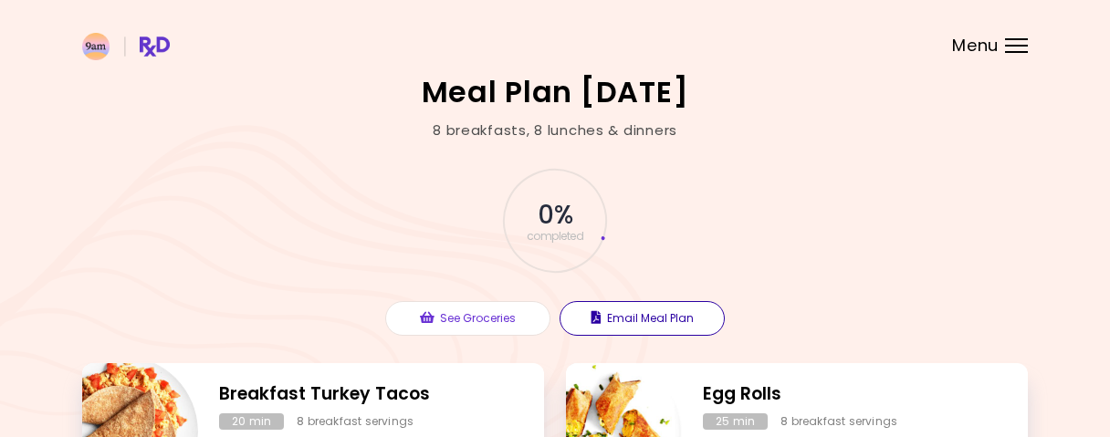
click at [660, 321] on button "Email Meal Plan" at bounding box center [641, 318] width 165 height 35
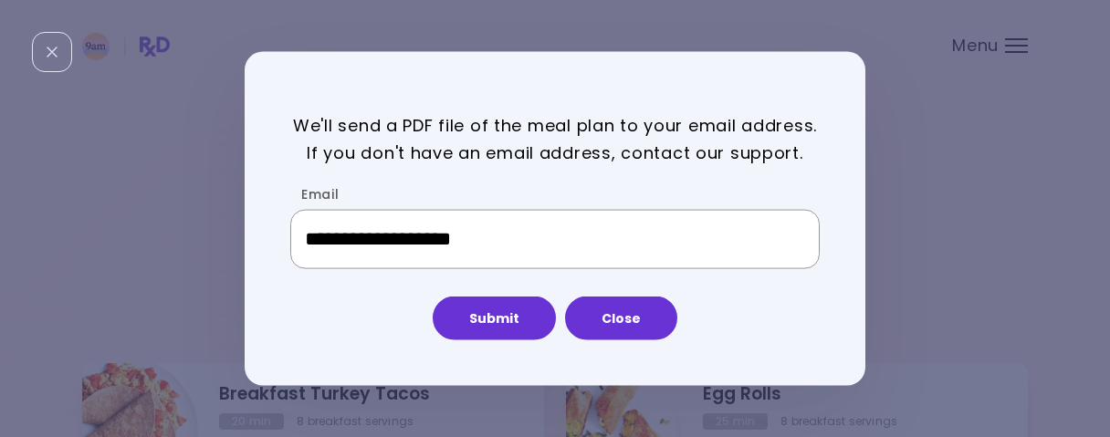
drag, startPoint x: 537, startPoint y: 245, endPoint x: 182, endPoint y: 194, distance: 359.4
click at [290, 209] on input "**********" at bounding box center [554, 239] width 529 height 60
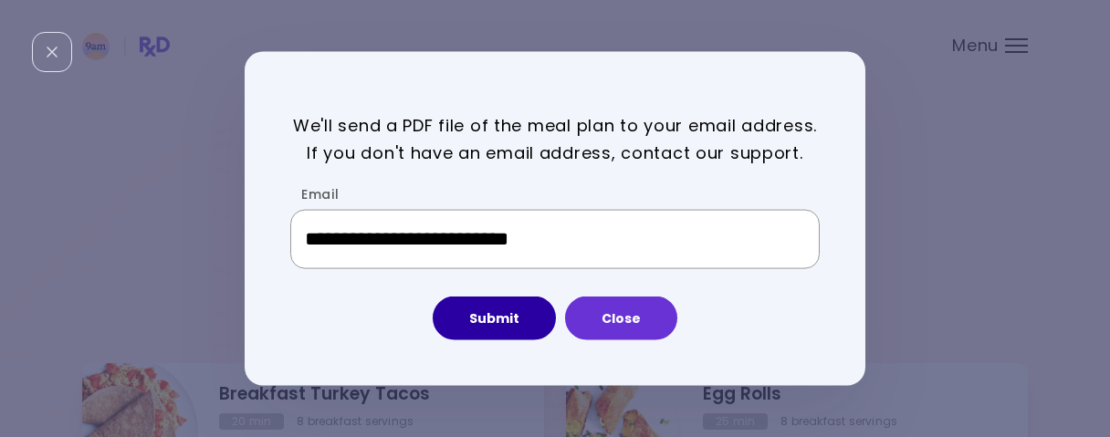
type input "**********"
click at [502, 323] on button "Submit" at bounding box center [494, 319] width 123 height 44
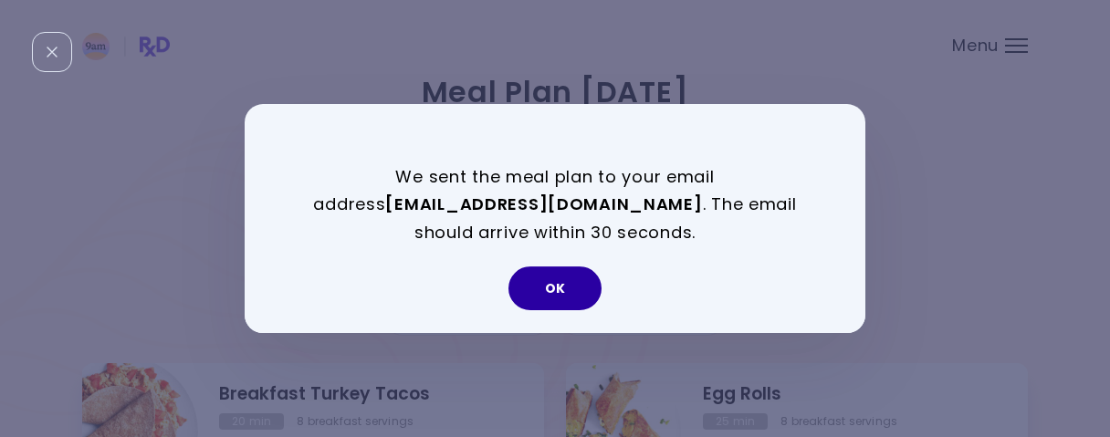
click at [571, 295] on button "OK" at bounding box center [554, 288] width 93 height 44
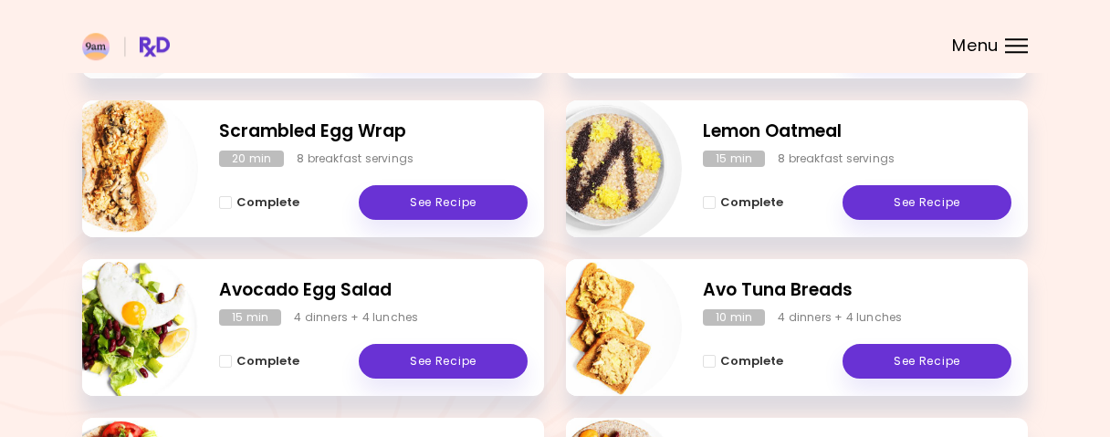
scroll to position [387, 0]
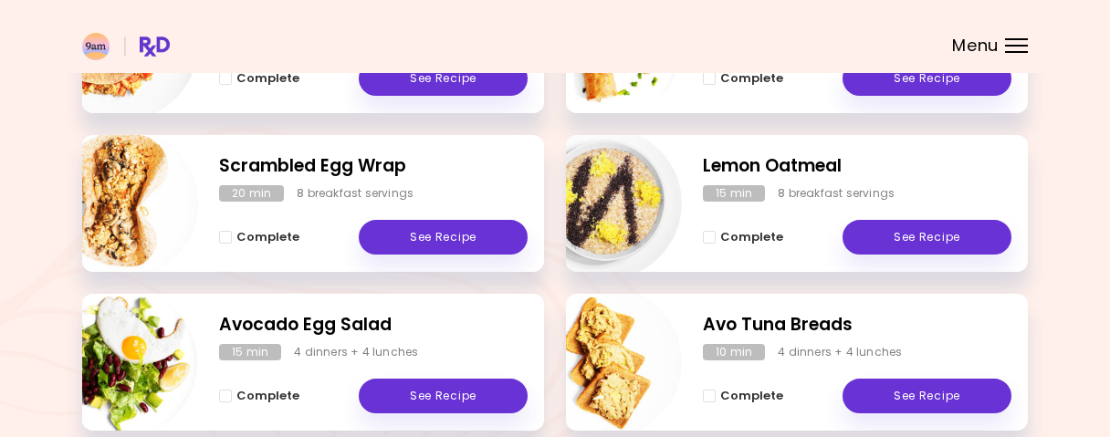
click at [1016, 47] on div "Menu" at bounding box center [1016, 45] width 23 height 15
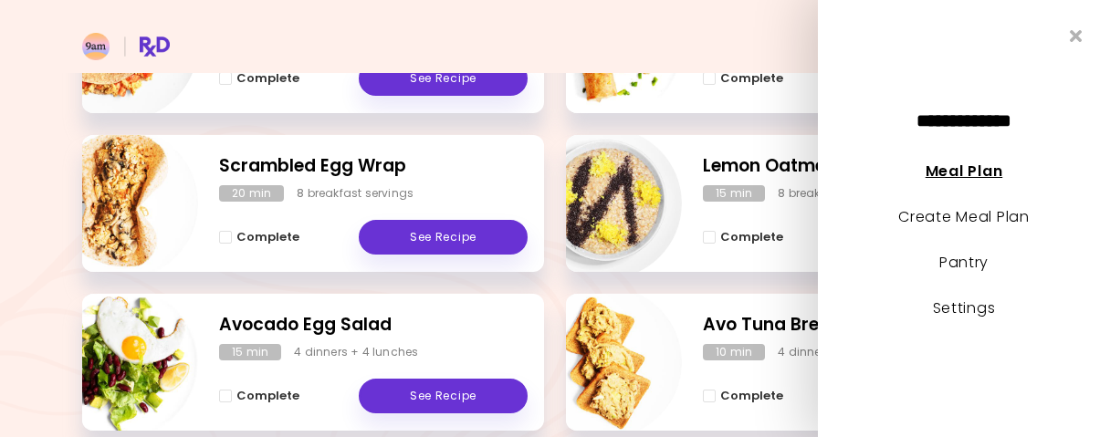
click at [992, 172] on link "Meal Plan" at bounding box center [963, 171] width 77 height 21
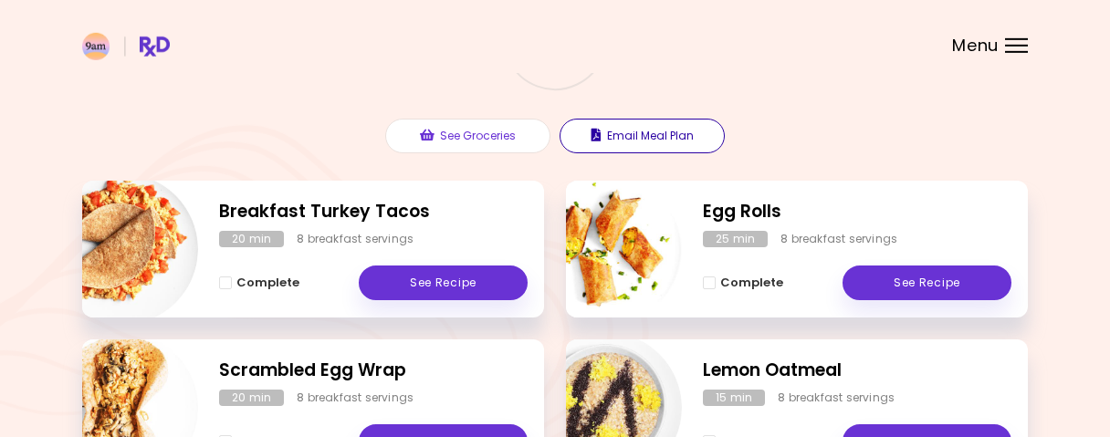
scroll to position [95, 0]
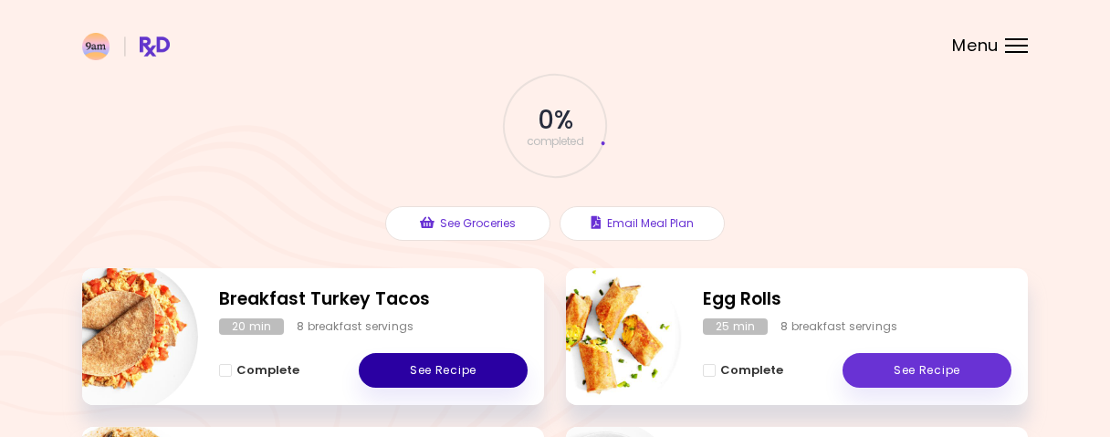
click at [492, 373] on link "See Recipe" at bounding box center [443, 370] width 169 height 35
